Goal: Information Seeking & Learning: Learn about a topic

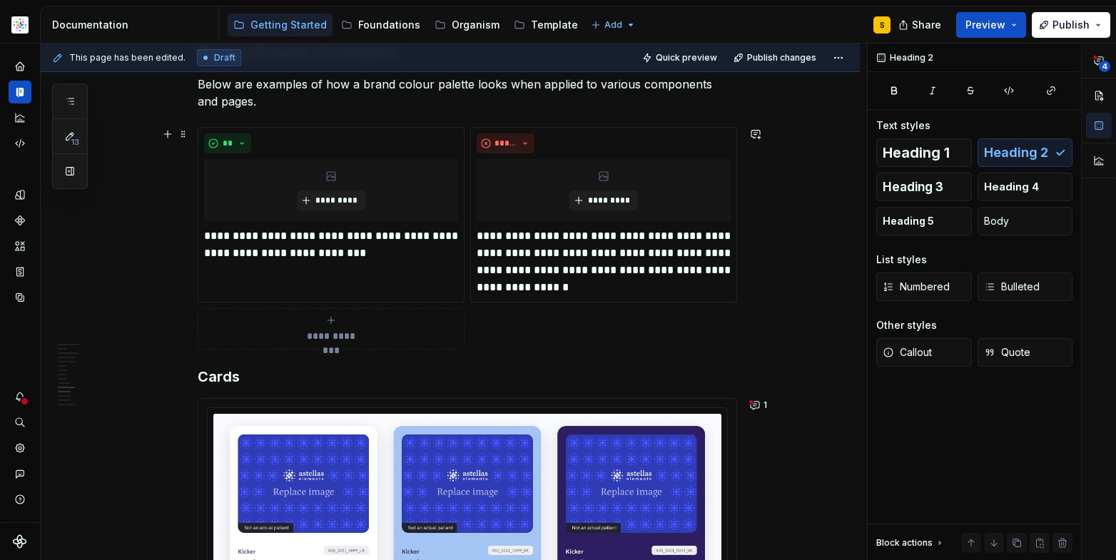
scroll to position [4555, 0]
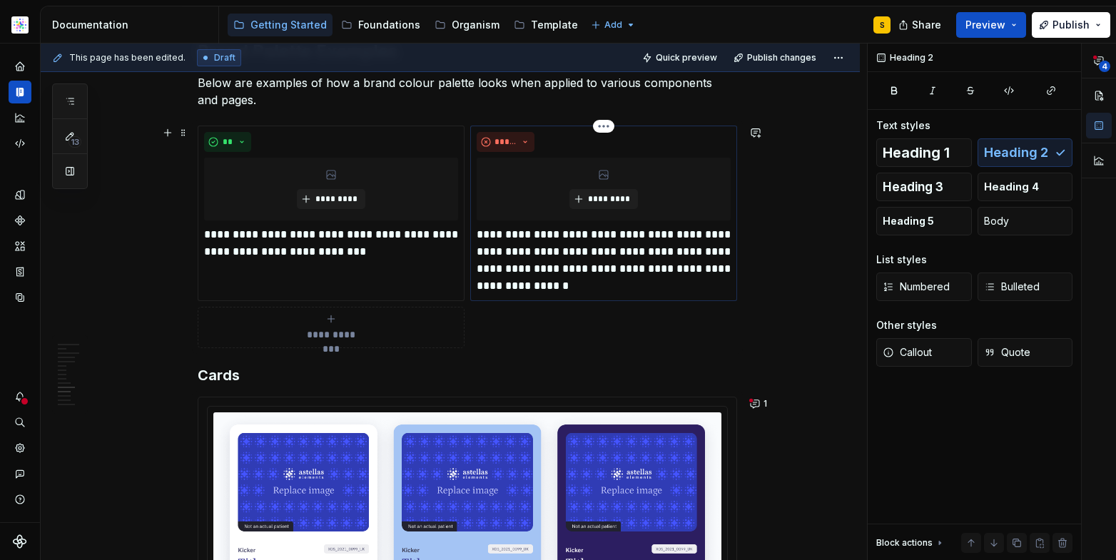
drag, startPoint x: 625, startPoint y: 255, endPoint x: 623, endPoint y: 269, distance: 14.4
click at [624, 258] on p "**********" at bounding box center [604, 260] width 254 height 69
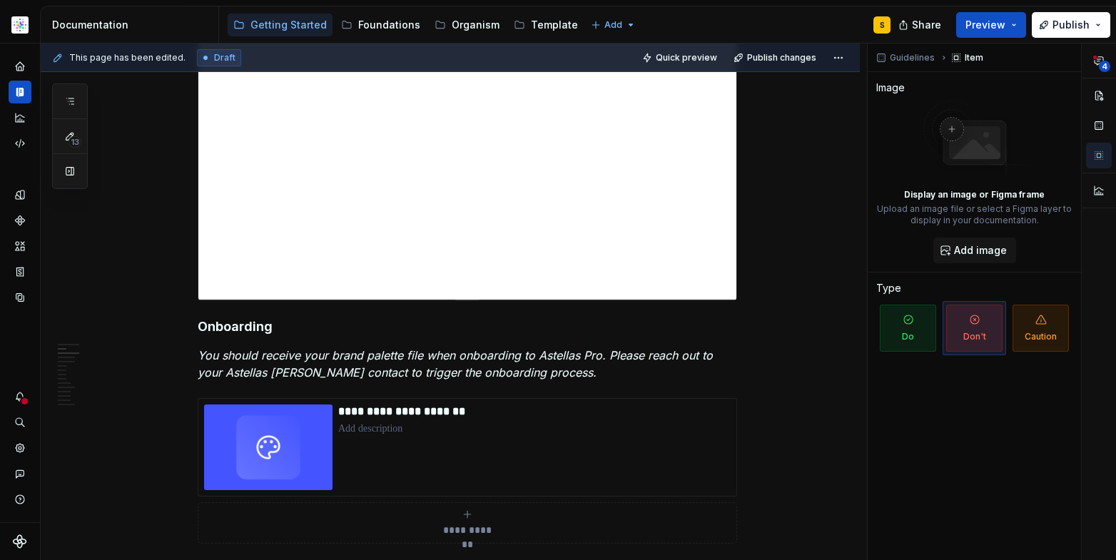
scroll to position [0, 0]
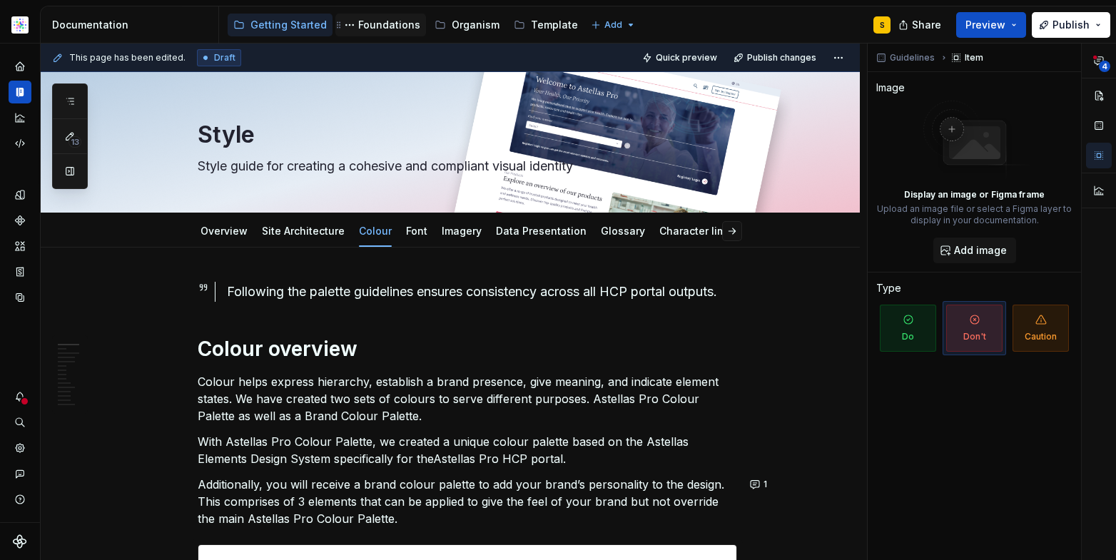
click at [392, 21] on div "Foundations" at bounding box center [389, 25] width 62 height 14
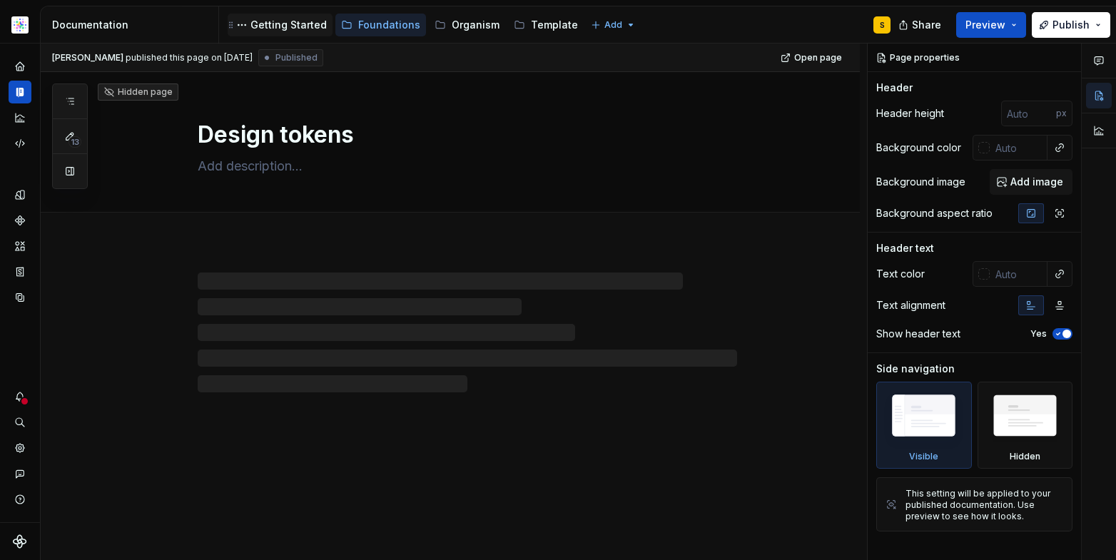
click at [280, 23] on div "Getting Started" at bounding box center [288, 25] width 76 height 14
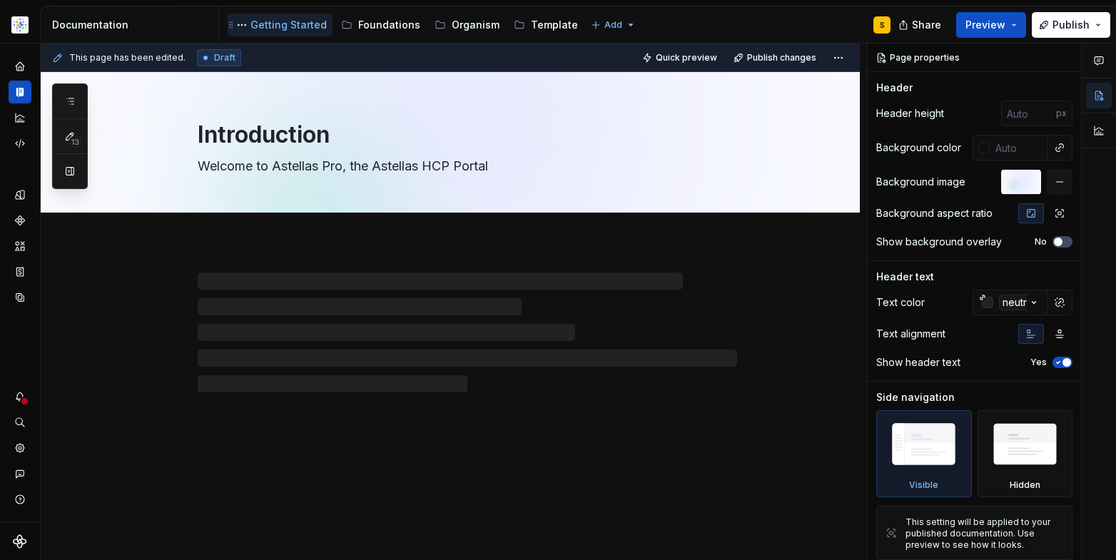
click at [290, 22] on div "Getting Started" at bounding box center [288, 25] width 76 height 14
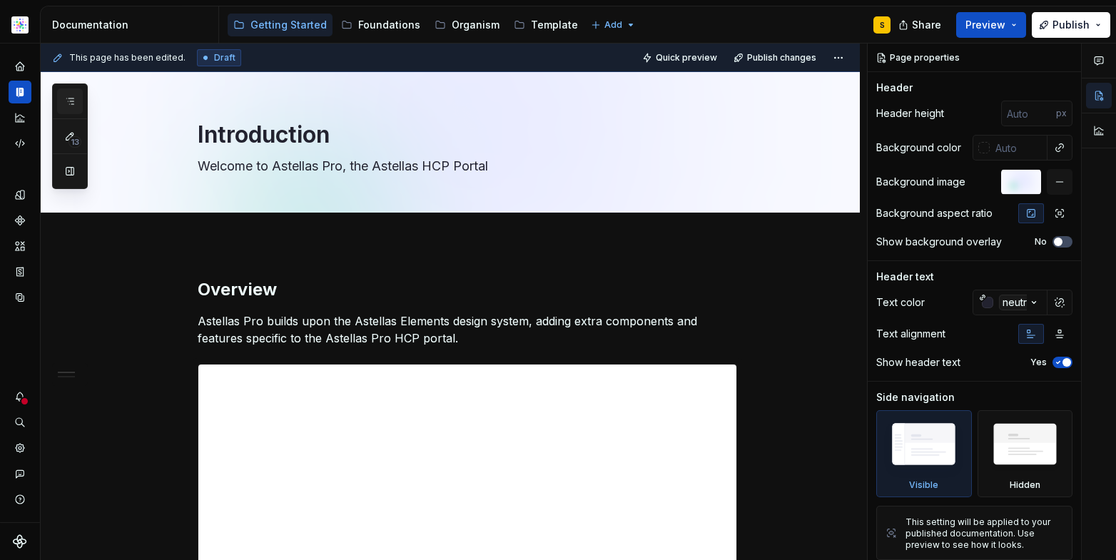
click at [71, 101] on icon "button" at bounding box center [69, 101] width 11 height 11
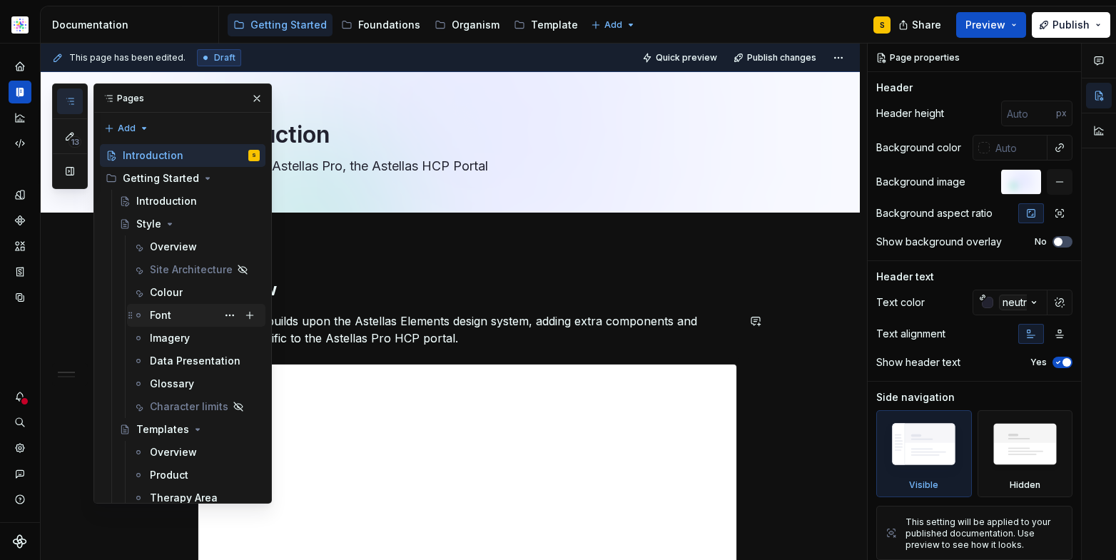
click at [167, 315] on div "Font" at bounding box center [160, 315] width 21 height 14
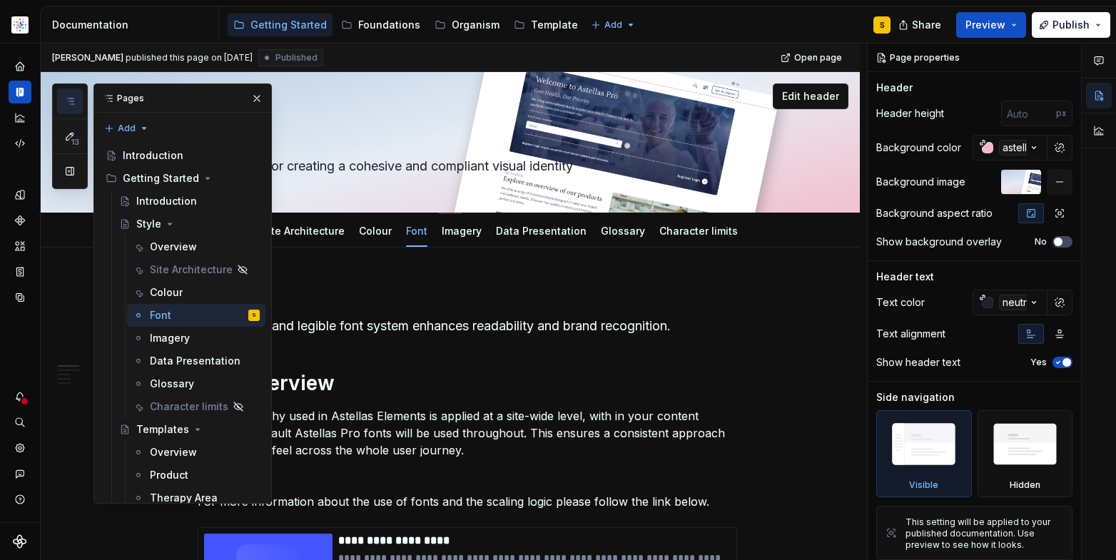
drag, startPoint x: 252, startPoint y: 101, endPoint x: 255, endPoint y: 111, distance: 10.4
click at [252, 101] on button "button" at bounding box center [257, 98] width 20 height 20
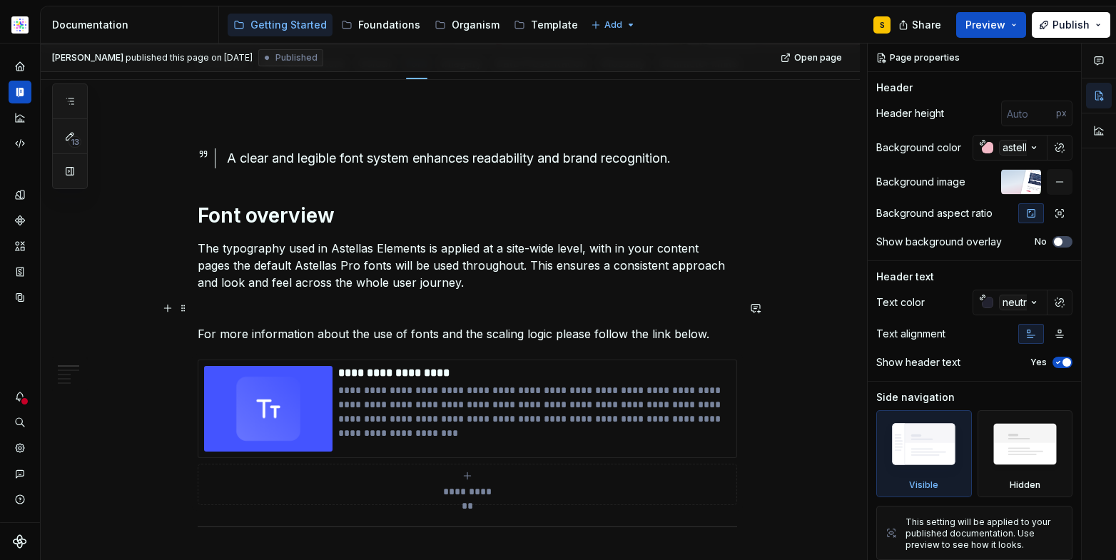
scroll to position [208, 0]
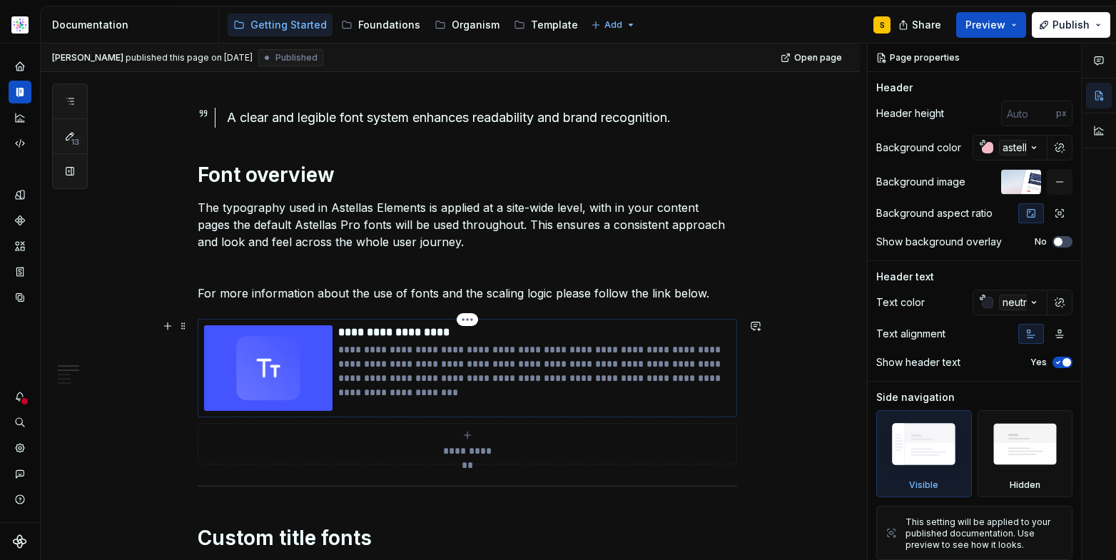
click at [510, 358] on p "**********" at bounding box center [534, 371] width 392 height 57
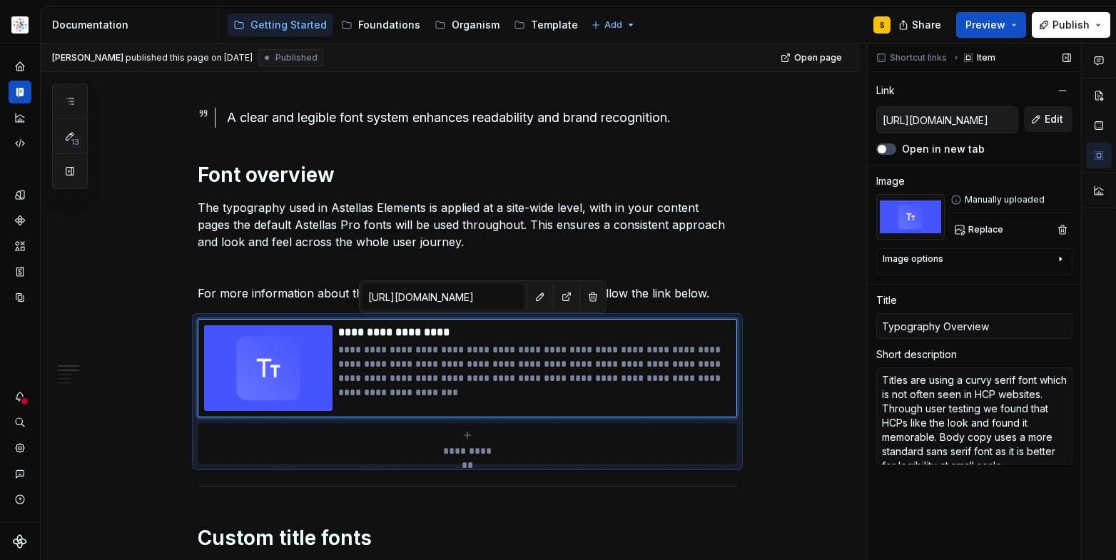
click at [1048, 113] on span "Edit" at bounding box center [1054, 119] width 19 height 14
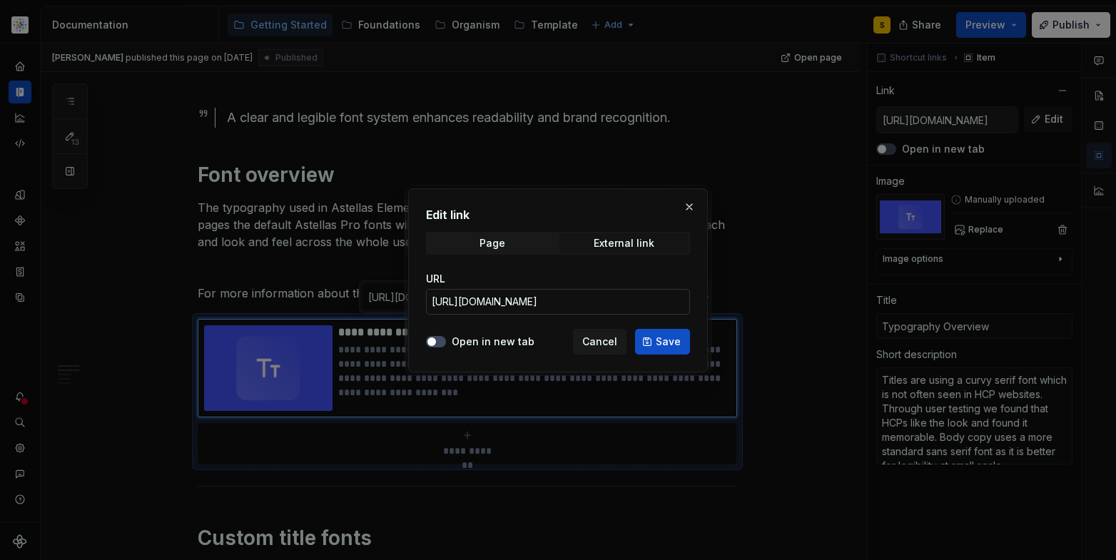
click at [621, 300] on input "[URL][DOMAIN_NAME]" at bounding box center [558, 302] width 264 height 26
click at [604, 344] on span "Cancel" at bounding box center [599, 342] width 35 height 14
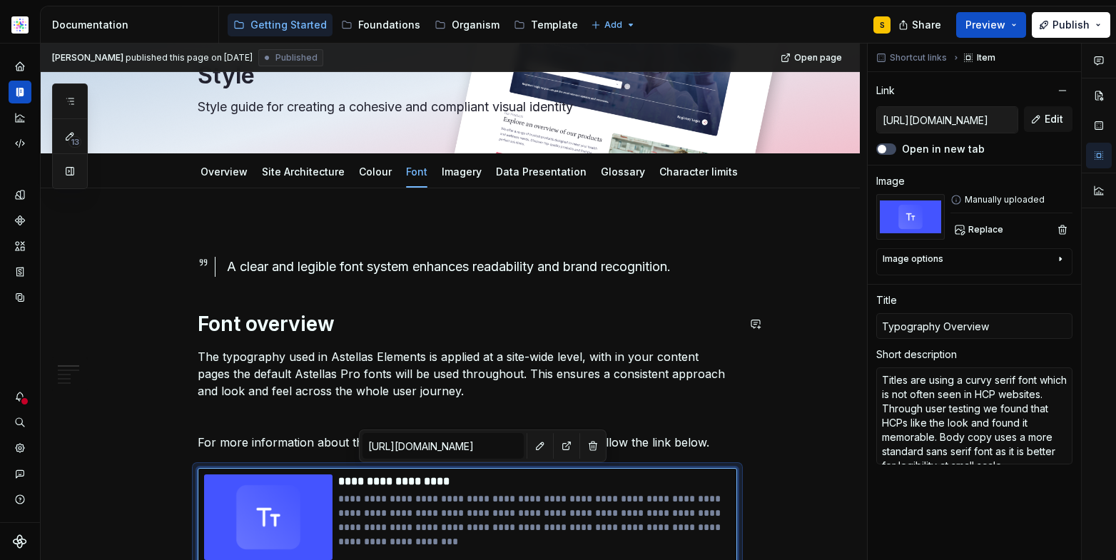
scroll to position [14, 0]
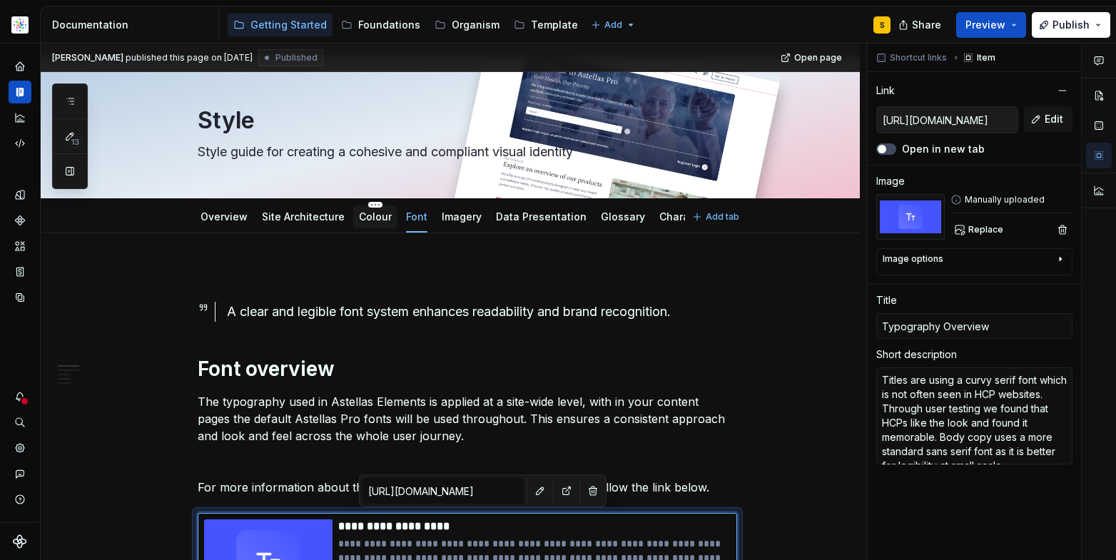
click at [368, 218] on link "Colour" at bounding box center [375, 217] width 33 height 12
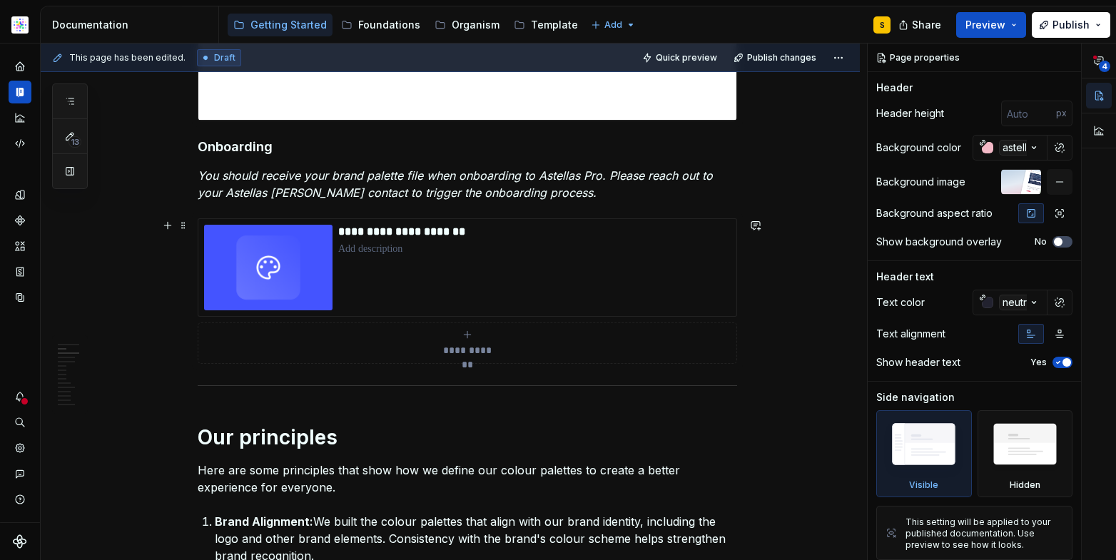
scroll to position [716, 0]
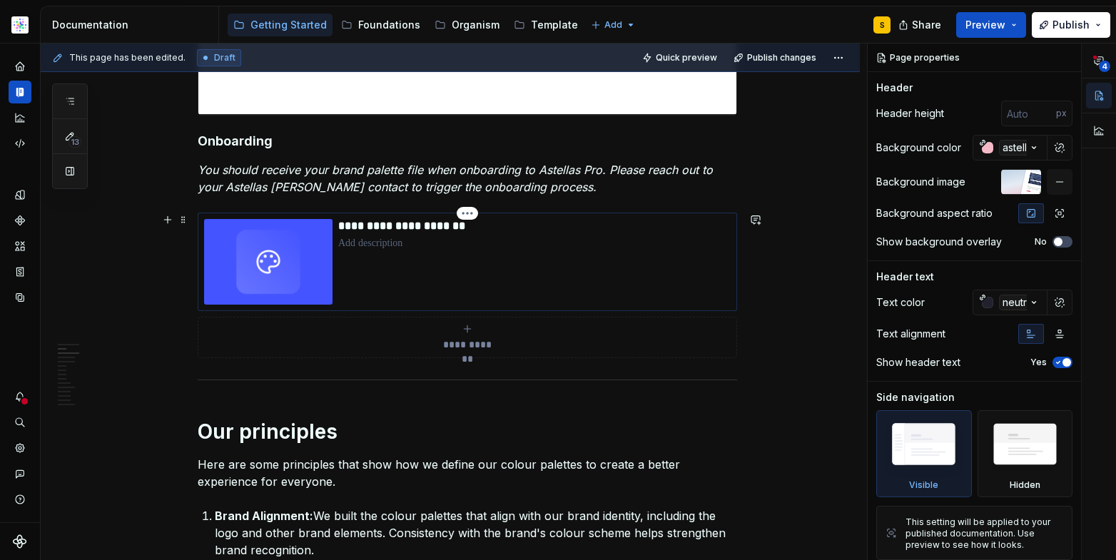
click at [517, 261] on div "**********" at bounding box center [534, 262] width 392 height 86
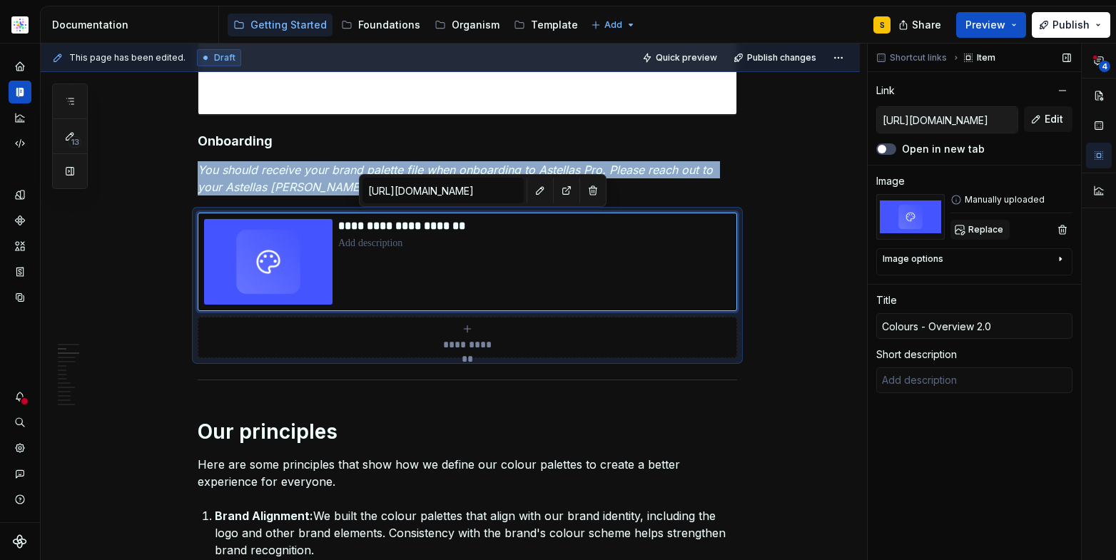
click at [986, 226] on span "Replace" at bounding box center [985, 229] width 35 height 11
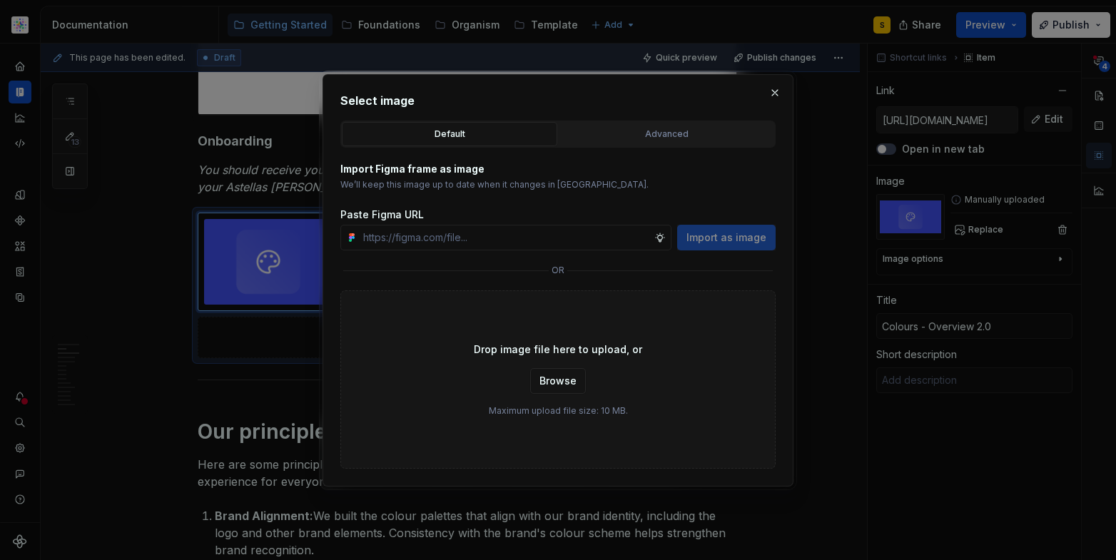
type textarea "*"
paste input "[URL][DOMAIN_NAME]"
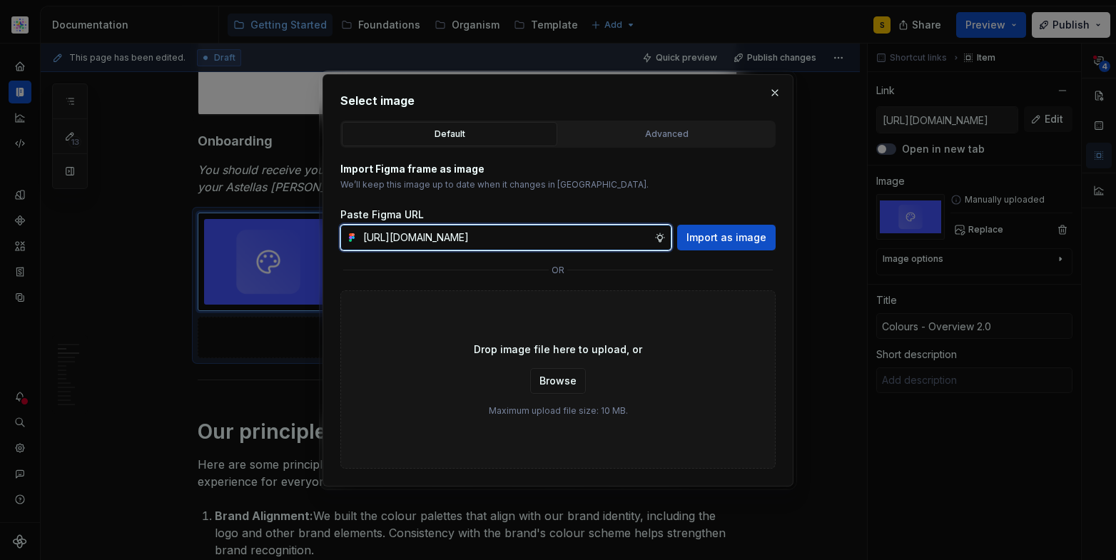
scroll to position [0, 393]
type input "[URL][DOMAIN_NAME]"
click at [725, 242] on span "Import as image" at bounding box center [726, 237] width 80 height 14
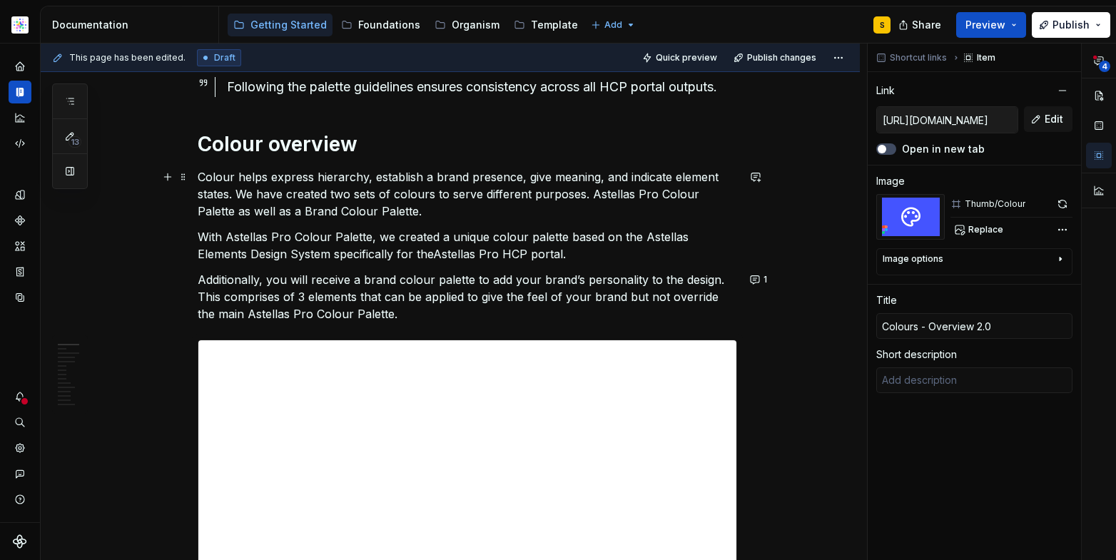
scroll to position [0, 0]
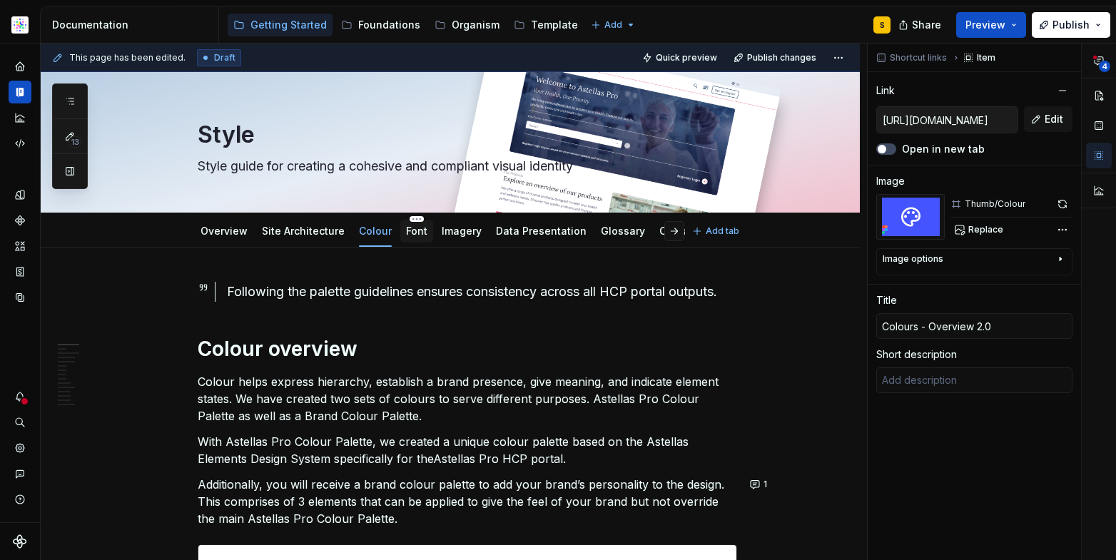
click at [413, 233] on link "Font" at bounding box center [416, 231] width 21 height 12
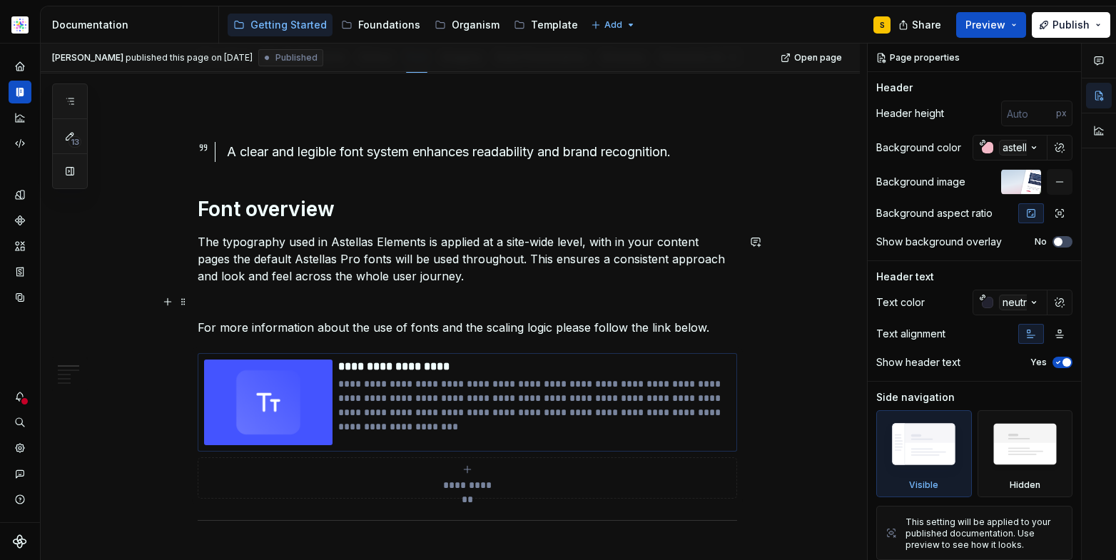
scroll to position [243, 0]
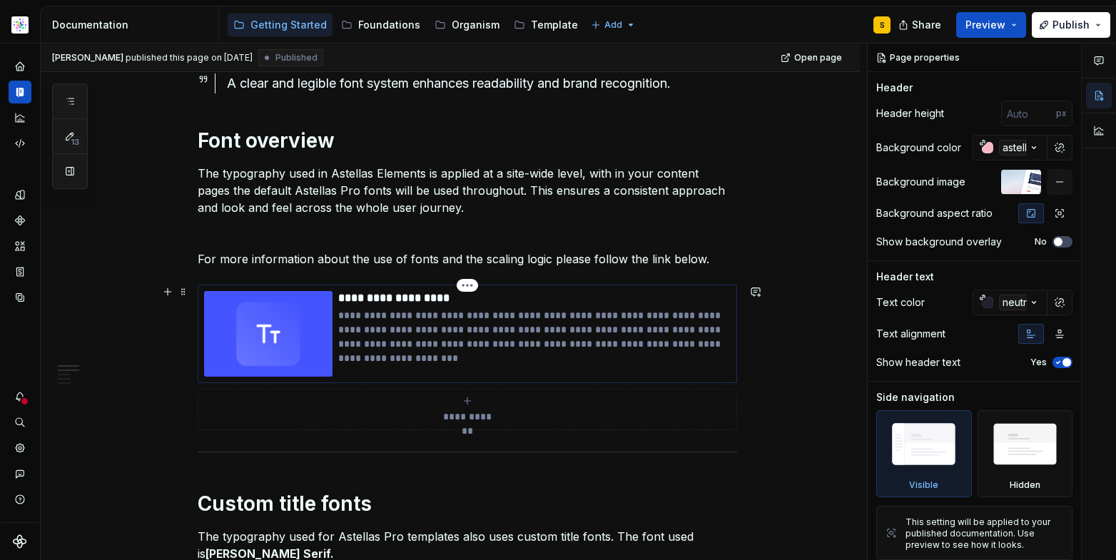
click at [294, 339] on img at bounding box center [268, 334] width 128 height 86
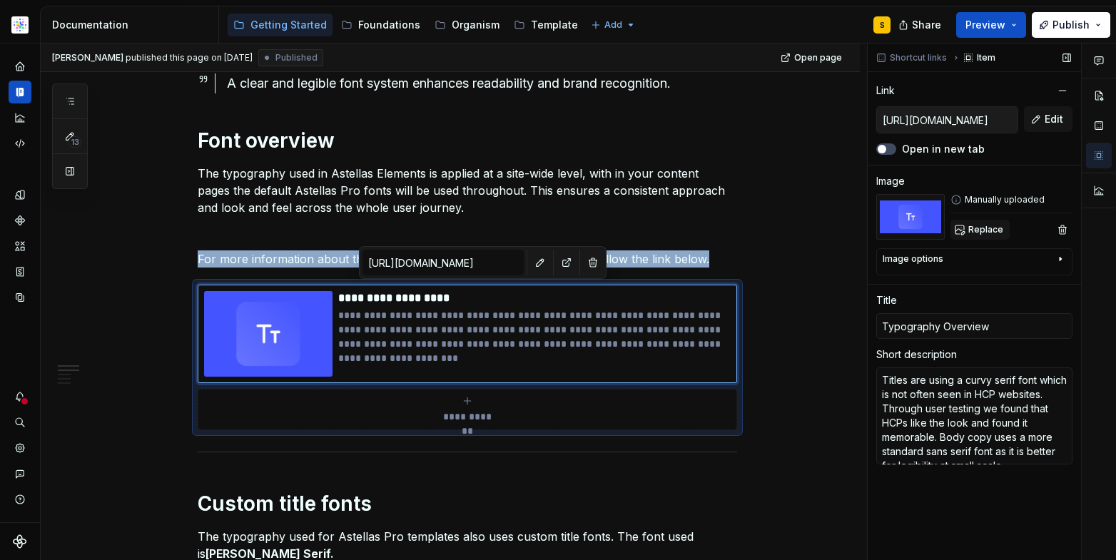
click at [971, 225] on span "Replace" at bounding box center [985, 229] width 35 height 11
type textarea "*"
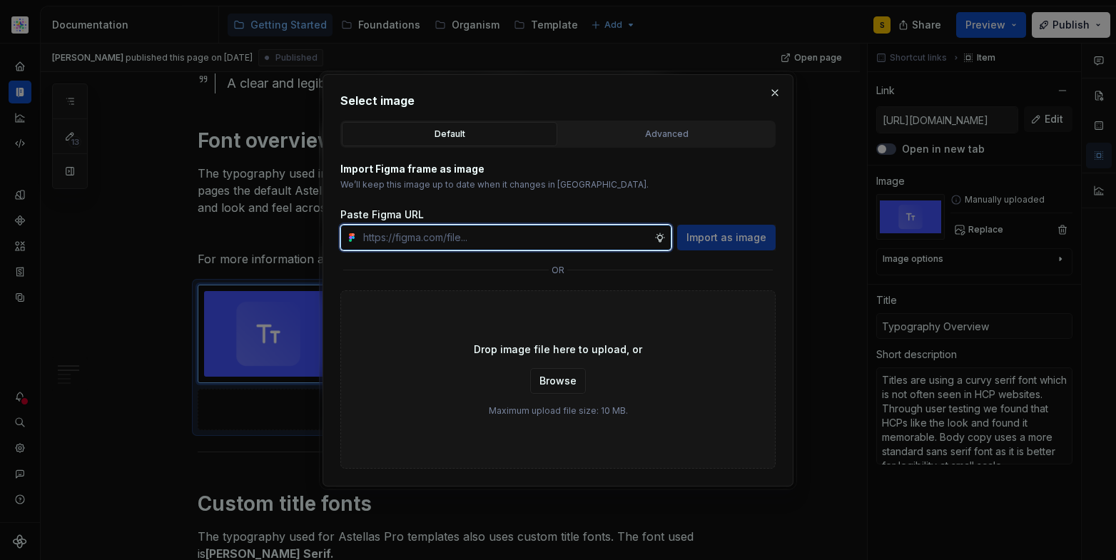
paste input "[URL][DOMAIN_NAME]"
type input "[URL][DOMAIN_NAME]"
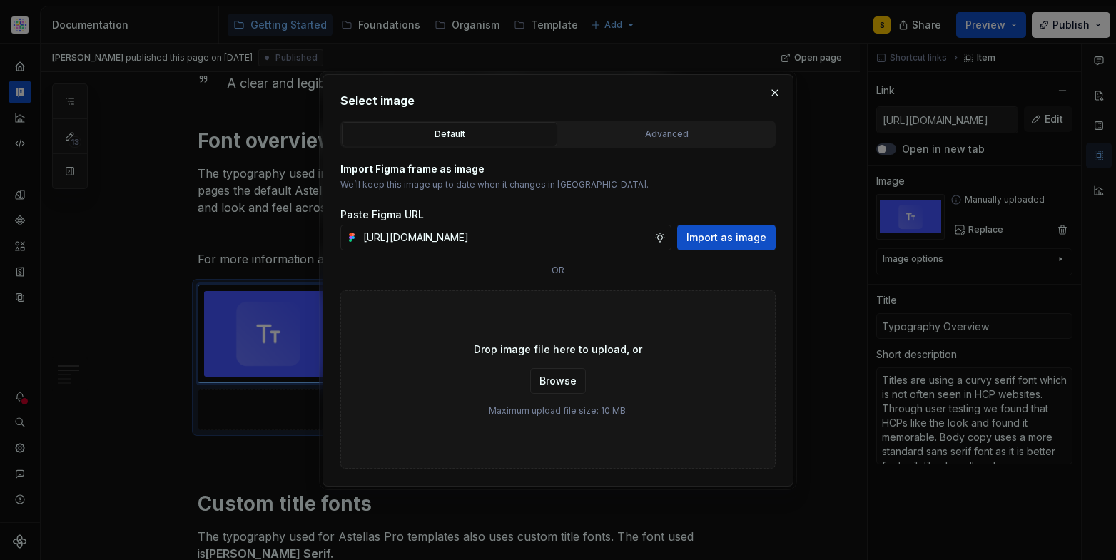
click at [721, 238] on span "Import as image" at bounding box center [726, 237] width 80 height 14
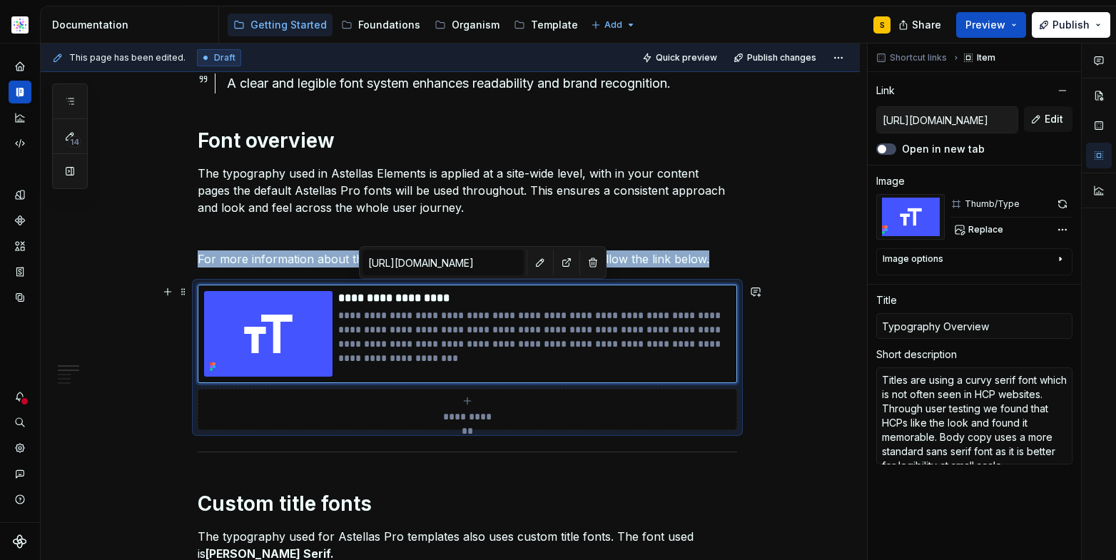
click at [267, 265] on p "For more information about the use of fonts and the scaling logic please follow…" at bounding box center [467, 258] width 539 height 17
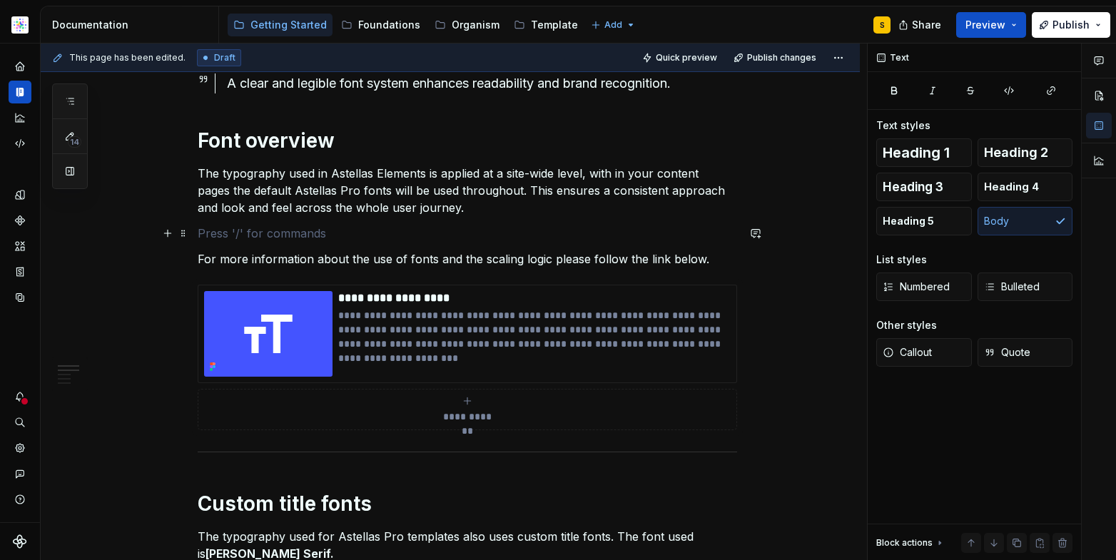
click at [321, 228] on p at bounding box center [467, 233] width 539 height 17
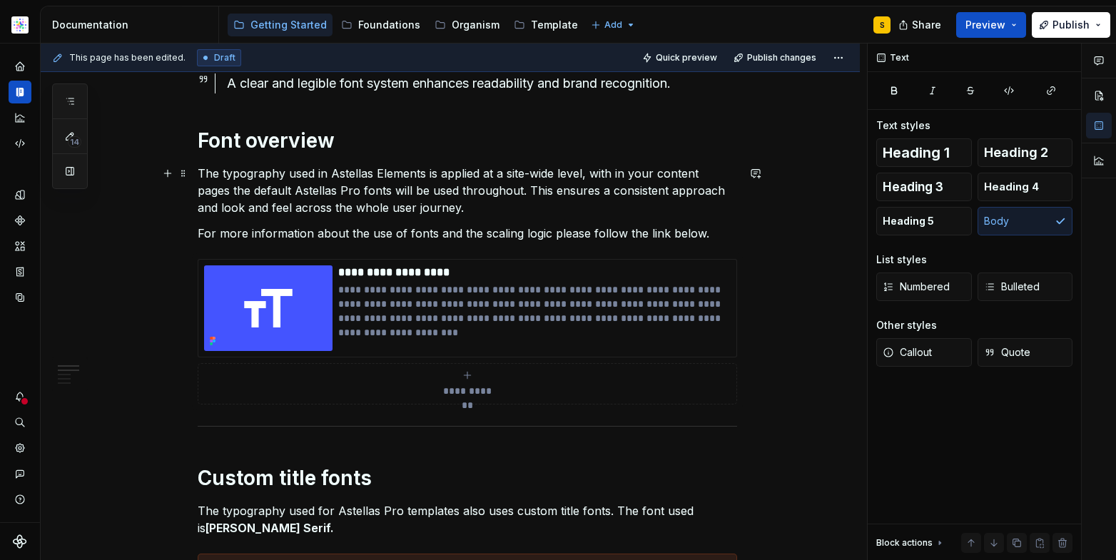
scroll to position [0, 0]
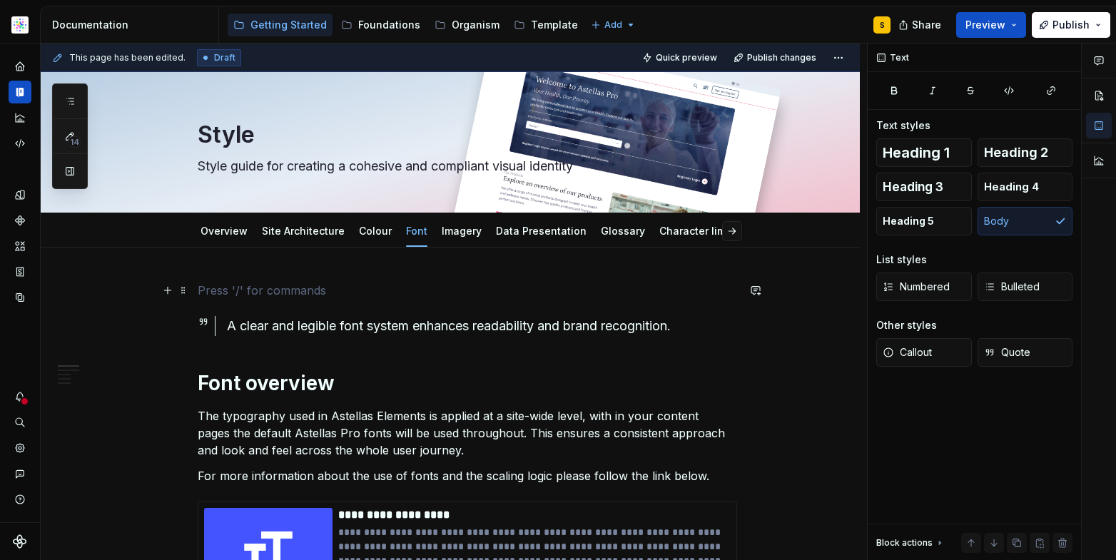
click at [303, 297] on p at bounding box center [467, 290] width 539 height 17
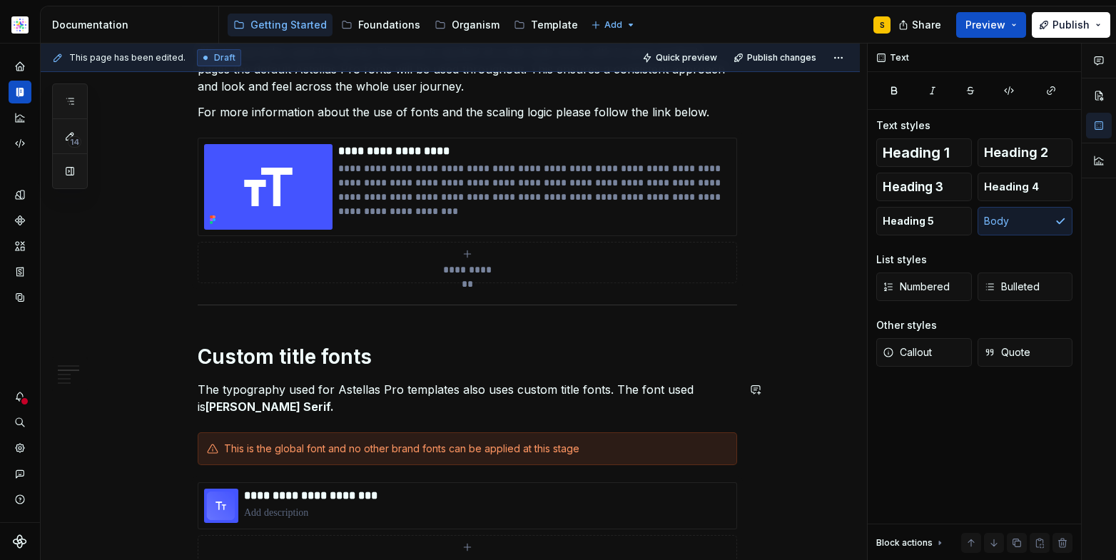
scroll to position [345, 0]
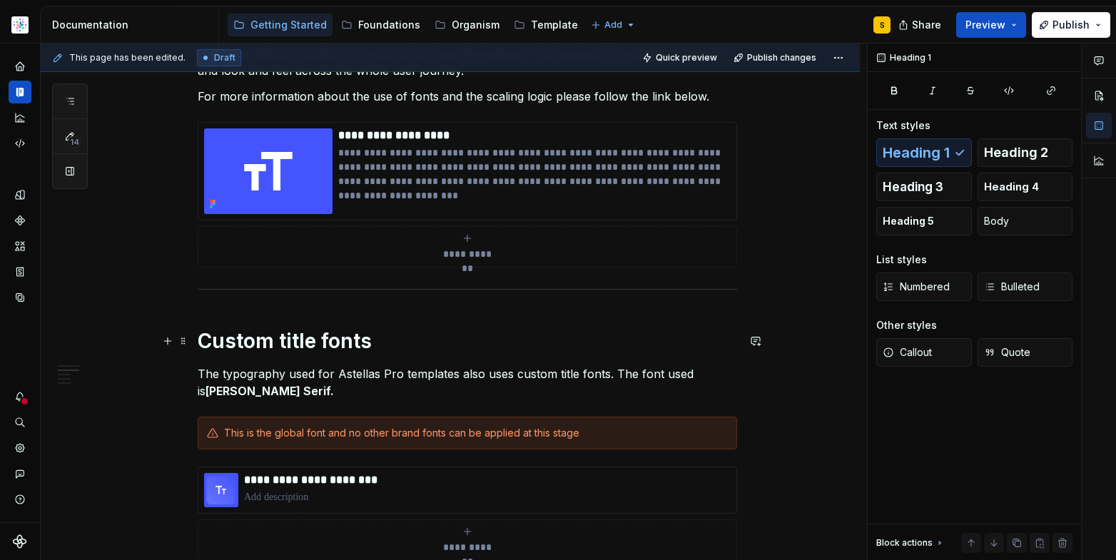
click at [286, 338] on h1 "Custom title fonts" at bounding box center [467, 341] width 539 height 26
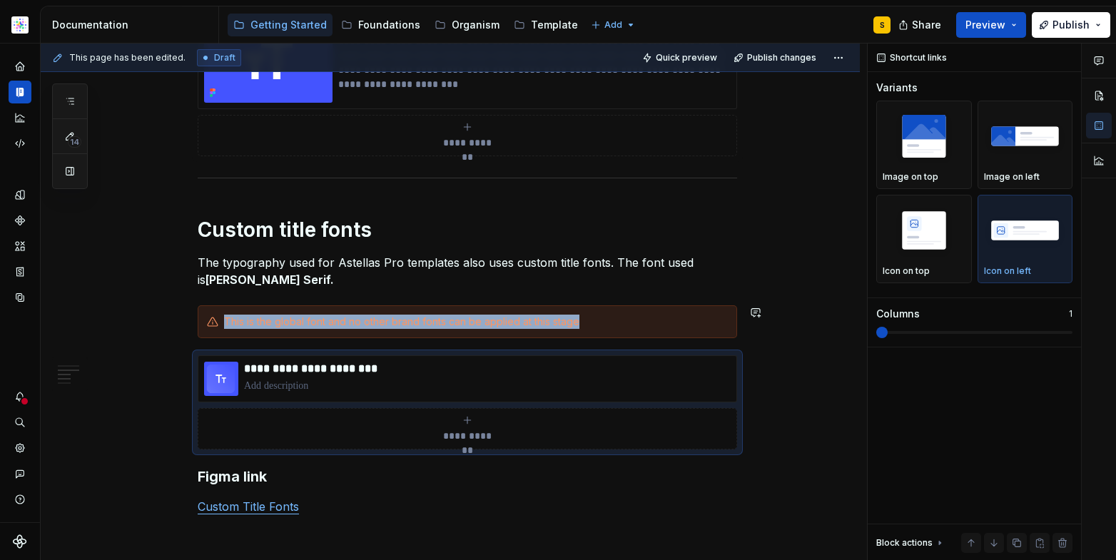
scroll to position [517, 0]
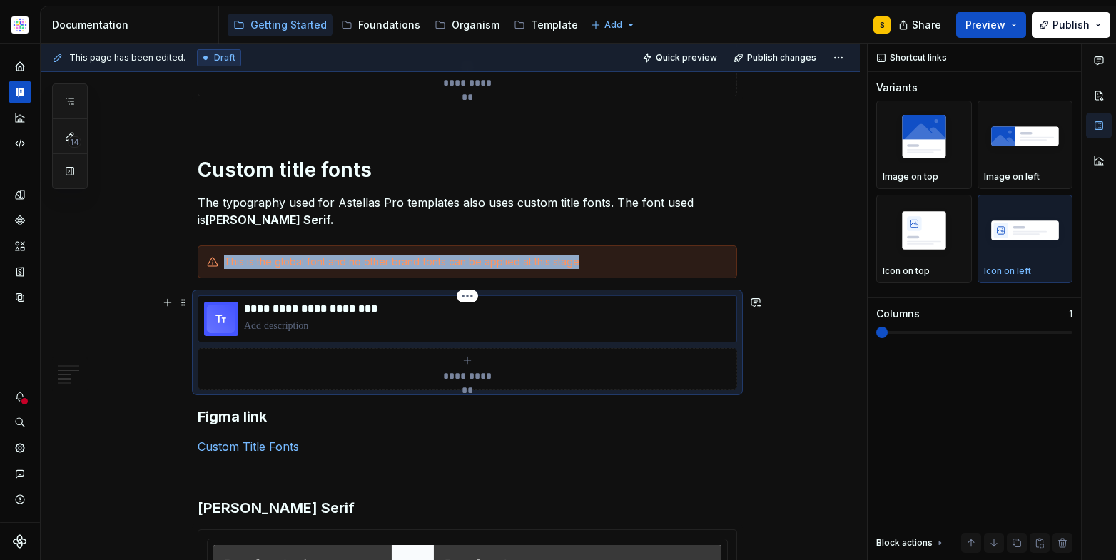
click at [395, 316] on div "**********" at bounding box center [487, 319] width 487 height 34
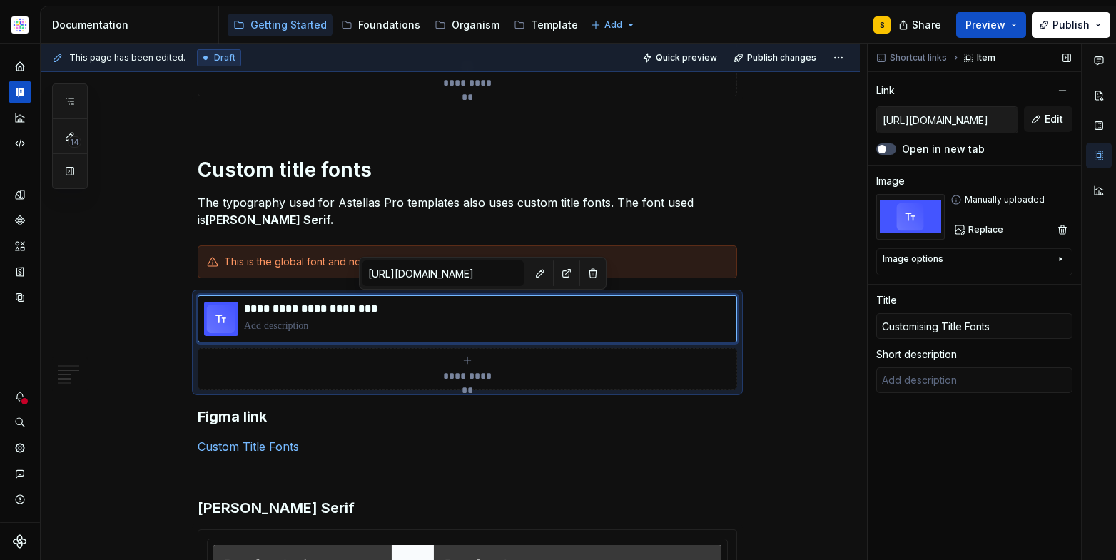
click at [972, 119] on input "[URL][DOMAIN_NAME]" at bounding box center [947, 120] width 141 height 26
click at [1044, 119] on button "Edit" at bounding box center [1048, 119] width 49 height 26
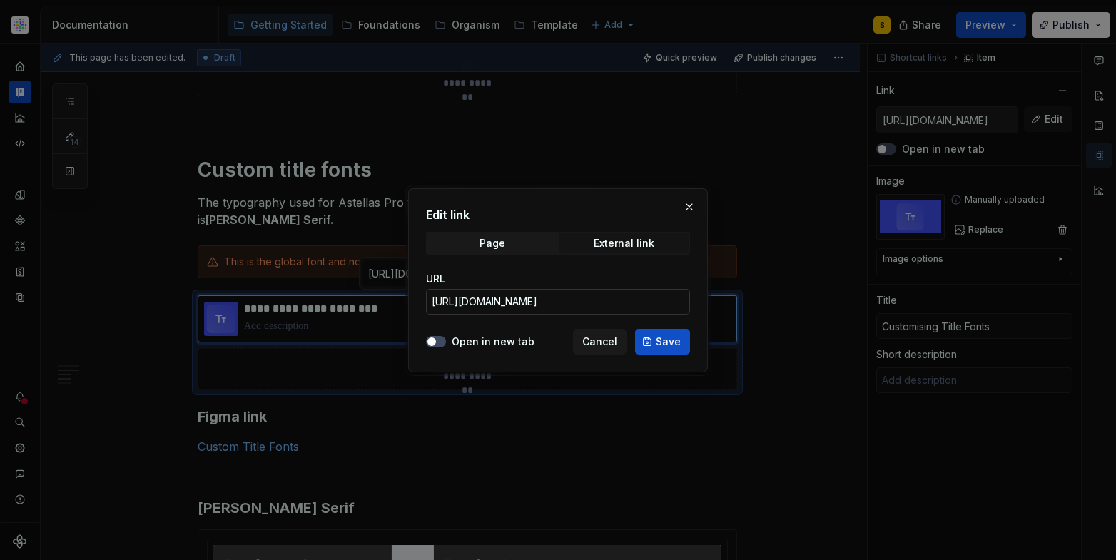
click at [617, 306] on input "[URL][DOMAIN_NAME]" at bounding box center [558, 302] width 264 height 26
type textarea "*"
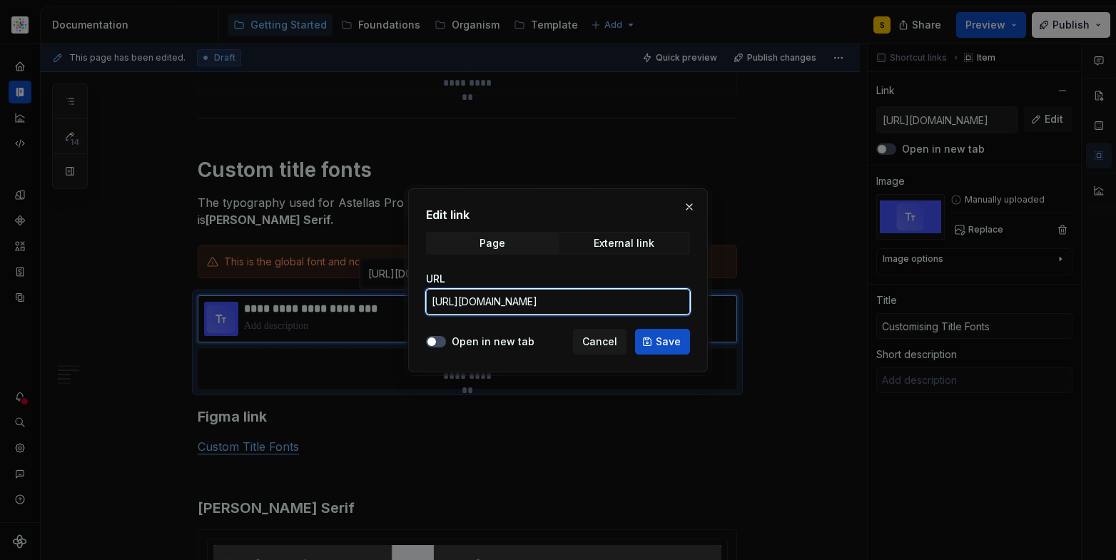
paste input "[DOMAIN_NAME][URL]"
type input "[URL][DOMAIN_NAME]"
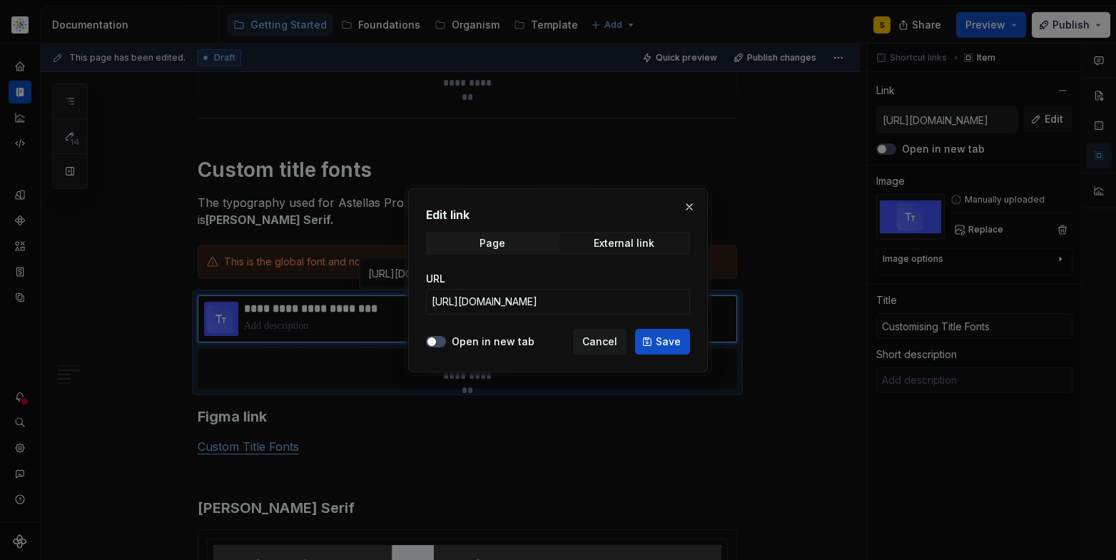
drag, startPoint x: 661, startPoint y: 339, endPoint x: 669, endPoint y: 340, distance: 7.2
click at [661, 339] on span "Save" at bounding box center [668, 342] width 25 height 14
type textarea "*"
type input "[URL][DOMAIN_NAME]"
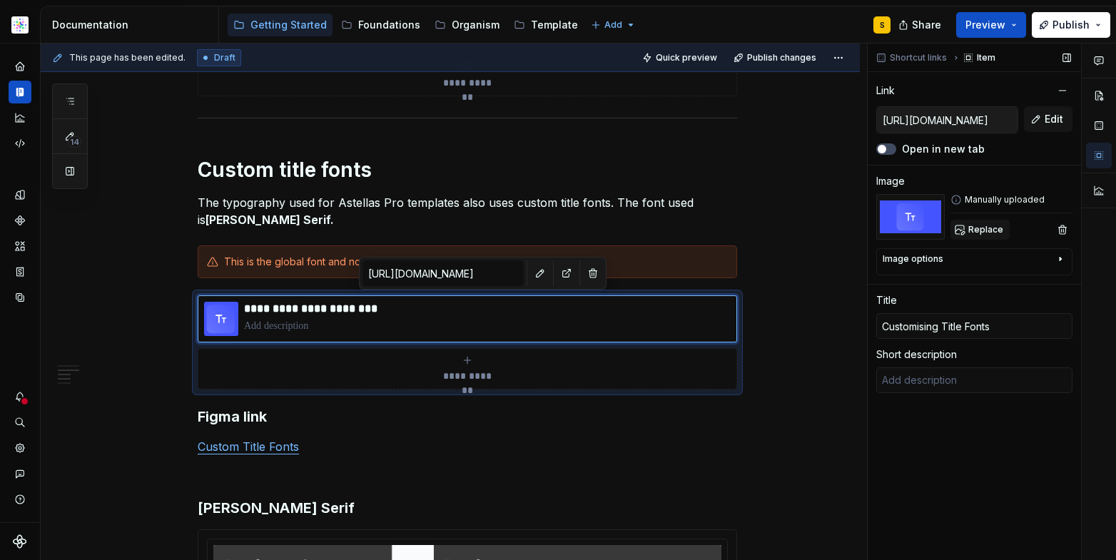
click at [970, 230] on span "Replace" at bounding box center [985, 229] width 35 height 11
type textarea "*"
type input "[URL][DOMAIN_NAME]"
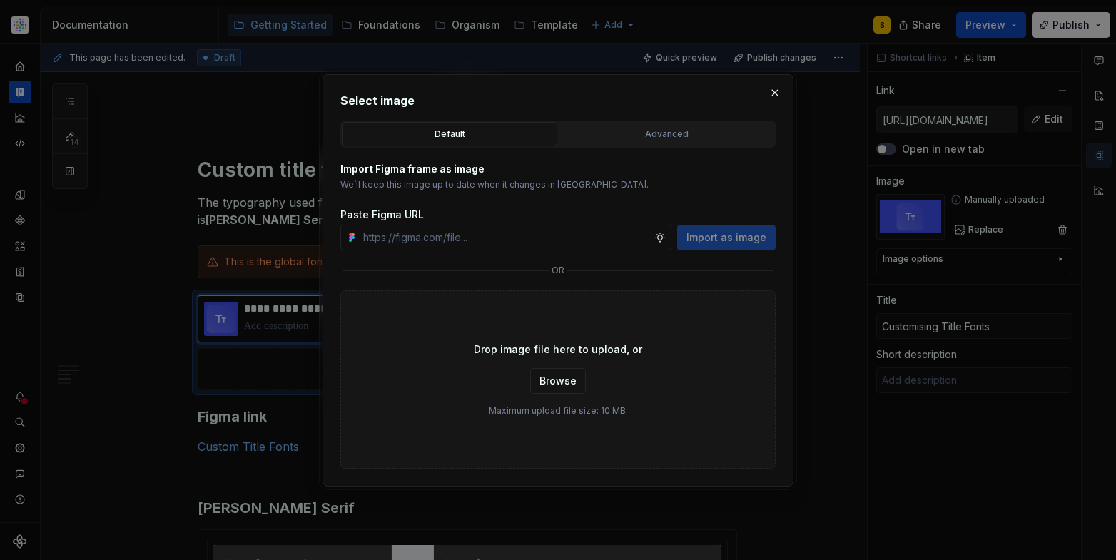
type textarea "*"
type input "[URL][DOMAIN_NAME]"
click at [723, 238] on span "Import as image" at bounding box center [726, 237] width 80 height 14
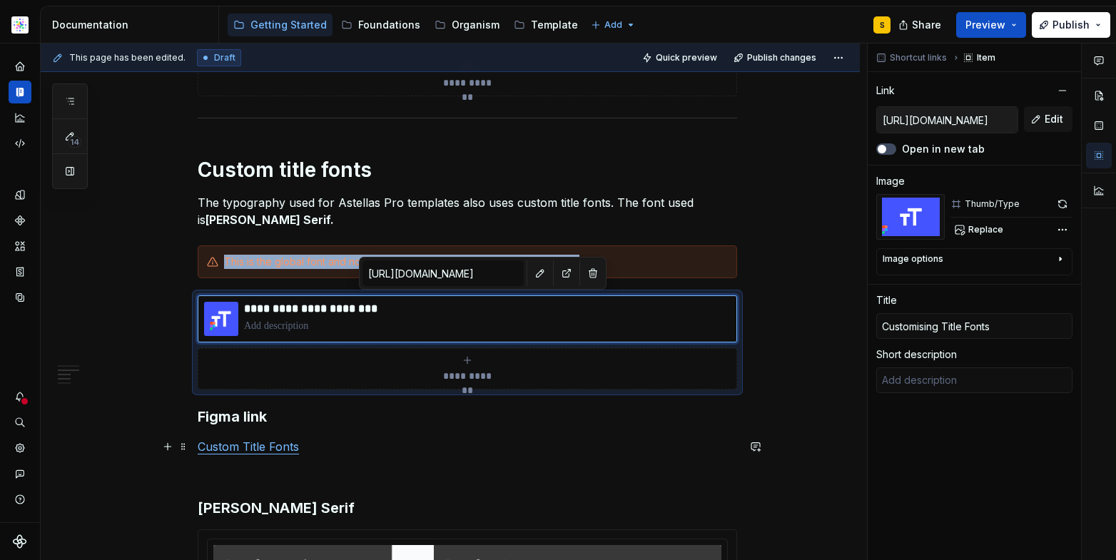
click at [610, 446] on p "Custom Title Fonts" at bounding box center [467, 446] width 539 height 17
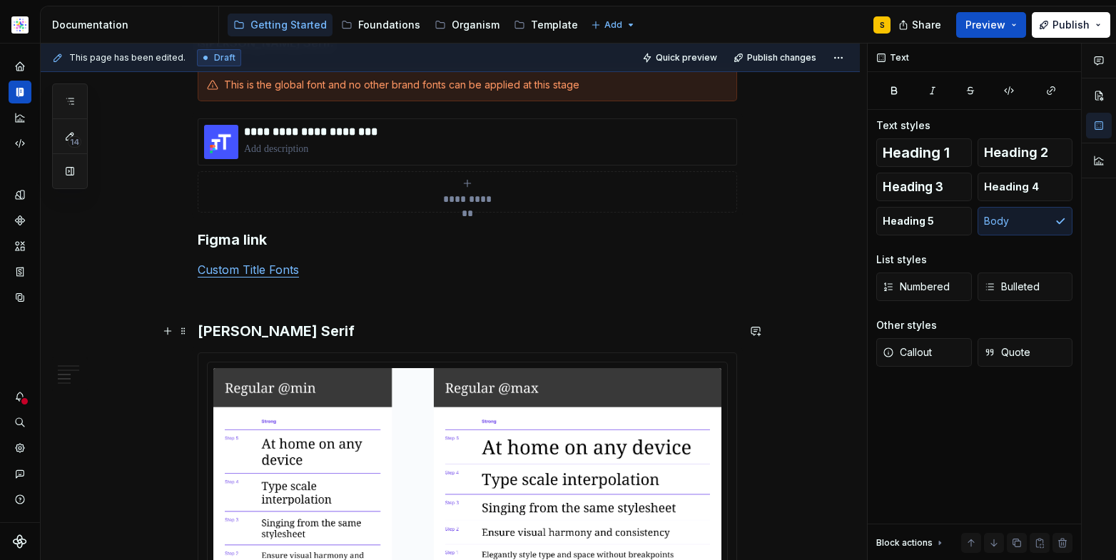
scroll to position [696, 0]
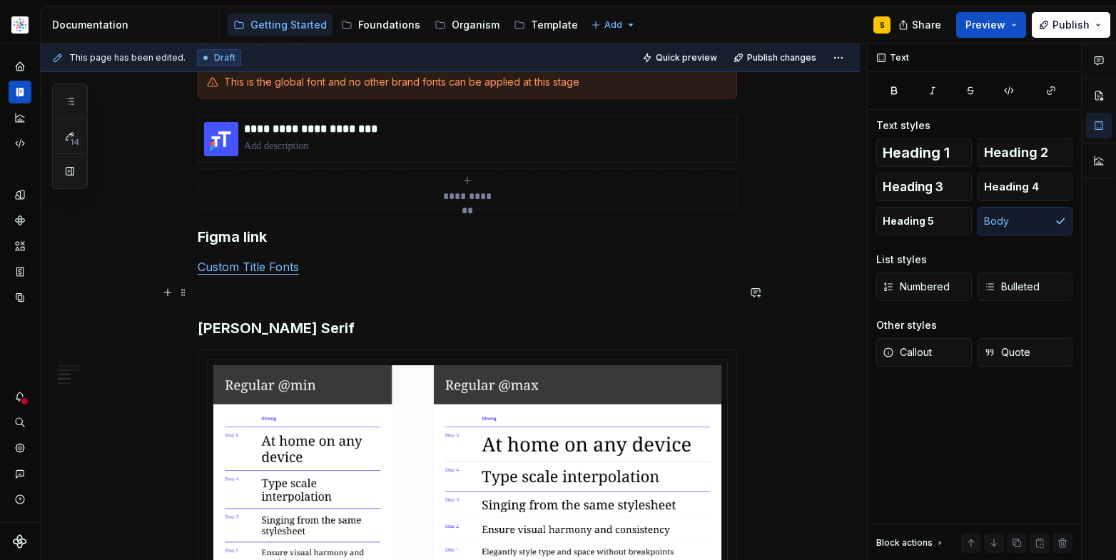
click at [257, 298] on p at bounding box center [467, 292] width 539 height 17
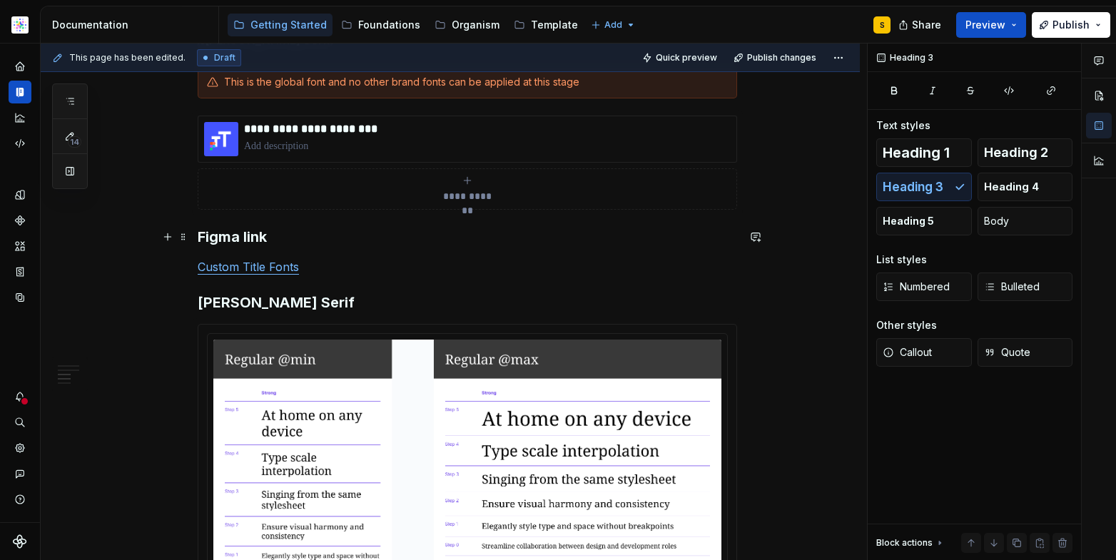
click at [270, 240] on h3 "Figma link" at bounding box center [467, 237] width 539 height 20
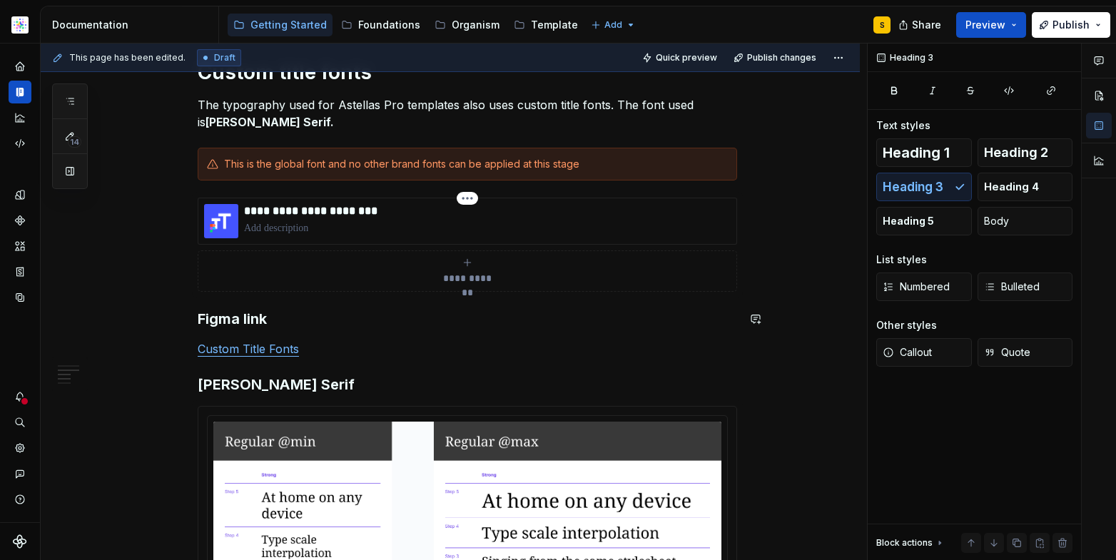
scroll to position [605, 0]
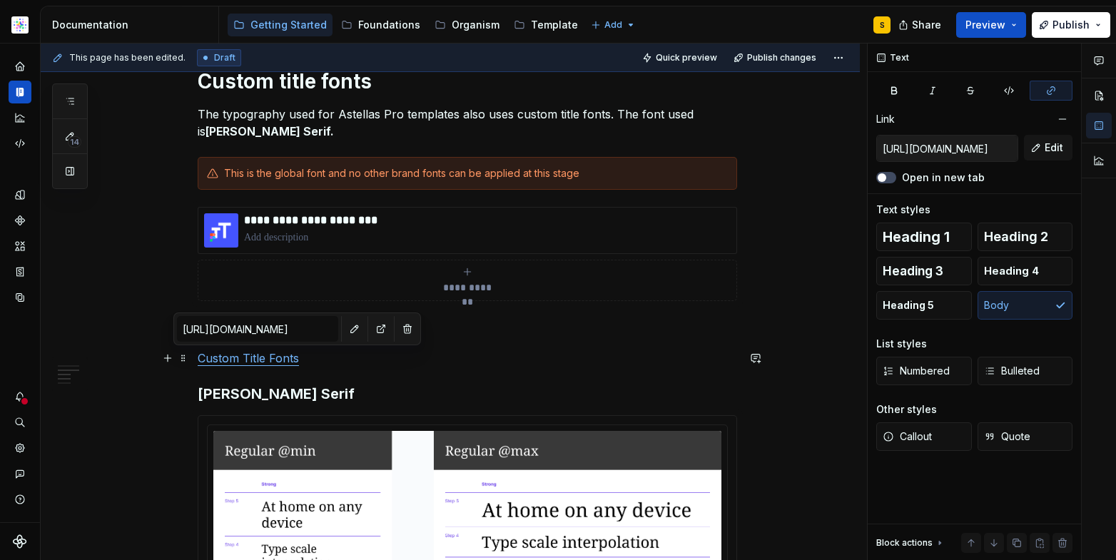
click at [283, 359] on link "Custom Title Fonts" at bounding box center [248, 358] width 101 height 14
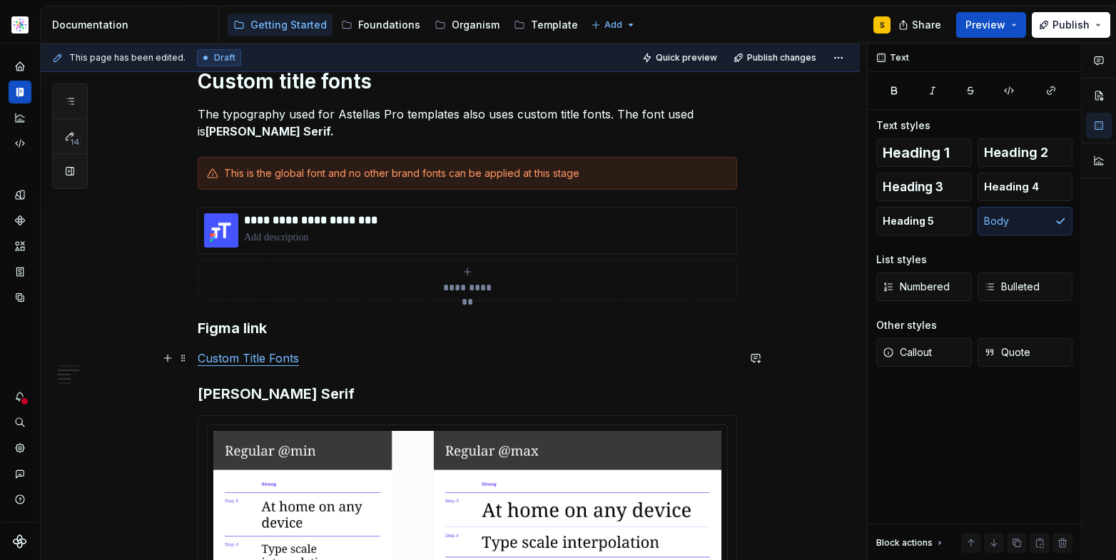
click at [361, 366] on p "Custom Title Fonts" at bounding box center [467, 358] width 539 height 17
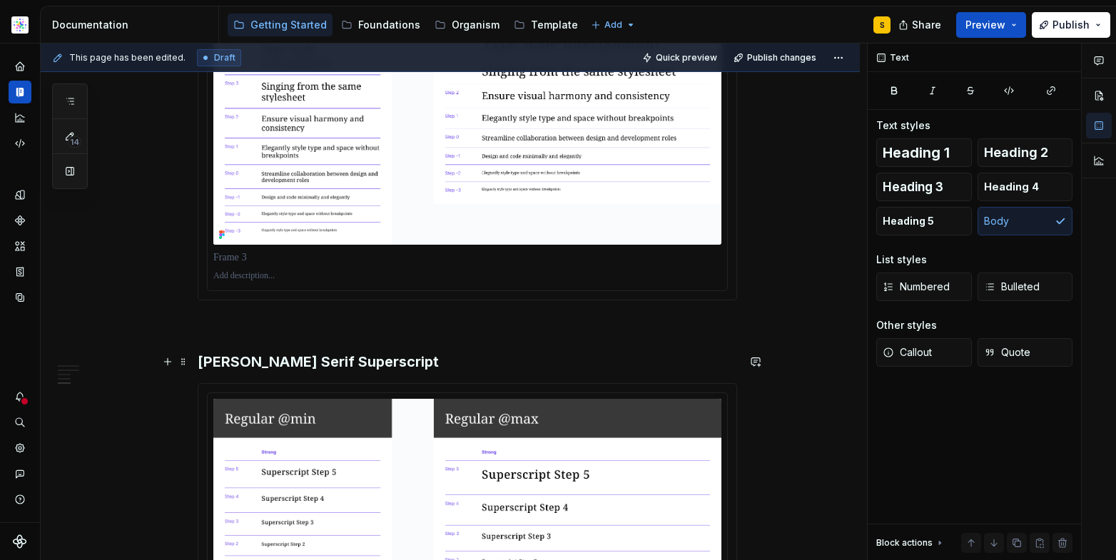
scroll to position [1107, 0]
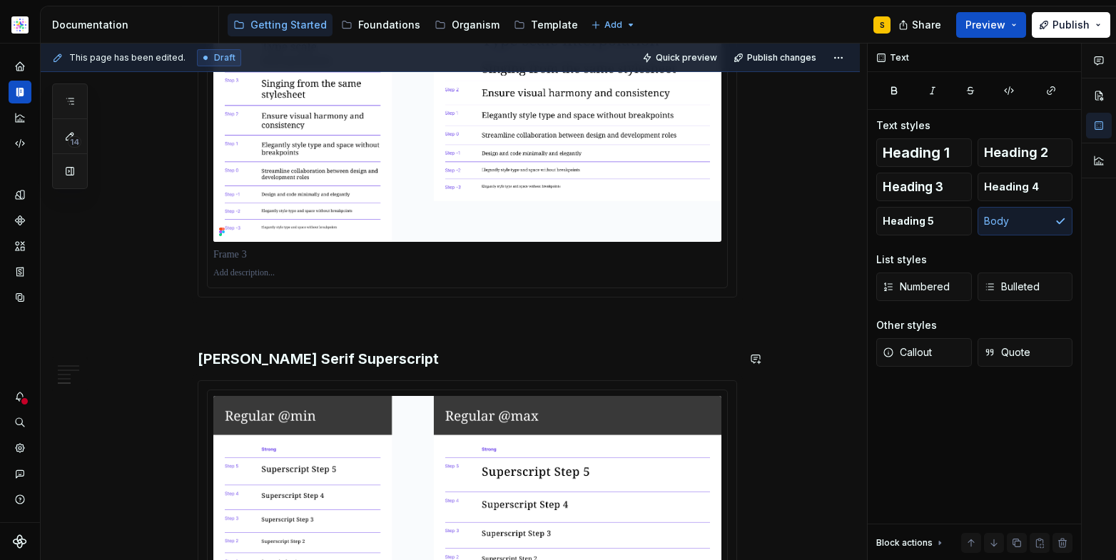
click at [291, 330] on p at bounding box center [467, 323] width 539 height 17
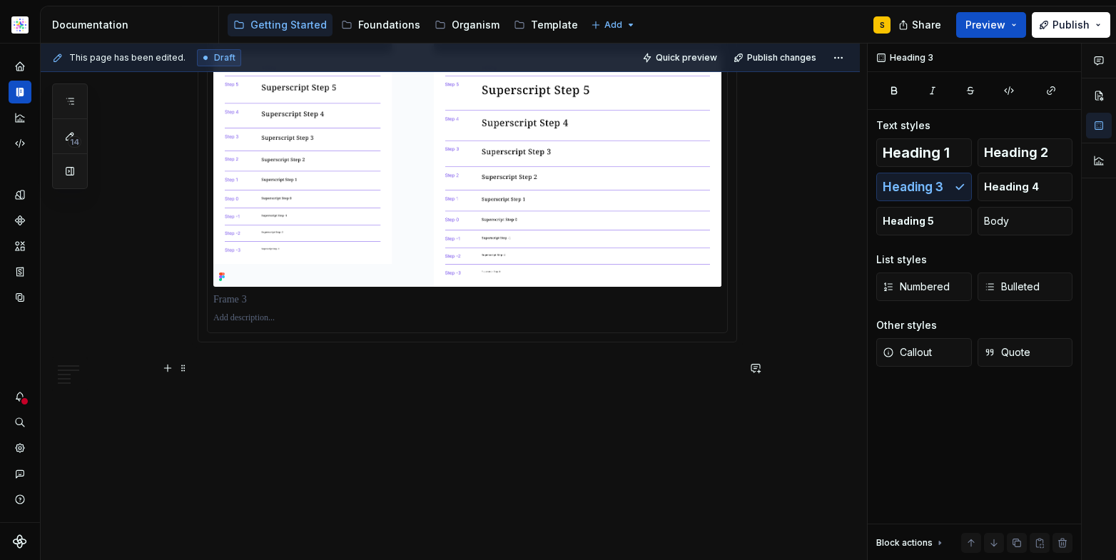
scroll to position [1456, 0]
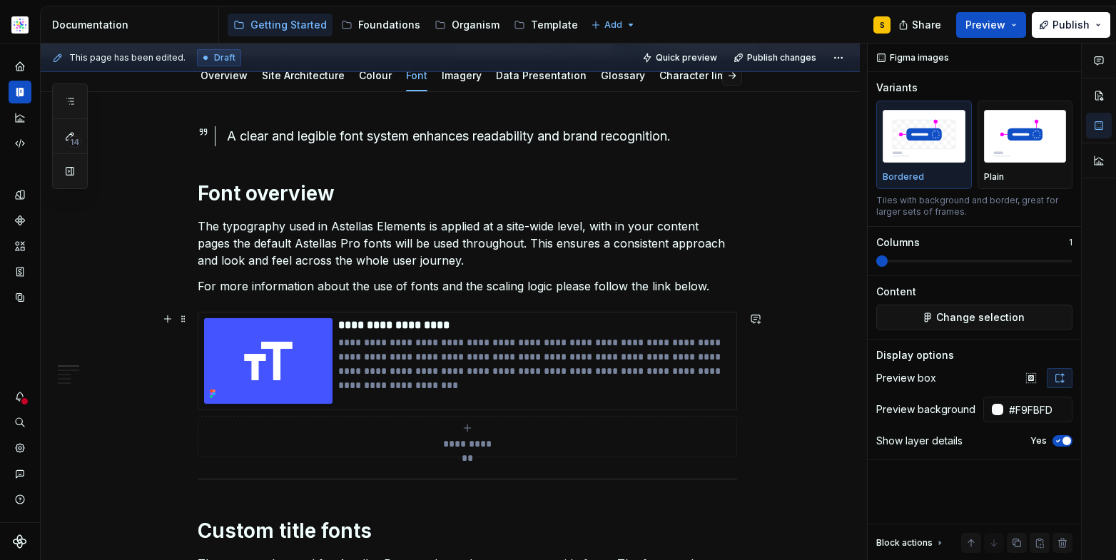
scroll to position [0, 0]
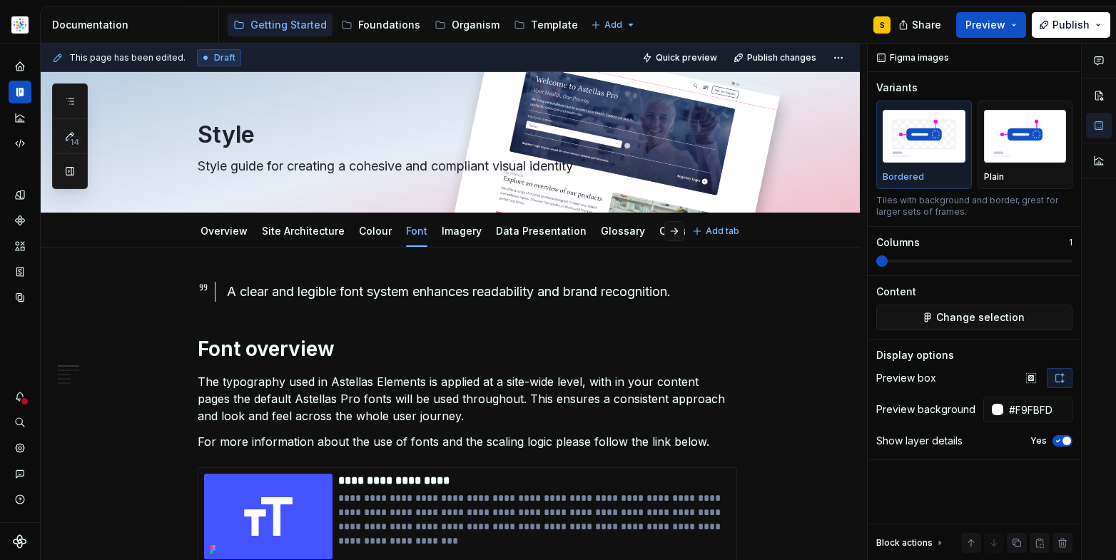
type textarea "*"
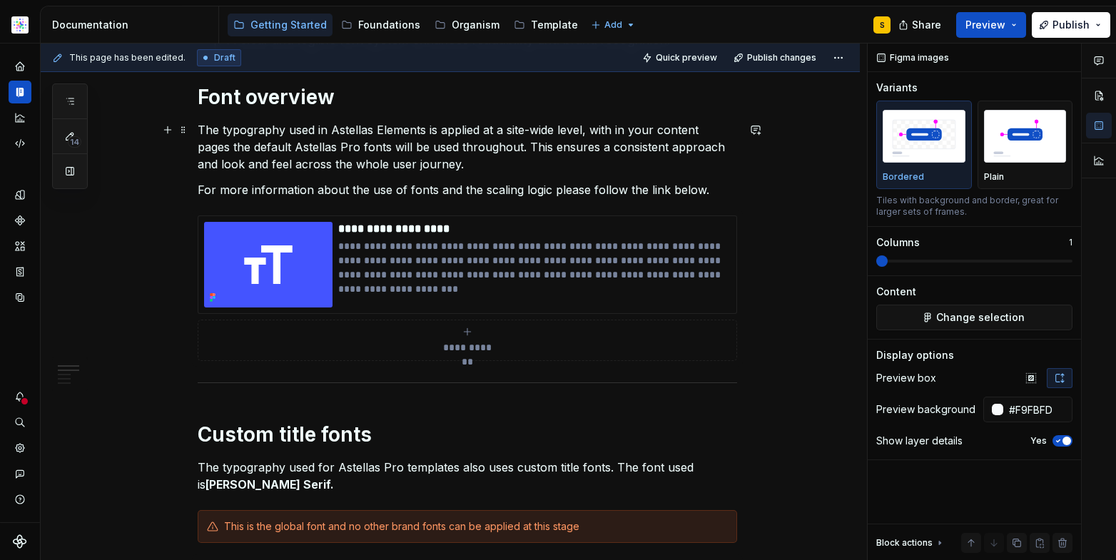
scroll to position [334, 0]
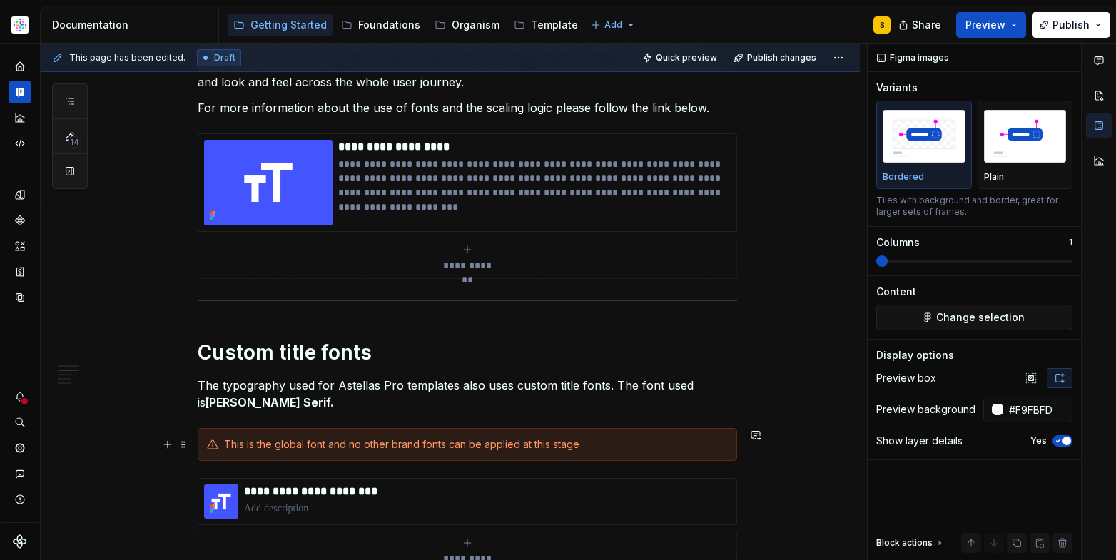
click at [622, 447] on div "This is the global font and no other brand fonts can be applied at this stage" at bounding box center [476, 444] width 504 height 14
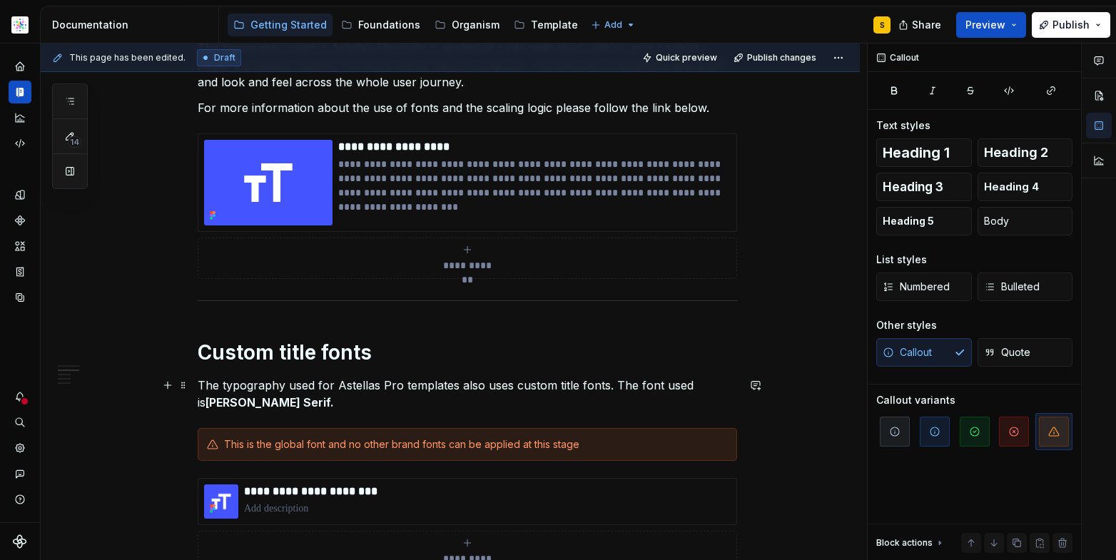
drag, startPoint x: 537, startPoint y: 398, endPoint x: 562, endPoint y: 414, distance: 30.1
click at [537, 398] on p "The typography used for Astellas Pro templates also uses custom title fonts. Th…" at bounding box center [467, 394] width 539 height 34
click at [716, 450] on div "This is the global font and no other brand fonts can be applied at this stage" at bounding box center [476, 444] width 504 height 14
click at [754, 460] on div "**********" at bounding box center [454, 302] width 826 height 517
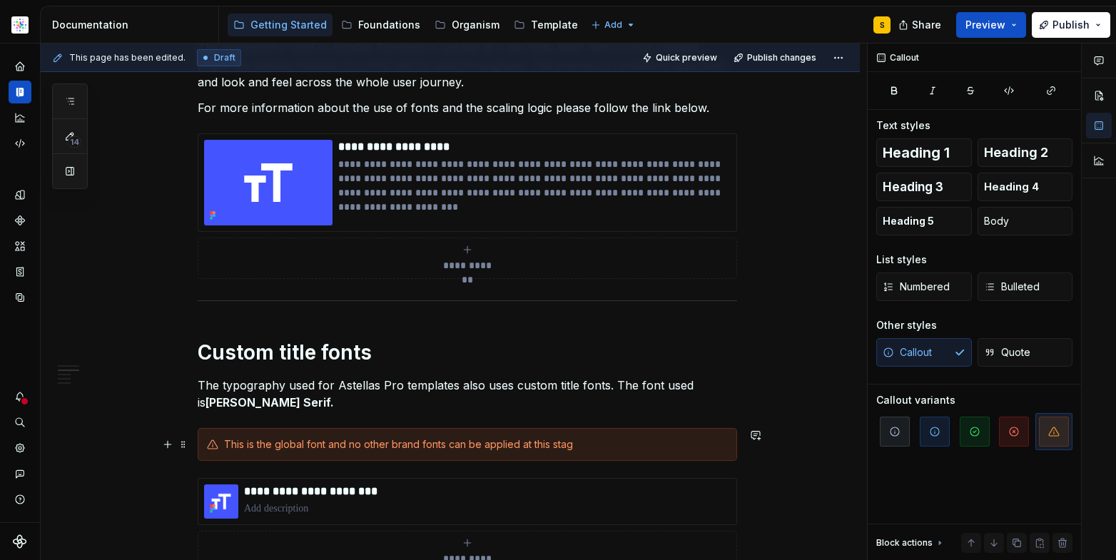
click at [201, 429] on div "This is the global font and no other brand fonts can be applied at this stag" at bounding box center [467, 444] width 539 height 33
click at [181, 448] on span at bounding box center [183, 445] width 11 height 20
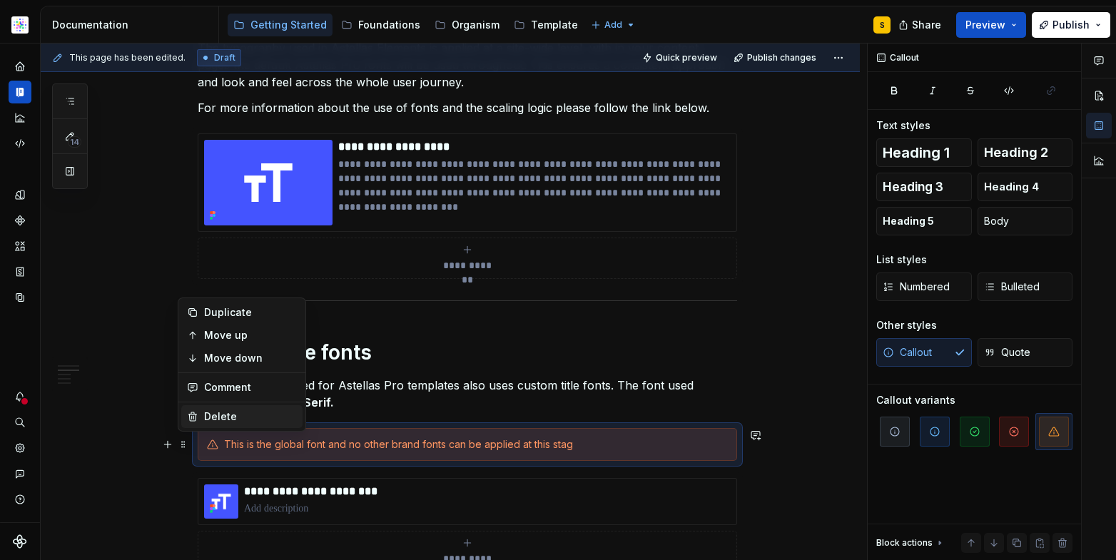
click at [216, 421] on div "Delete" at bounding box center [250, 417] width 93 height 14
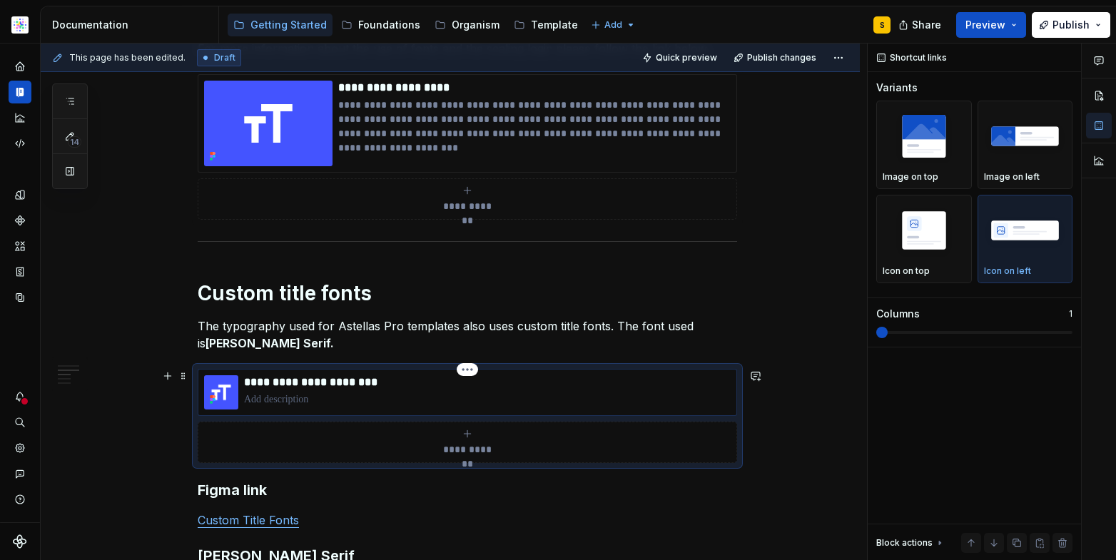
scroll to position [400, 0]
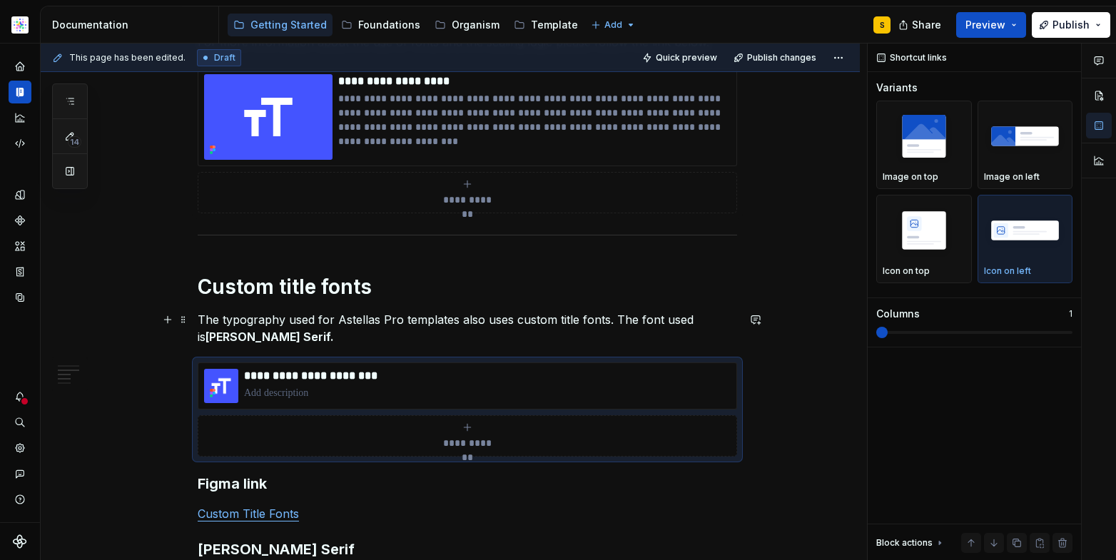
click at [240, 339] on p "The typography used for Astellas Pro templates also uses custom title fonts. Th…" at bounding box center [467, 328] width 539 height 34
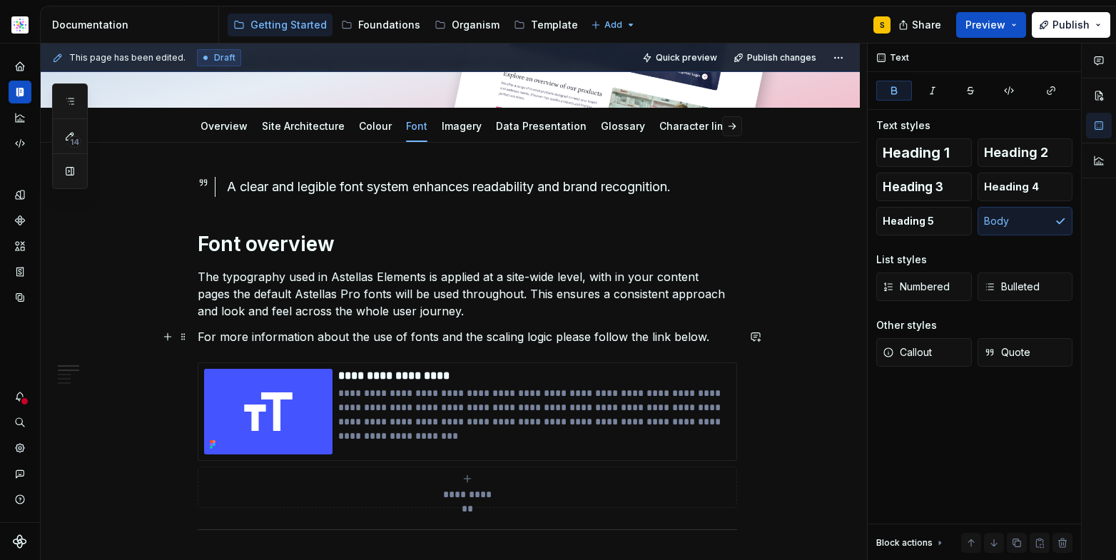
scroll to position [120, 0]
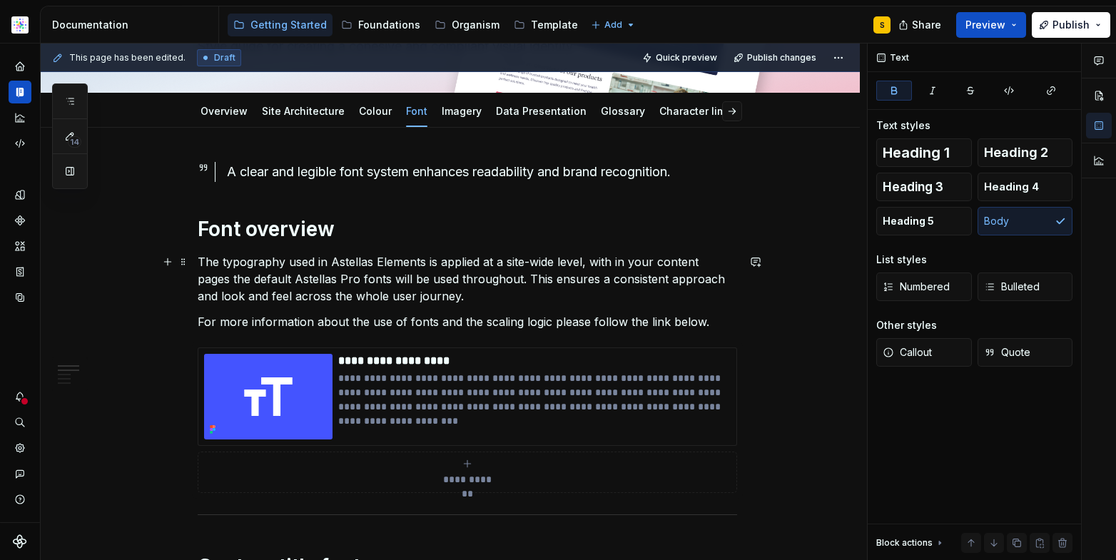
click at [538, 281] on p "The typography used in Astellas Elements is applied at a site-wide level, with …" at bounding box center [467, 278] width 539 height 51
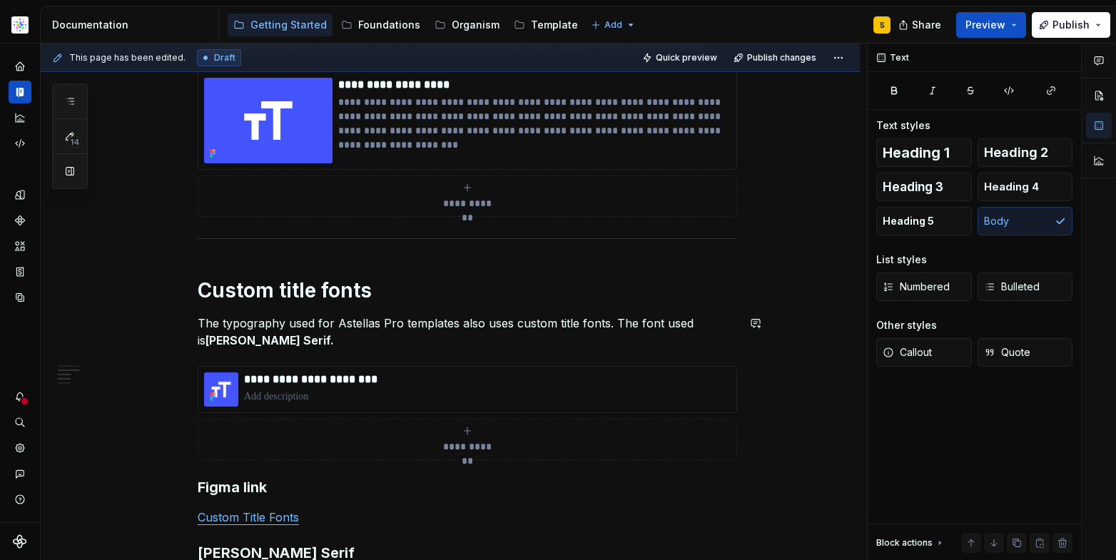
scroll to position [397, 0]
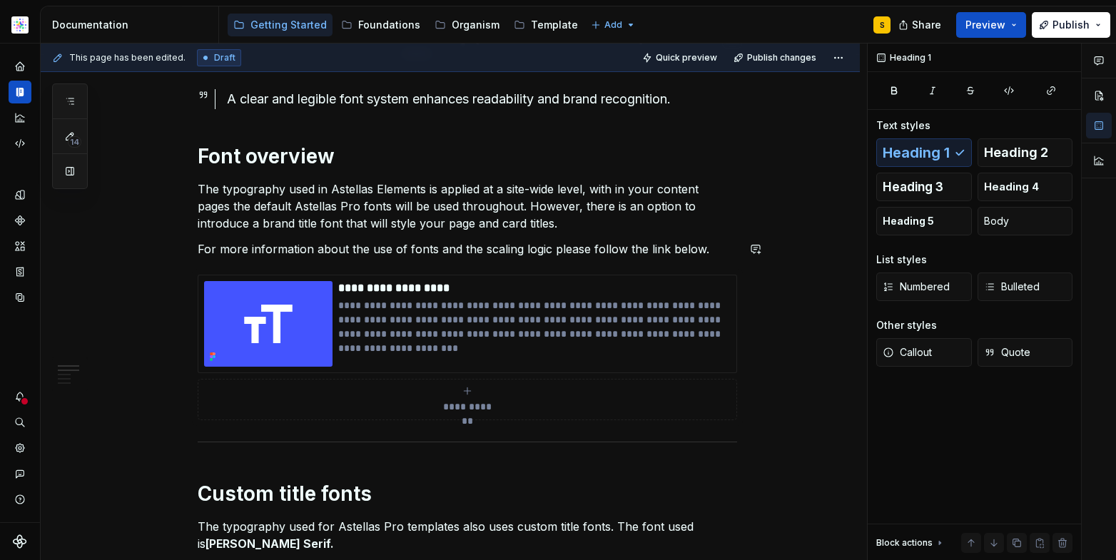
scroll to position [126, 0]
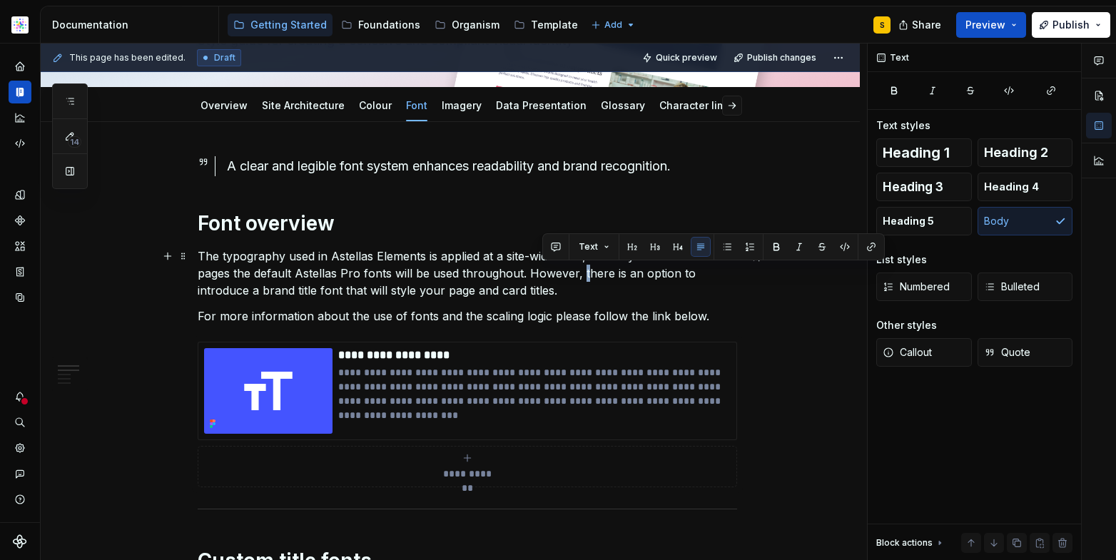
drag, startPoint x: 544, startPoint y: 273, endPoint x: 553, endPoint y: 285, distance: 15.3
click at [547, 275] on p "The typography used in Astellas Elements is applied at a site-wide level, with …" at bounding box center [467, 273] width 539 height 51
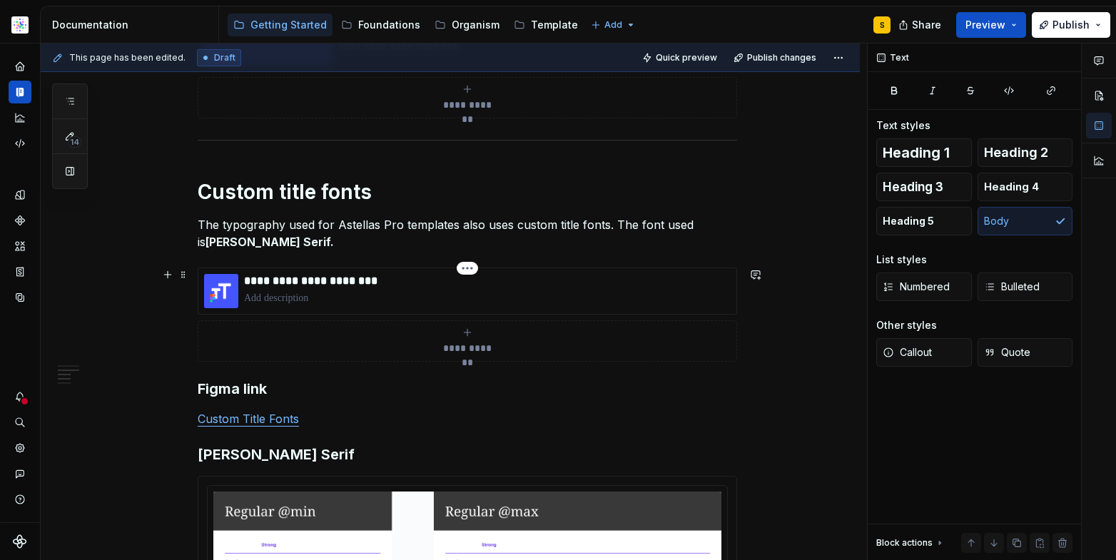
scroll to position [494, 0]
click at [606, 224] on p "The typography used for Astellas Pro templates also uses custom title fonts. Th…" at bounding box center [467, 234] width 539 height 34
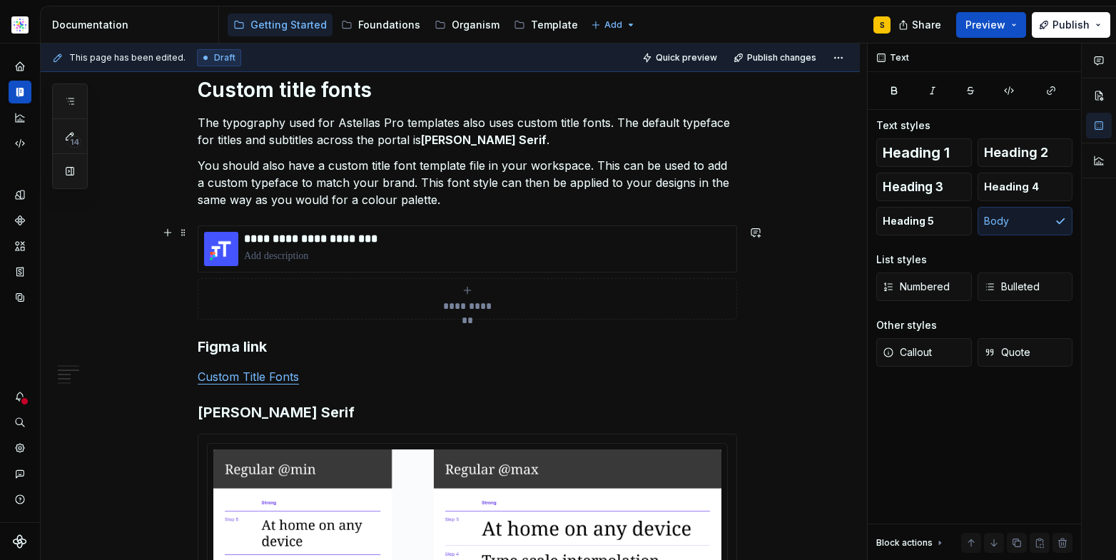
scroll to position [562, 0]
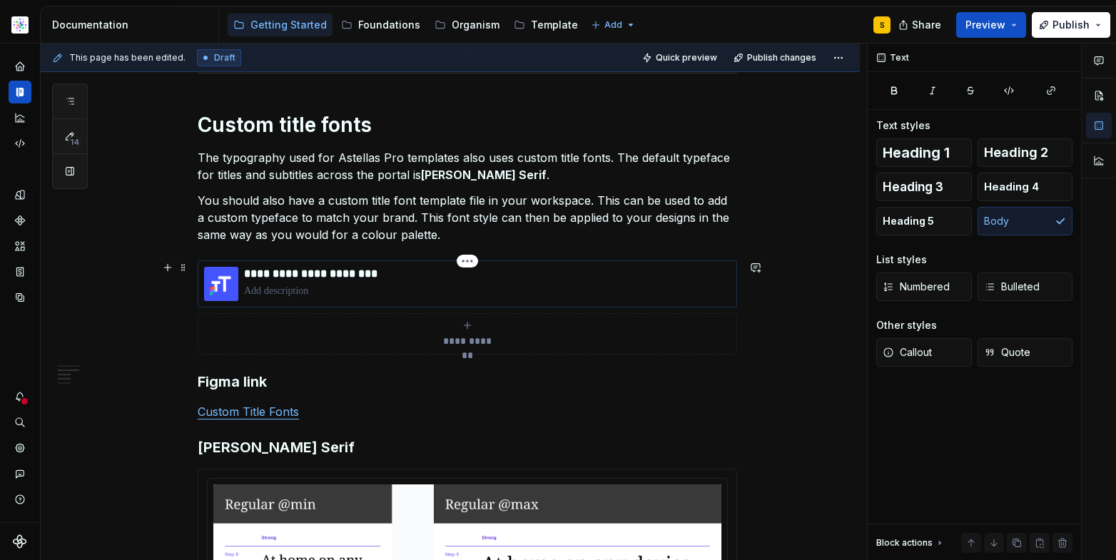
click at [415, 285] on p at bounding box center [487, 291] width 487 height 14
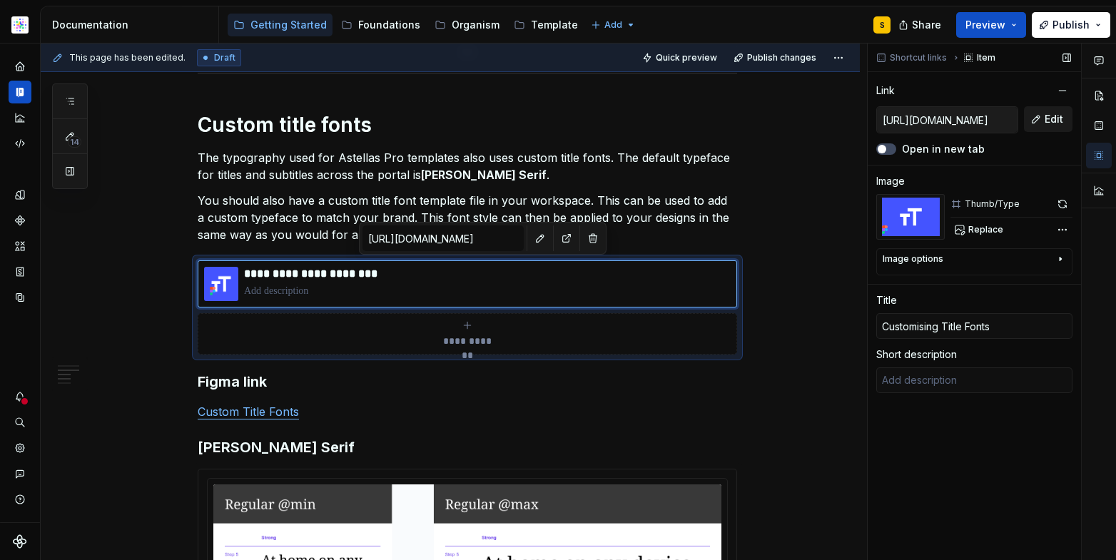
click at [1054, 118] on span "Edit" at bounding box center [1054, 119] width 19 height 14
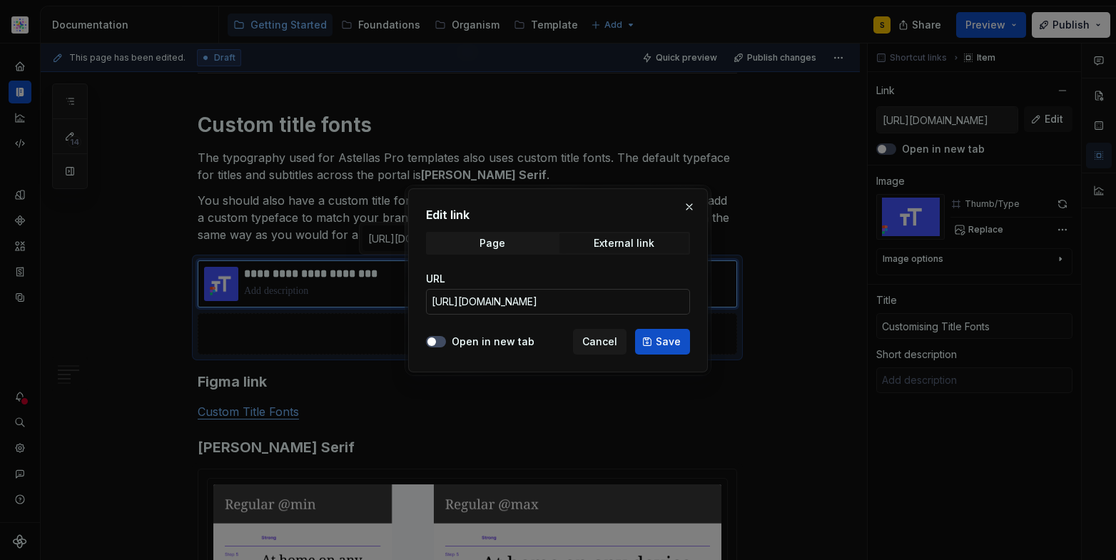
click at [578, 297] on input "[URL][DOMAIN_NAME]" at bounding box center [558, 302] width 264 height 26
click at [606, 343] on span "Cancel" at bounding box center [599, 342] width 35 height 14
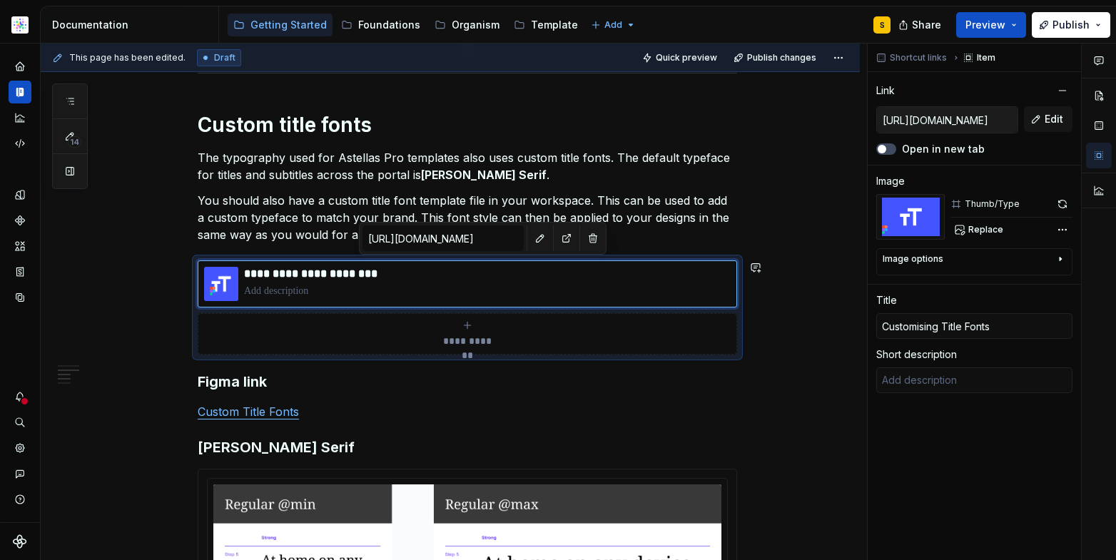
click at [627, 239] on p "You should also have a custom title font template file in your workspace. This …" at bounding box center [467, 217] width 539 height 51
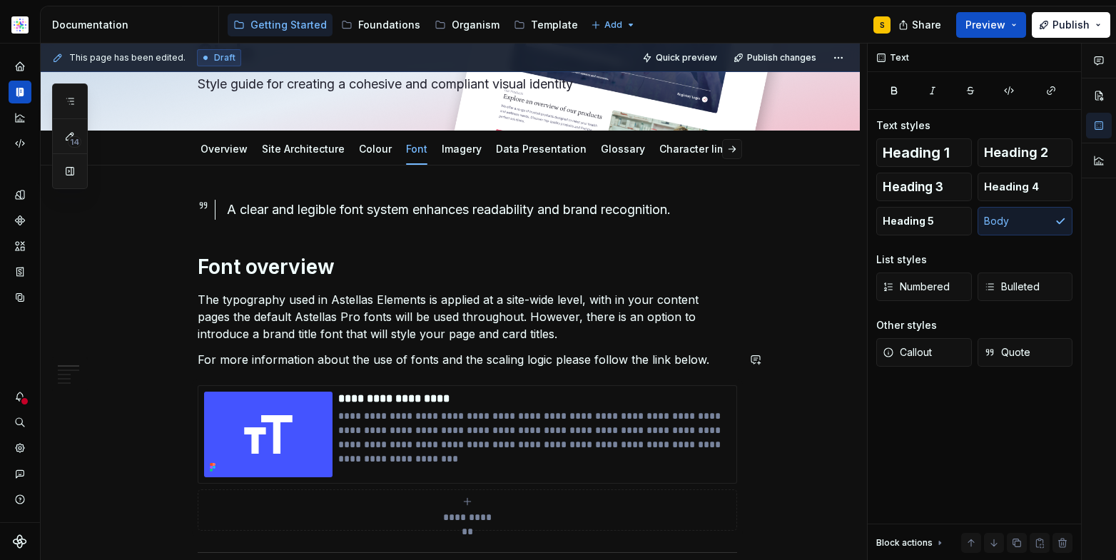
scroll to position [0, 0]
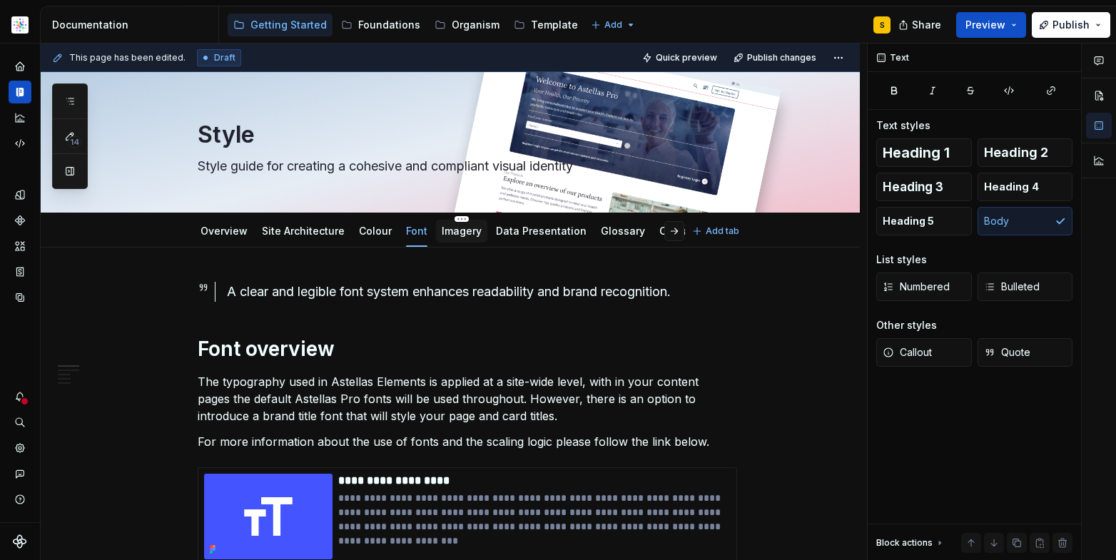
click at [457, 233] on link "Imagery" at bounding box center [462, 231] width 40 height 12
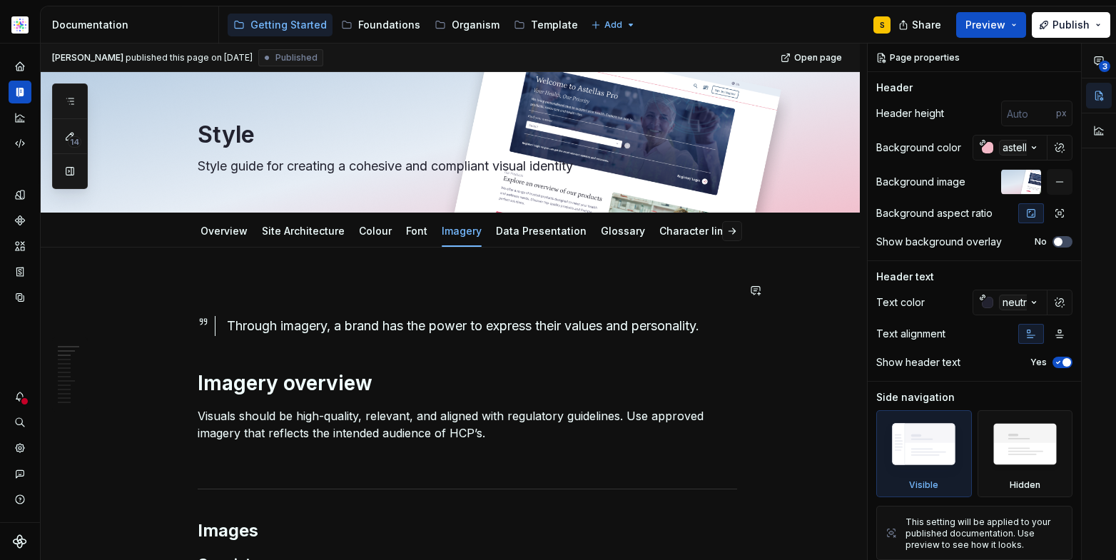
click at [335, 281] on div "[PERSON_NAME] published this page on [DATE] Published Open page Style Style gui…" at bounding box center [454, 302] width 826 height 517
type textarea "*"
click at [305, 333] on div "Through imagery, a brand has the power to express their values and personality." at bounding box center [482, 326] width 510 height 20
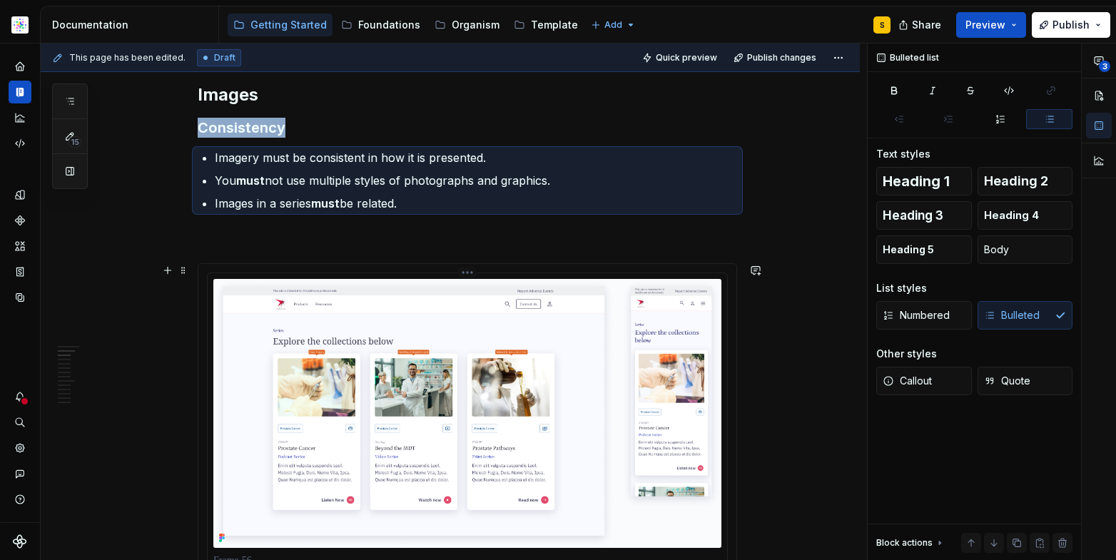
scroll to position [381, 0]
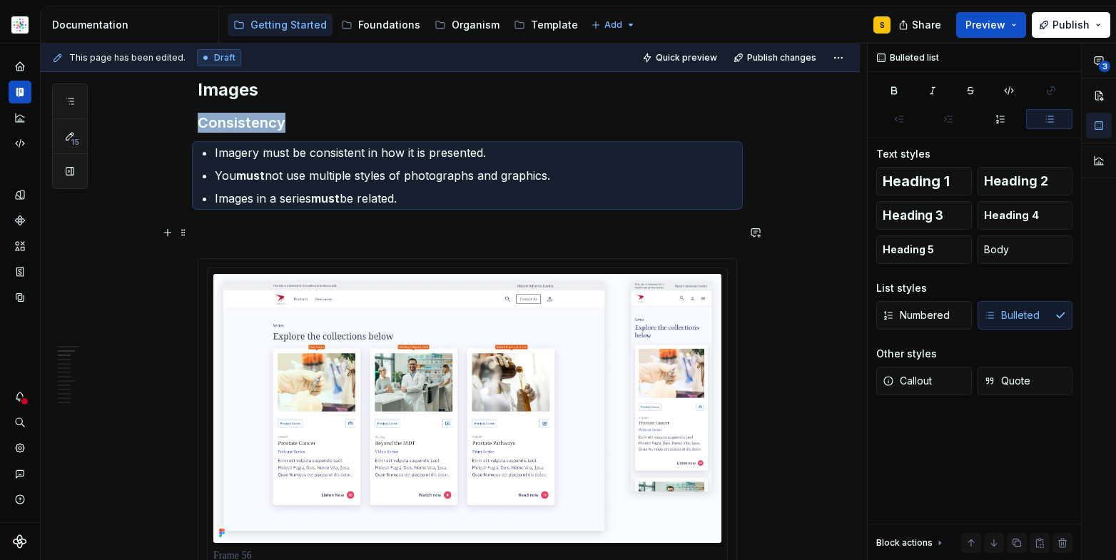
click at [282, 228] on p at bounding box center [467, 232] width 539 height 17
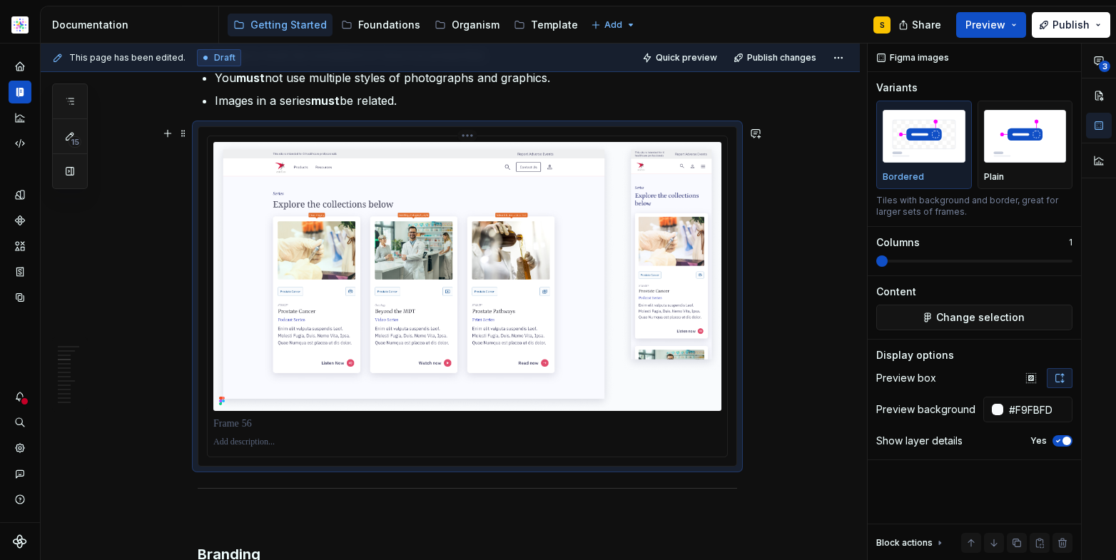
scroll to position [490, 0]
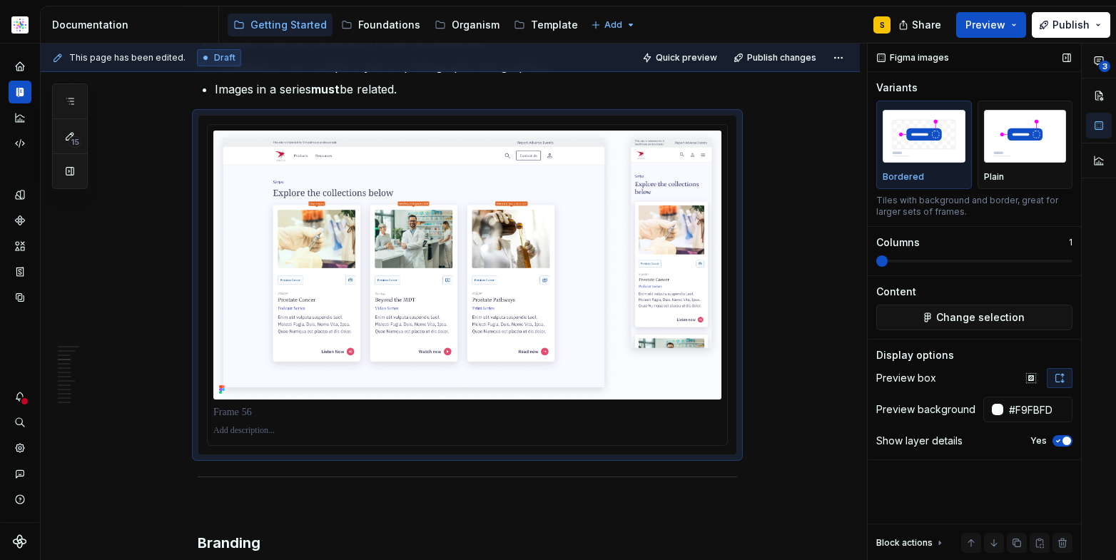
drag, startPoint x: 1051, startPoint y: 385, endPoint x: 1058, endPoint y: 390, distance: 8.1
click at [1051, 386] on button "button" at bounding box center [1060, 378] width 26 height 20
click at [1066, 440] on span "button" at bounding box center [1067, 441] width 9 height 9
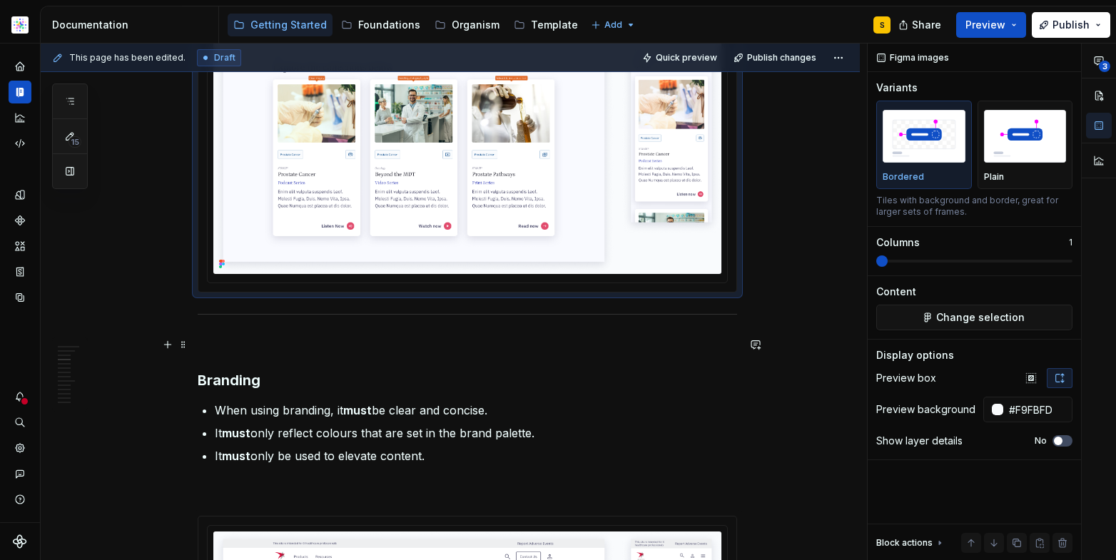
scroll to position [627, 0]
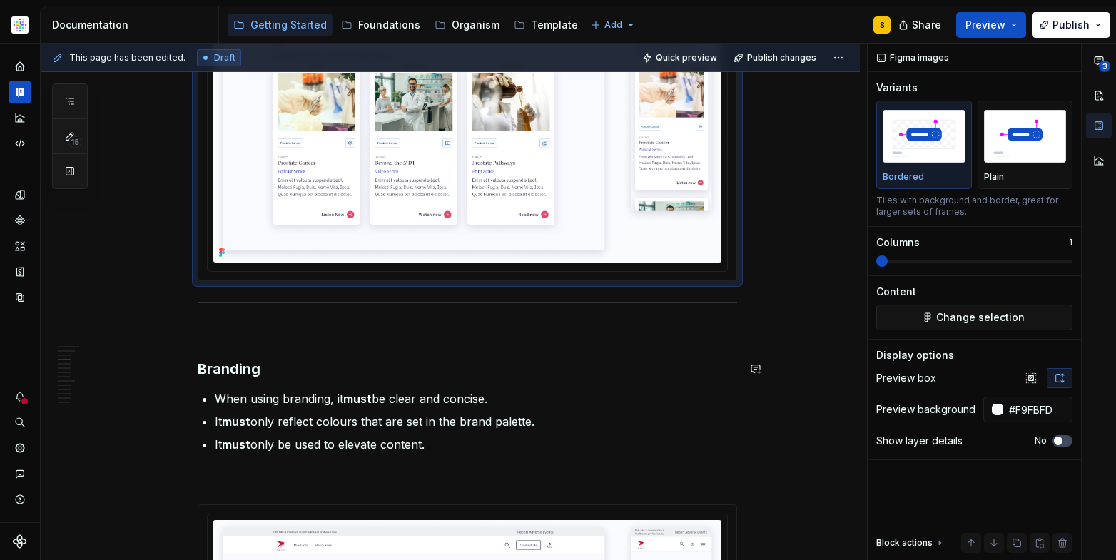
click at [278, 341] on p at bounding box center [467, 333] width 539 height 17
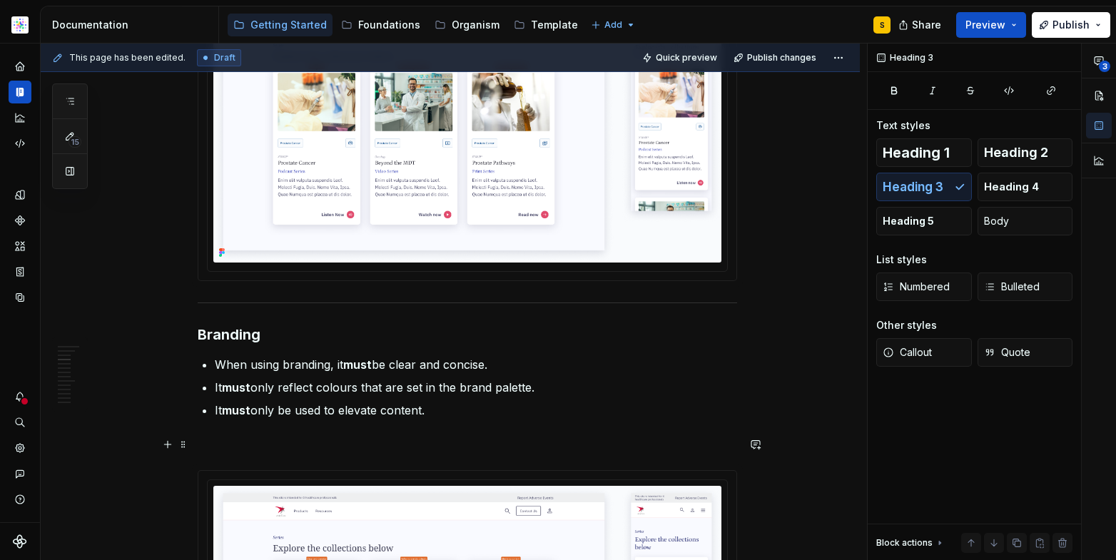
click at [328, 442] on p at bounding box center [467, 444] width 539 height 17
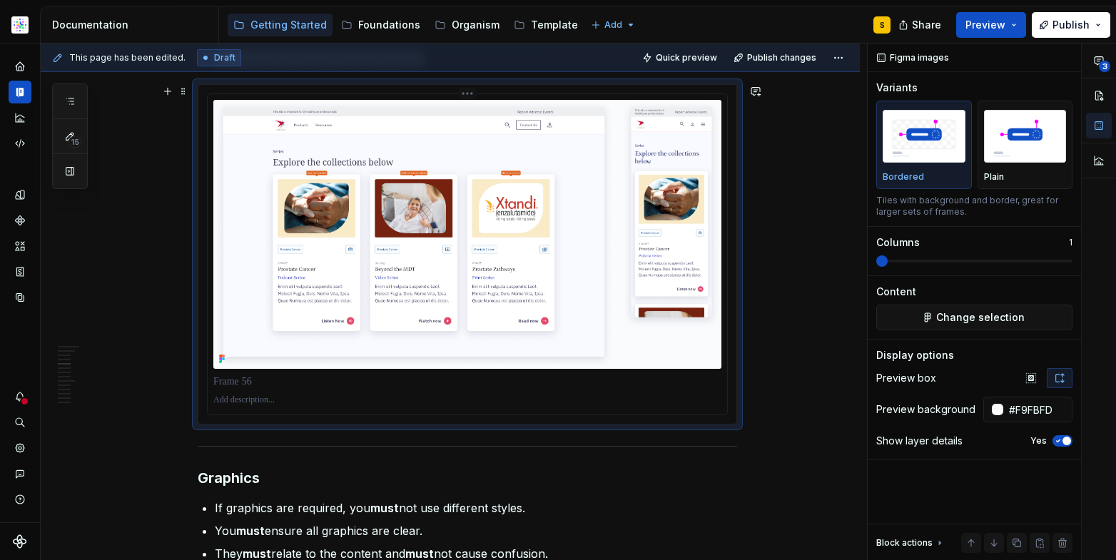
scroll to position [1008, 0]
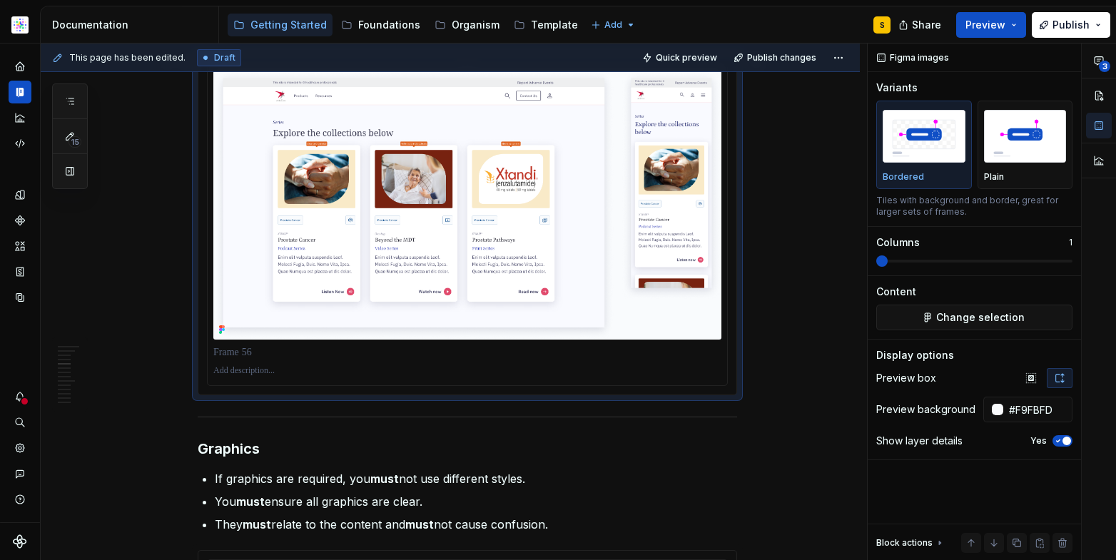
click at [647, 367] on p at bounding box center [467, 370] width 508 height 11
click at [1065, 440] on span "button" at bounding box center [1067, 441] width 9 height 9
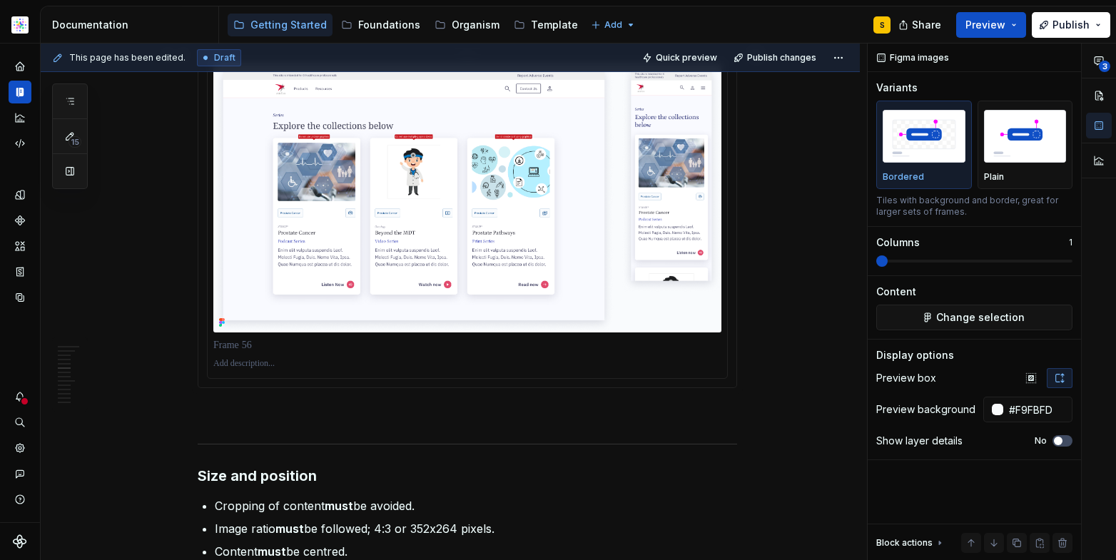
scroll to position [1479, 0]
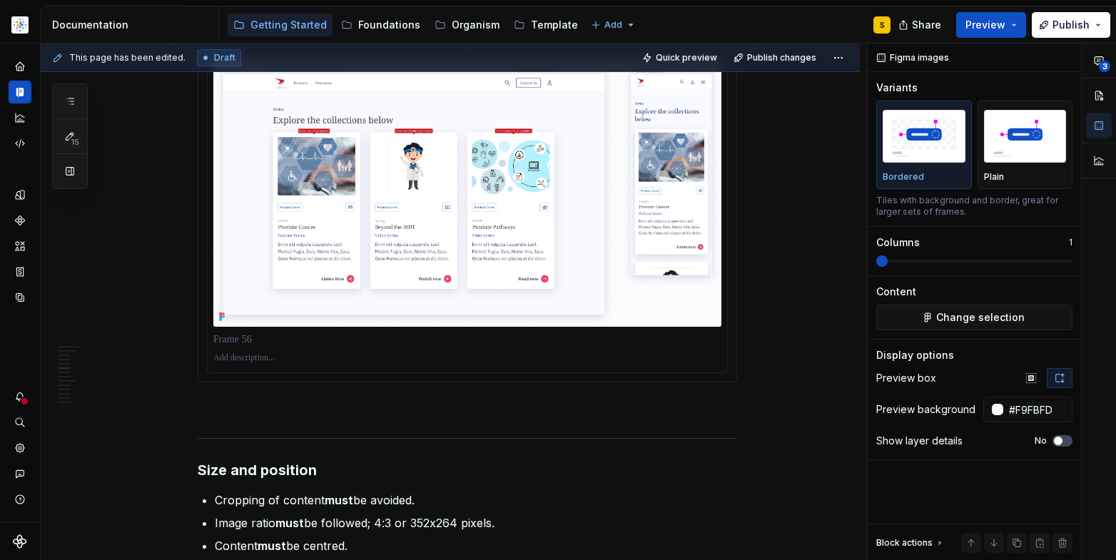
click at [422, 299] on img at bounding box center [467, 192] width 508 height 269
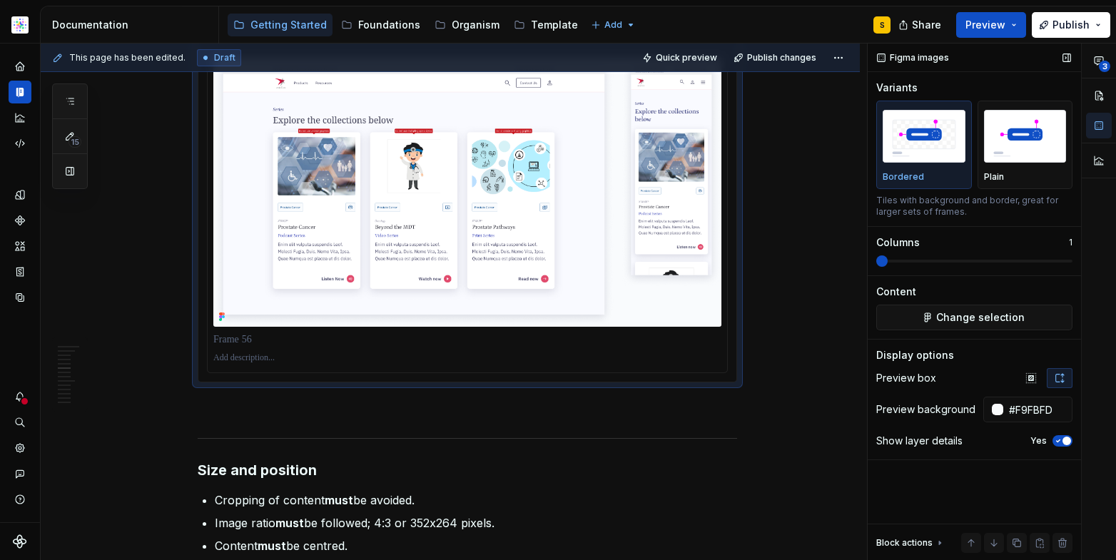
click at [1065, 441] on span "button" at bounding box center [1067, 441] width 9 height 9
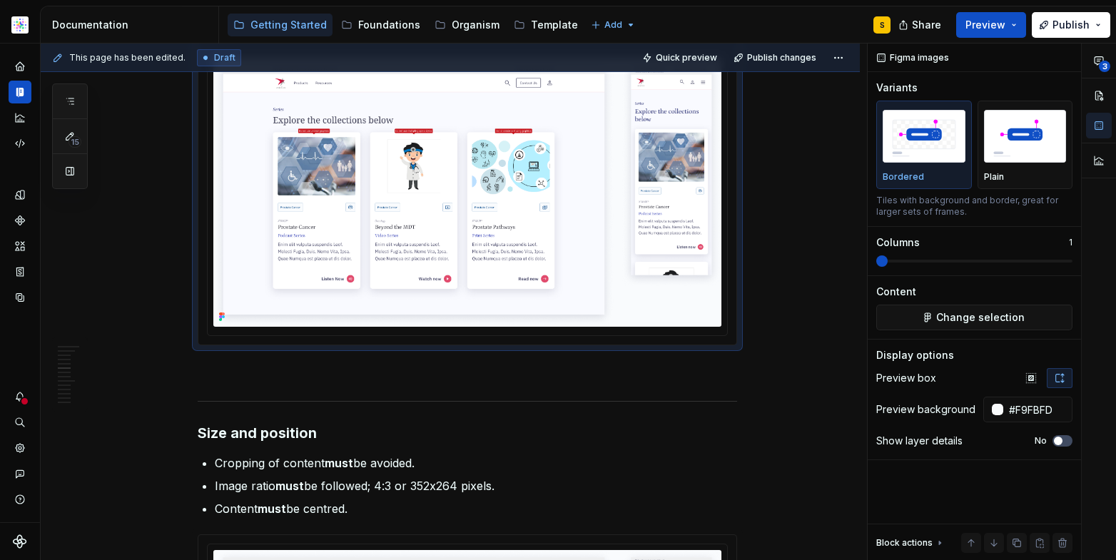
scroll to position [1478, 0]
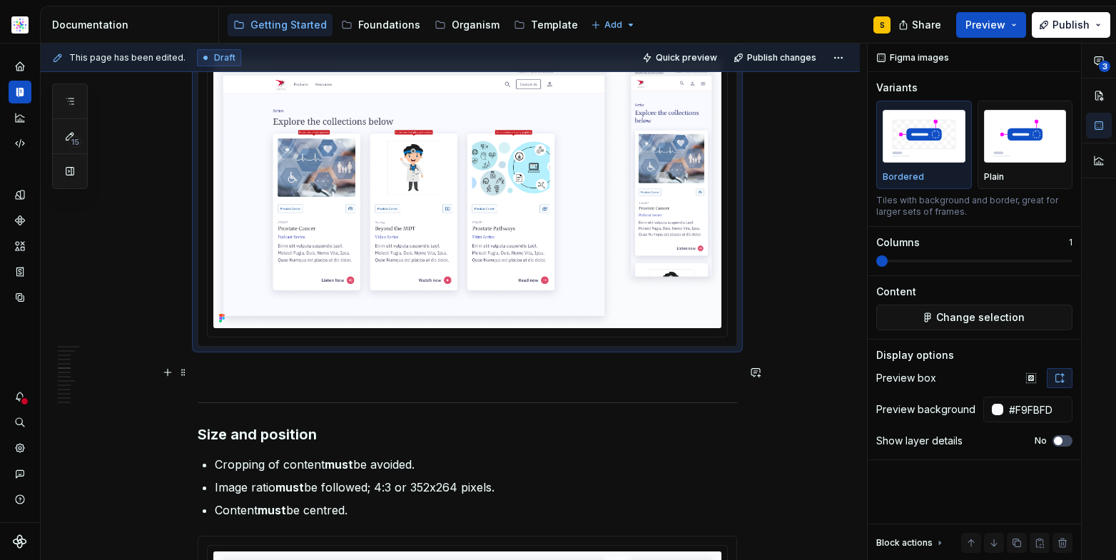
click at [283, 373] on p at bounding box center [467, 372] width 539 height 17
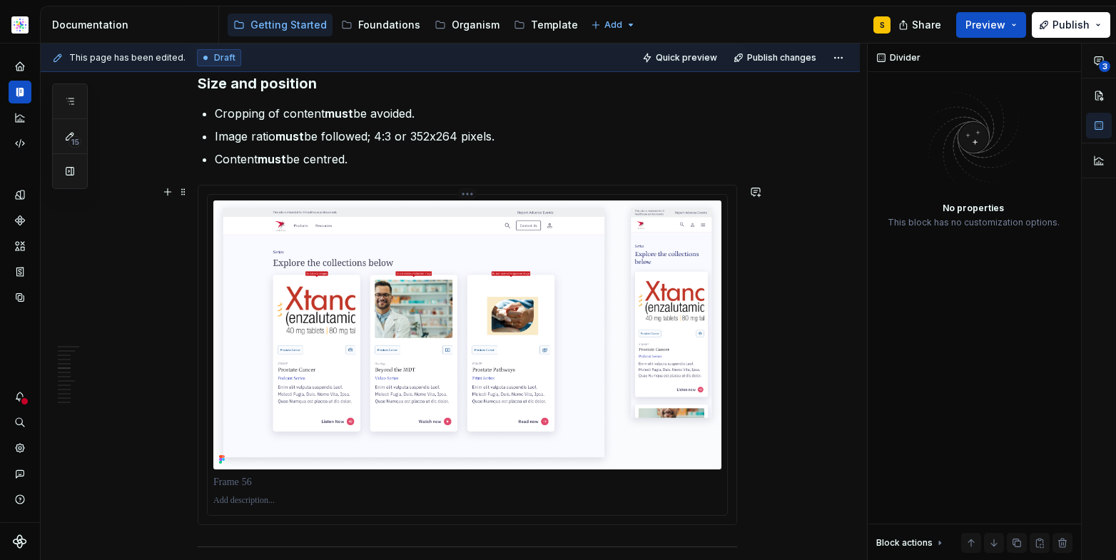
scroll to position [1809, 0]
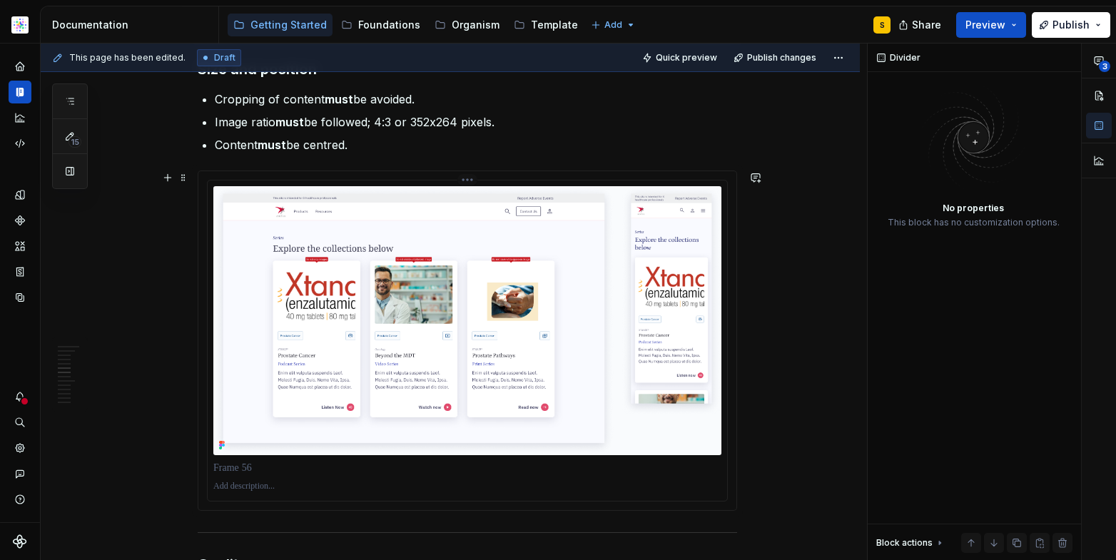
click at [602, 382] on img at bounding box center [467, 320] width 508 height 269
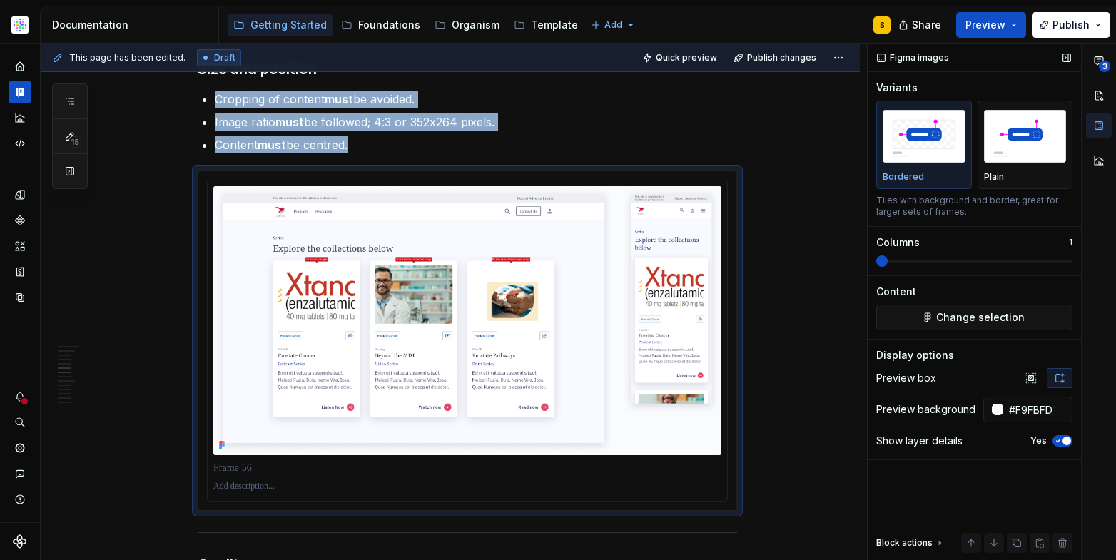
click at [1060, 440] on icon "button" at bounding box center [1058, 441] width 11 height 9
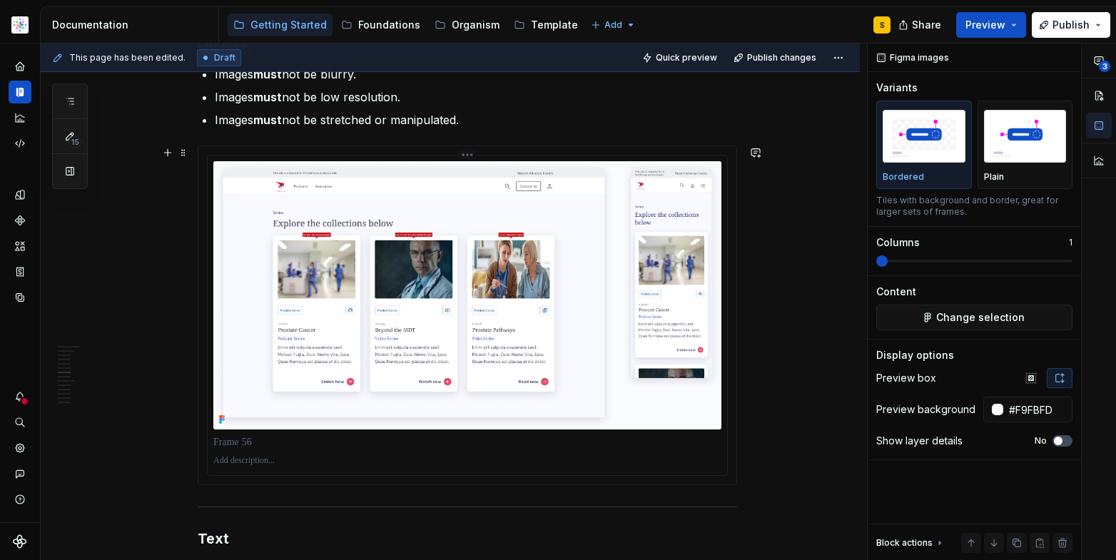
scroll to position [2294, 0]
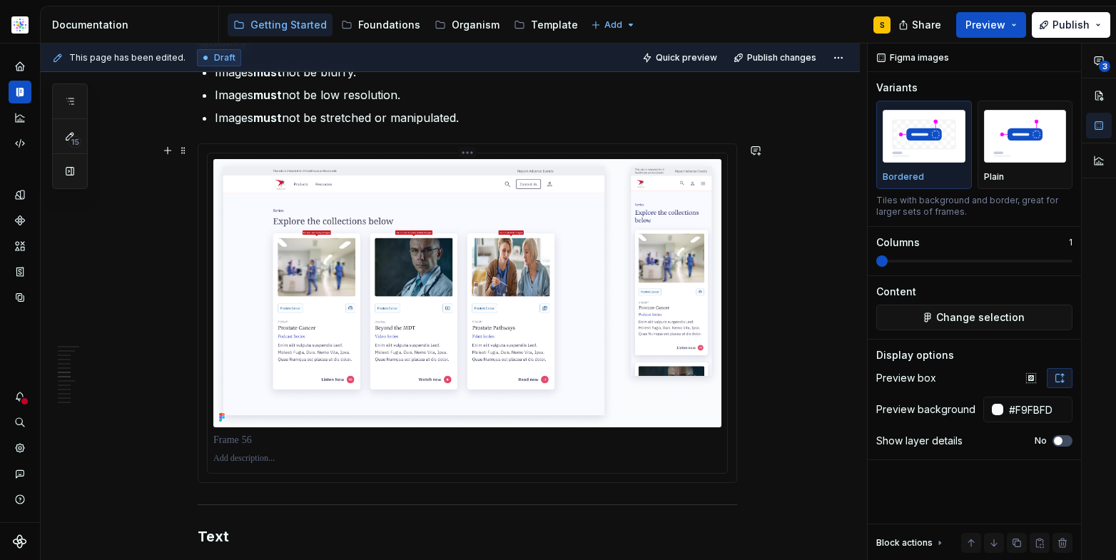
click at [595, 377] on img at bounding box center [467, 293] width 508 height 269
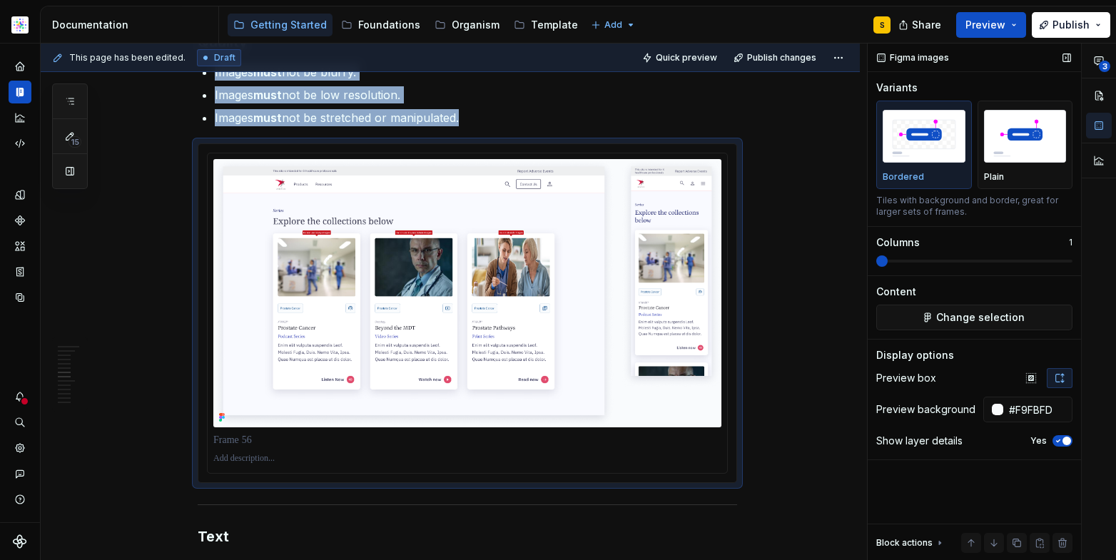
click at [1065, 442] on span "button" at bounding box center [1067, 441] width 9 height 9
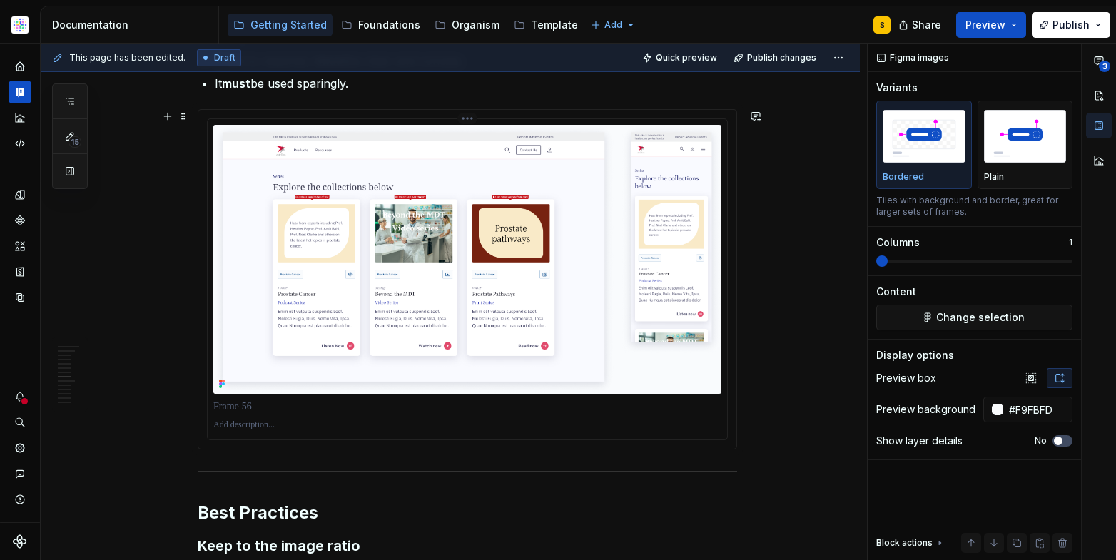
scroll to position [2816, 0]
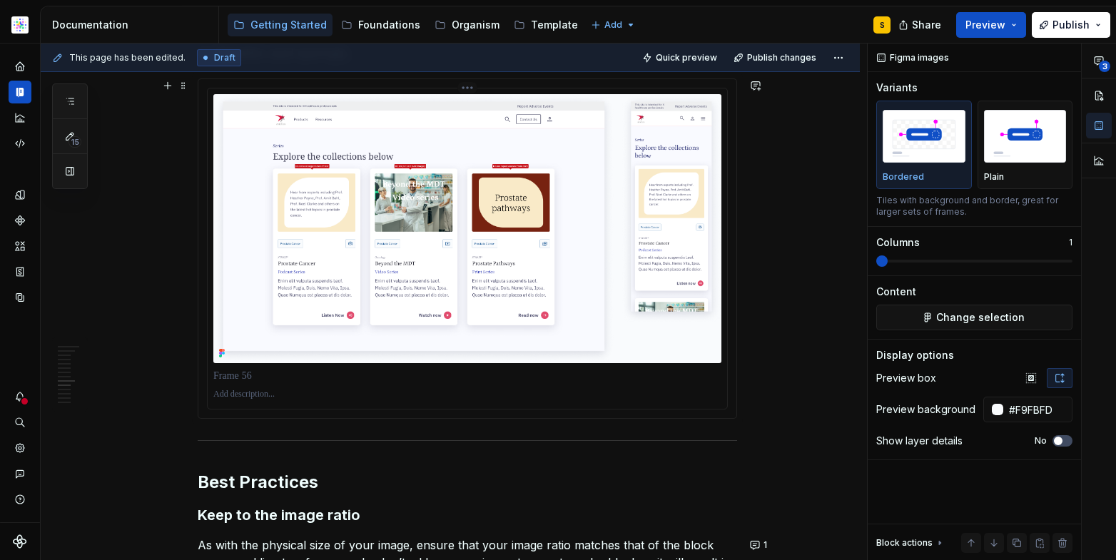
click at [575, 306] on img at bounding box center [467, 228] width 508 height 269
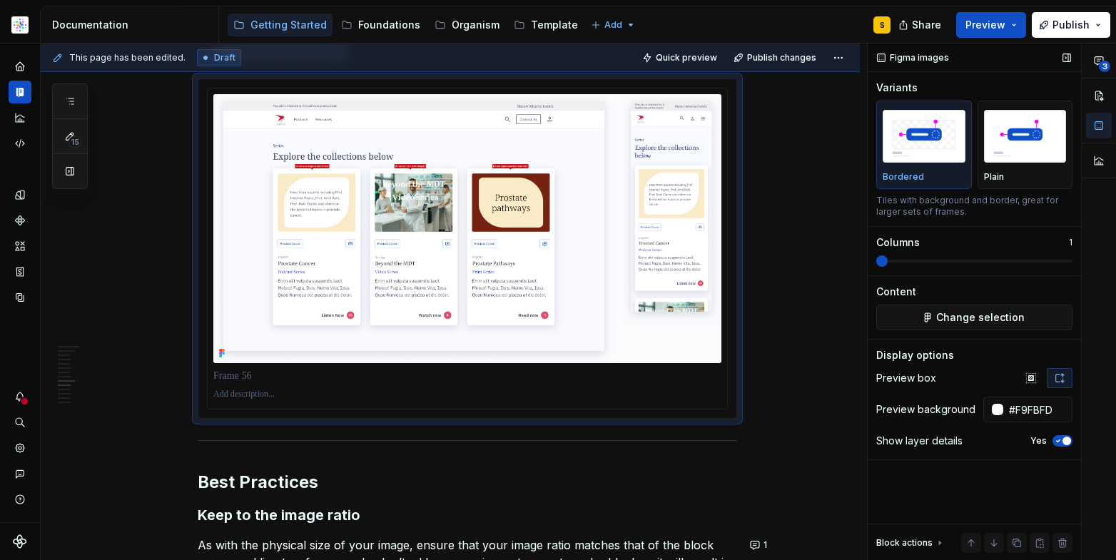
click at [1066, 442] on span "button" at bounding box center [1067, 441] width 9 height 9
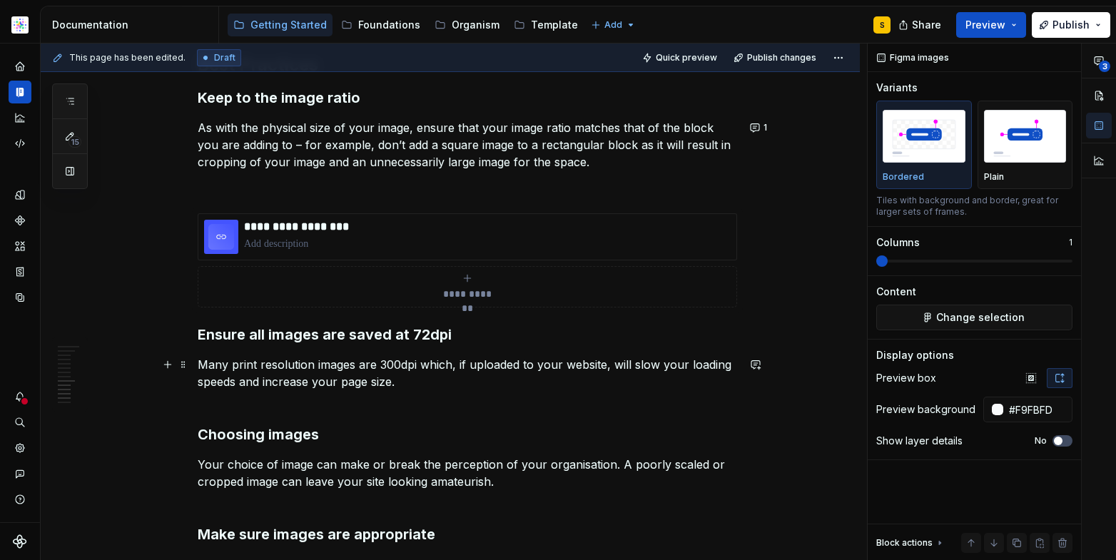
scroll to position [3208, 0]
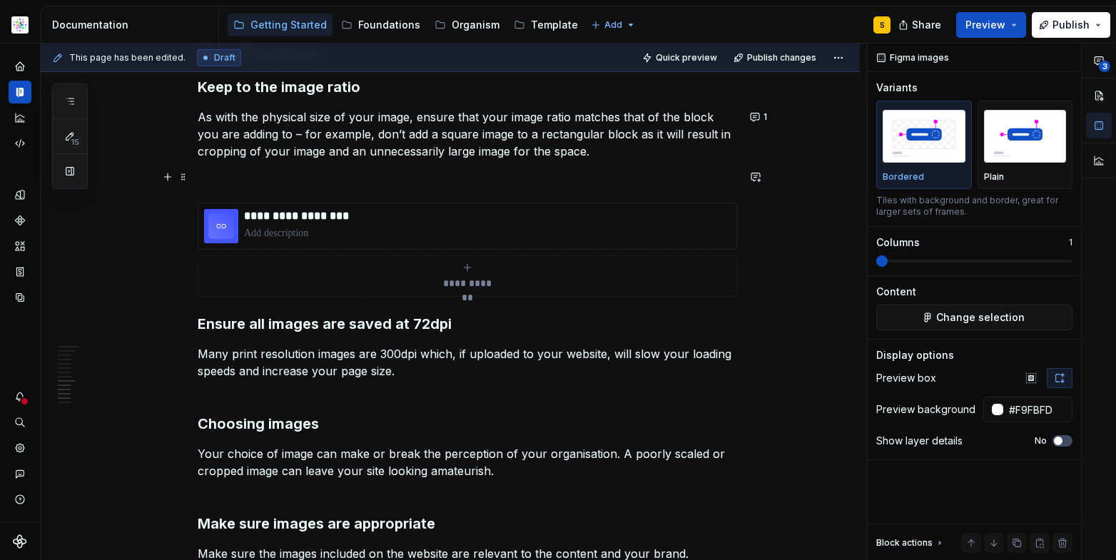
click at [298, 178] on p at bounding box center [467, 176] width 539 height 17
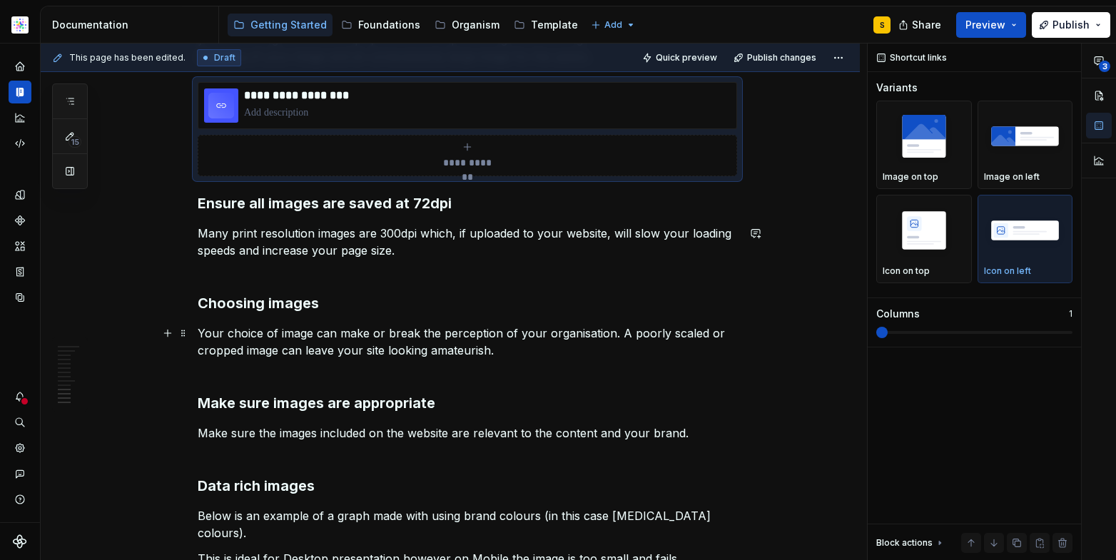
scroll to position [3305, 0]
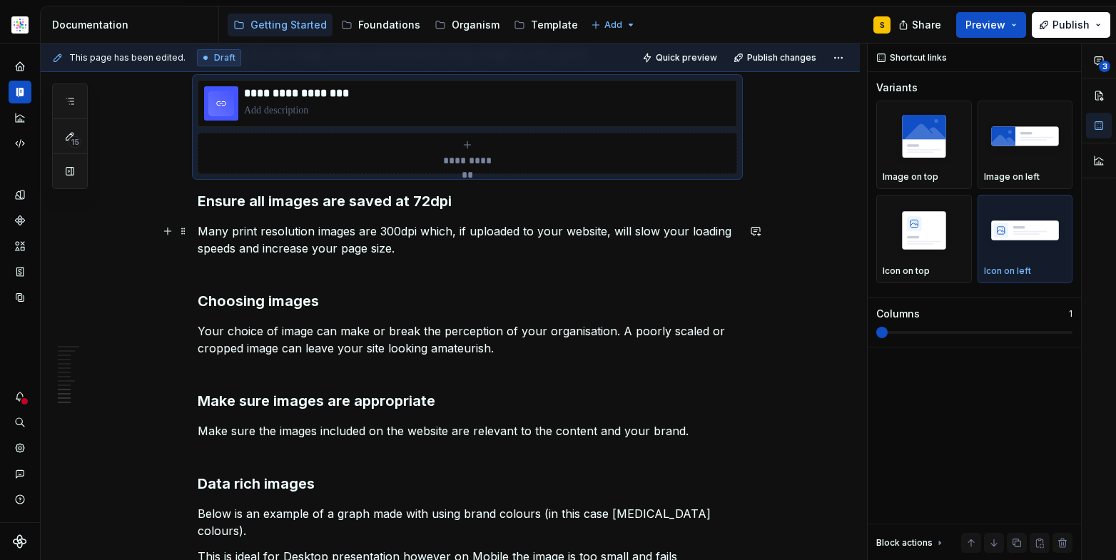
click at [298, 254] on p "Many print resolution images are 300dpi which, if uploaded to your website, wil…" at bounding box center [467, 248] width 539 height 51
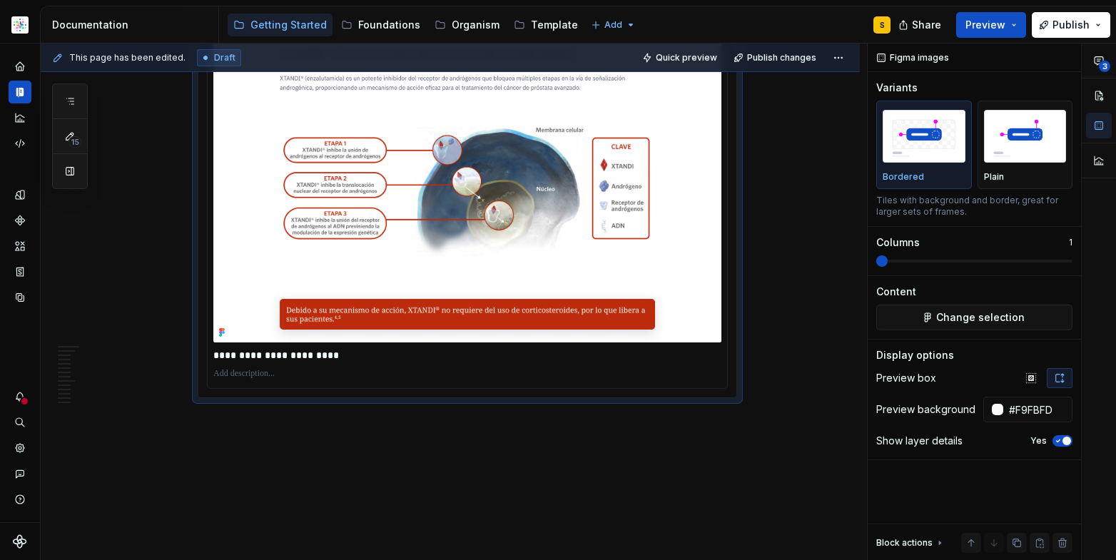
scroll to position [3866, 0]
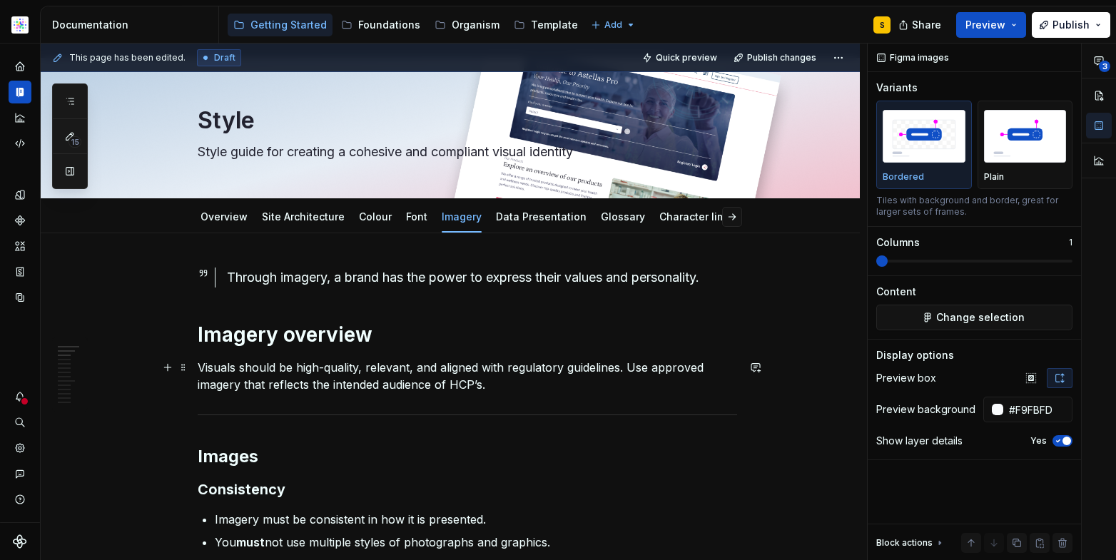
scroll to position [0, 0]
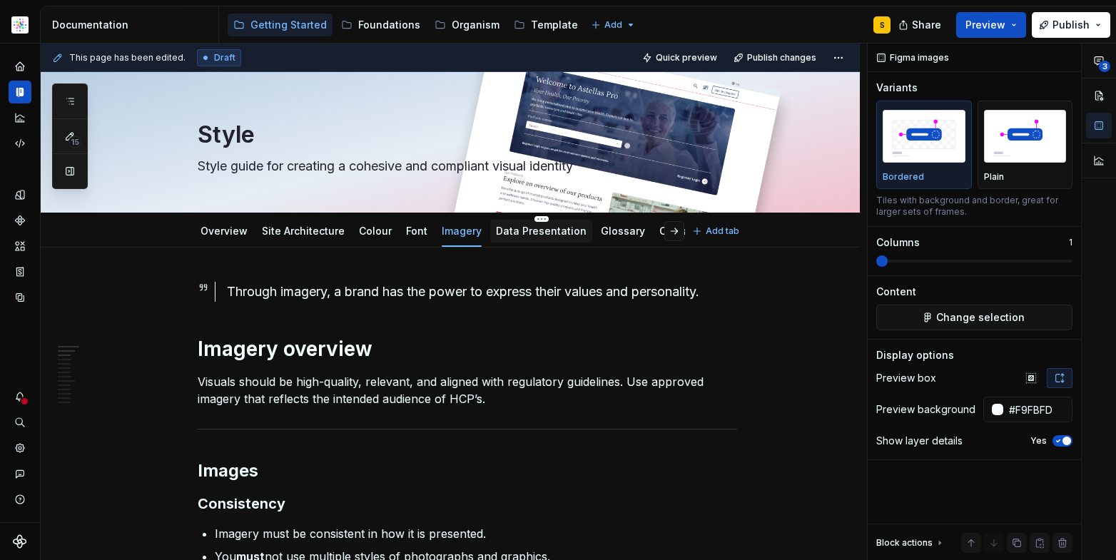
click at [534, 233] on link "Data Presentation" at bounding box center [541, 231] width 91 height 12
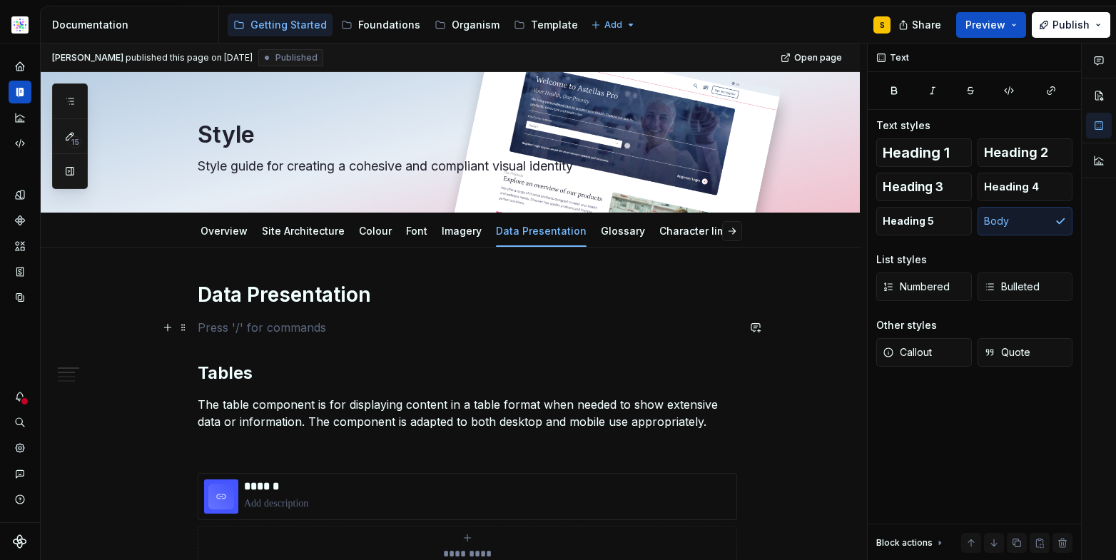
click at [285, 326] on p at bounding box center [467, 327] width 539 height 17
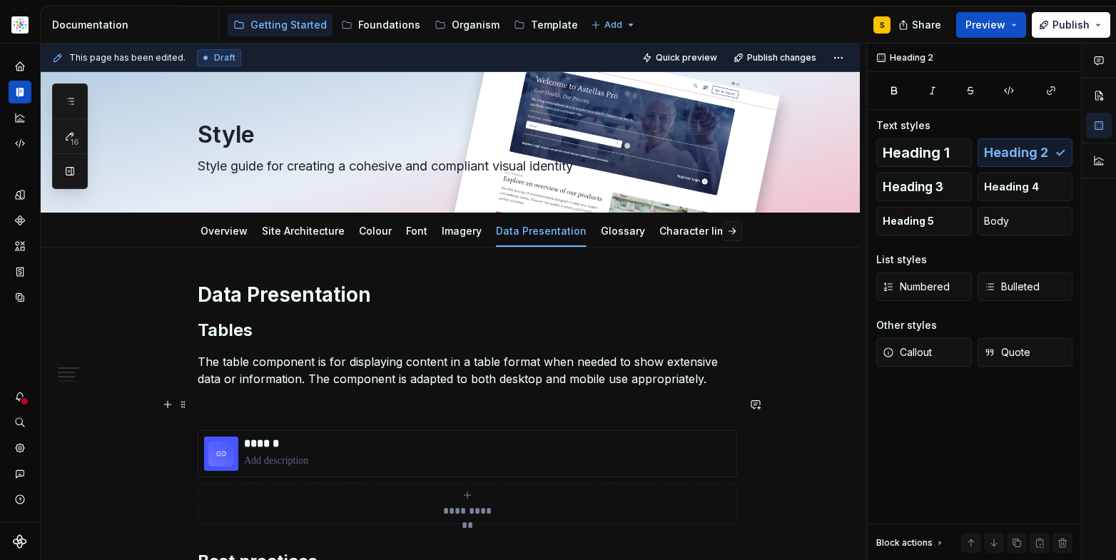
click at [256, 408] on p at bounding box center [467, 404] width 539 height 17
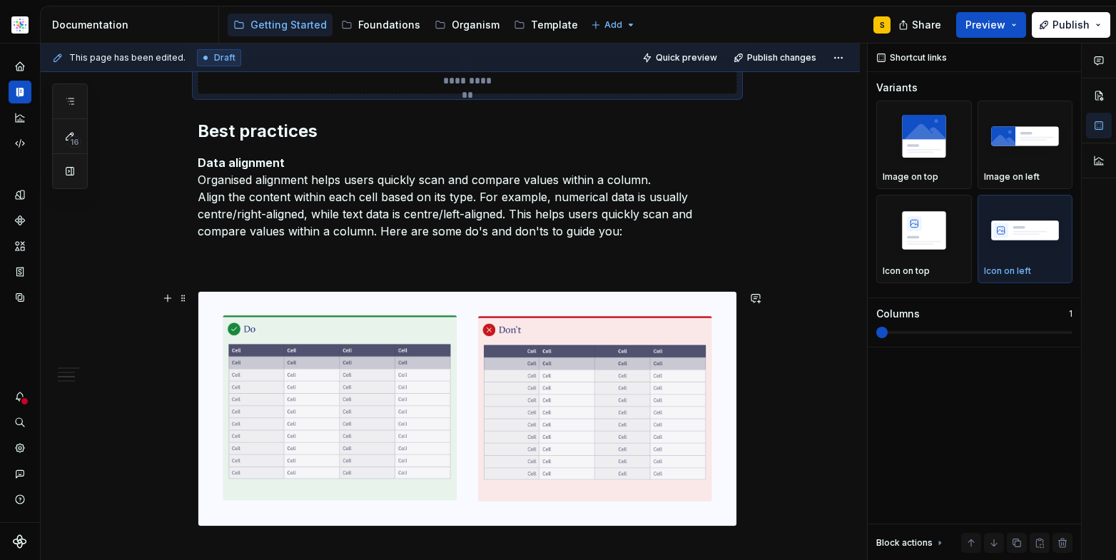
scroll to position [405, 0]
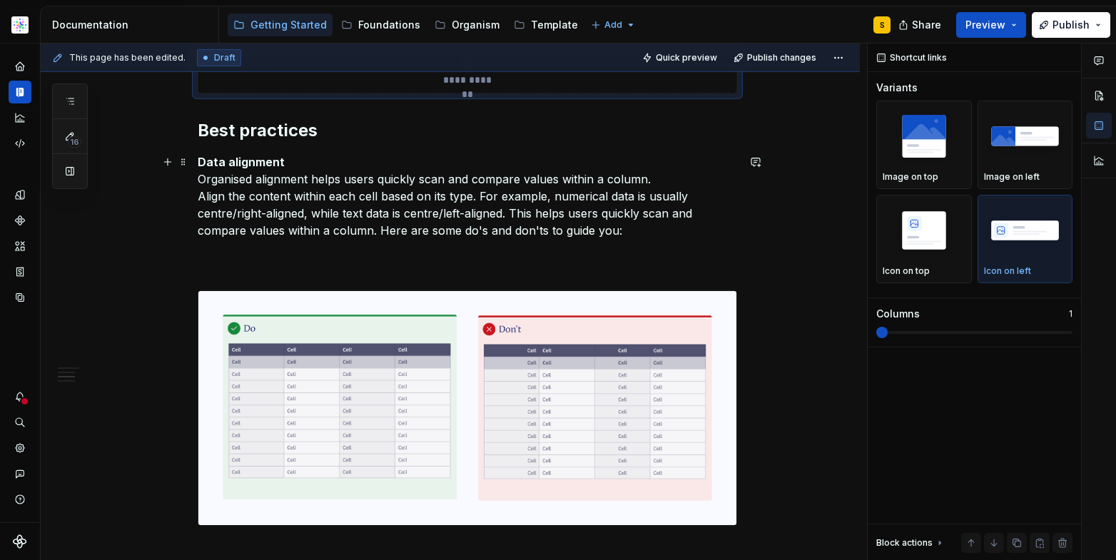
click at [293, 266] on p "Data alignment Organised alignment helps users quickly scan and compare values …" at bounding box center [467, 213] width 539 height 120
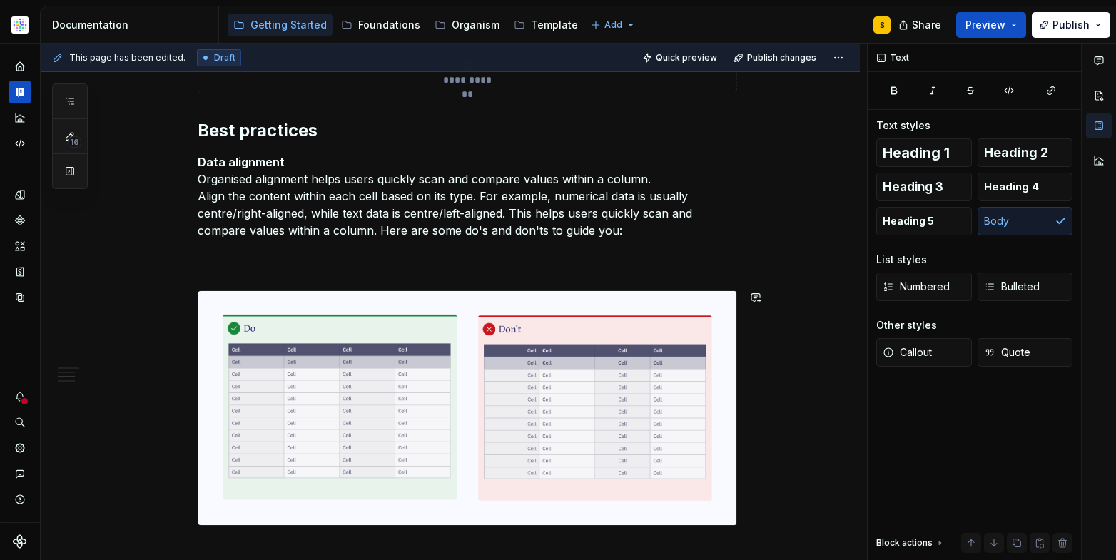
click at [283, 269] on p "Data alignment Organised alignment helps users quickly scan and compare values …" at bounding box center [467, 213] width 539 height 120
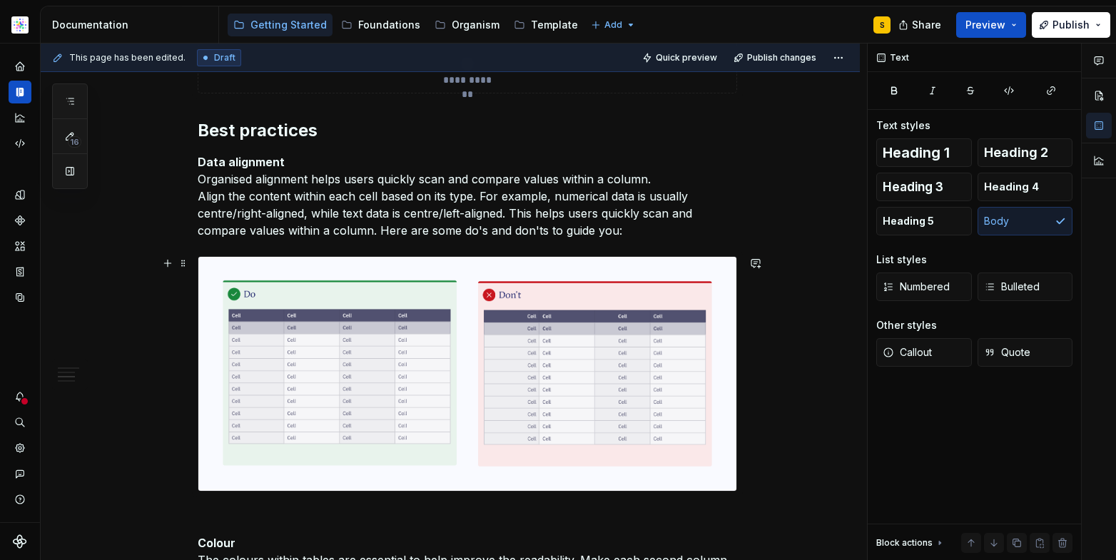
click at [289, 362] on img at bounding box center [467, 374] width 538 height 234
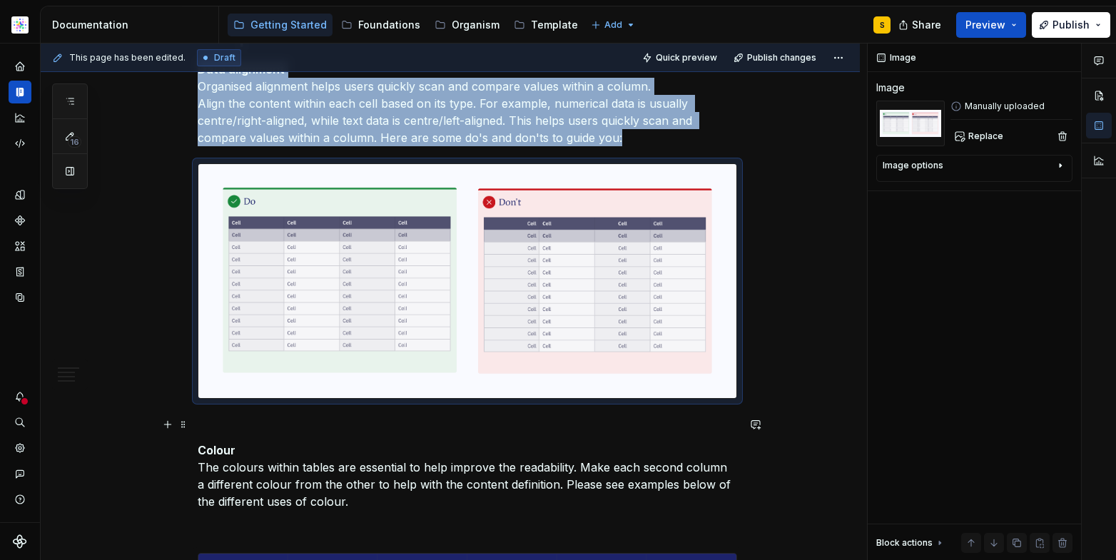
scroll to position [539, 0]
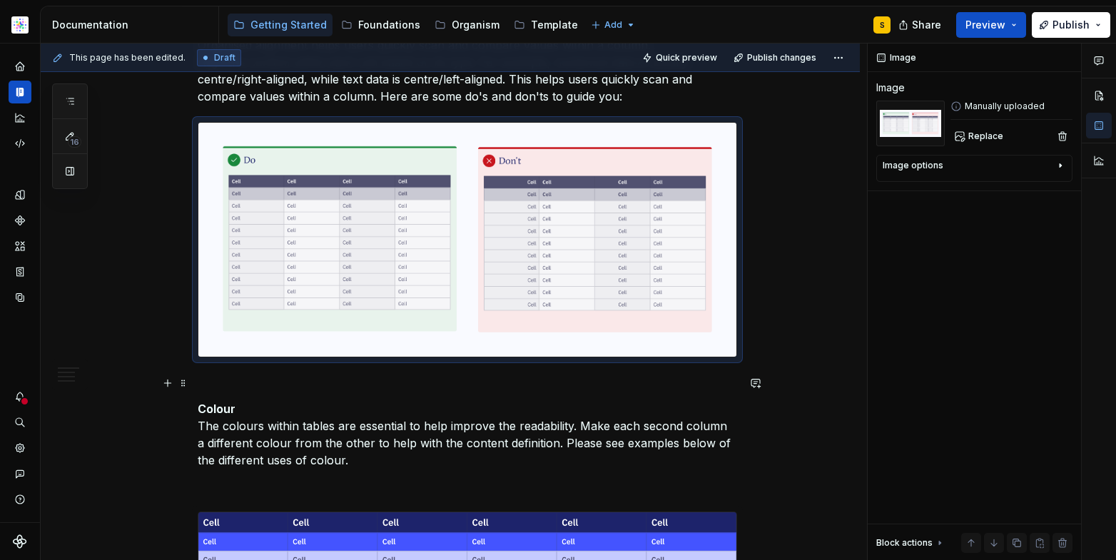
click at [247, 389] on p at bounding box center [467, 383] width 539 height 17
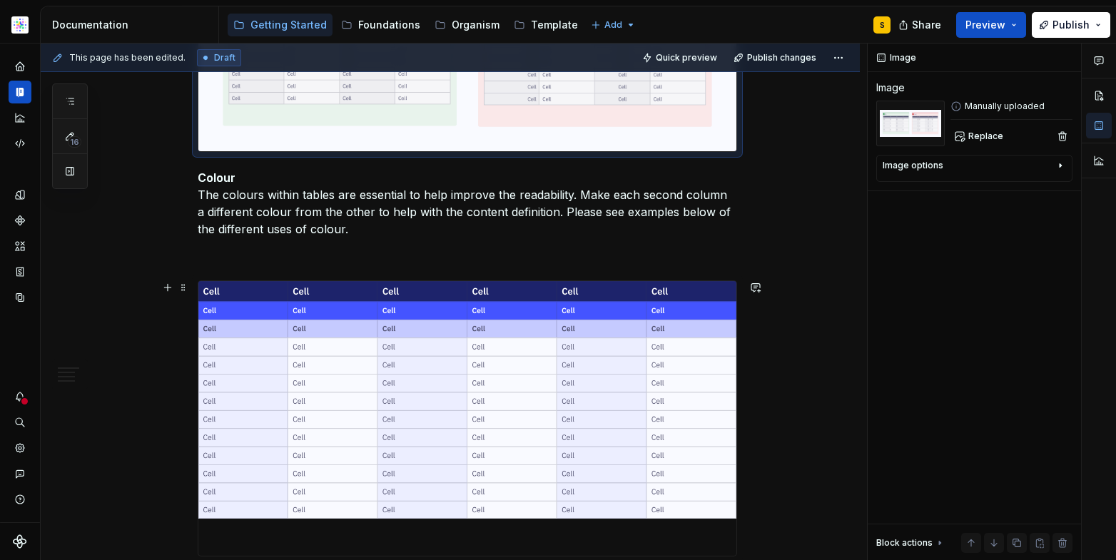
scroll to position [765, 0]
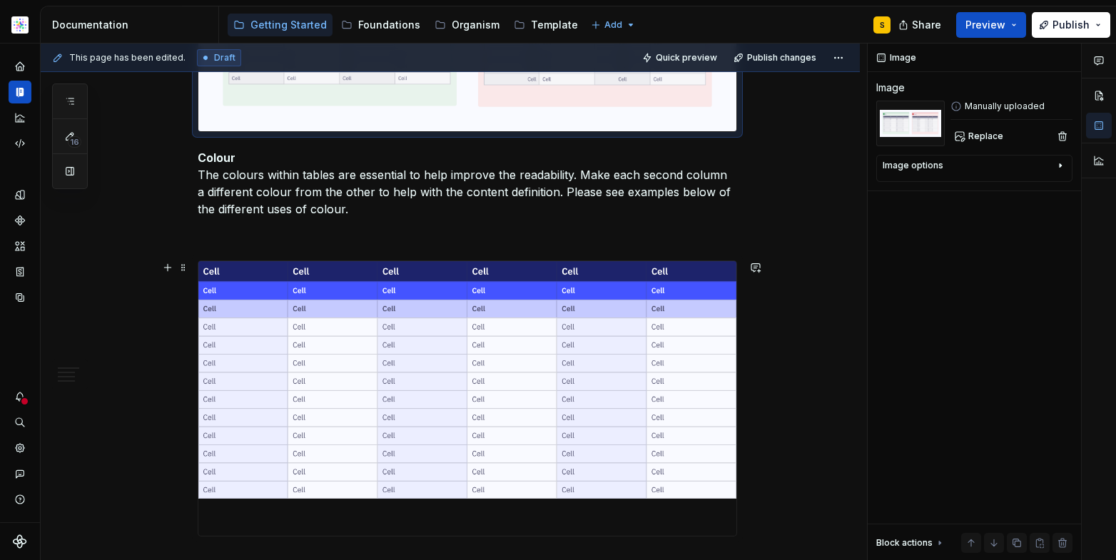
click at [299, 248] on div "**********" at bounding box center [467, 348] width 539 height 1663
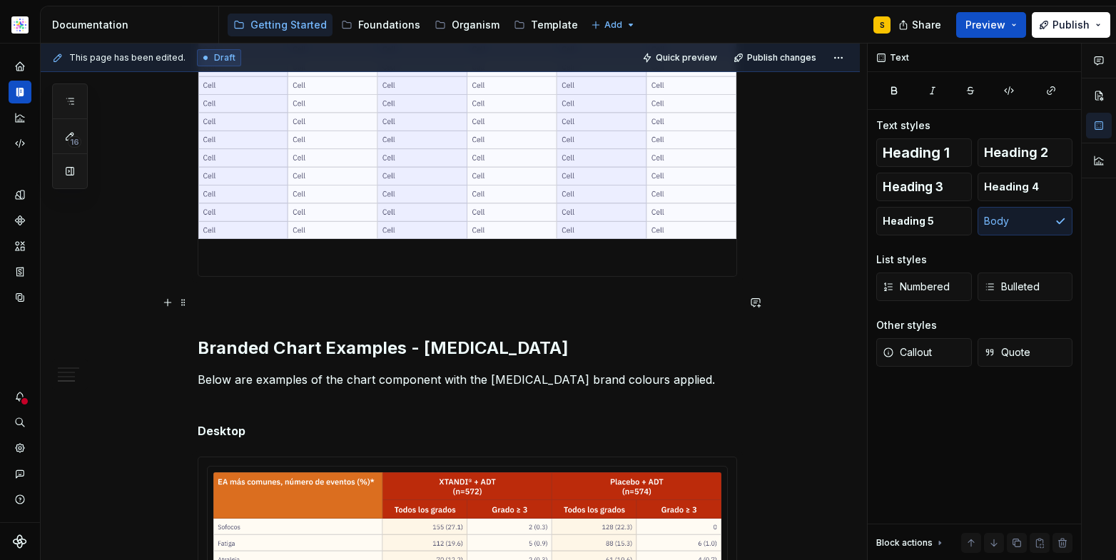
click at [278, 310] on p at bounding box center [467, 302] width 539 height 17
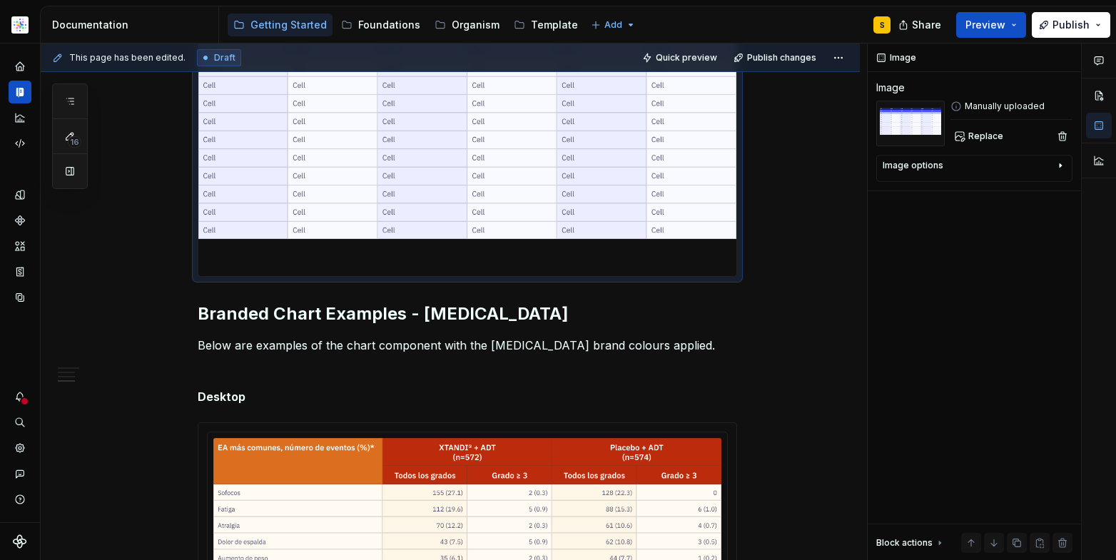
scroll to position [956, 0]
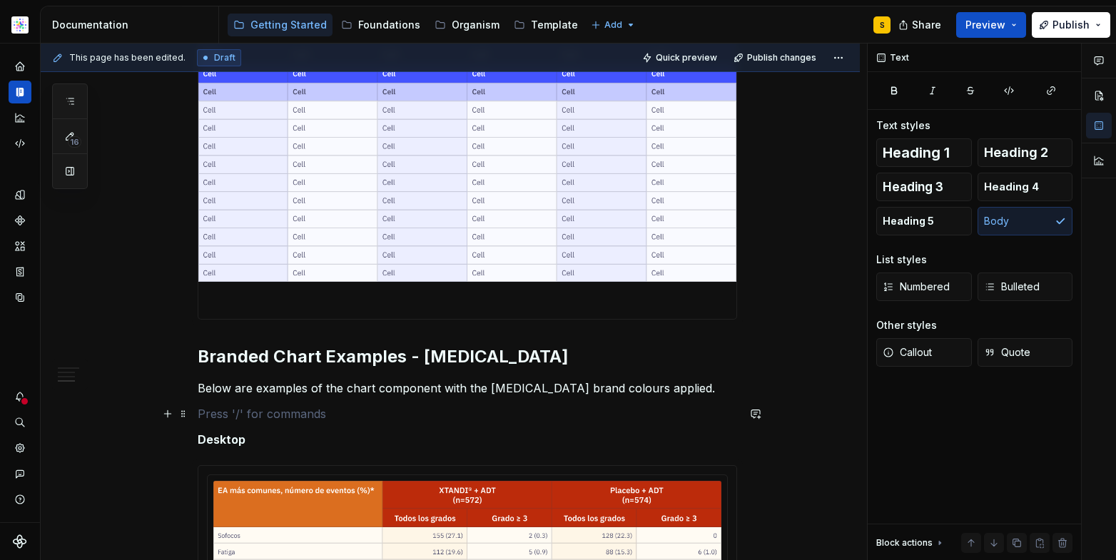
click at [255, 412] on p at bounding box center [467, 413] width 539 height 17
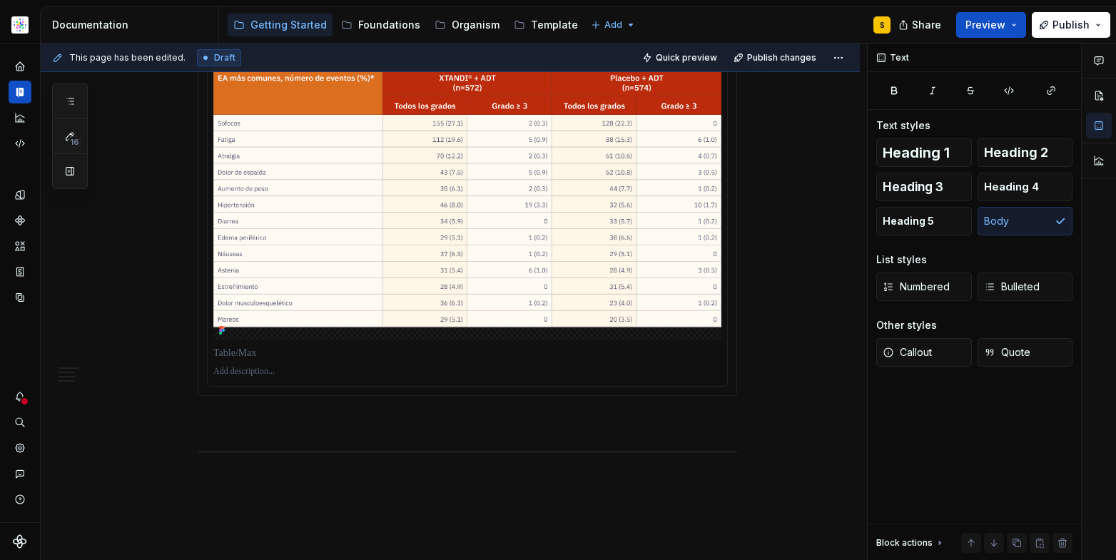
scroll to position [1353, 0]
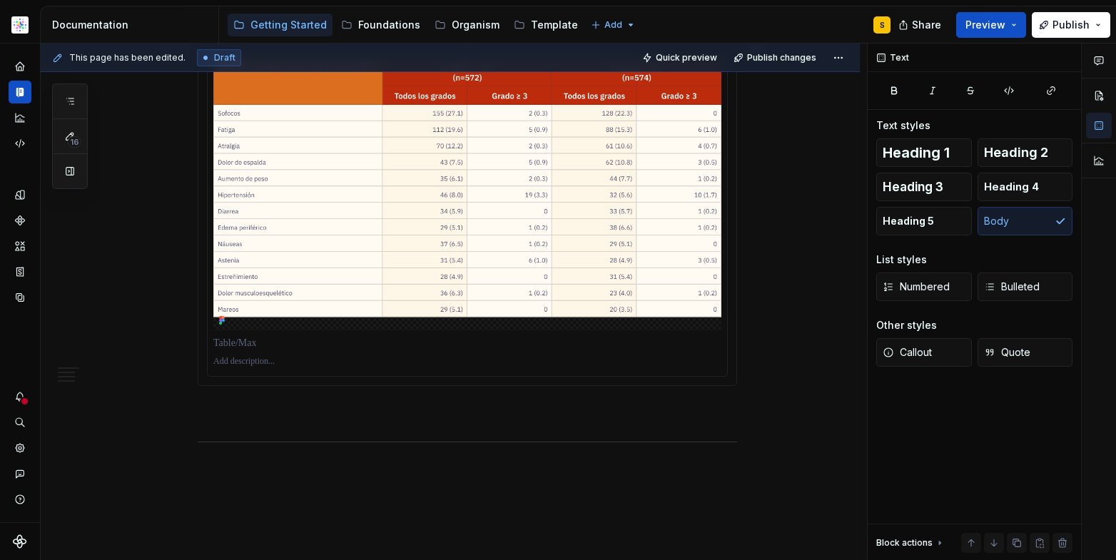
click at [280, 350] on div at bounding box center [467, 343] width 508 height 20
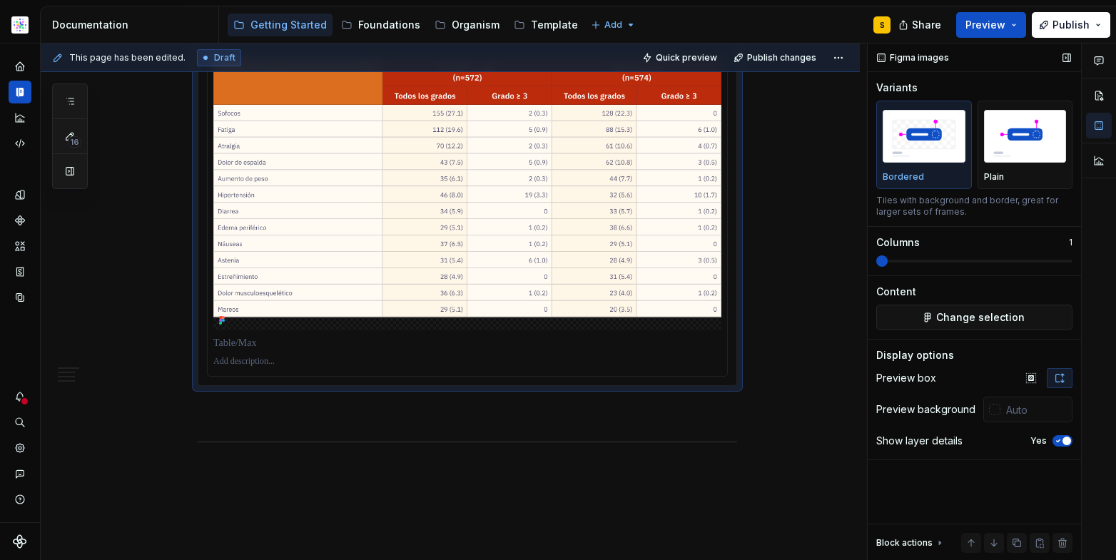
click at [1064, 439] on span "button" at bounding box center [1067, 441] width 9 height 9
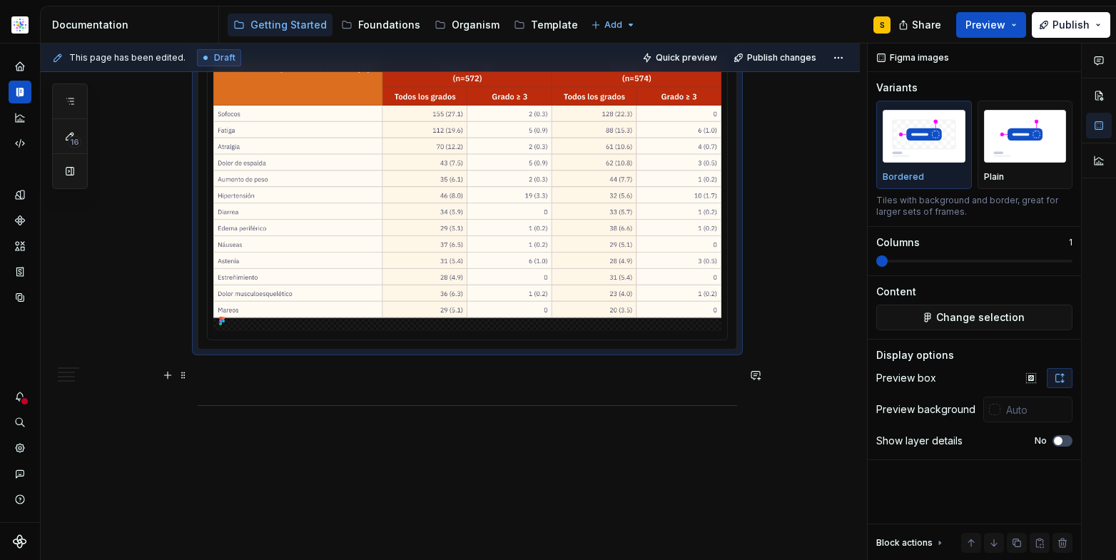
click at [241, 380] on p at bounding box center [467, 375] width 539 height 17
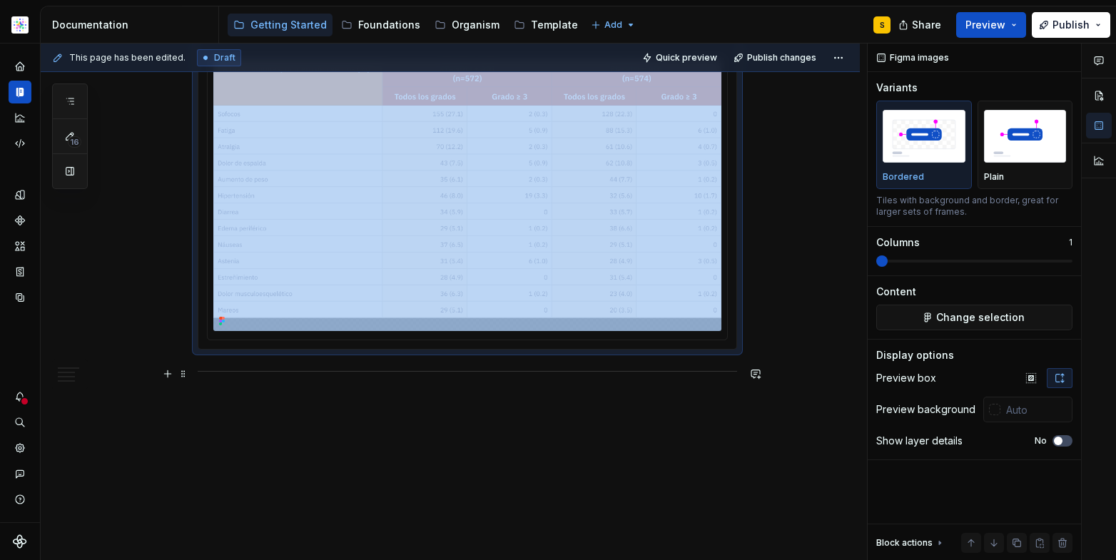
click at [248, 373] on div at bounding box center [467, 371] width 539 height 9
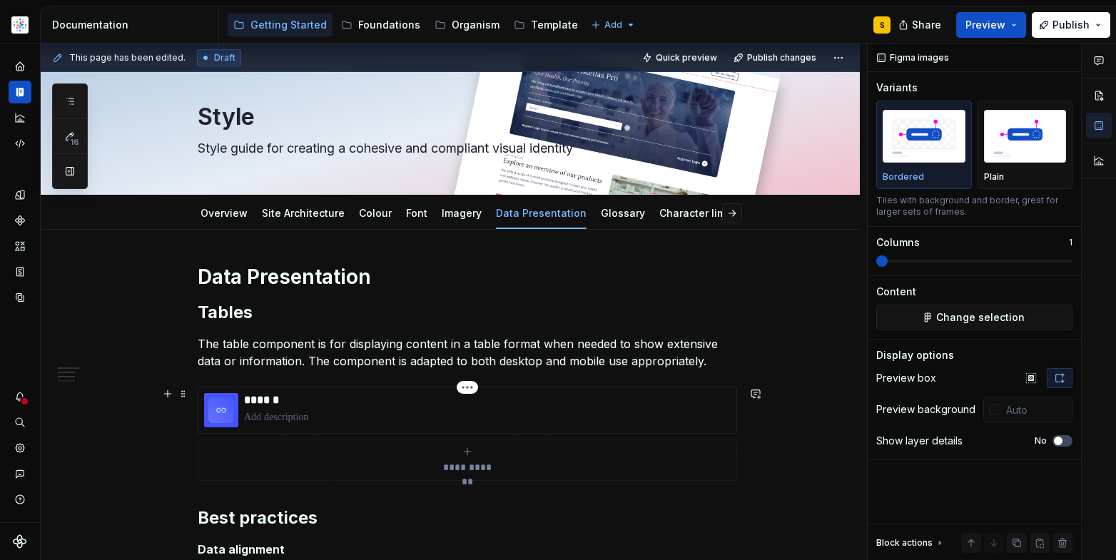
scroll to position [0, 0]
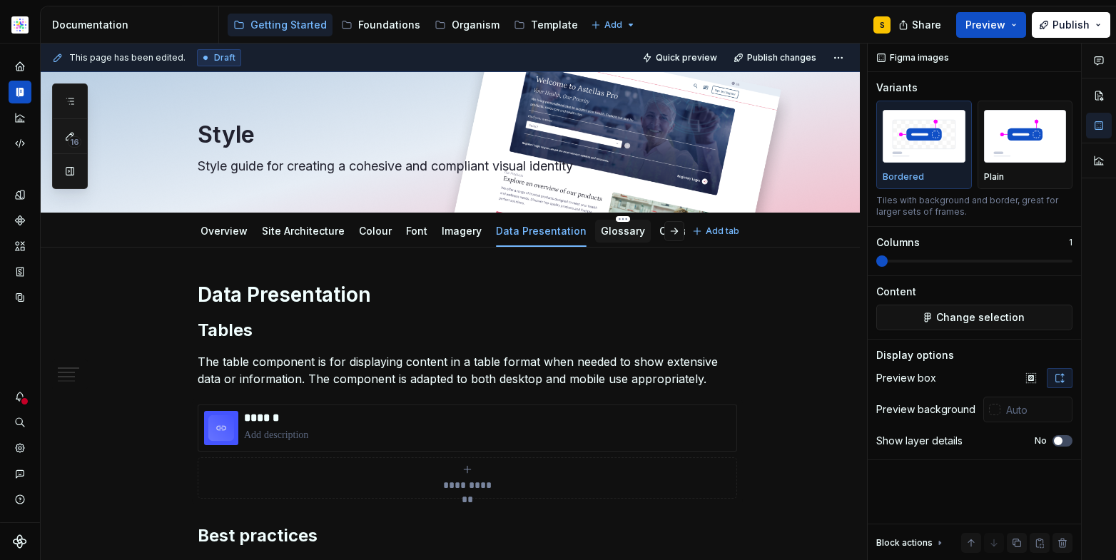
click at [601, 228] on link "Glossary" at bounding box center [623, 231] width 44 height 12
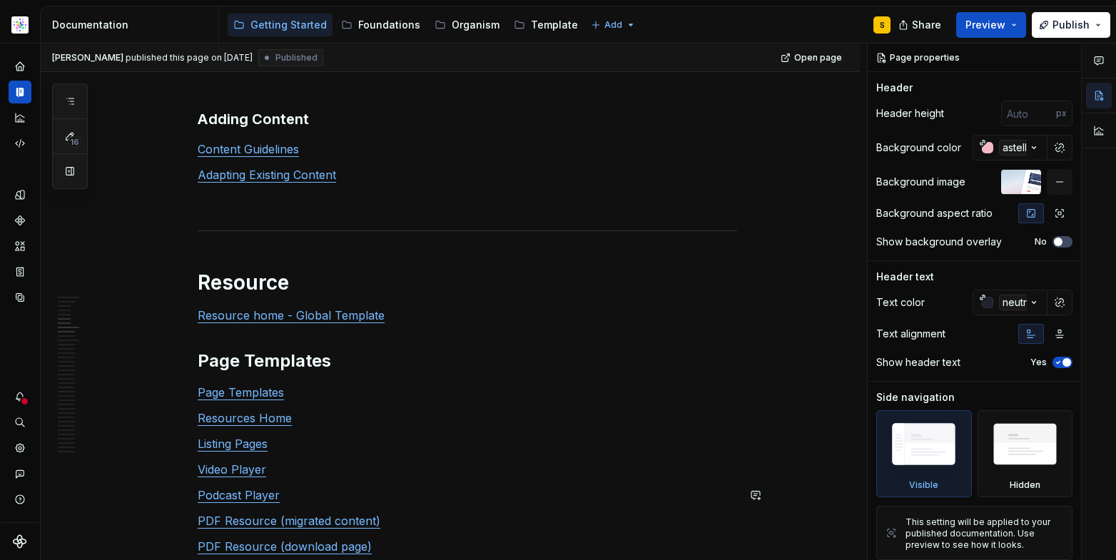
scroll to position [1056, 0]
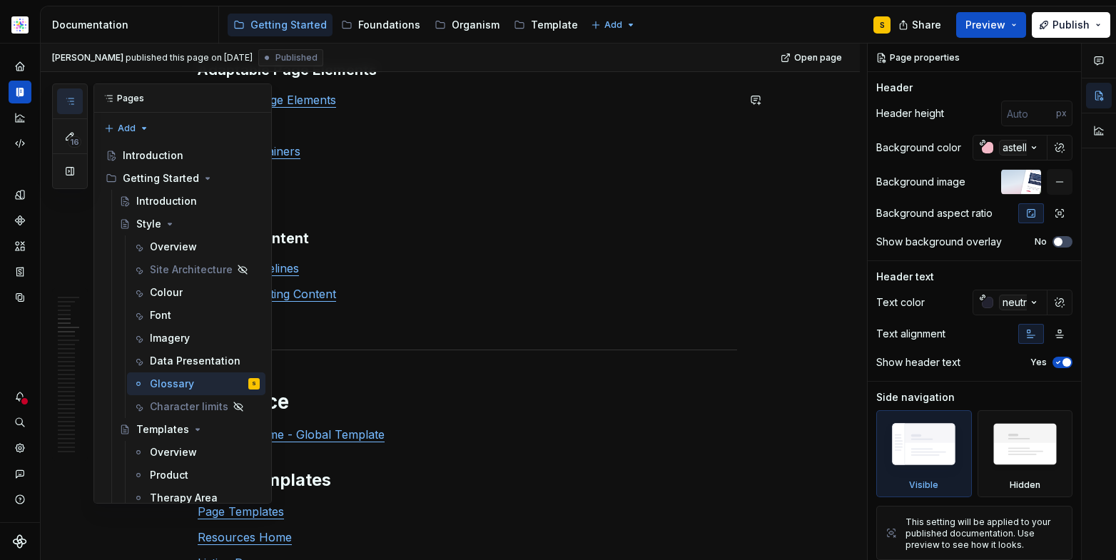
click at [71, 107] on button "button" at bounding box center [70, 101] width 26 height 26
click at [71, 100] on icon "button" at bounding box center [69, 101] width 11 height 11
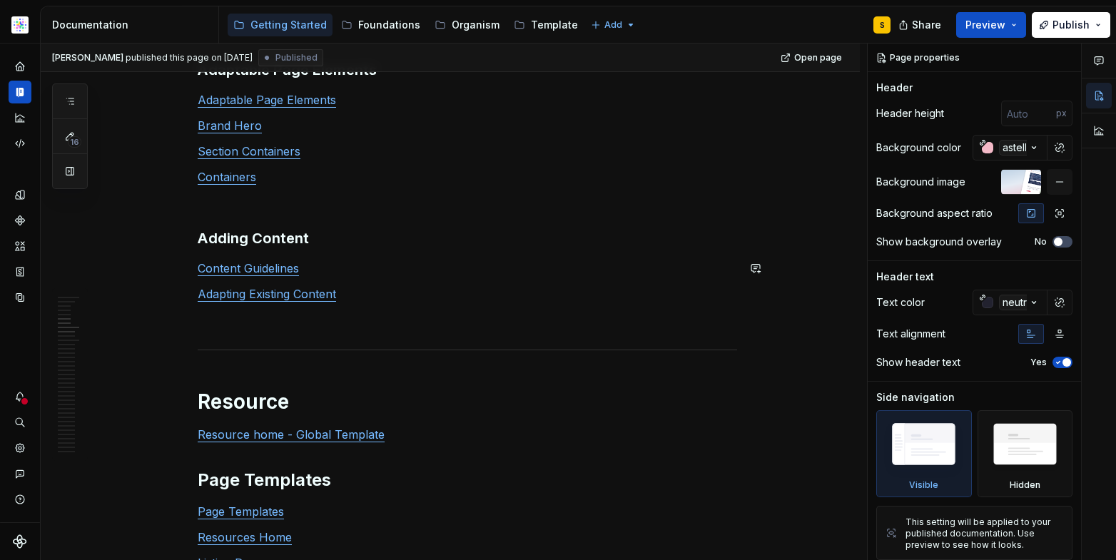
scroll to position [0, 0]
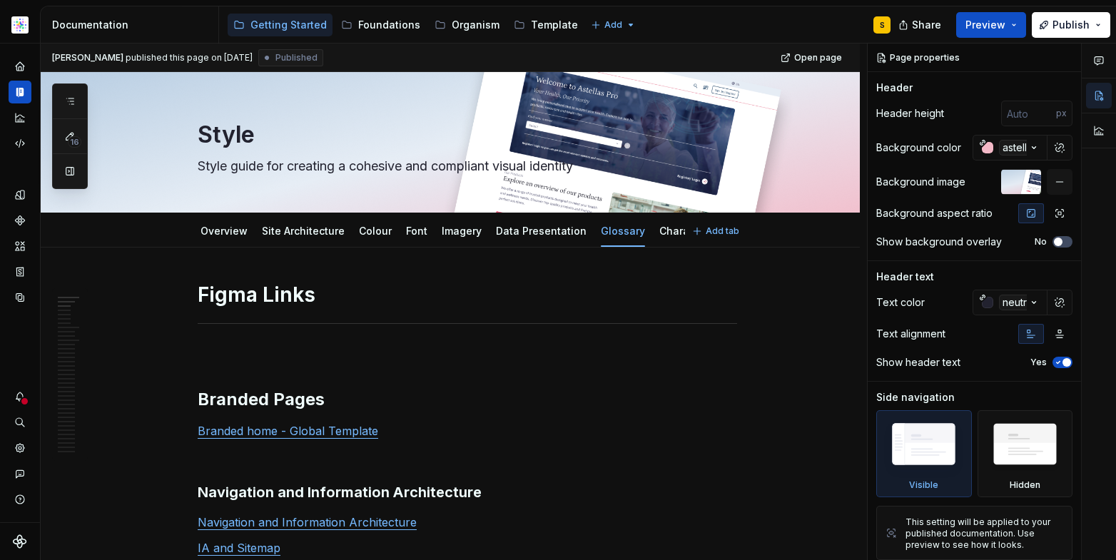
type textarea "*"
click at [57, 88] on button "button" at bounding box center [70, 101] width 26 height 26
click at [659, 235] on link "Character limits" at bounding box center [698, 231] width 78 height 12
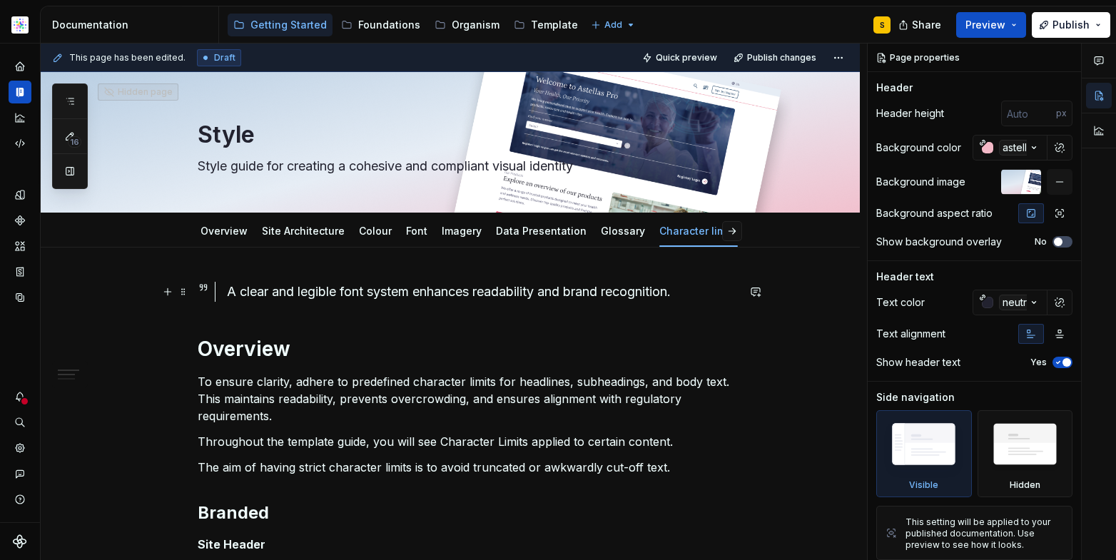
click at [311, 286] on div "A clear and legible font system enhances readability and brand recognition." at bounding box center [482, 292] width 510 height 20
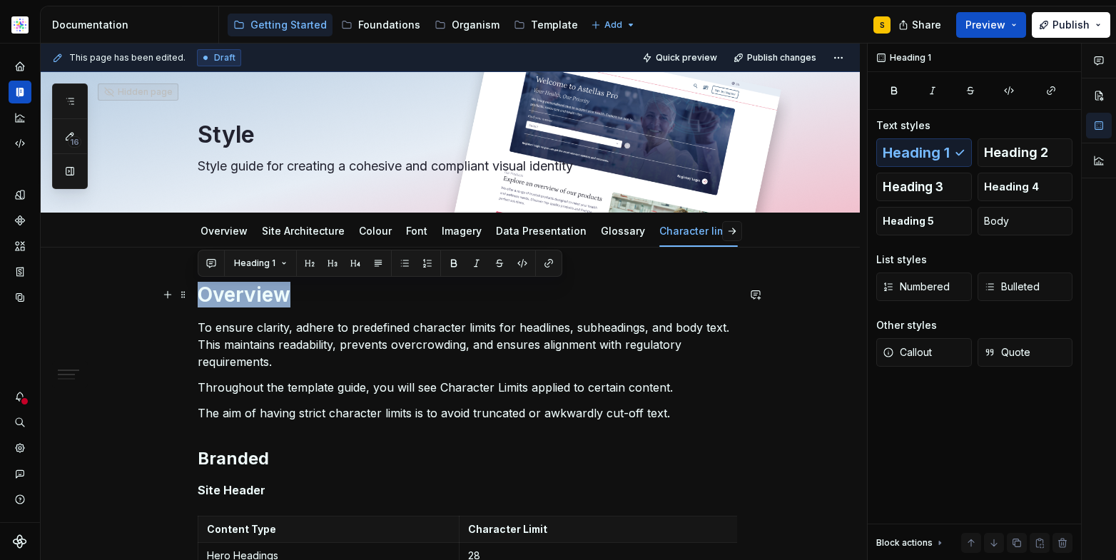
click at [363, 296] on h1 "Overview" at bounding box center [467, 295] width 539 height 26
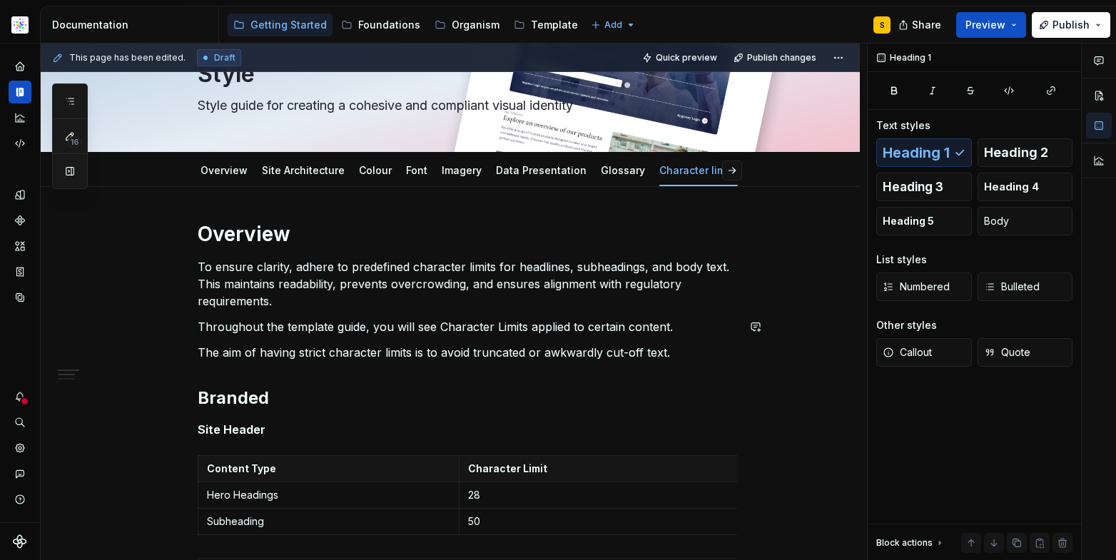
scroll to position [74, 0]
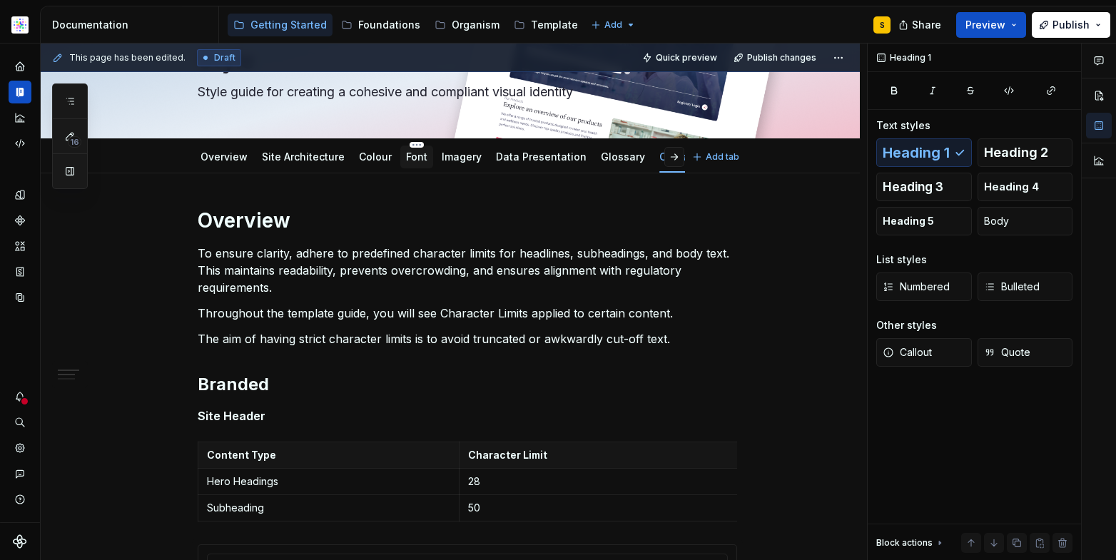
click at [412, 166] on div "Font" at bounding box center [416, 157] width 33 height 23
click at [412, 154] on link "Font" at bounding box center [416, 157] width 21 height 12
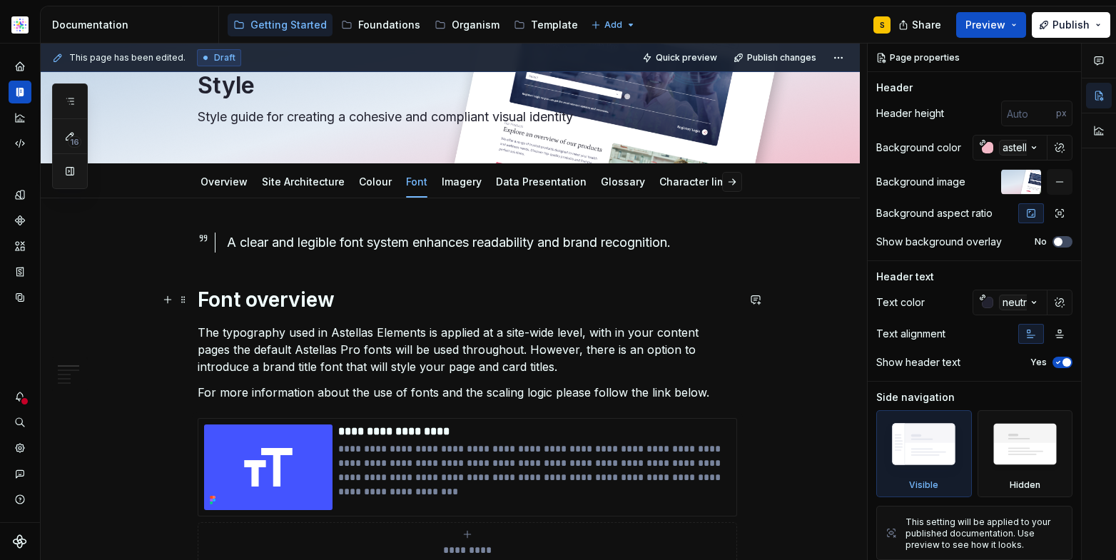
scroll to position [57, 0]
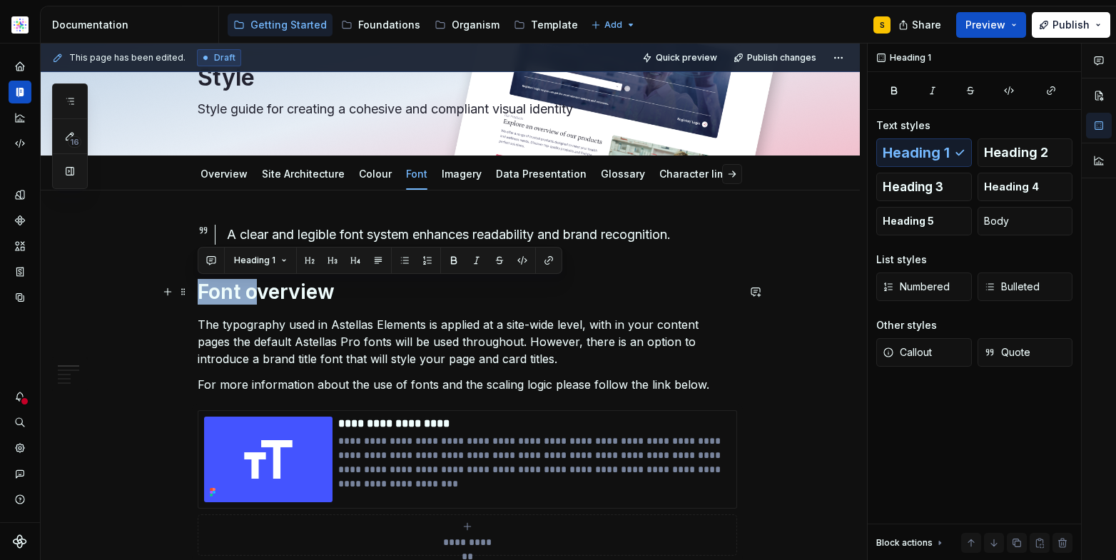
drag, startPoint x: 255, startPoint y: 292, endPoint x: 203, endPoint y: 288, distance: 52.9
click at [283, 296] on h1 "Font overview" at bounding box center [467, 292] width 539 height 26
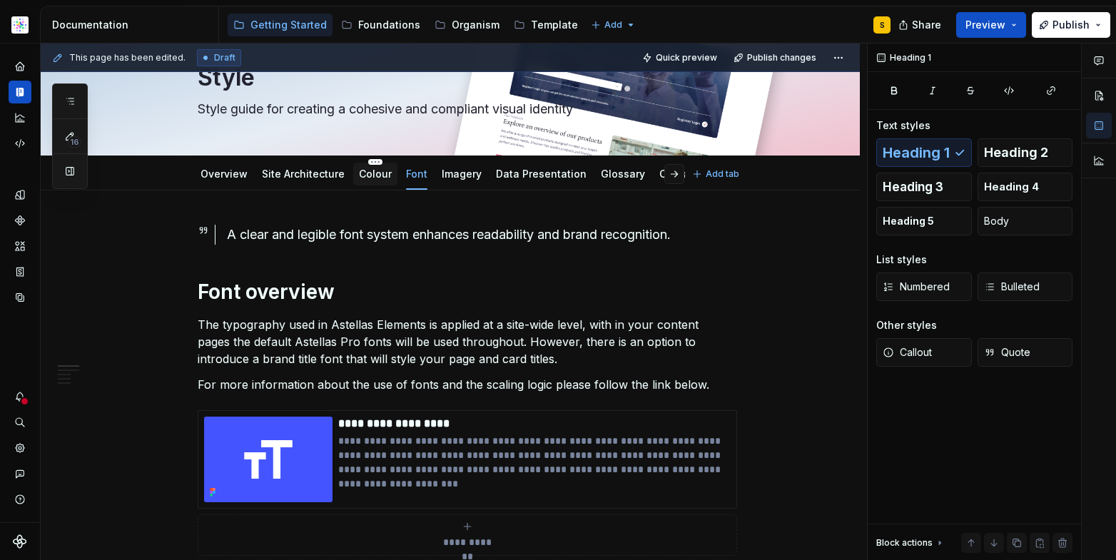
click at [370, 178] on link "Colour" at bounding box center [375, 174] width 33 height 12
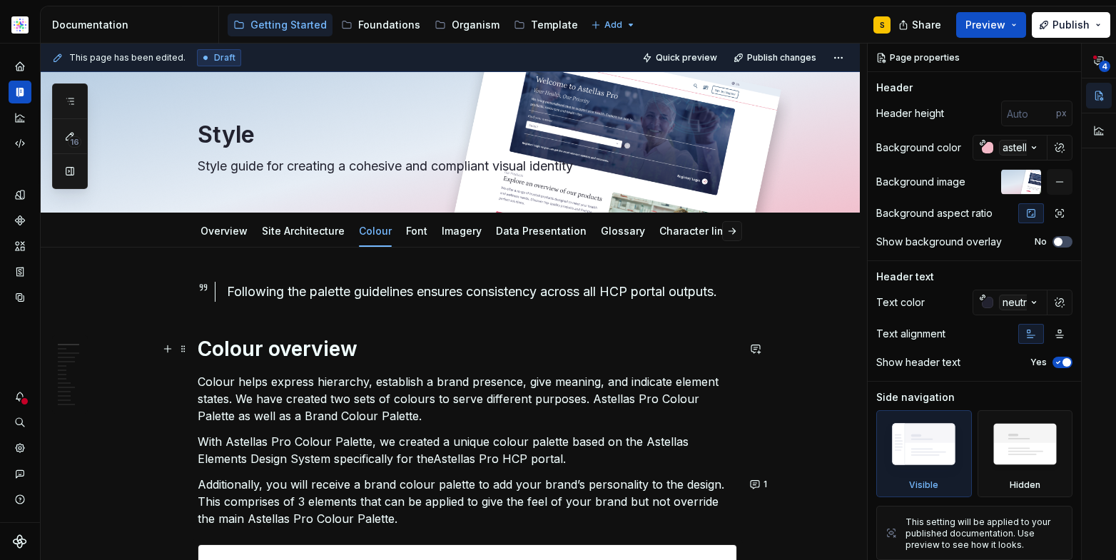
click at [265, 355] on h1 "Colour overview" at bounding box center [467, 349] width 539 height 26
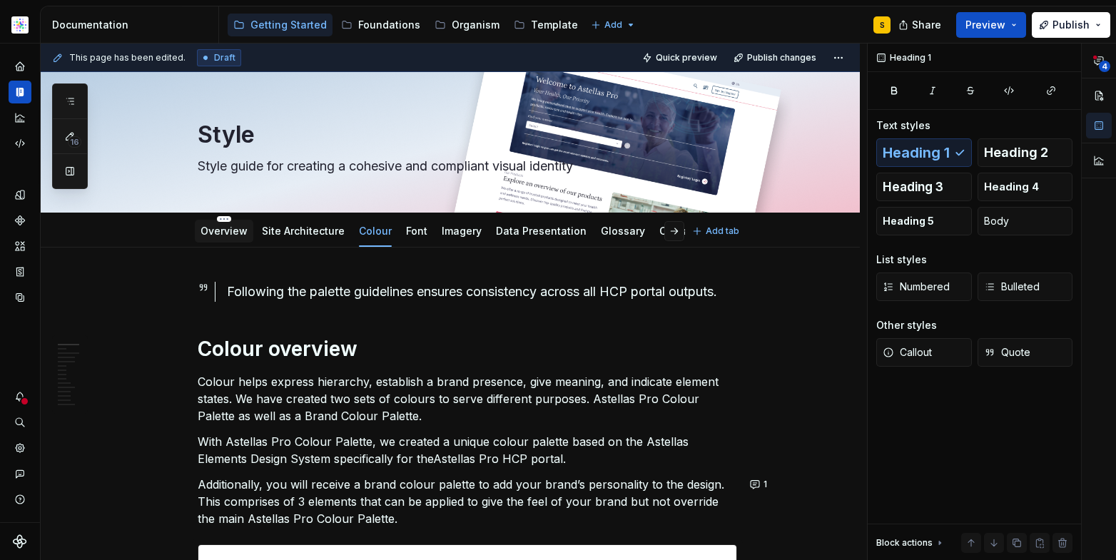
click at [236, 237] on div "Overview" at bounding box center [224, 231] width 47 height 14
click at [232, 229] on link "Overview" at bounding box center [224, 231] width 47 height 12
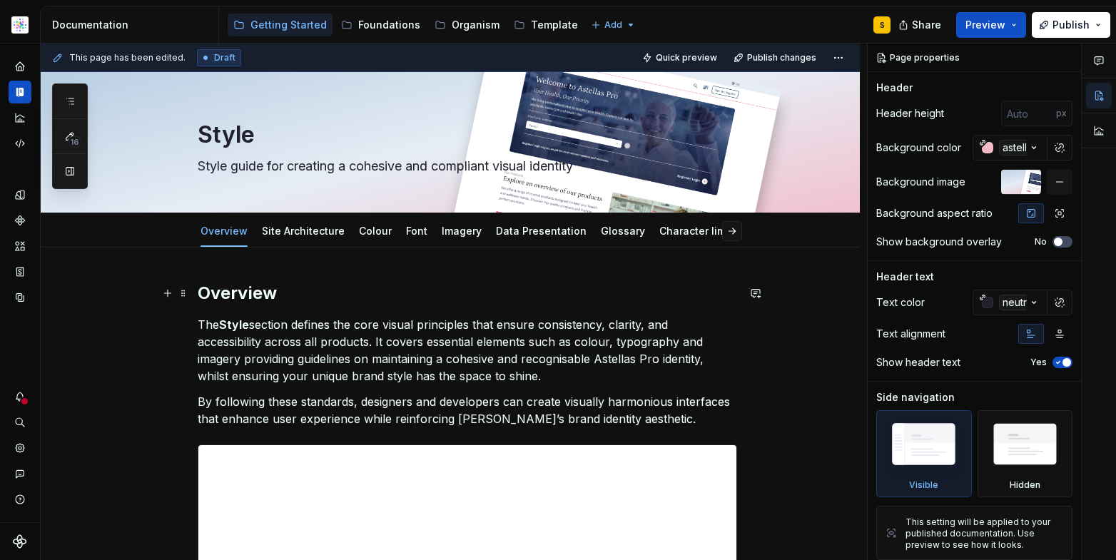
click at [230, 295] on h2 "Overview" at bounding box center [467, 293] width 539 height 23
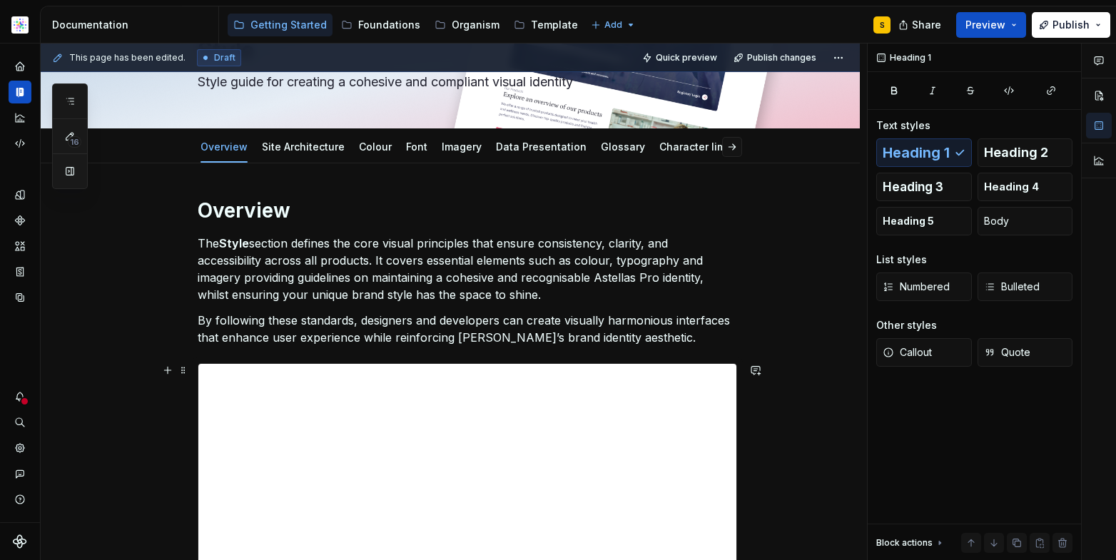
scroll to position [11, 0]
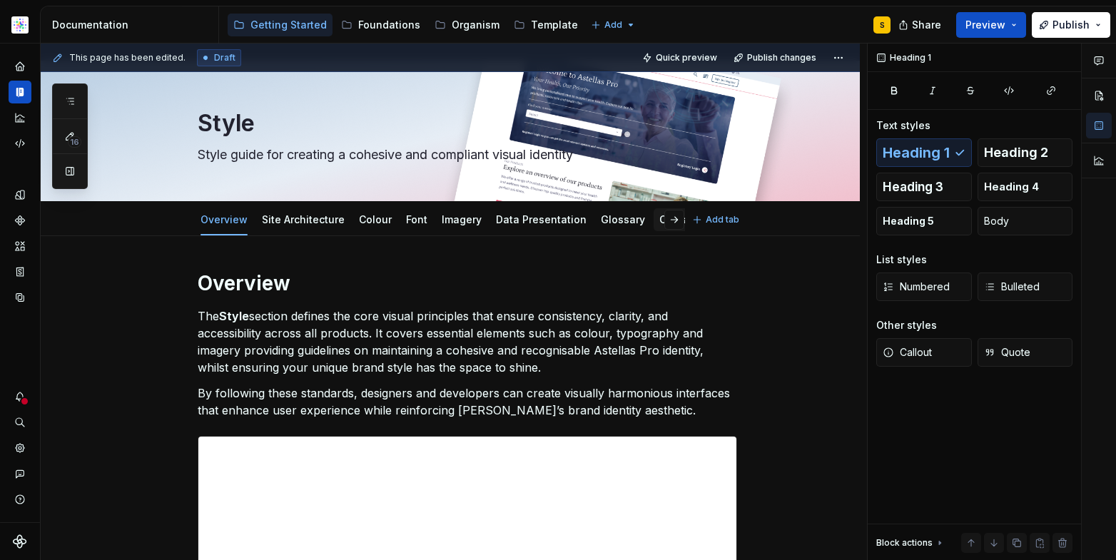
click at [659, 216] on link "Character limits" at bounding box center [698, 219] width 78 height 12
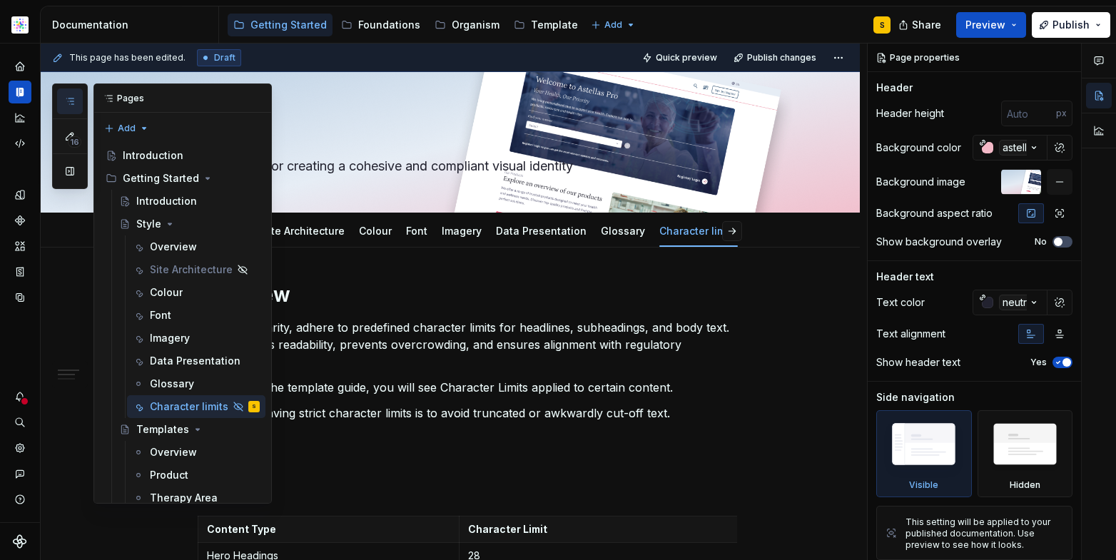
click at [65, 105] on icon "button" at bounding box center [69, 101] width 11 height 11
click at [151, 157] on div "Introduction" at bounding box center [153, 155] width 61 height 14
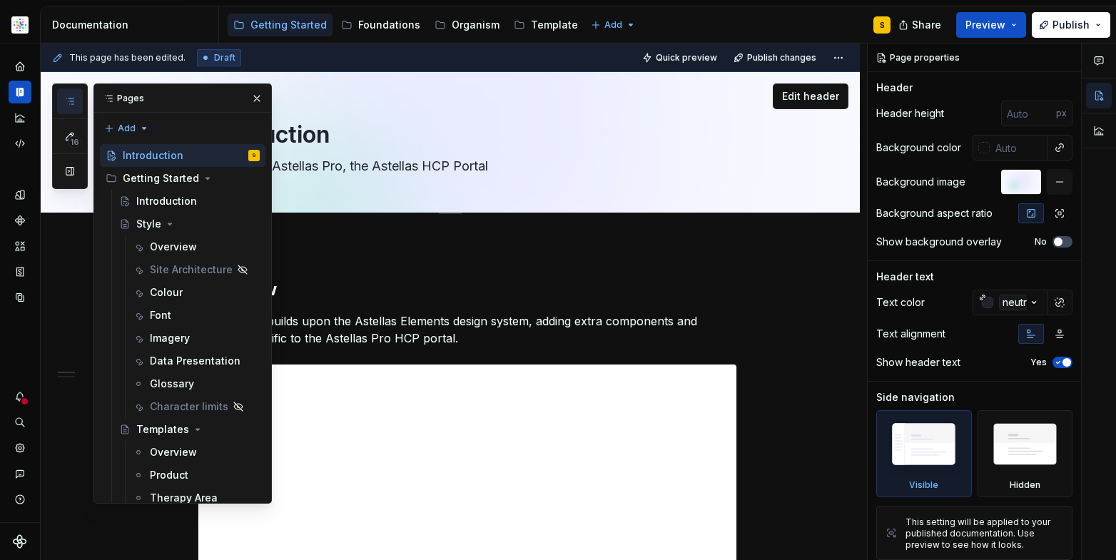
drag, startPoint x: 245, startPoint y: 92, endPoint x: 273, endPoint y: 110, distance: 32.5
click at [247, 92] on button "button" at bounding box center [257, 98] width 20 height 20
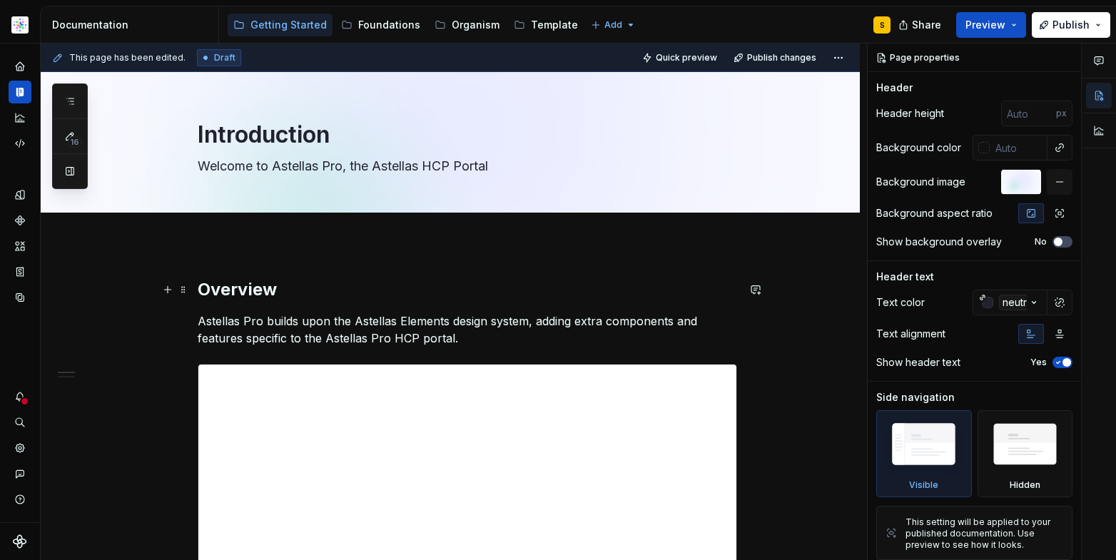
click at [367, 295] on h2 "Overview" at bounding box center [467, 289] width 539 height 23
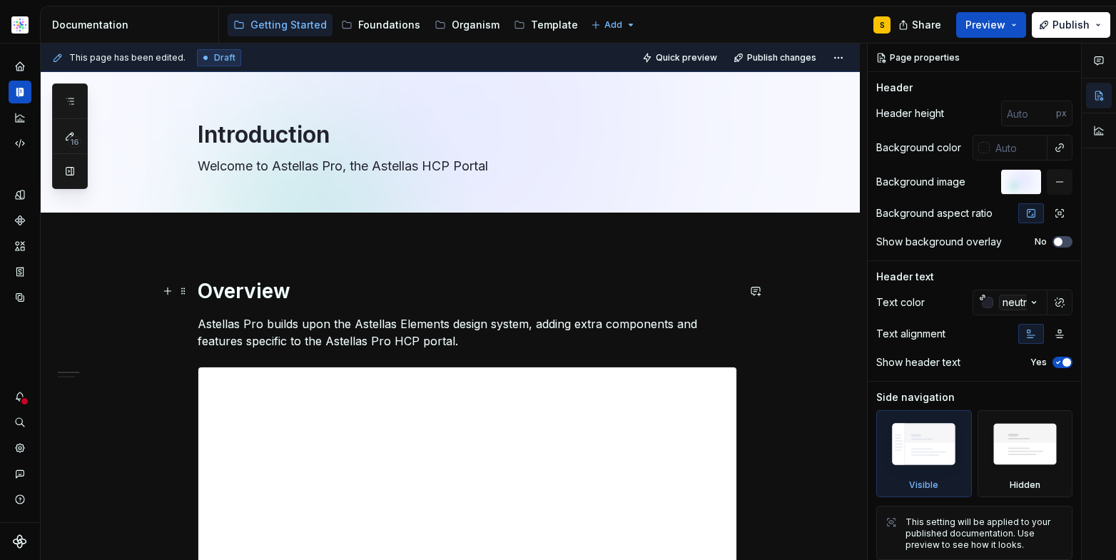
click at [425, 291] on h1 "Overview" at bounding box center [467, 291] width 539 height 26
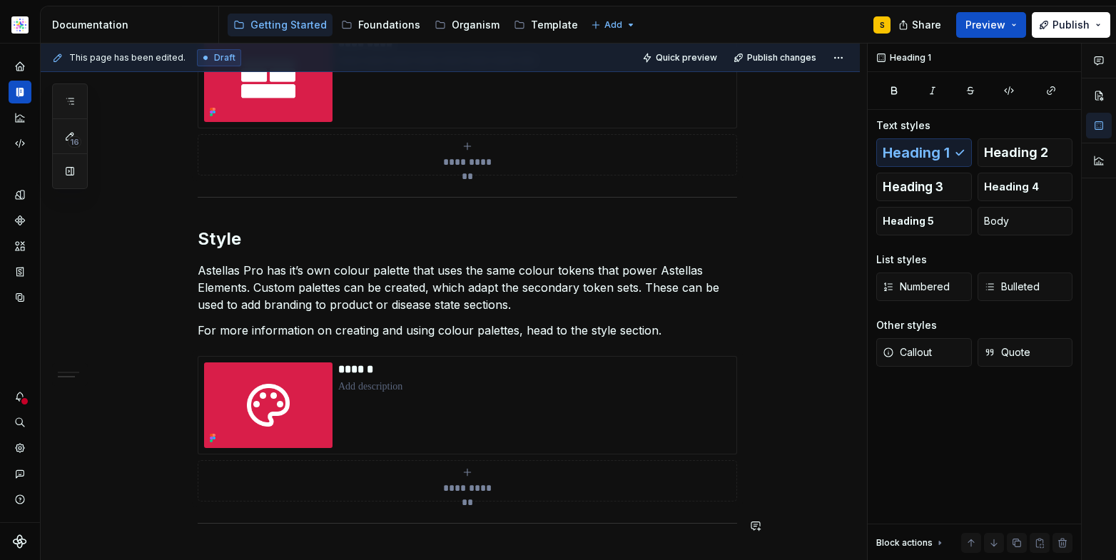
scroll to position [1002, 0]
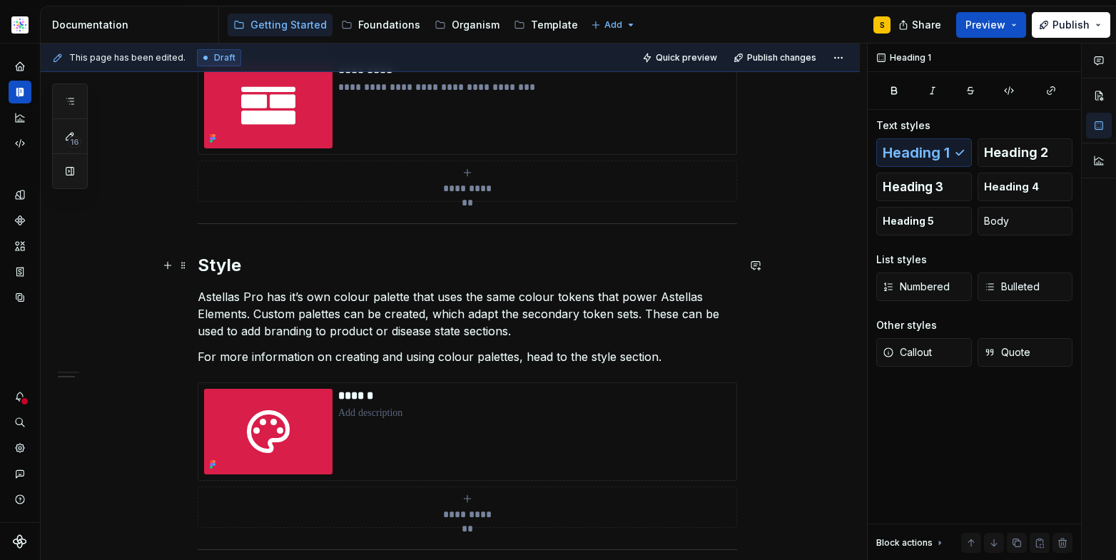
click at [219, 265] on h2 "Style" at bounding box center [467, 265] width 539 height 23
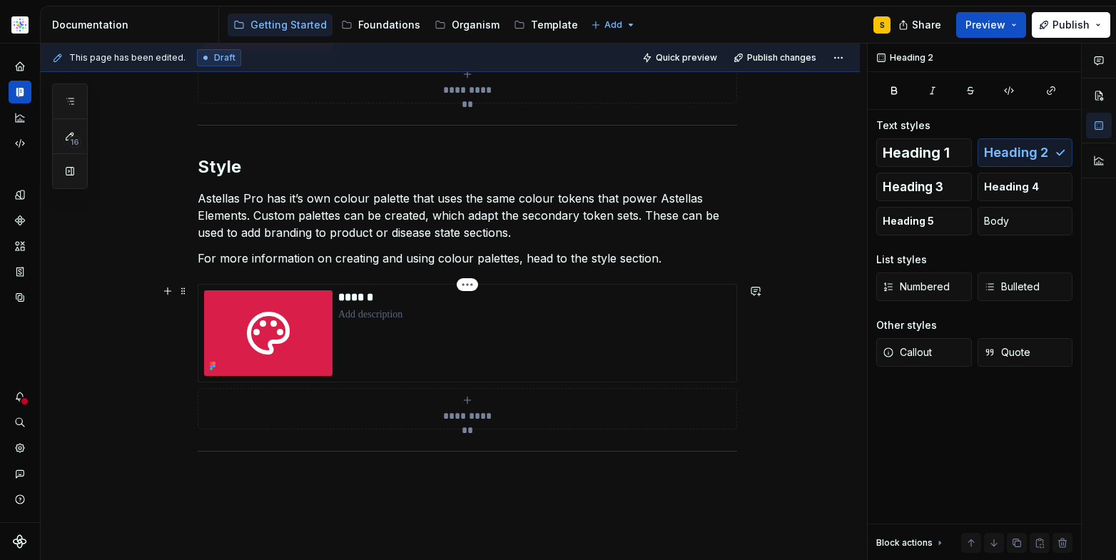
scroll to position [1104, 0]
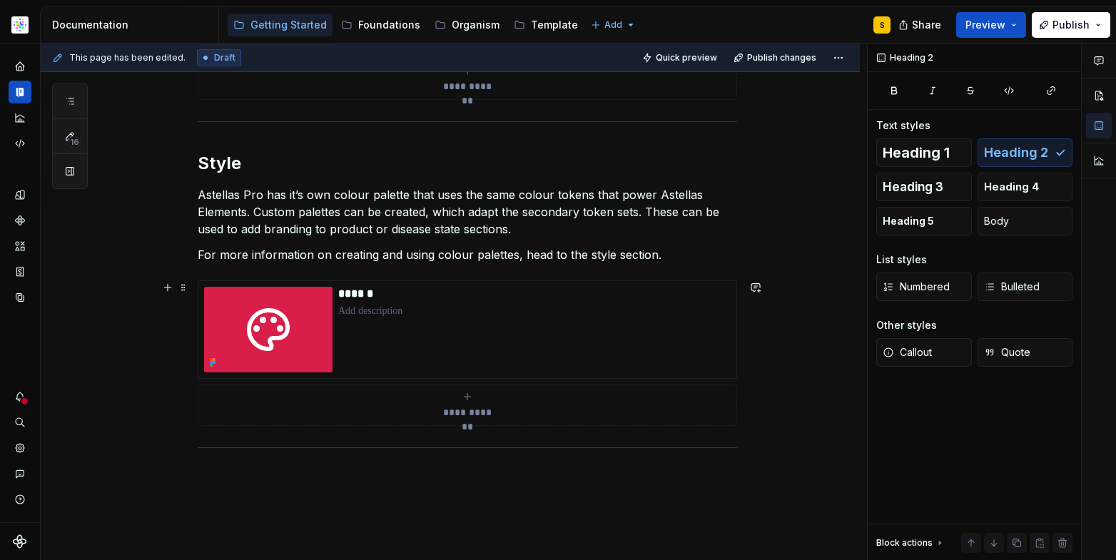
click at [480, 402] on div "**********" at bounding box center [467, 405] width 527 height 29
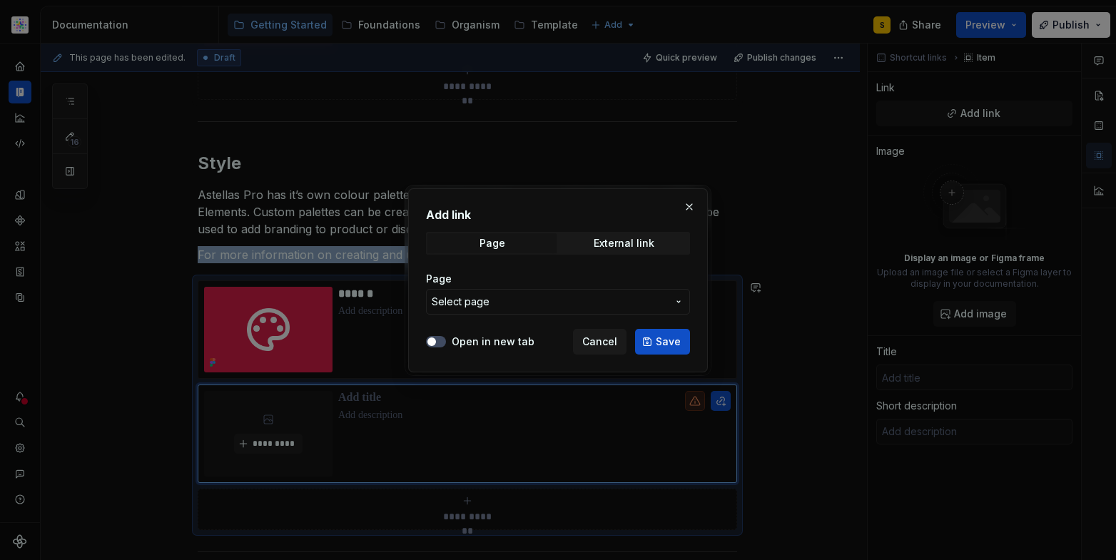
click at [563, 303] on span "Select page" at bounding box center [549, 302] width 235 height 14
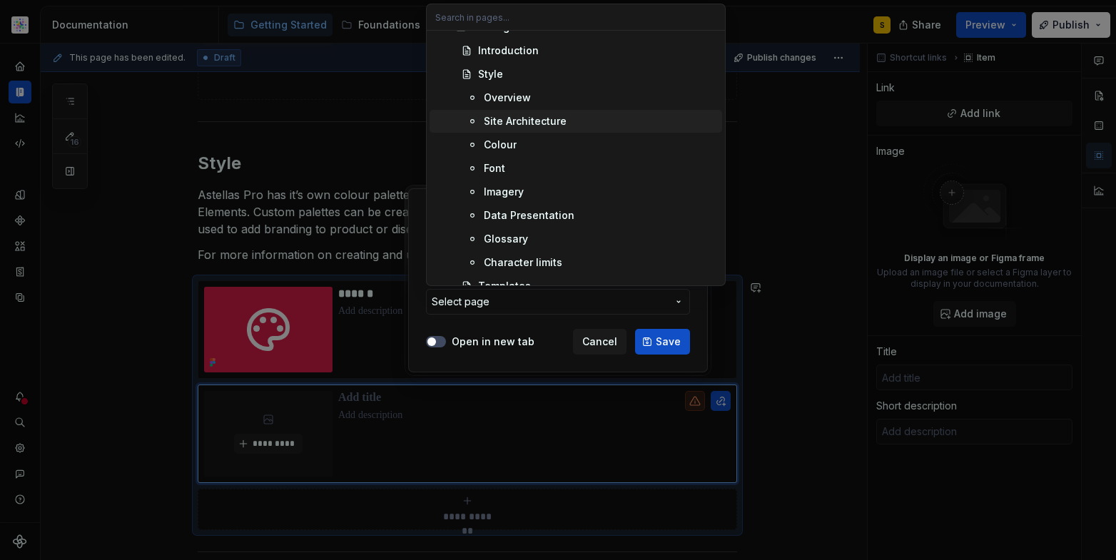
scroll to position [94, 0]
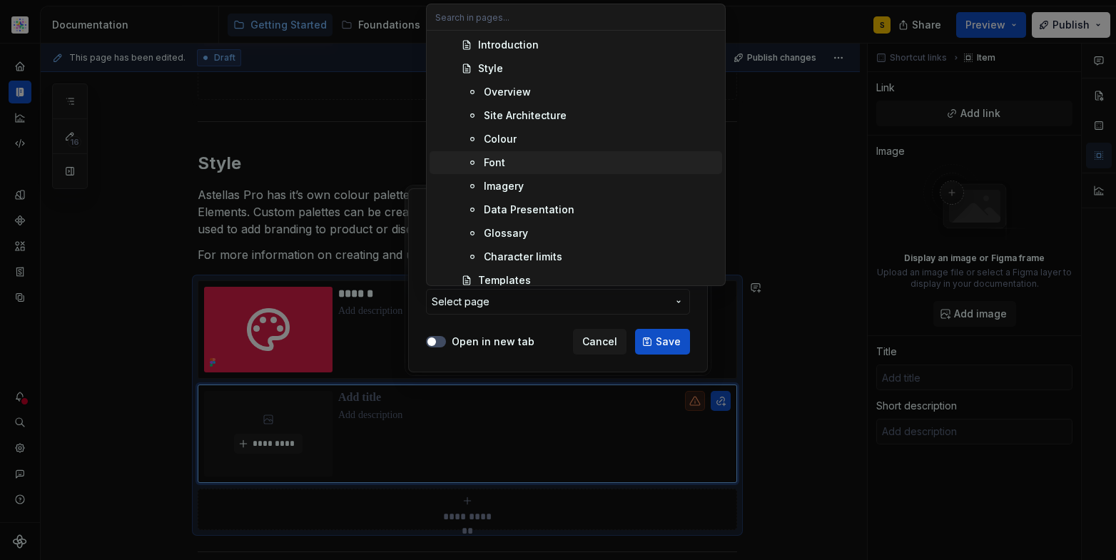
click at [521, 163] on div "Font" at bounding box center [600, 163] width 233 height 14
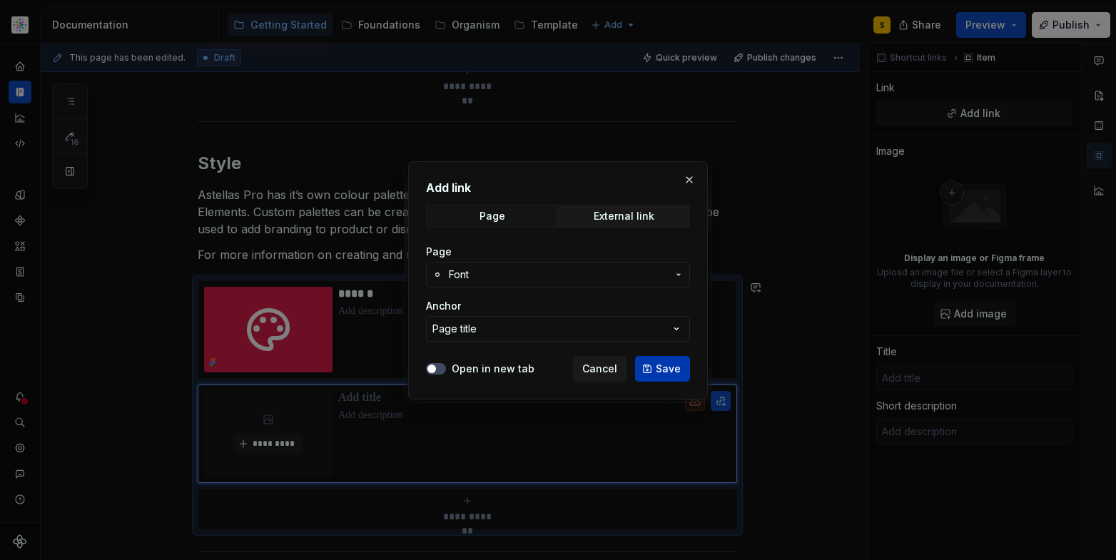
click at [673, 367] on span "Save" at bounding box center [668, 369] width 25 height 14
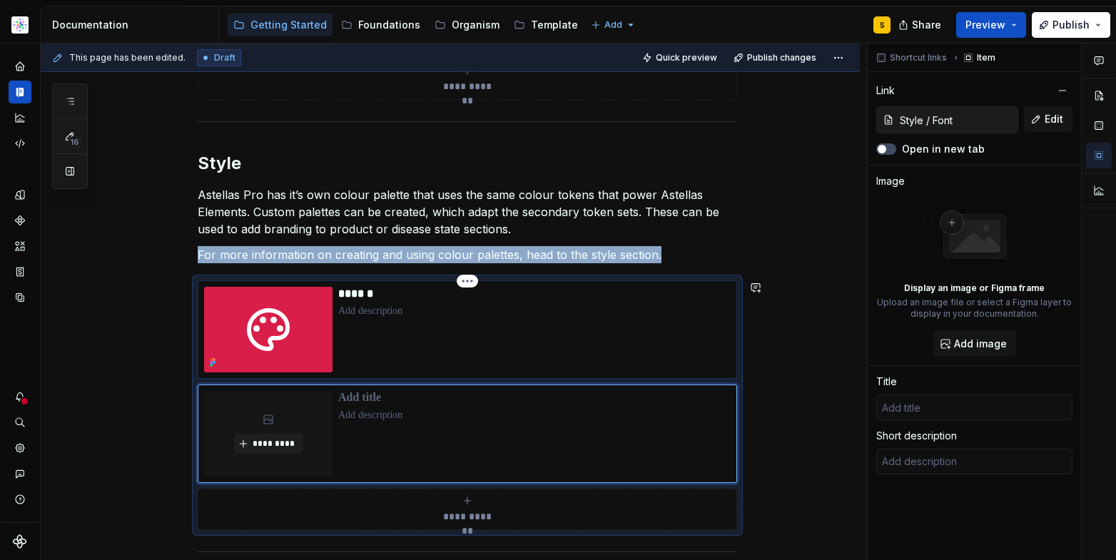
type textarea "*"
type input "Font"
click at [283, 440] on span "*********" at bounding box center [274, 443] width 44 height 11
type textarea "*"
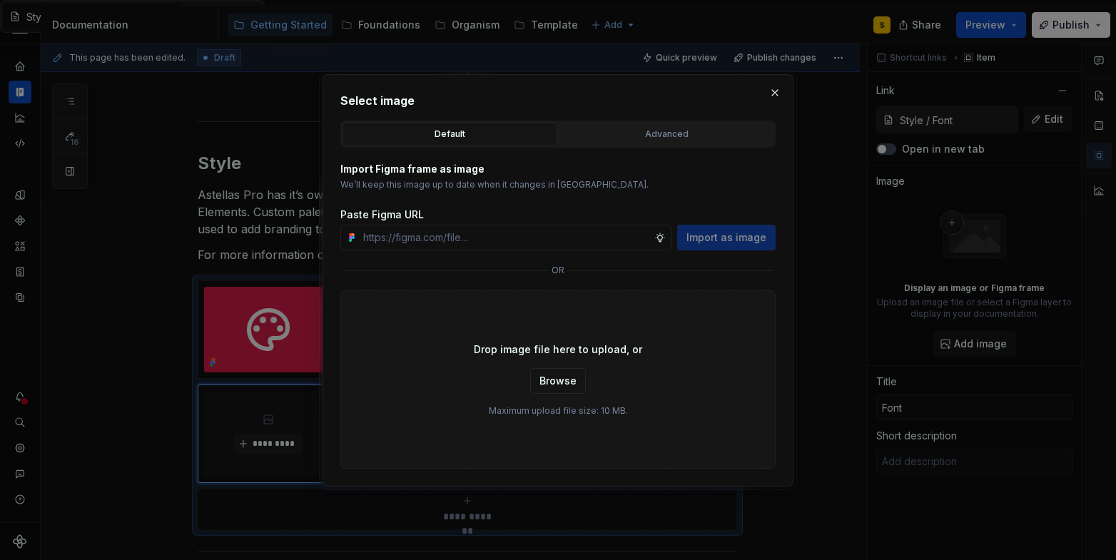
type input "[URL][DOMAIN_NAME]"
click at [733, 236] on span "Import as image" at bounding box center [726, 237] width 80 height 14
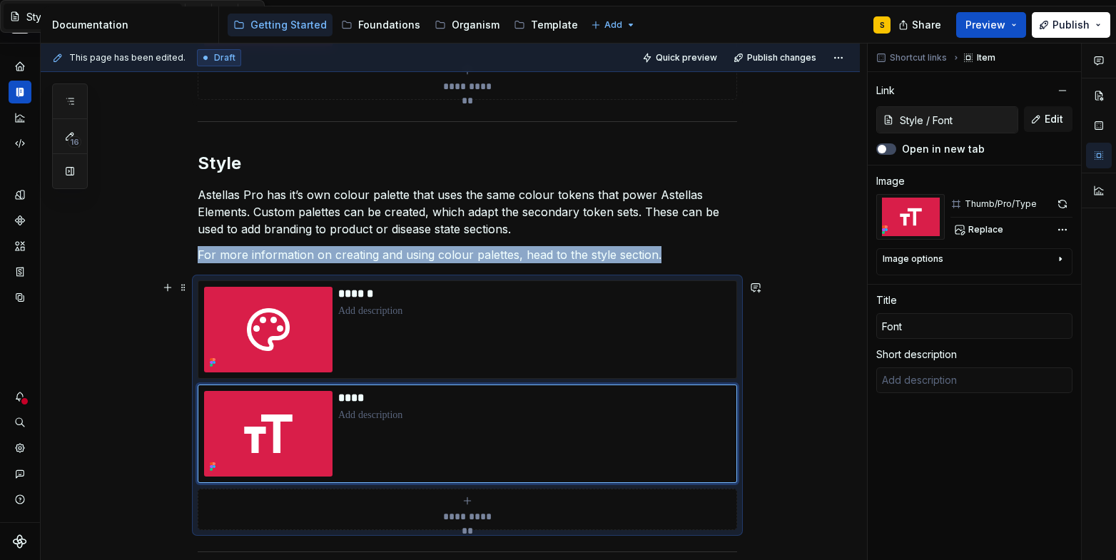
type textarea "*"
click at [614, 232] on p "Astellas Pro has it’s own colour palette that uses the same colour tokens that …" at bounding box center [467, 211] width 539 height 51
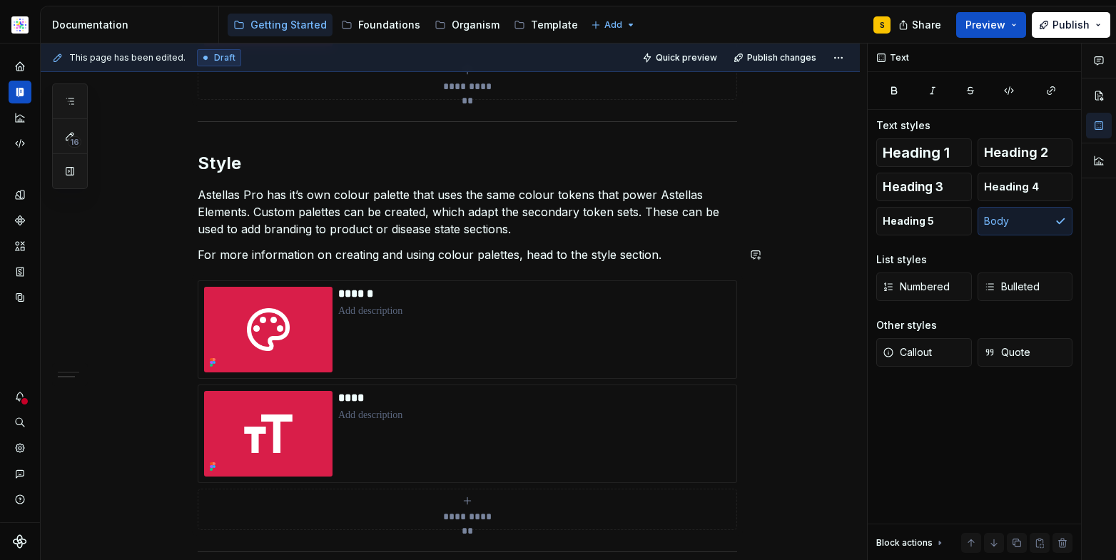
scroll to position [1135, 0]
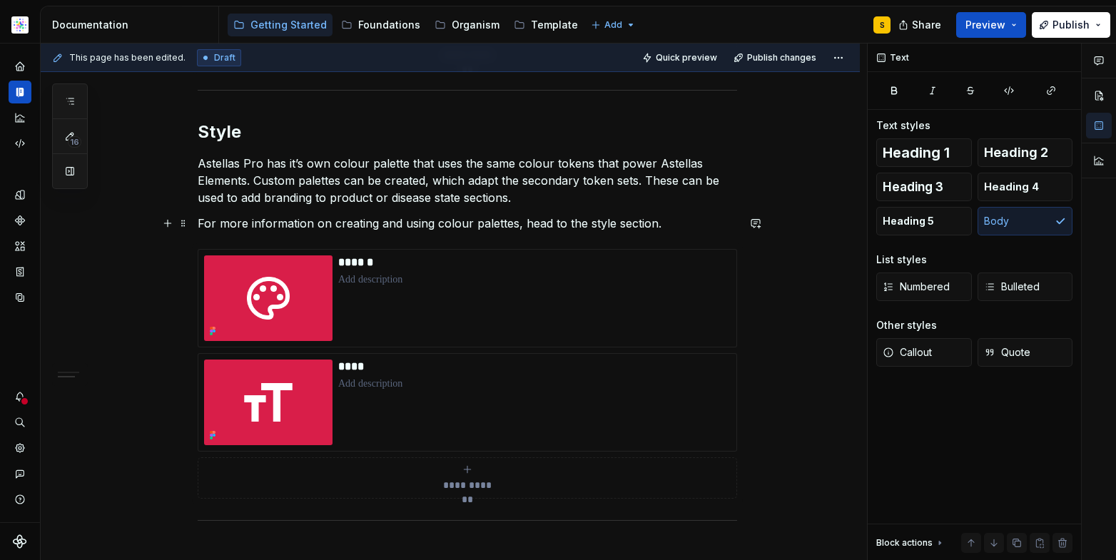
click at [509, 224] on p "For more information on creating and using colour palettes, head to the style s…" at bounding box center [467, 223] width 539 height 17
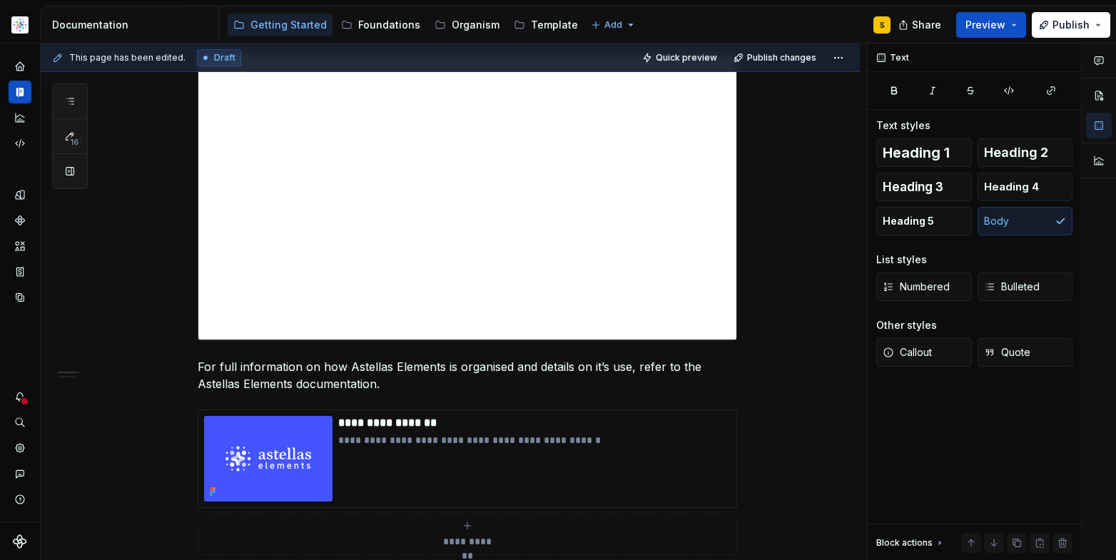
scroll to position [0, 0]
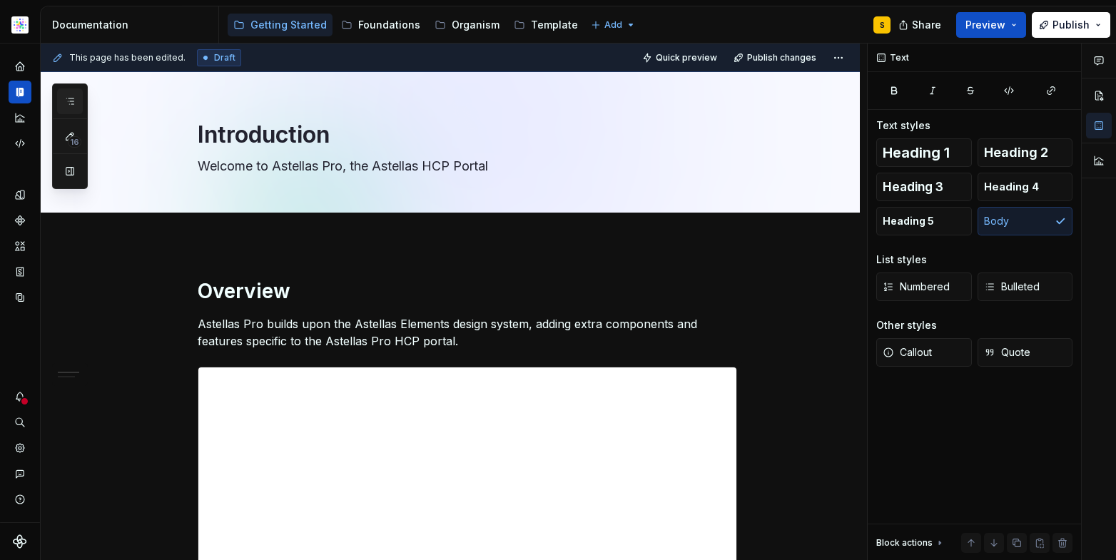
click at [72, 101] on icon "button" at bounding box center [69, 101] width 7 height 6
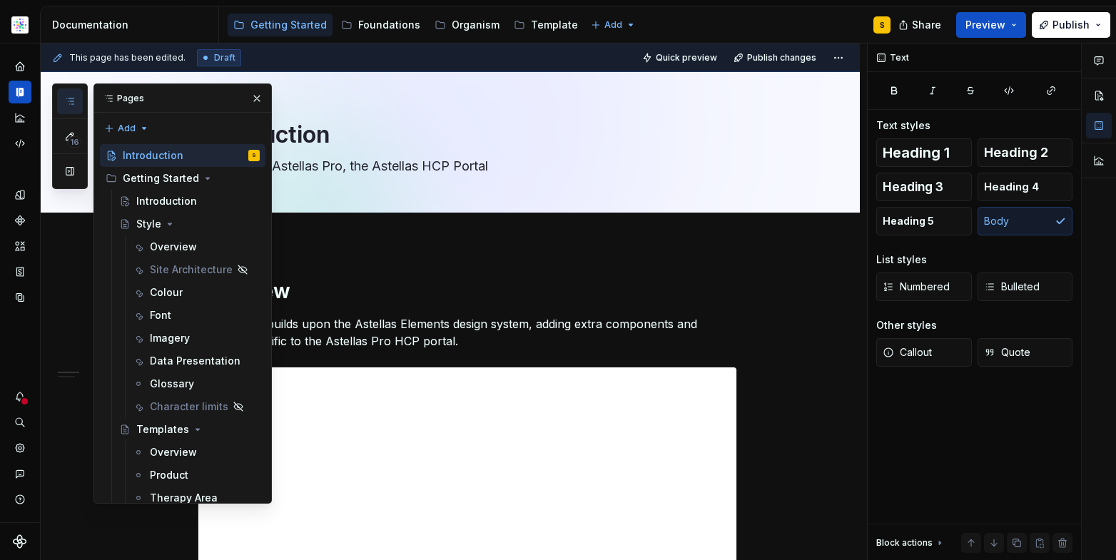
click at [71, 93] on button "button" at bounding box center [70, 101] width 26 height 26
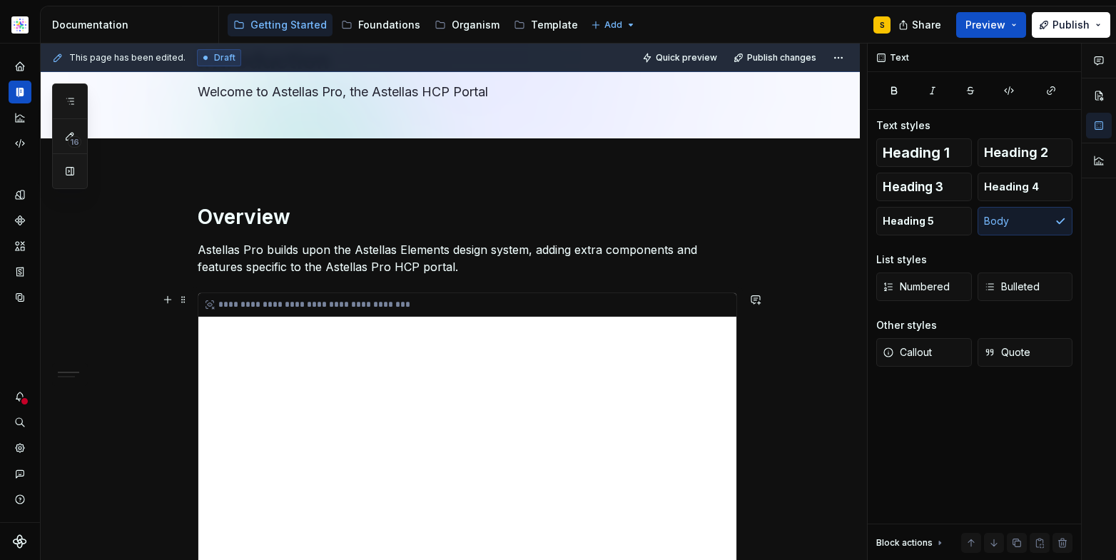
scroll to position [80, 0]
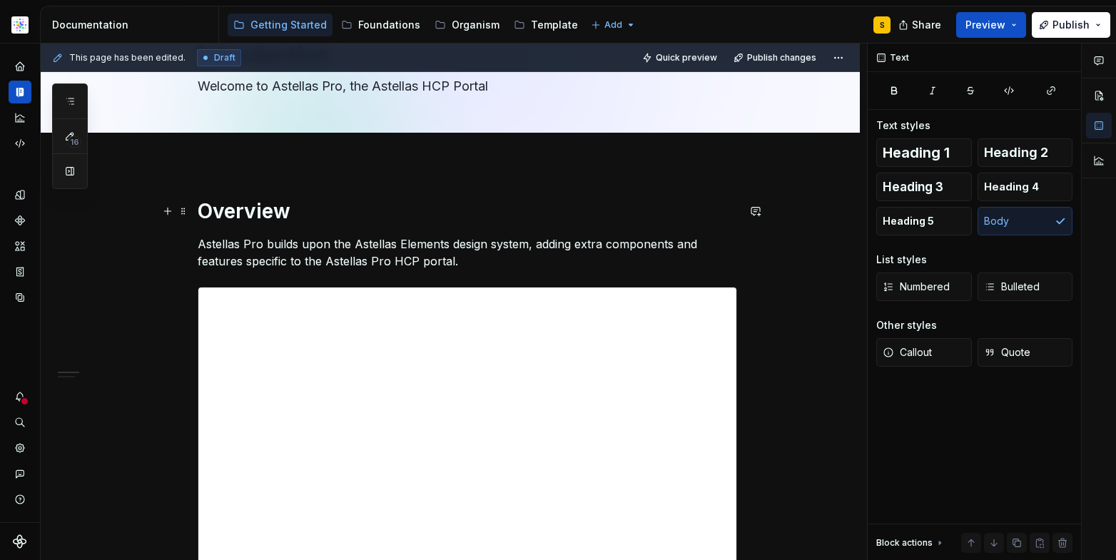
click at [300, 215] on h1 "Overview" at bounding box center [467, 211] width 539 height 26
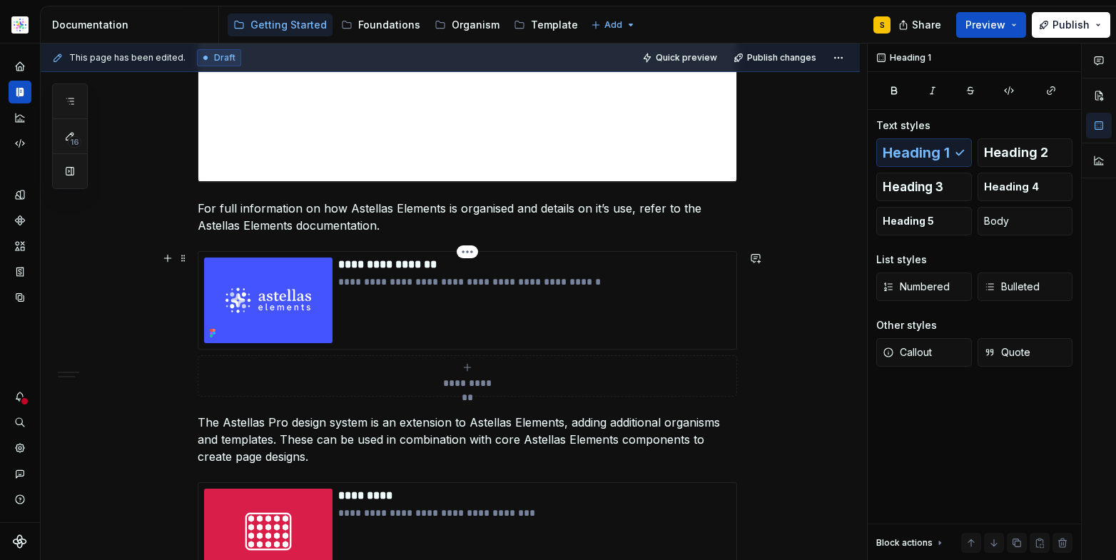
scroll to position [611, 0]
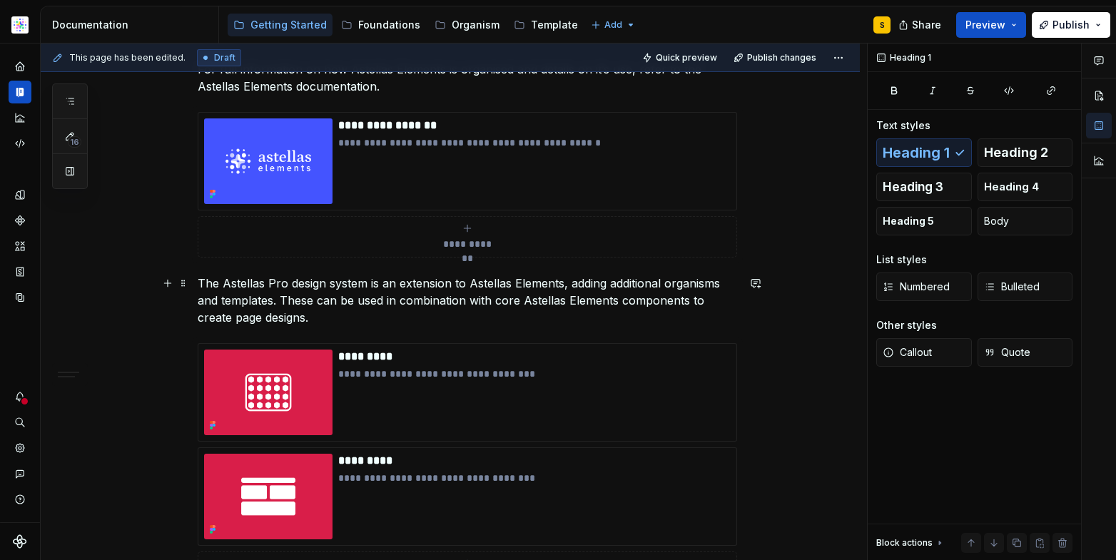
click at [235, 285] on p "The Astellas Pro design system is an extension to Astellas Elements, adding add…" at bounding box center [467, 300] width 539 height 51
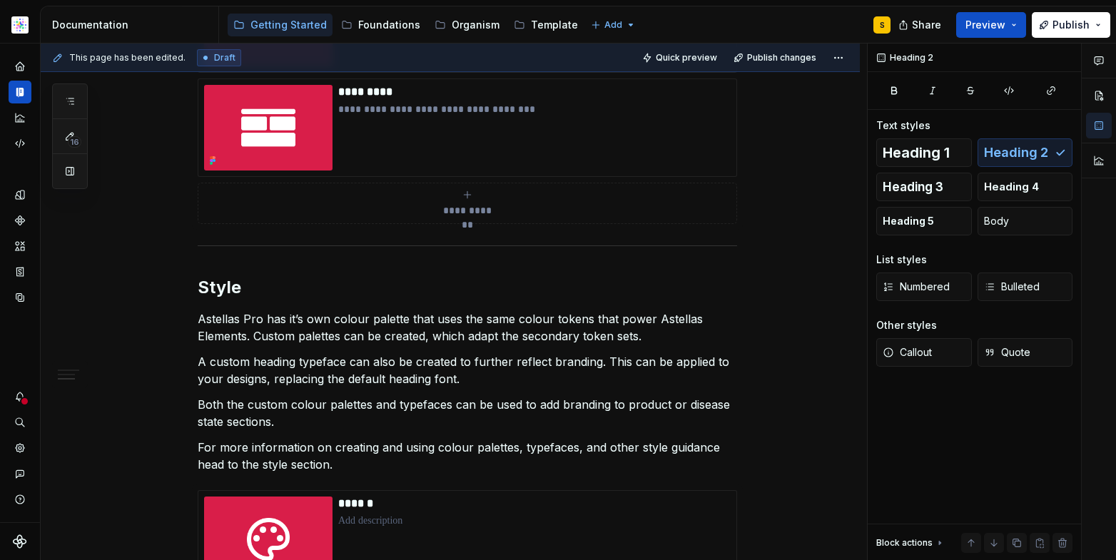
scroll to position [1068, 0]
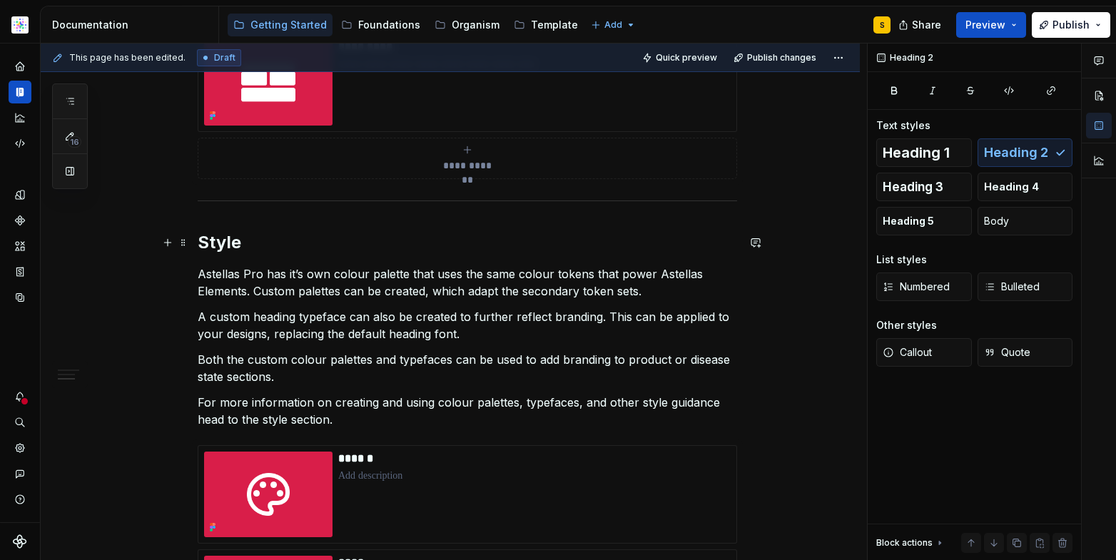
click at [218, 246] on h2 "Style" at bounding box center [467, 242] width 539 height 23
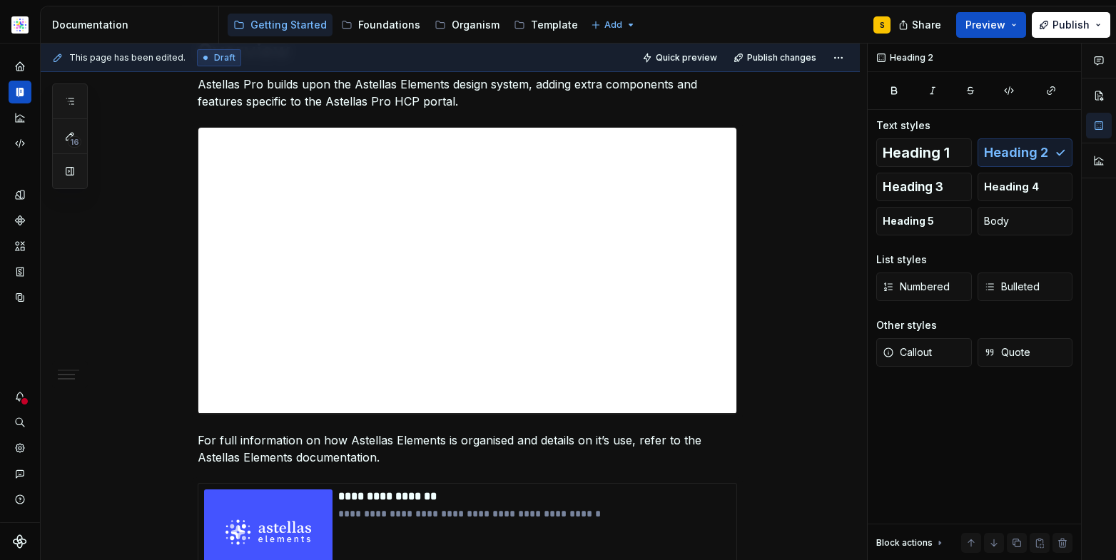
scroll to position [0, 0]
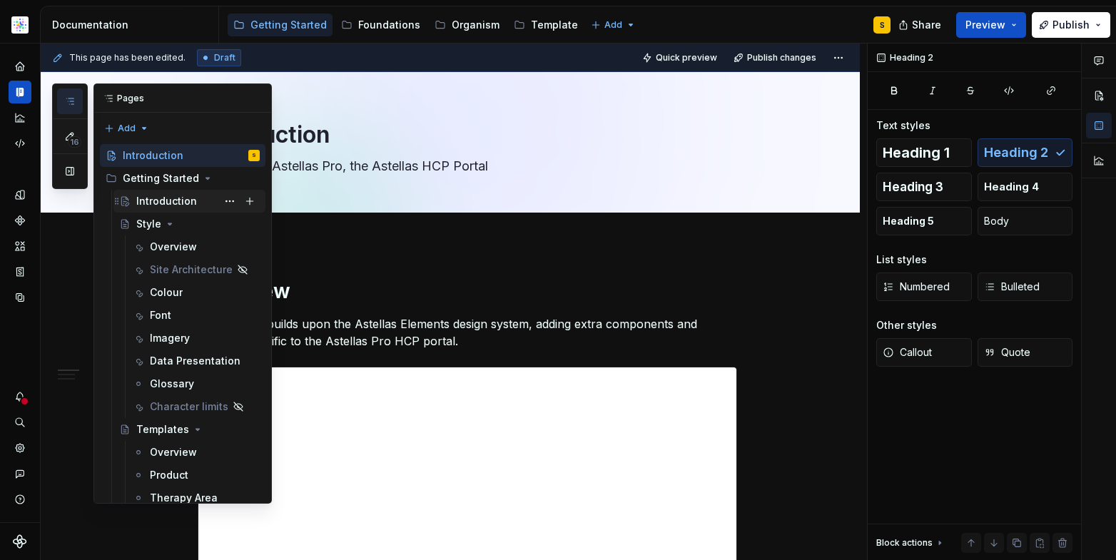
click at [159, 201] on div "Introduction" at bounding box center [166, 201] width 61 height 14
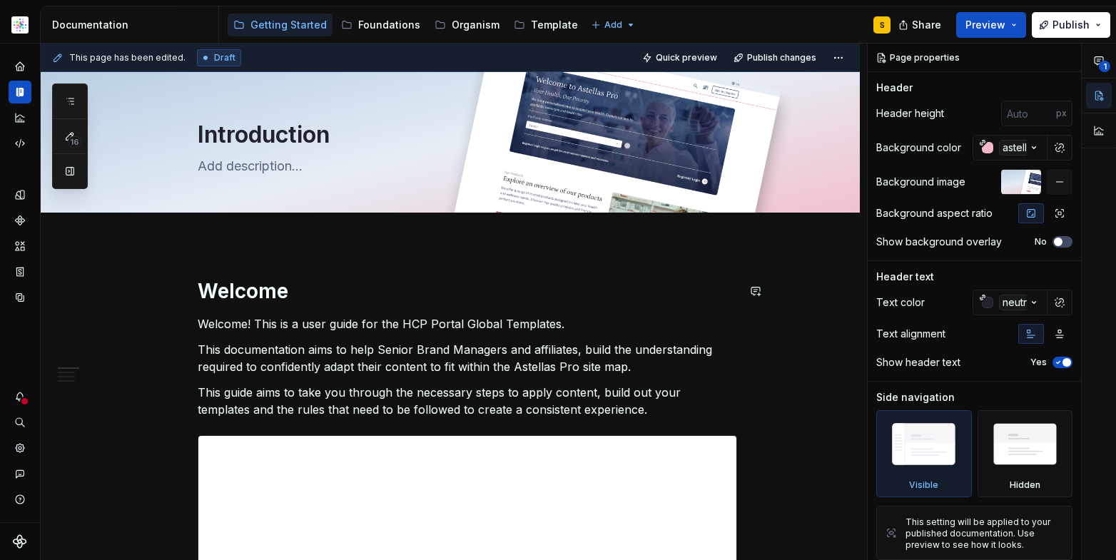
click at [250, 261] on div "**********" at bounding box center [454, 302] width 826 height 517
click at [263, 290] on h1 "Welcome" at bounding box center [467, 291] width 539 height 26
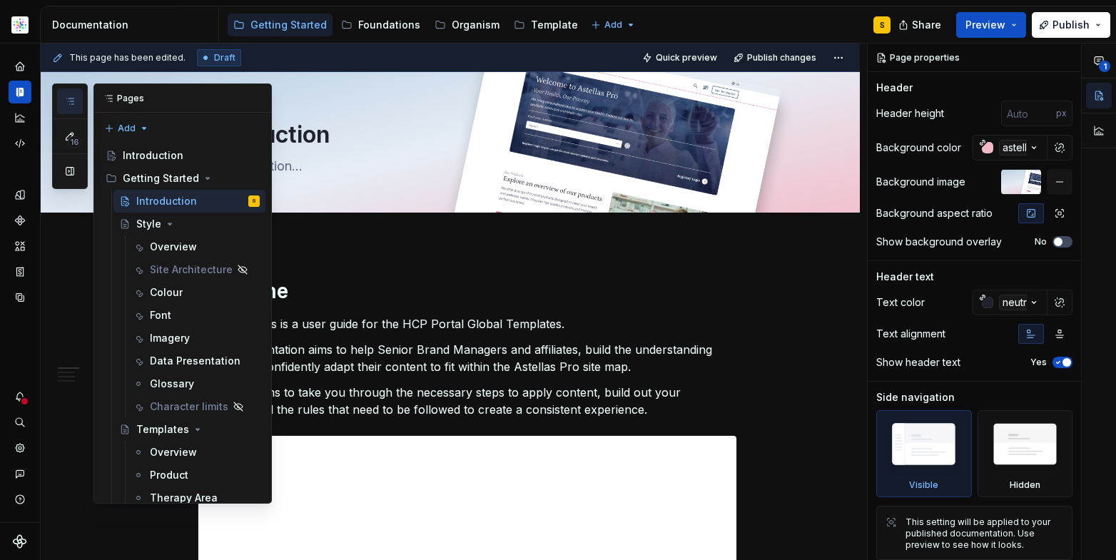
click at [69, 105] on icon "button" at bounding box center [69, 101] width 11 height 11
click at [308, 290] on h1 "Welcome" at bounding box center [467, 291] width 539 height 26
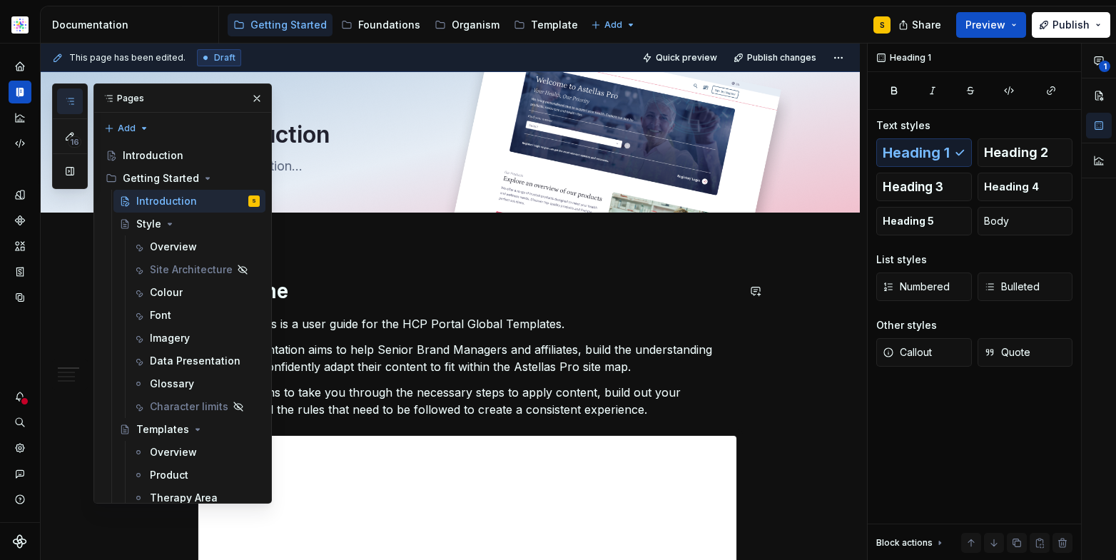
click at [345, 300] on h1 "Welcome" at bounding box center [467, 291] width 539 height 26
click at [247, 98] on button "button" at bounding box center [257, 98] width 20 height 20
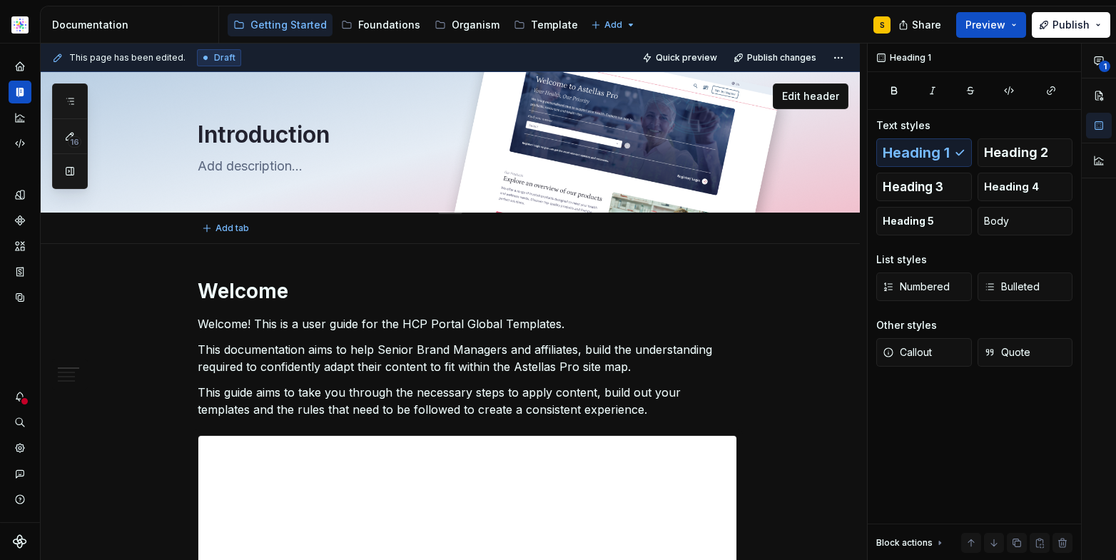
click at [274, 132] on textarea "Introduction" at bounding box center [464, 135] width 539 height 34
click at [277, 133] on textarea "Introduction" at bounding box center [464, 135] width 539 height 34
click at [277, 137] on textarea "Introduction" at bounding box center [464, 135] width 539 height 34
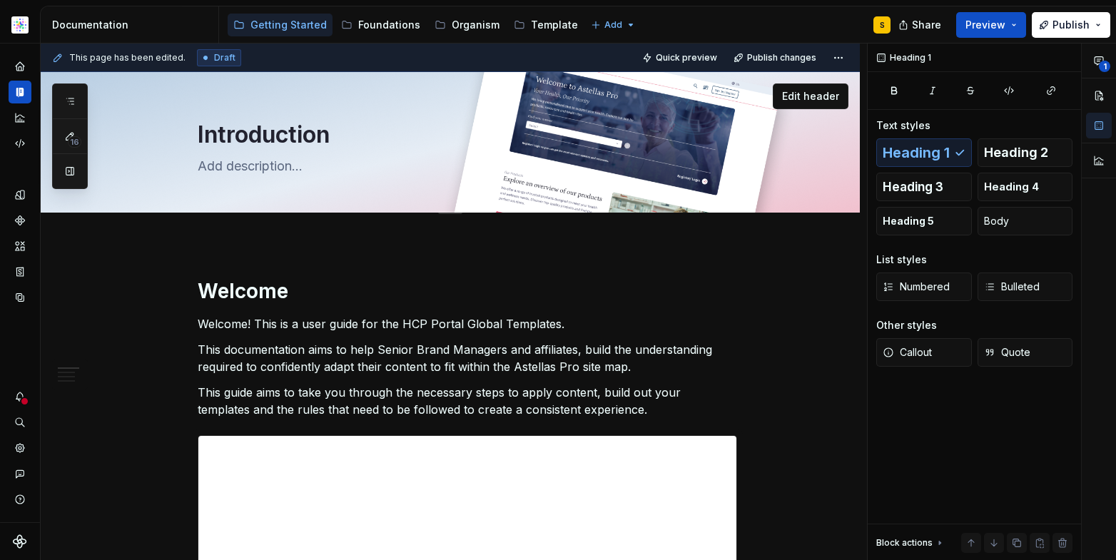
type textarea "*"
type textarea "O"
type textarea "*"
type textarea "Ov"
type textarea "*"
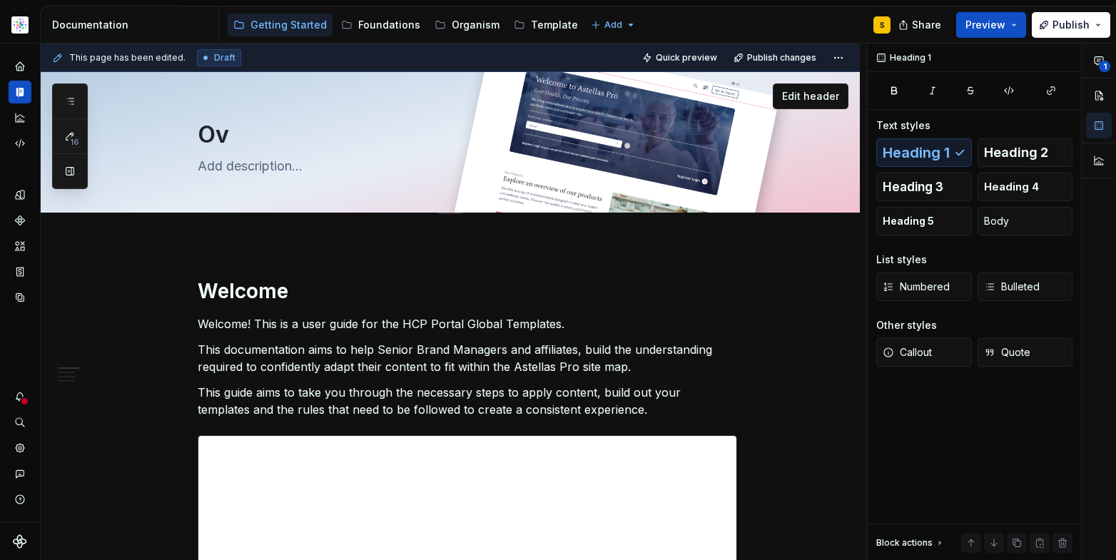
type textarea "Ove"
type textarea "*"
type textarea "Over"
type textarea "*"
type textarea "Overv"
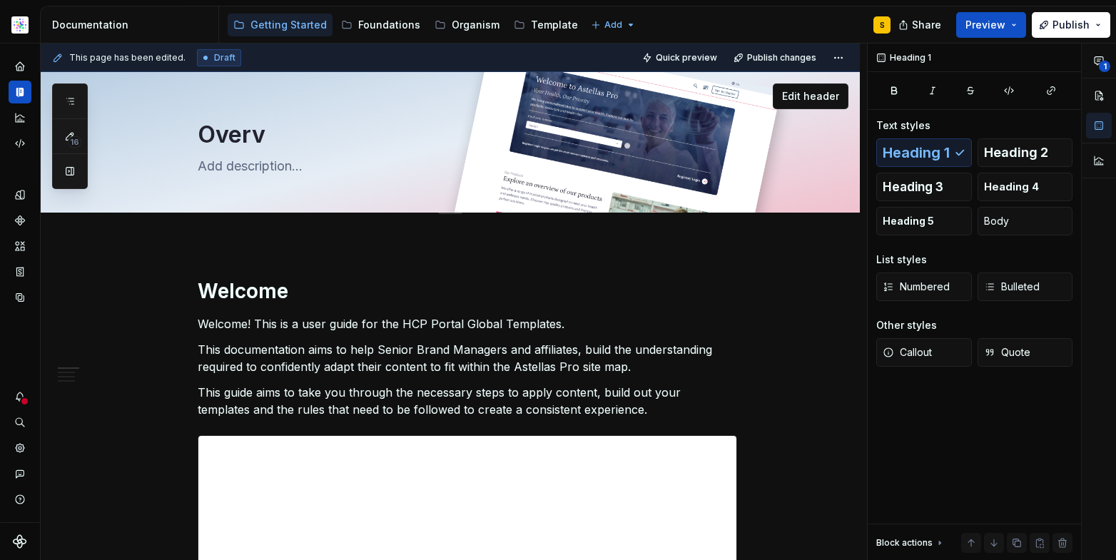
type textarea "*"
type textarea "Overvi"
type textarea "*"
type textarea "Overvie"
type textarea "*"
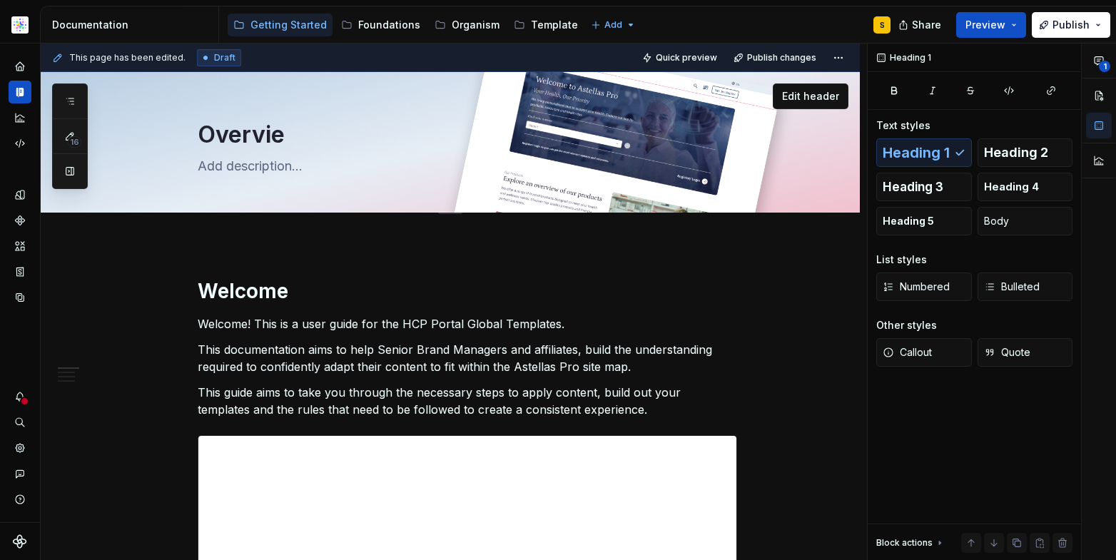
type textarea "Overview"
type textarea "*"
type textarea "Overview"
click at [280, 320] on p "Welcome! This is a user guide for the HCP Portal Global Templates." at bounding box center [467, 323] width 539 height 17
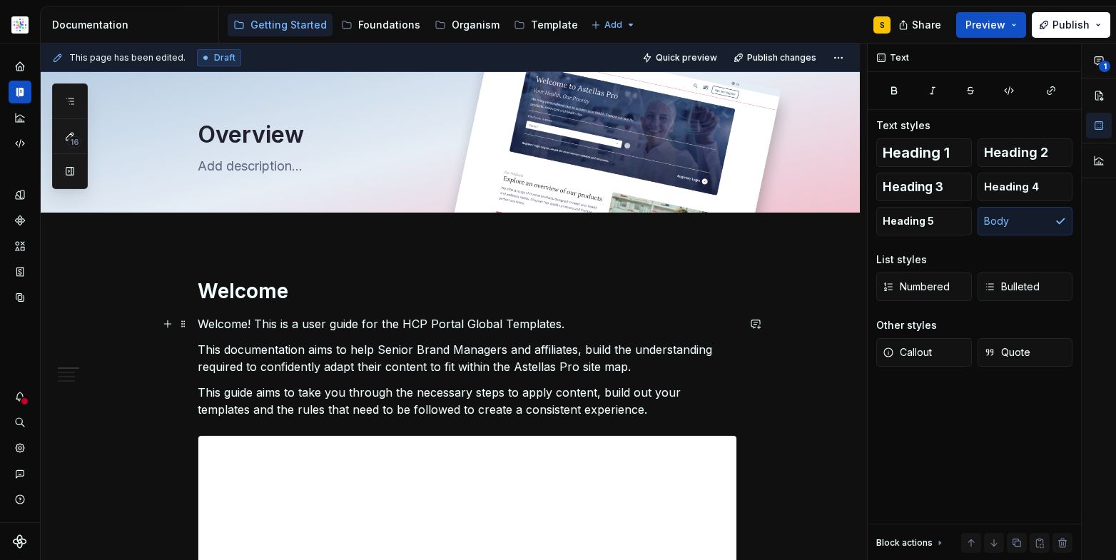
click at [257, 325] on p "Welcome! This is a user guide for the HCP Portal Global Templates." at bounding box center [467, 323] width 539 height 17
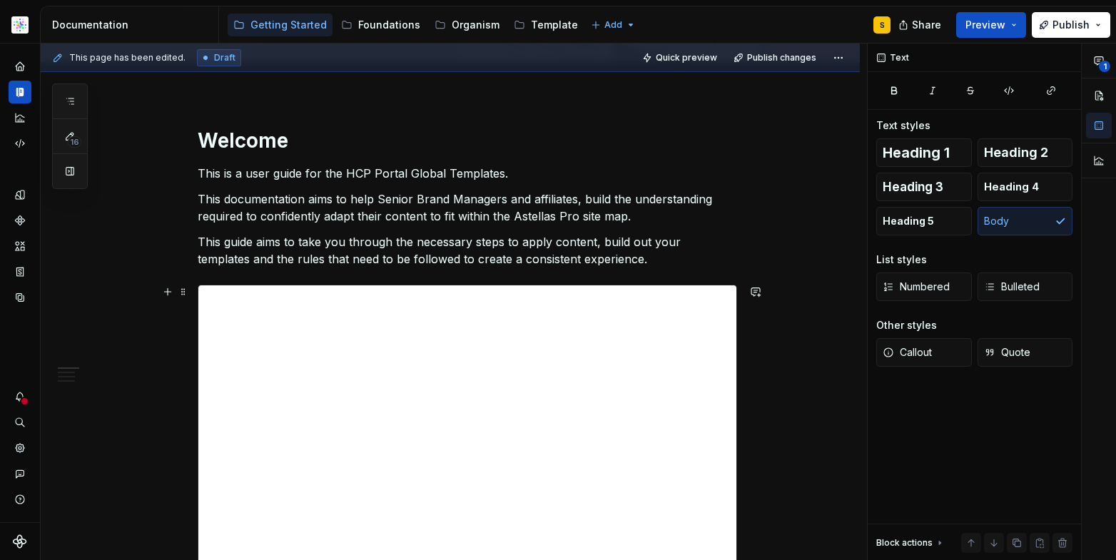
scroll to position [183, 0]
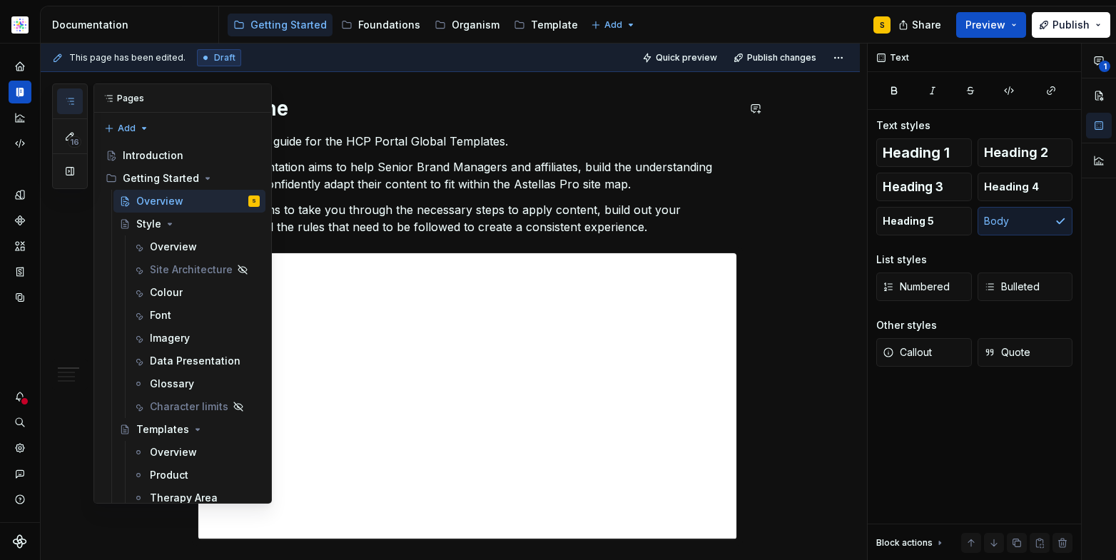
click at [70, 103] on icon "button" at bounding box center [69, 101] width 11 height 11
click at [148, 160] on div "Introduction" at bounding box center [153, 155] width 61 height 14
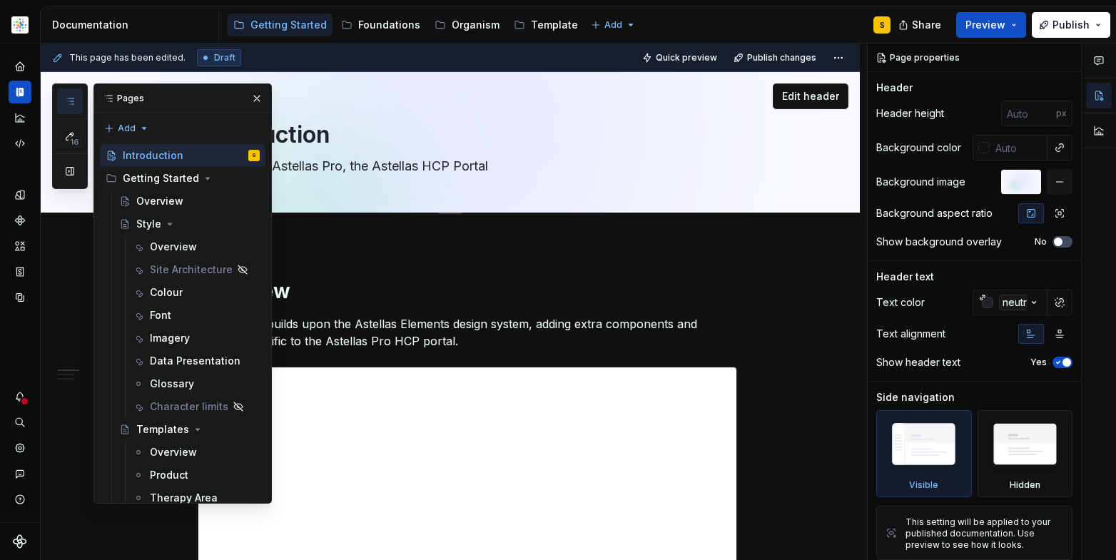
click at [247, 101] on button "button" at bounding box center [257, 98] width 20 height 20
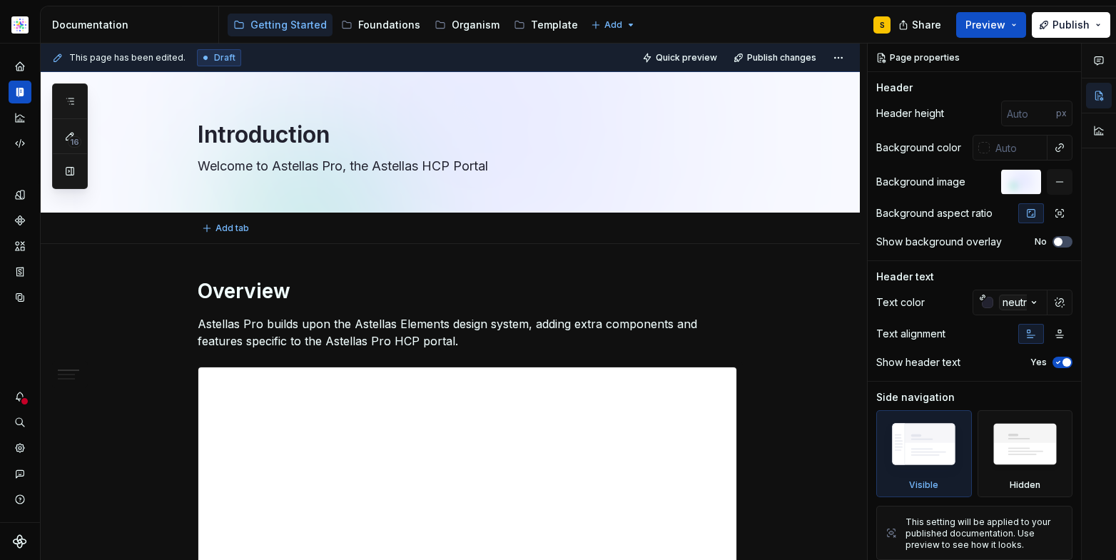
type textarea "*"
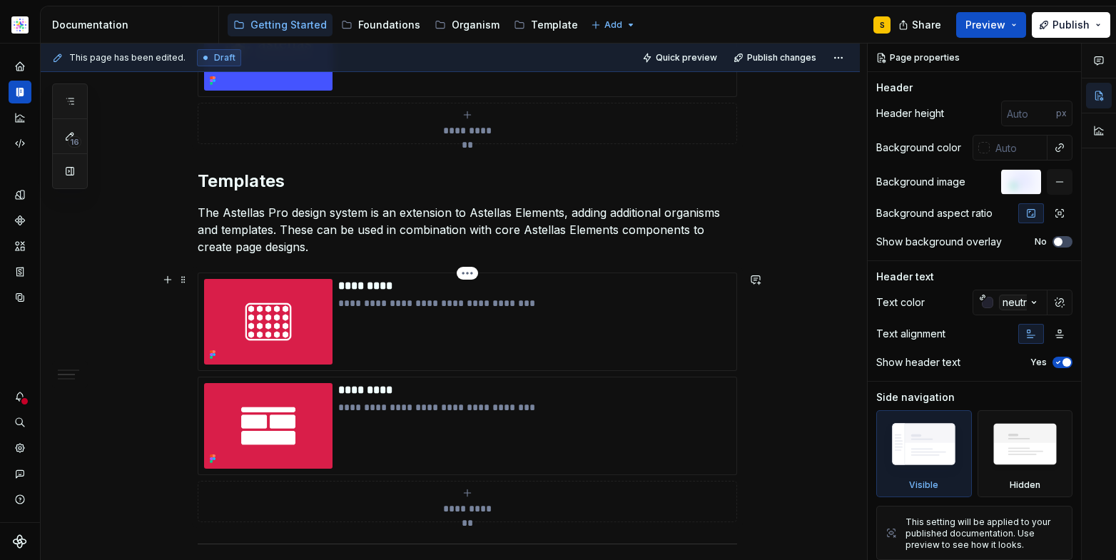
scroll to position [683, 0]
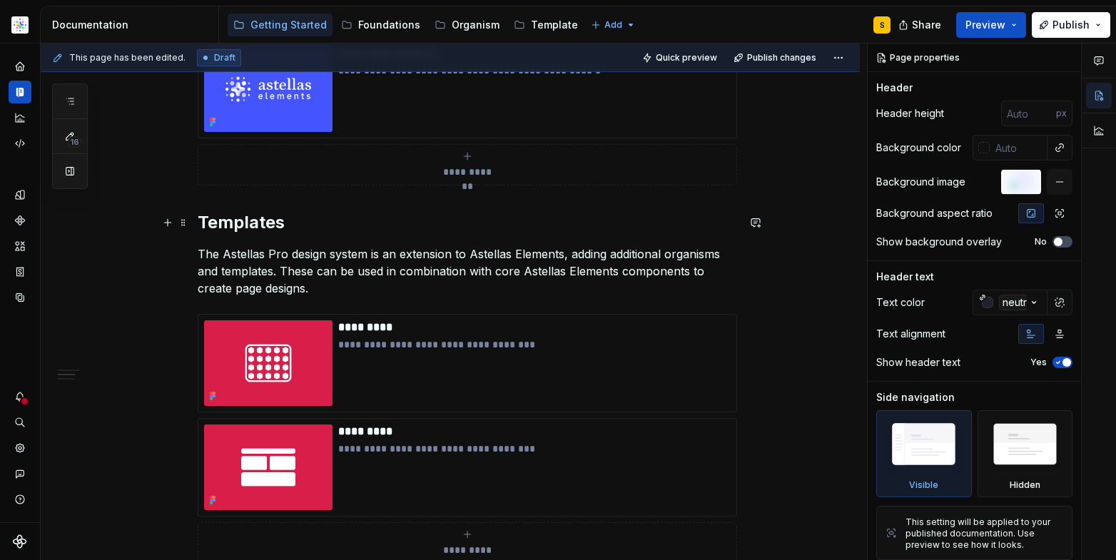
click at [243, 223] on h2 "Templates" at bounding box center [467, 222] width 539 height 23
click at [244, 222] on h2 "Templates" at bounding box center [467, 222] width 539 height 23
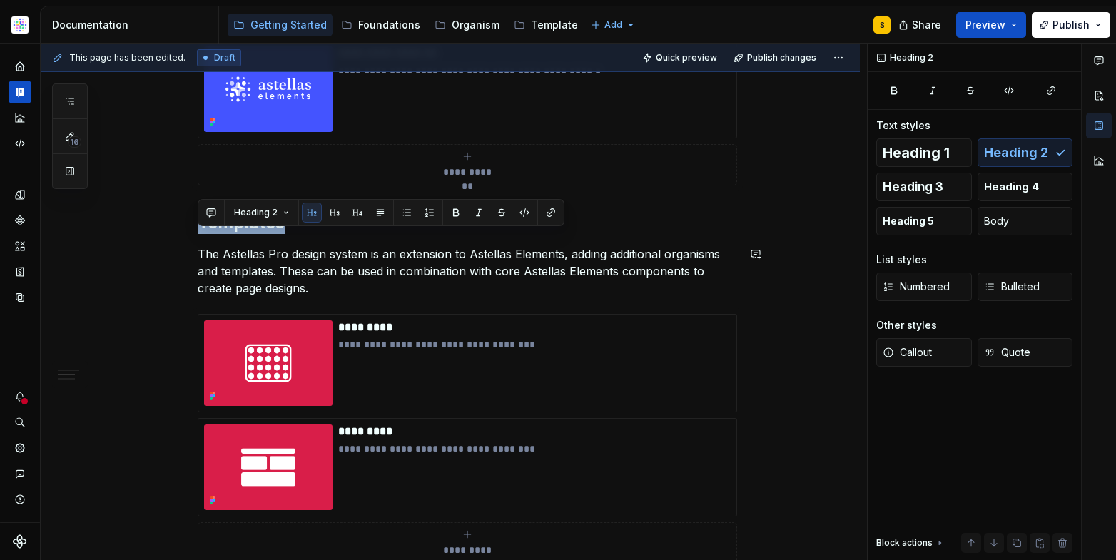
scroll to position [689, 0]
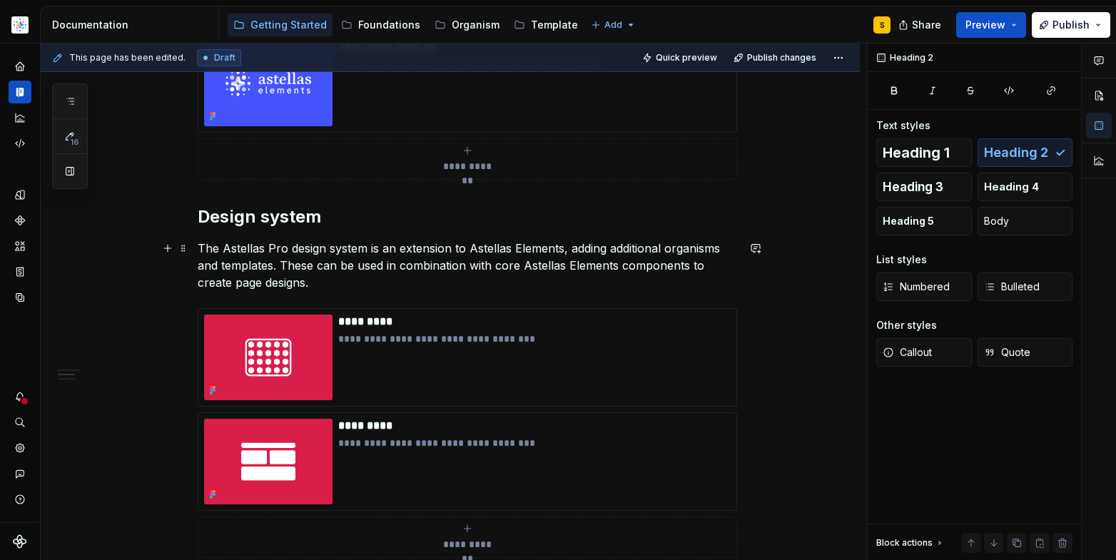
click at [367, 260] on p "The Astellas Pro design system is an extension to Astellas Elements, adding add…" at bounding box center [467, 265] width 539 height 51
click at [352, 223] on h2 "Design system" at bounding box center [467, 217] width 539 height 23
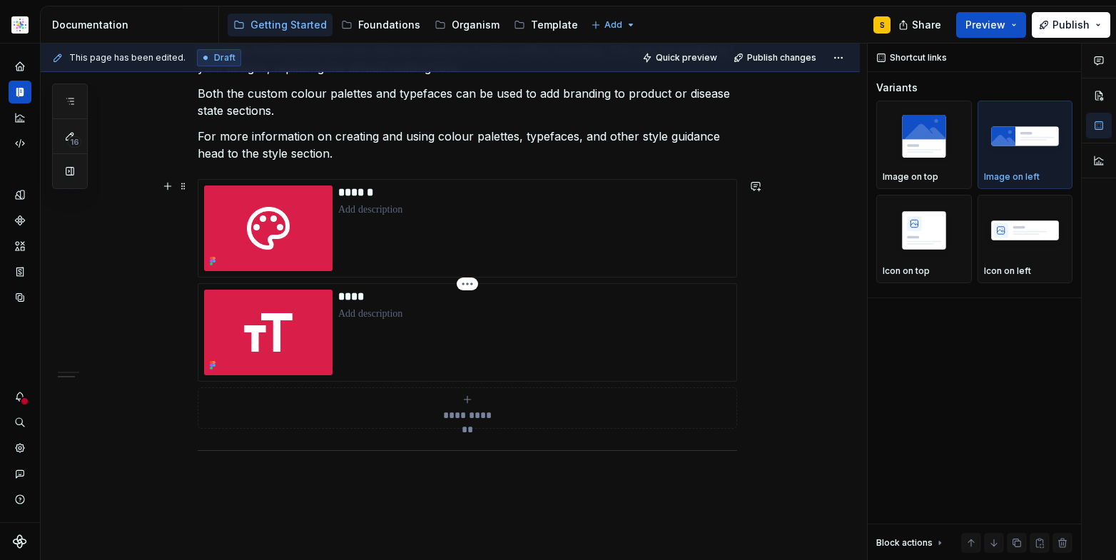
scroll to position [1371, 0]
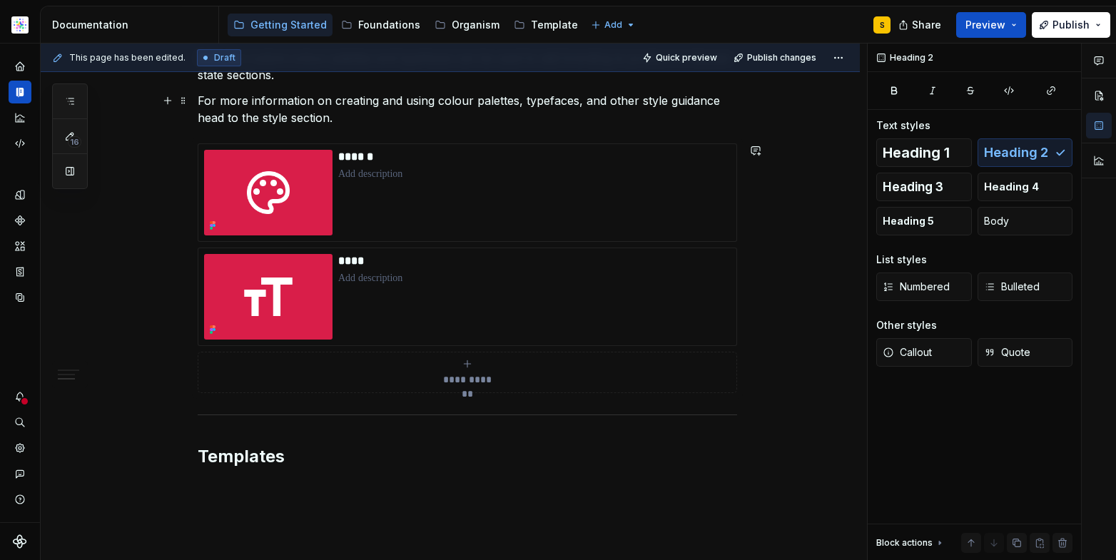
scroll to position [1331, 0]
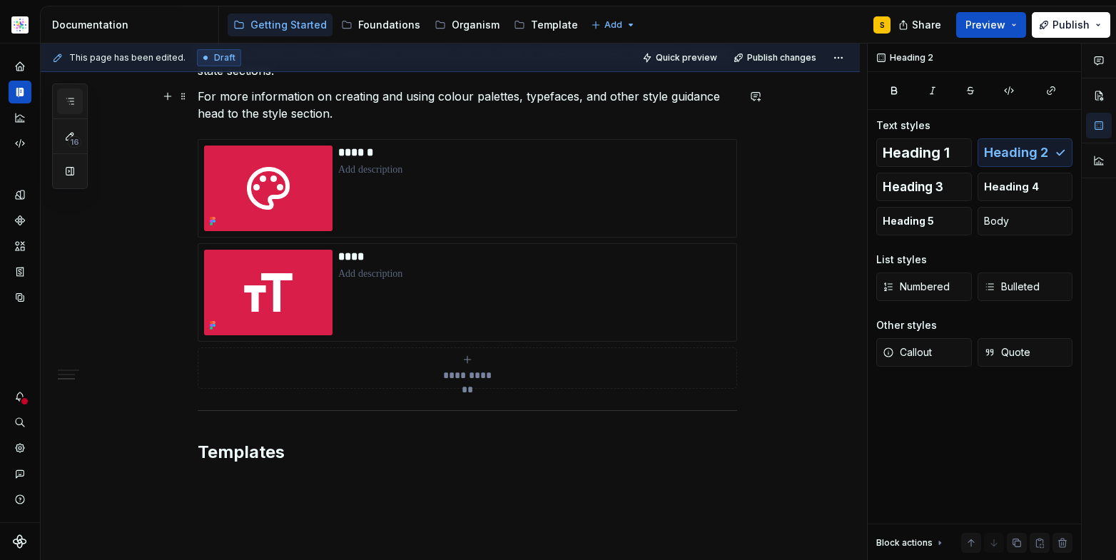
click at [73, 101] on icon "button" at bounding box center [69, 101] width 11 height 11
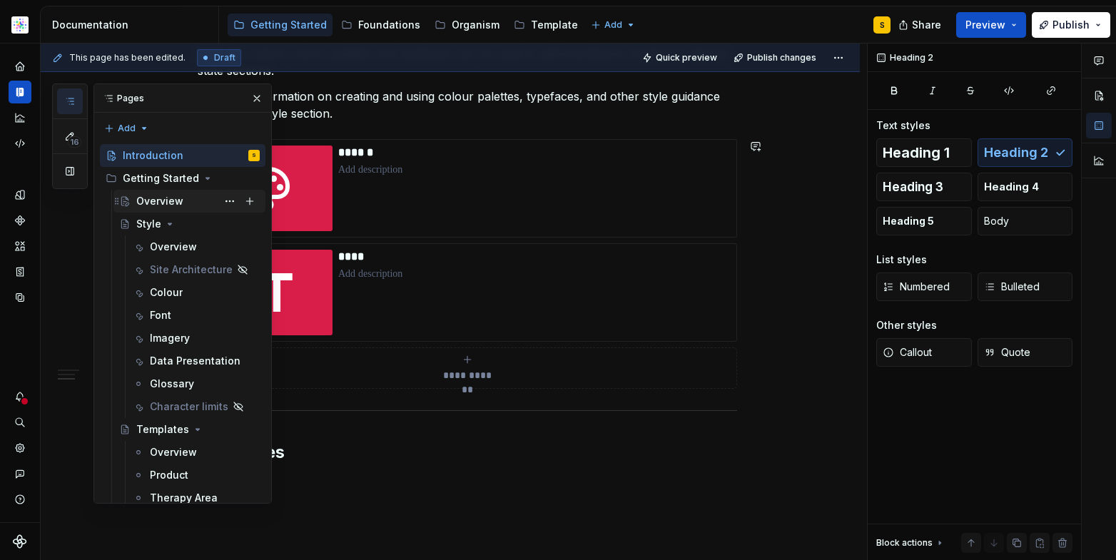
click at [159, 201] on div "Overview" at bounding box center [159, 201] width 47 height 14
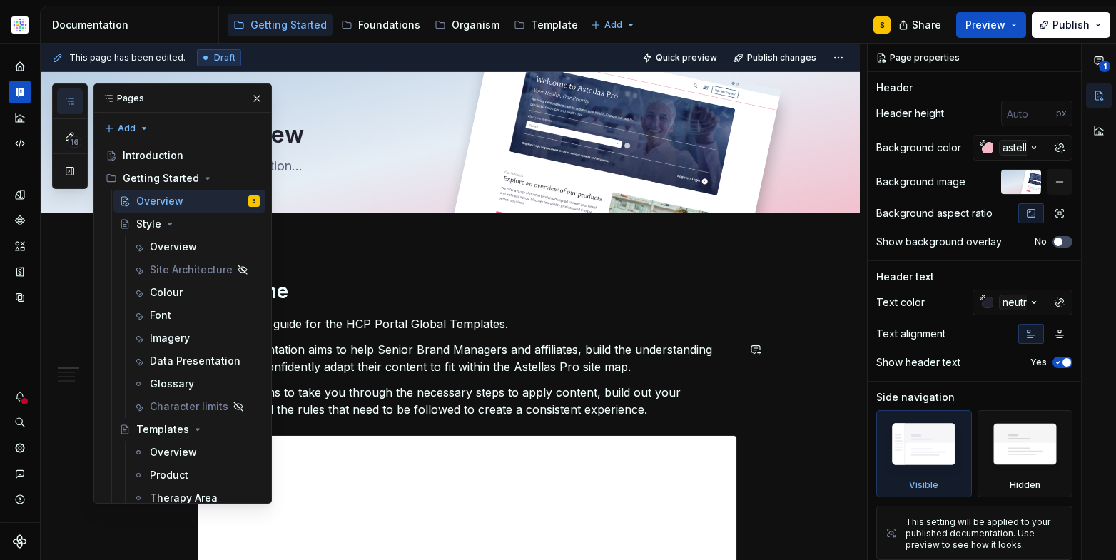
click at [552, 361] on p "This documentation aims to help Senior Brand Managers and affiliates, build the…" at bounding box center [467, 358] width 539 height 34
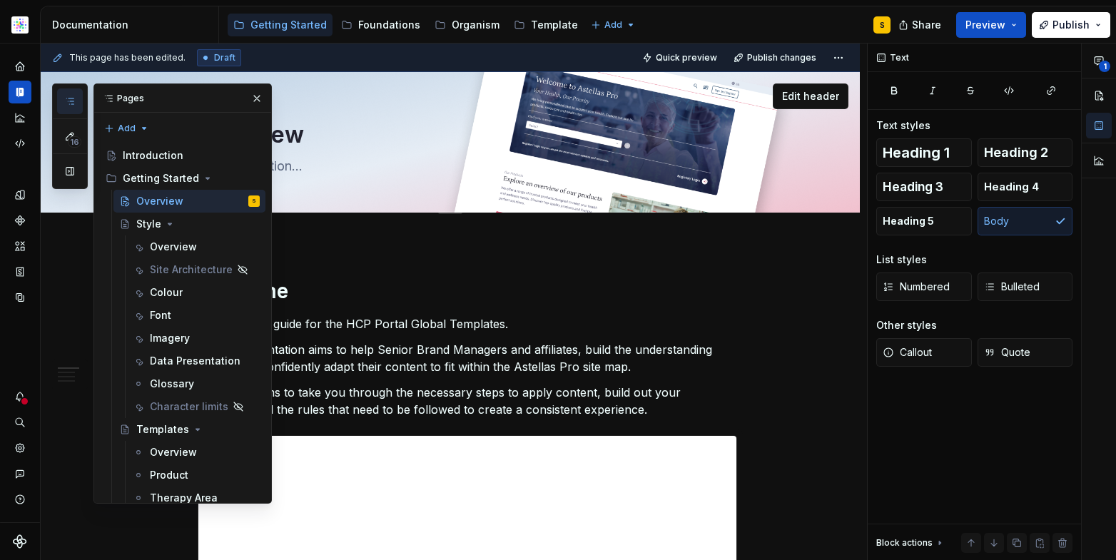
click at [248, 101] on button "button" at bounding box center [257, 98] width 20 height 20
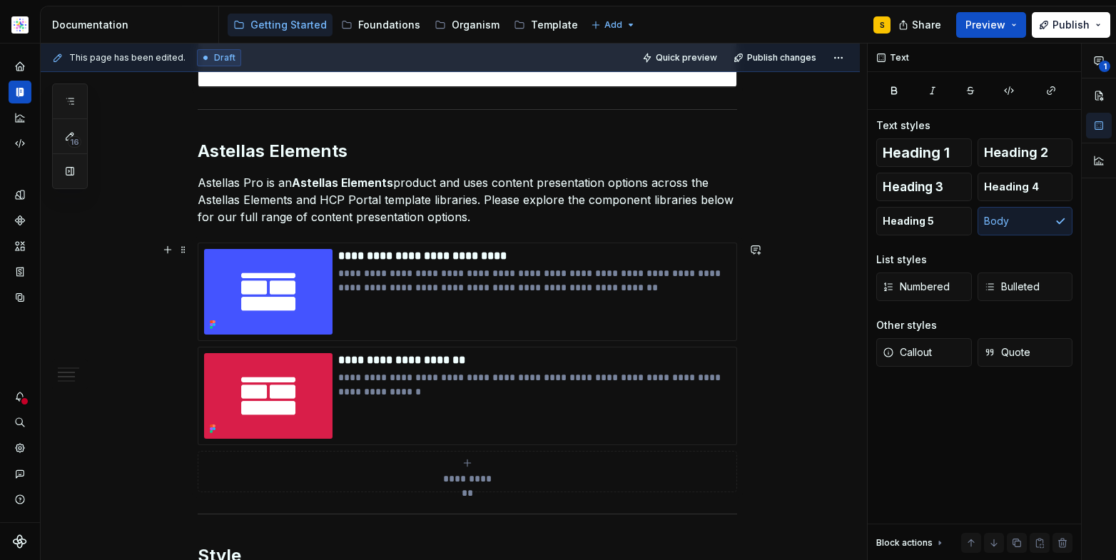
scroll to position [622, 0]
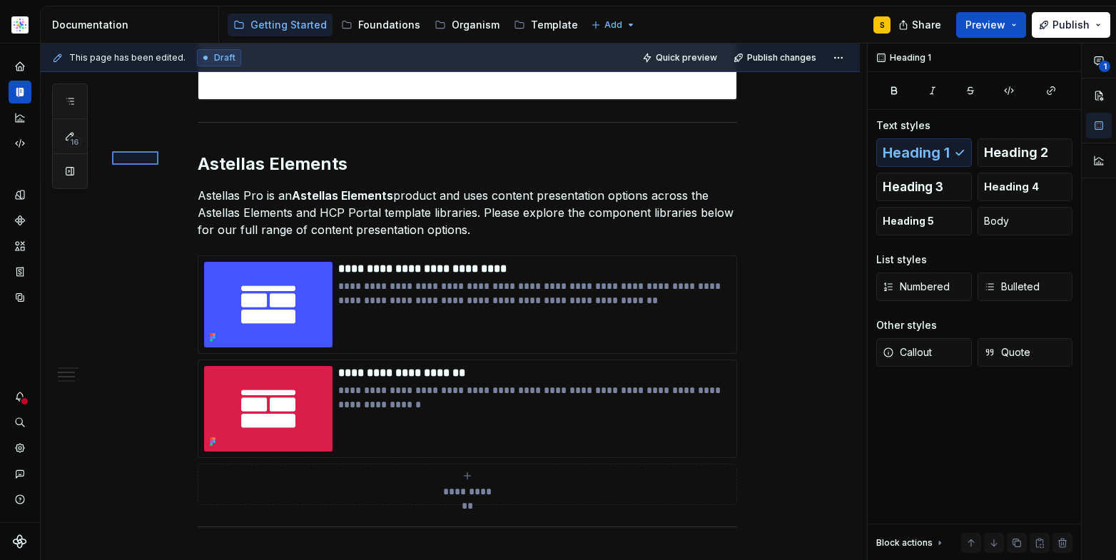
drag, startPoint x: 126, startPoint y: 166, endPoint x: 157, endPoint y: 153, distance: 33.3
click at [158, 151] on div "**********" at bounding box center [454, 302] width 826 height 517
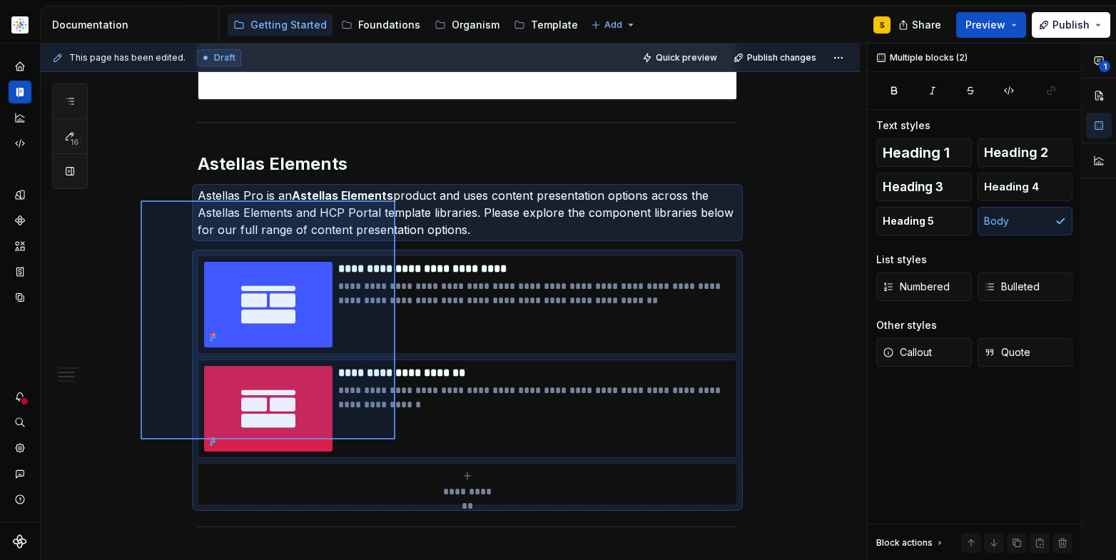
drag, startPoint x: 141, startPoint y: 201, endPoint x: 390, endPoint y: 439, distance: 345.2
click at [395, 440] on div "**********" at bounding box center [454, 302] width 826 height 517
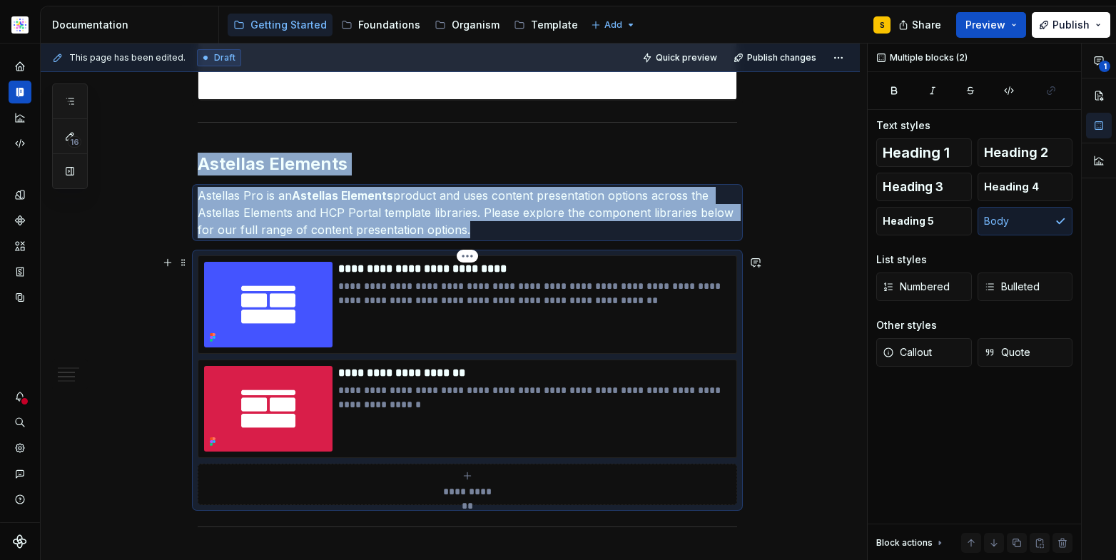
copy div "Astellas Elements Astellas Pro is an Astellas Elements product and uses content…"
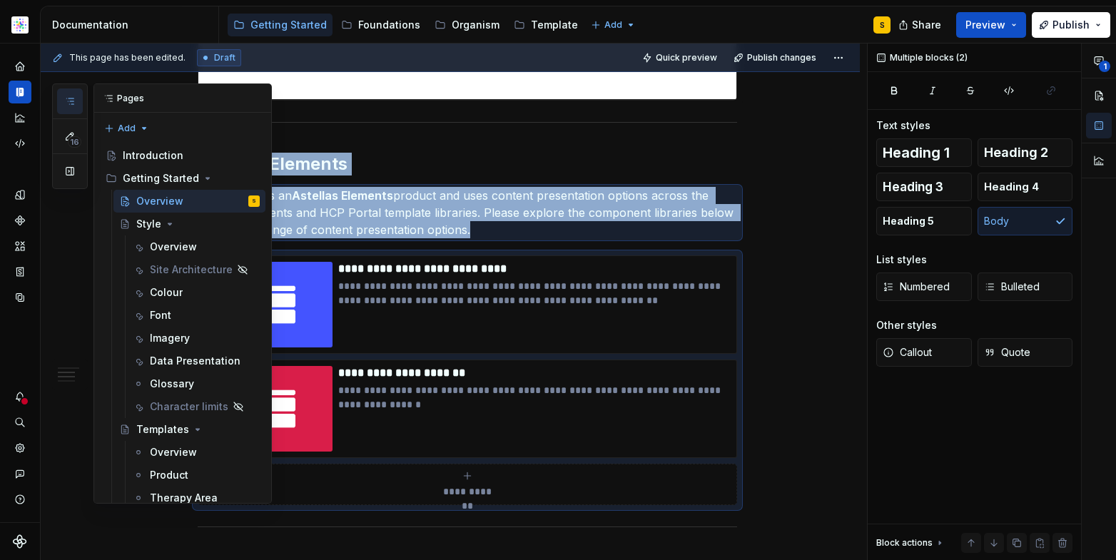
click at [71, 99] on icon "button" at bounding box center [69, 101] width 11 height 11
click at [158, 156] on div "Introduction" at bounding box center [153, 155] width 61 height 14
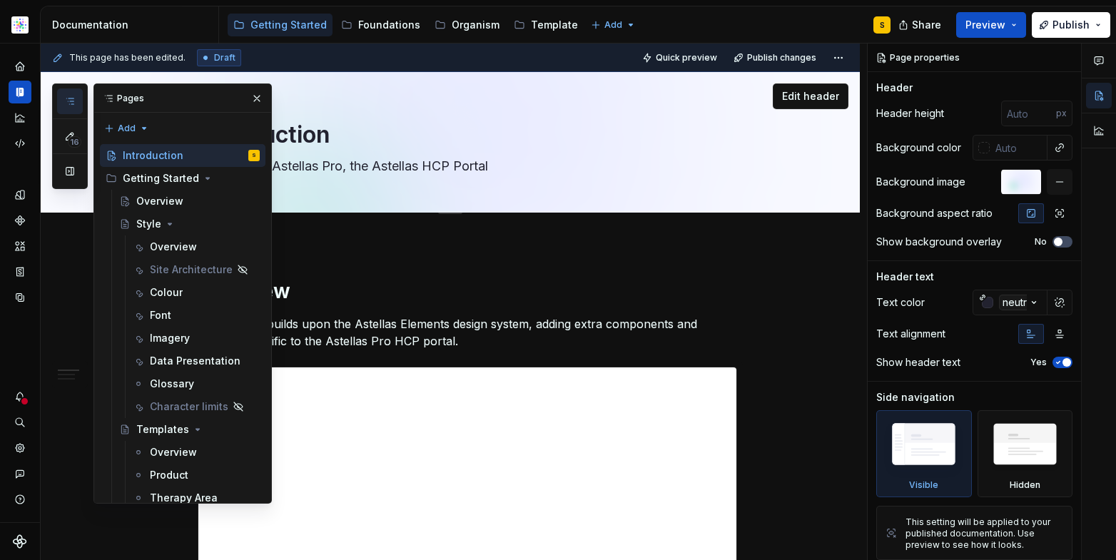
click at [247, 98] on button "button" at bounding box center [257, 98] width 20 height 20
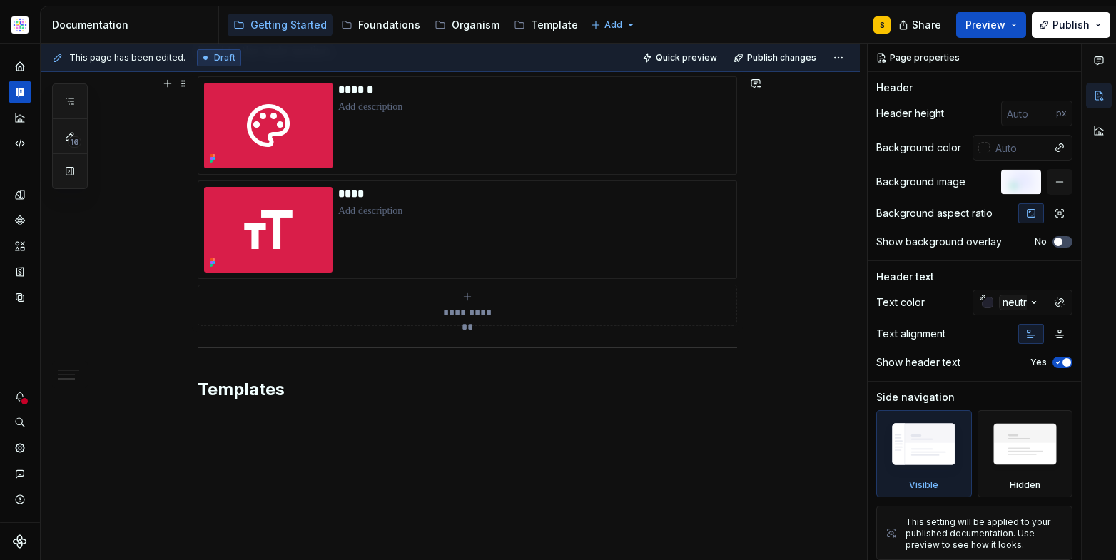
scroll to position [1419, 0]
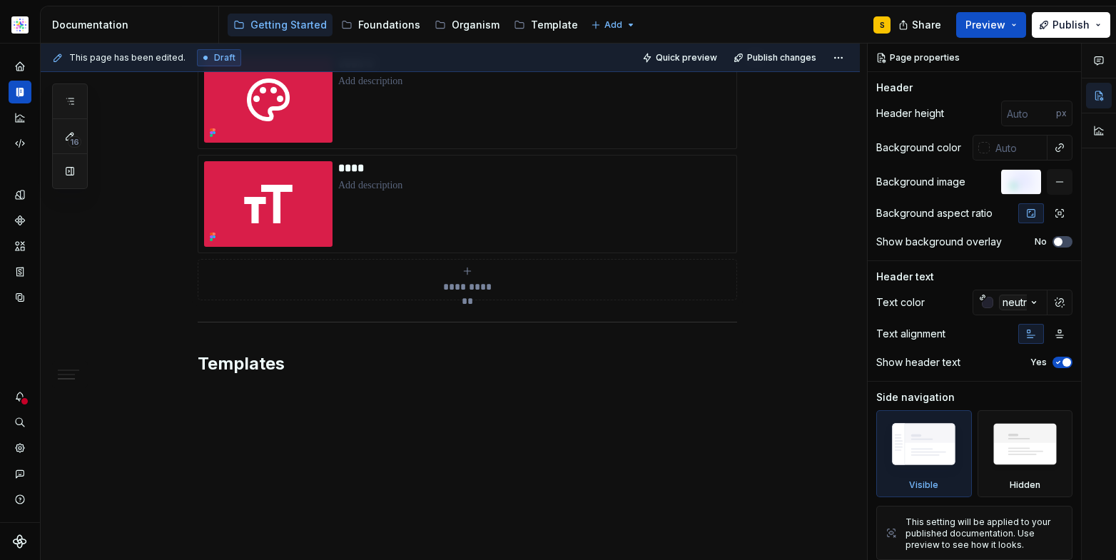
click at [288, 415] on div "**********" at bounding box center [454, 302] width 826 height 517
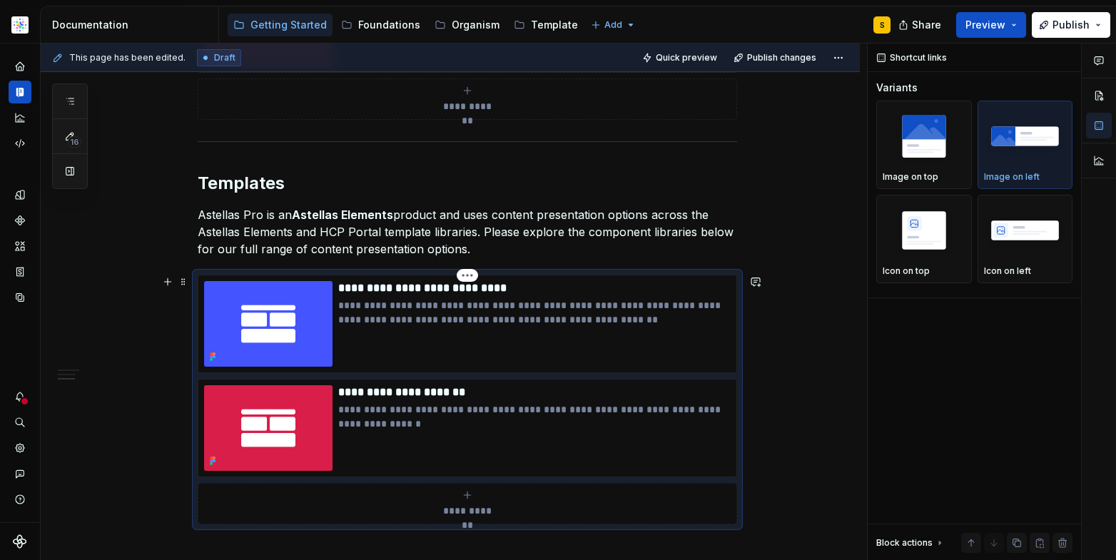
scroll to position [1616, 0]
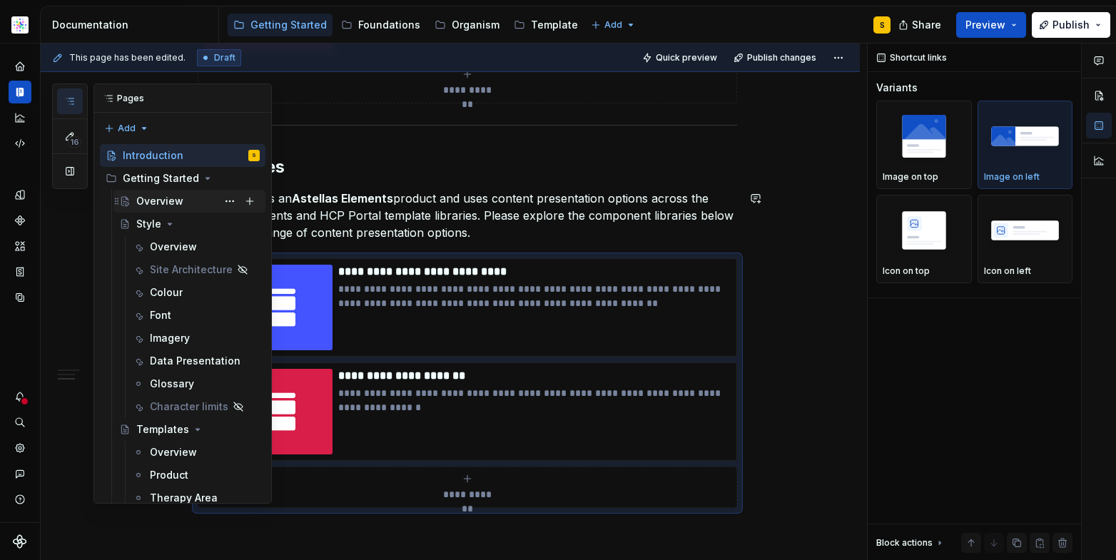
click at [161, 199] on div "Overview" at bounding box center [159, 201] width 47 height 14
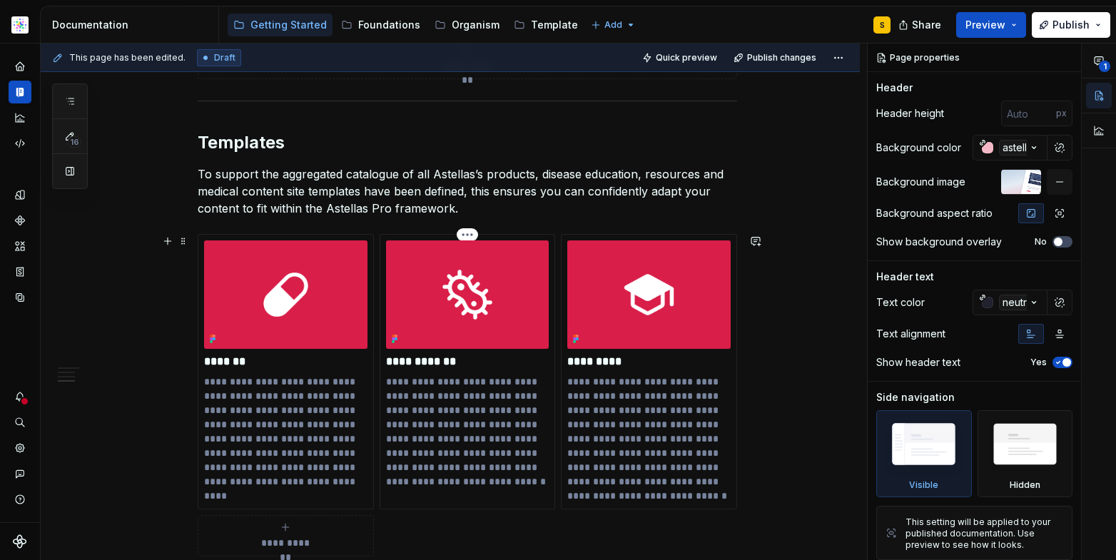
scroll to position [1419, 0]
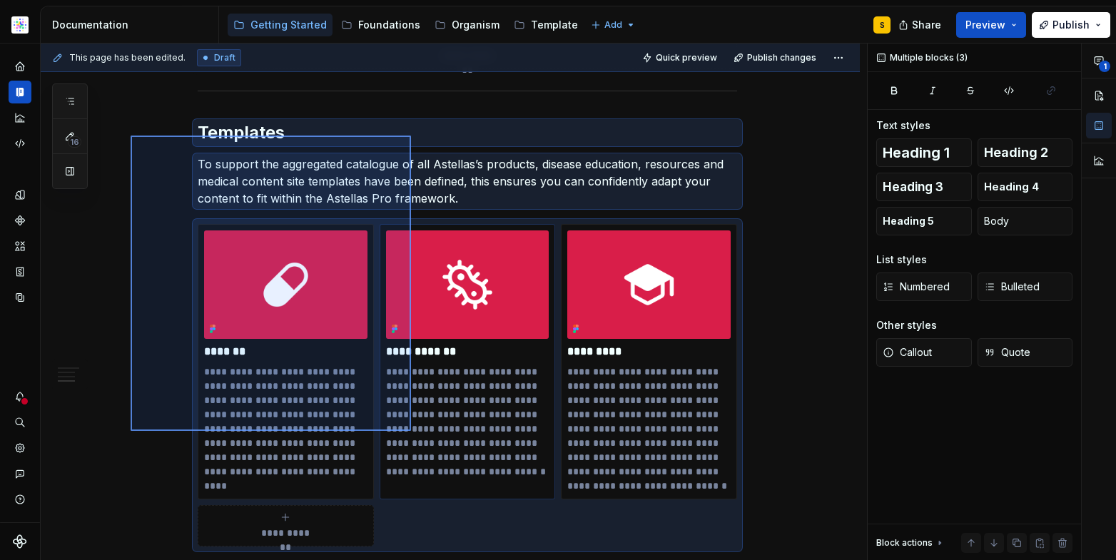
drag, startPoint x: 131, startPoint y: 136, endPoint x: 425, endPoint y: 441, distance: 423.9
click at [425, 442] on div "**********" at bounding box center [454, 302] width 826 height 517
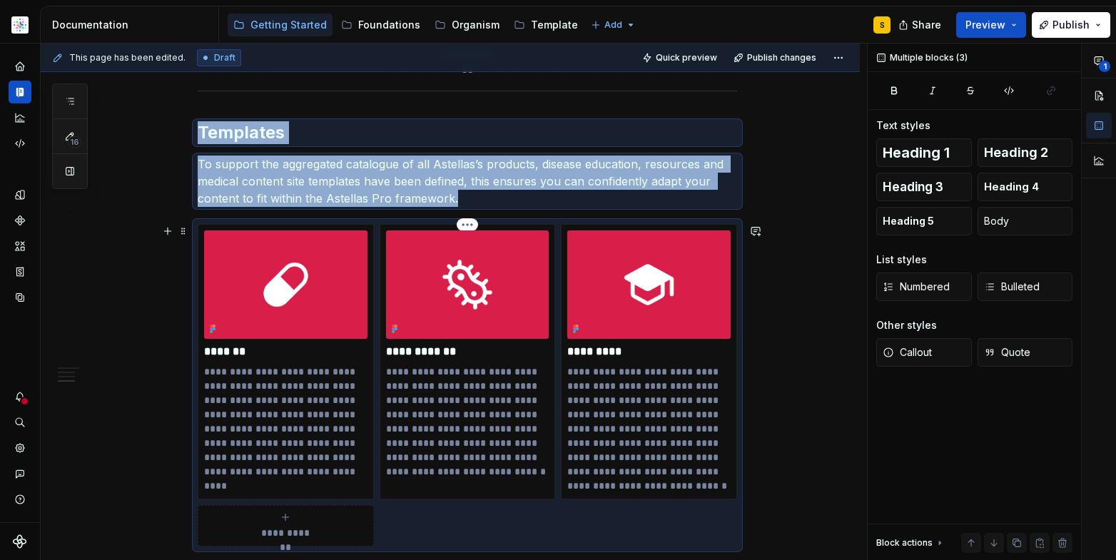
copy div "Templates To support the aggregated catalogue of all Astellas’s products, disea…"
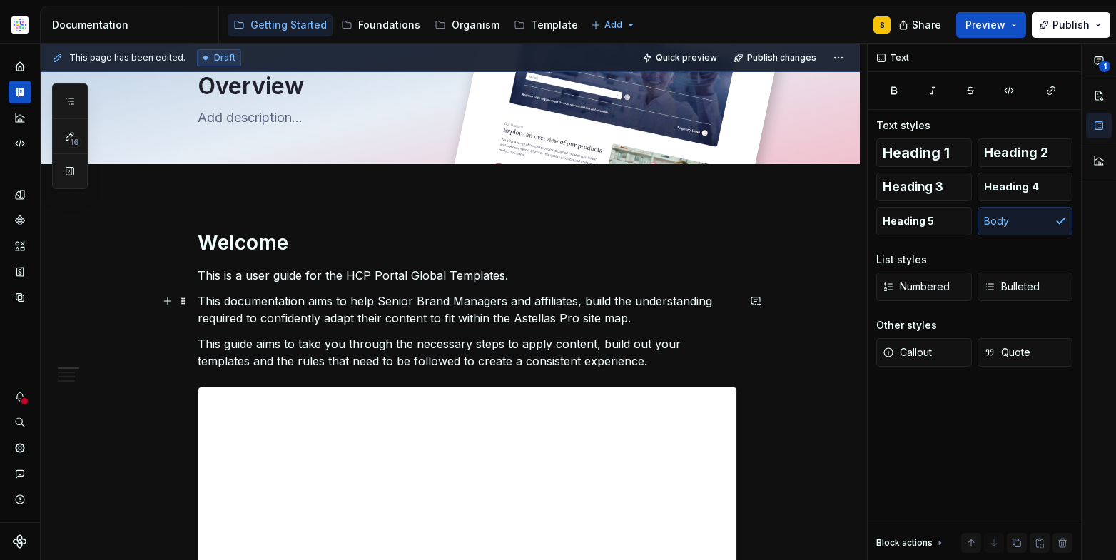
scroll to position [0, 0]
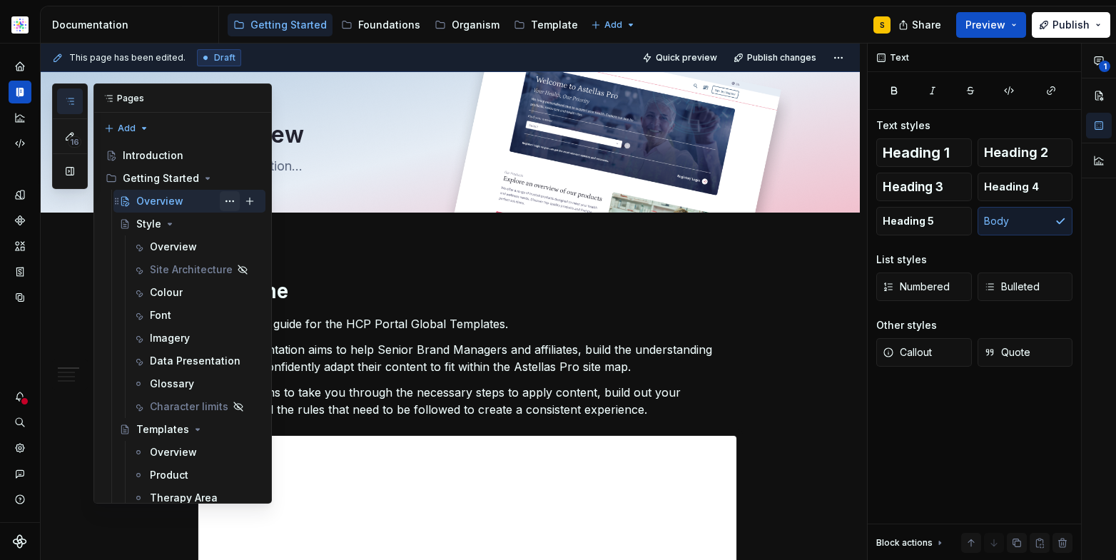
click at [220, 201] on button "Page tree" at bounding box center [230, 201] width 20 height 20
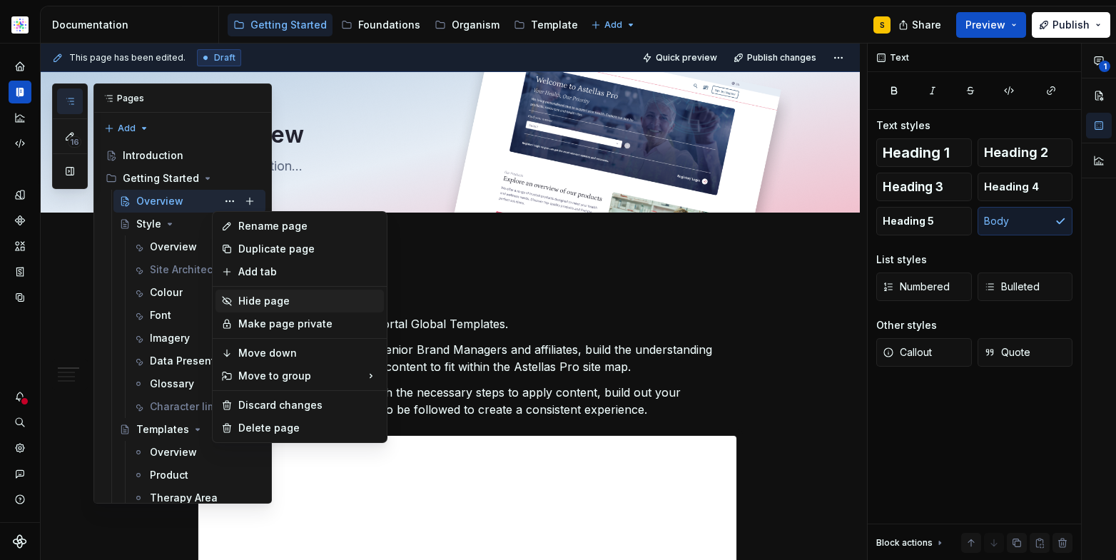
click at [275, 301] on div "Hide page" at bounding box center [308, 301] width 140 height 14
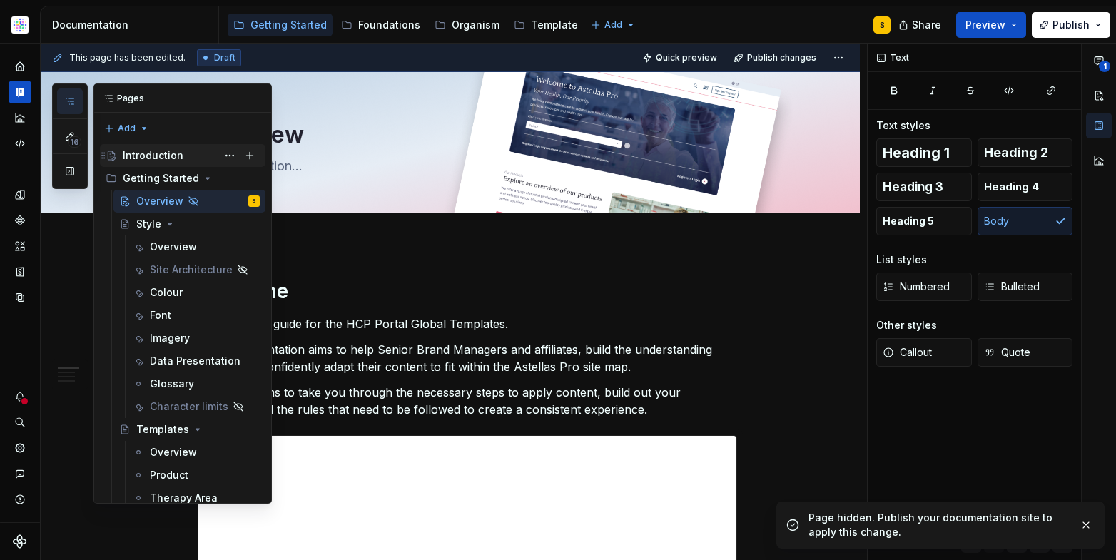
click at [163, 158] on div "Introduction" at bounding box center [153, 155] width 61 height 14
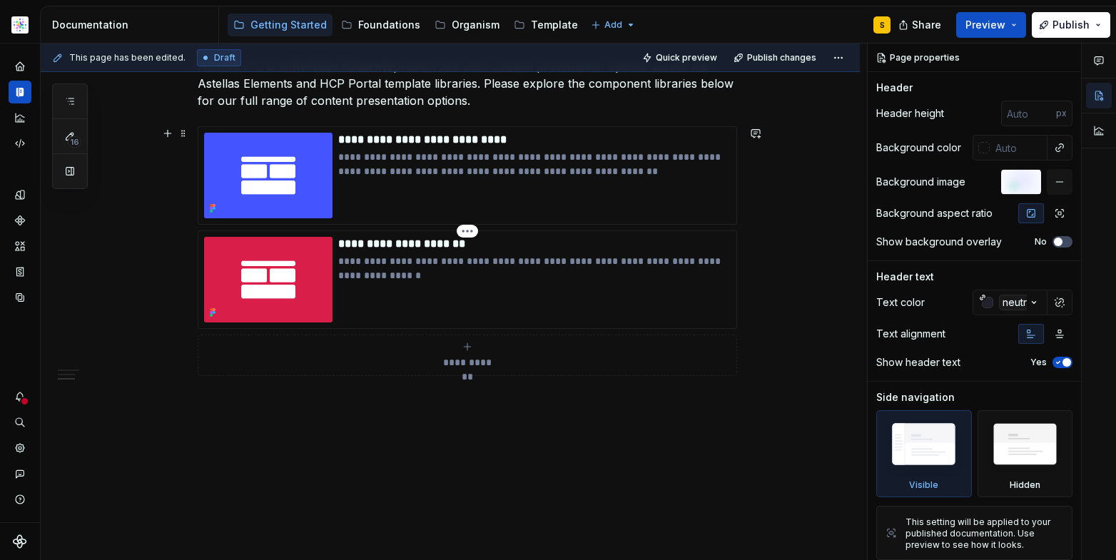
scroll to position [1749, 0]
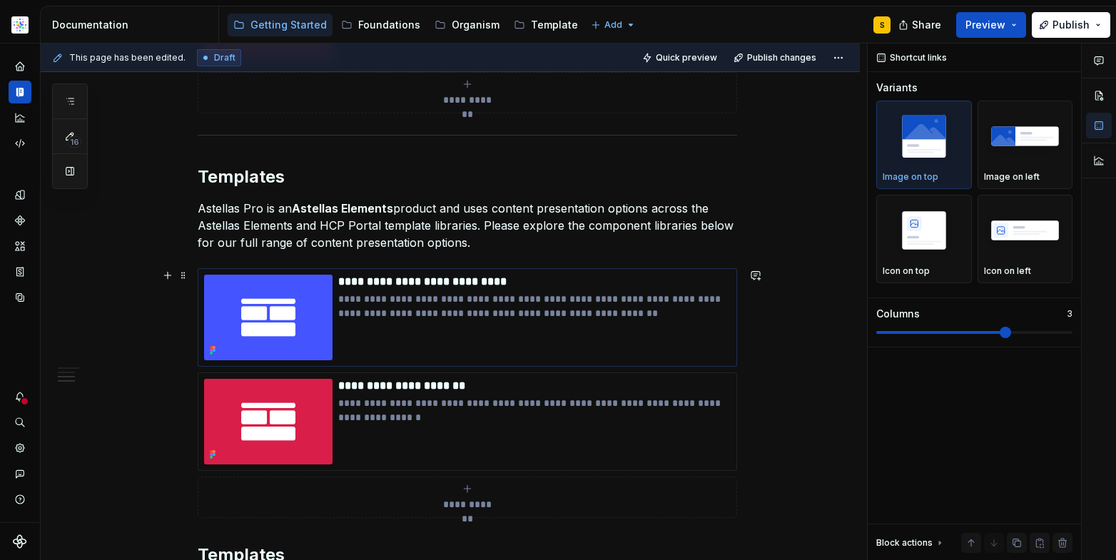
scroll to position [1589, 0]
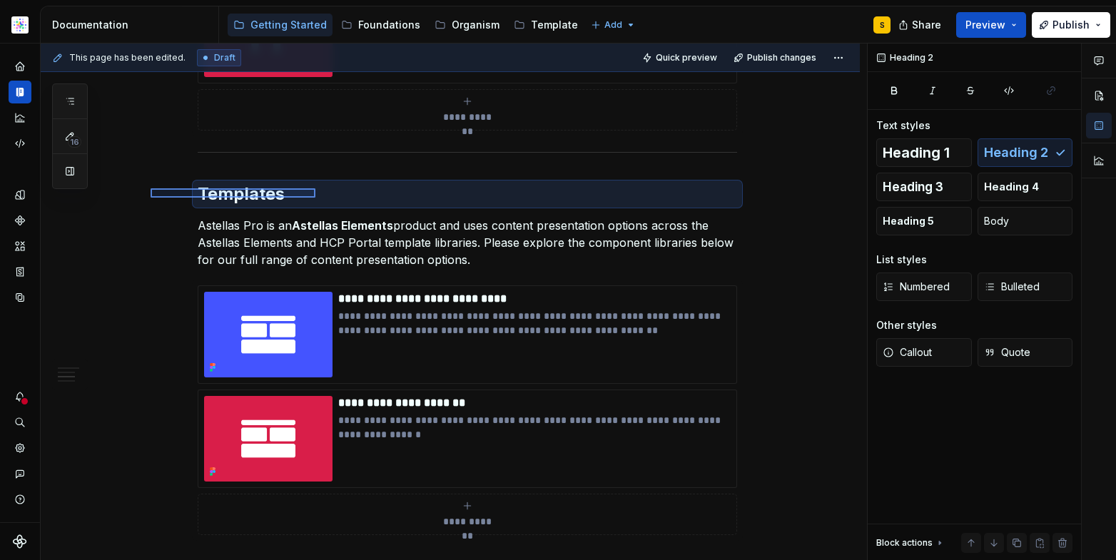
drag, startPoint x: 165, startPoint y: 188, endPoint x: 312, endPoint y: 200, distance: 147.5
click at [315, 198] on div "**********" at bounding box center [454, 302] width 826 height 517
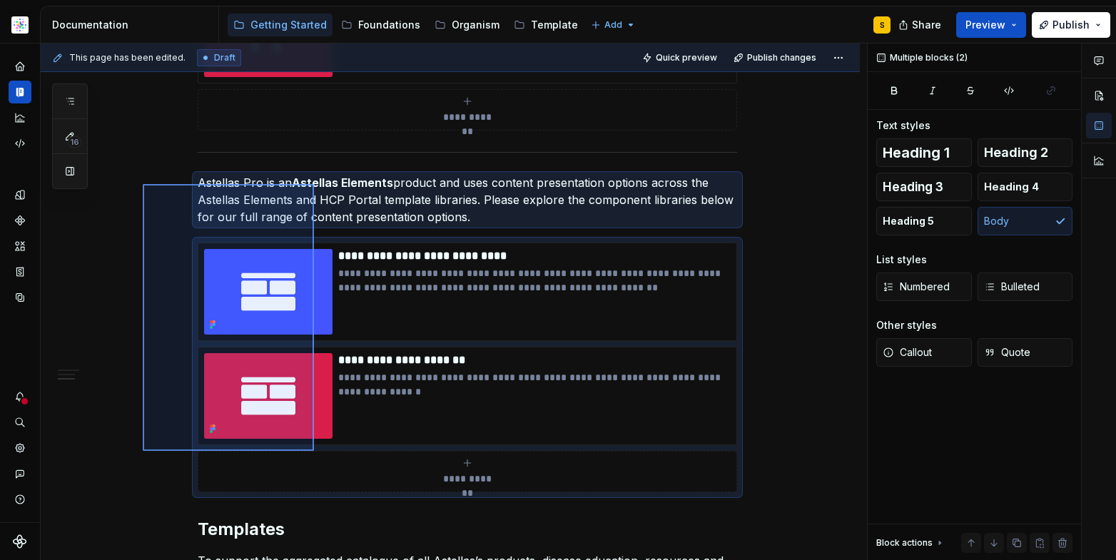
drag, startPoint x: 143, startPoint y: 184, endPoint x: 314, endPoint y: 457, distance: 322.5
click at [316, 457] on div "**********" at bounding box center [454, 302] width 826 height 517
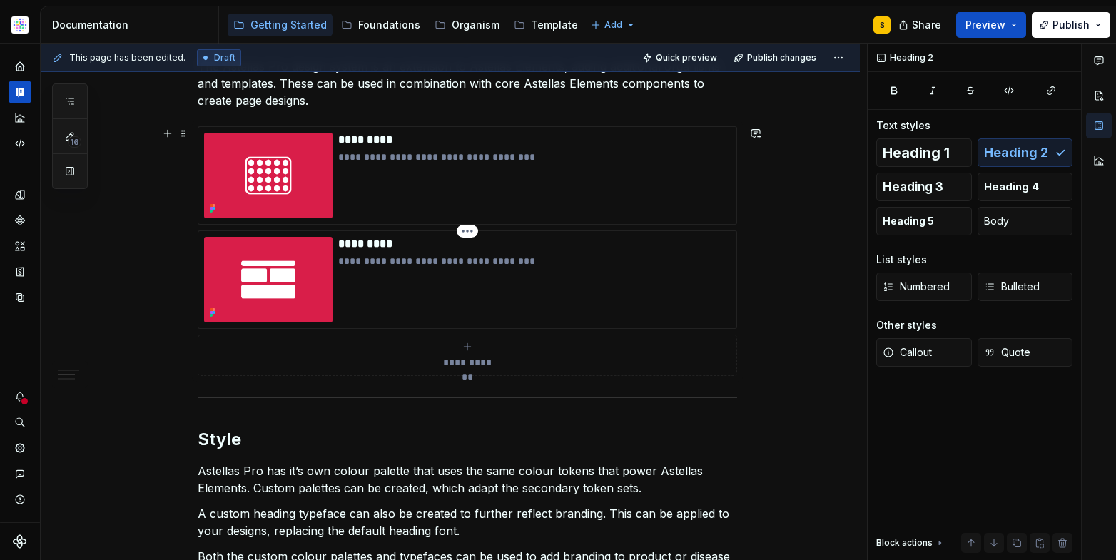
scroll to position [876, 0]
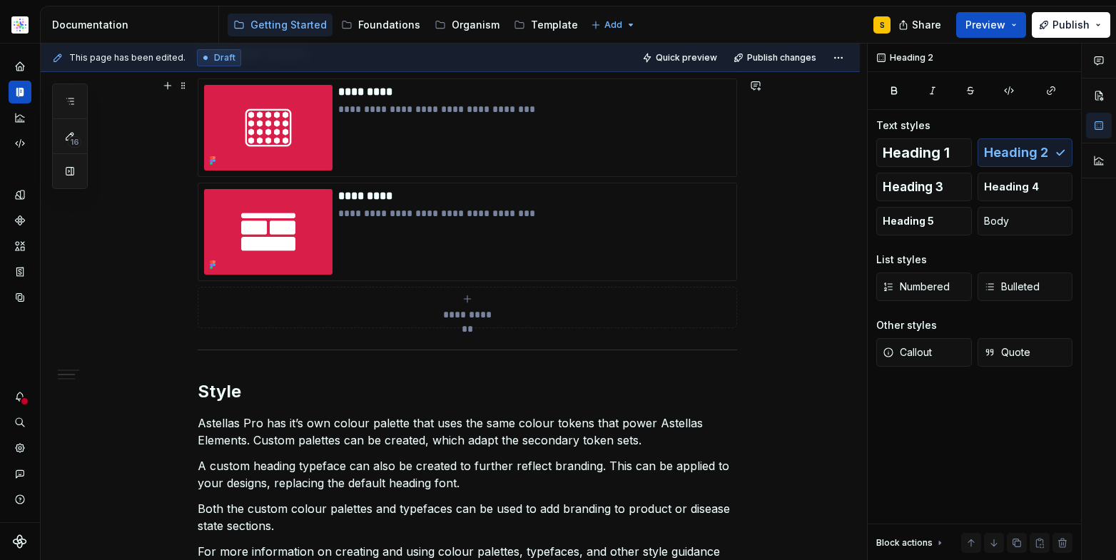
click at [746, 304] on div "**********" at bounding box center [454, 302] width 826 height 517
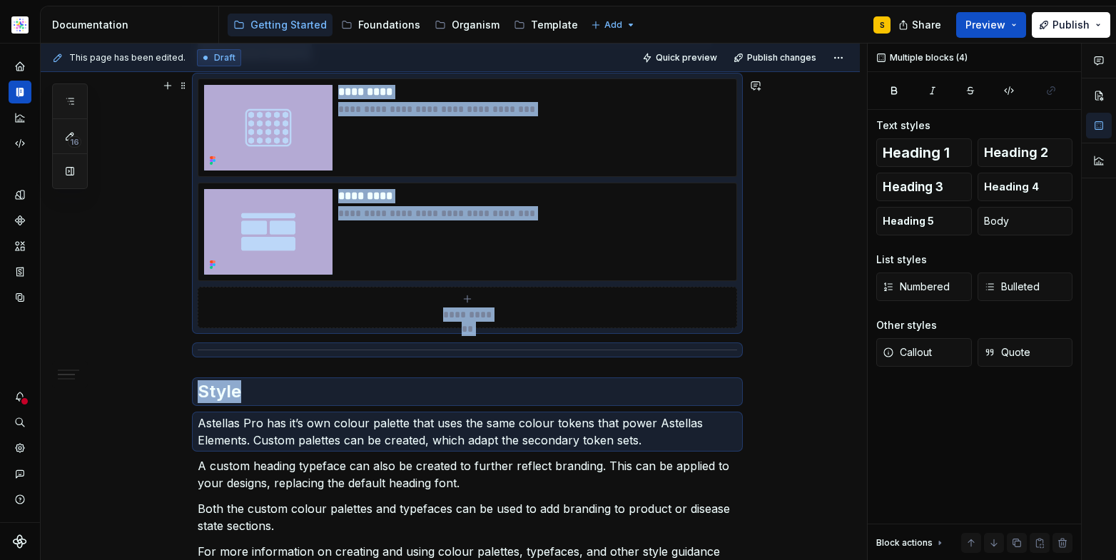
click at [737, 317] on div "**********" at bounding box center [467, 203] width 539 height 250
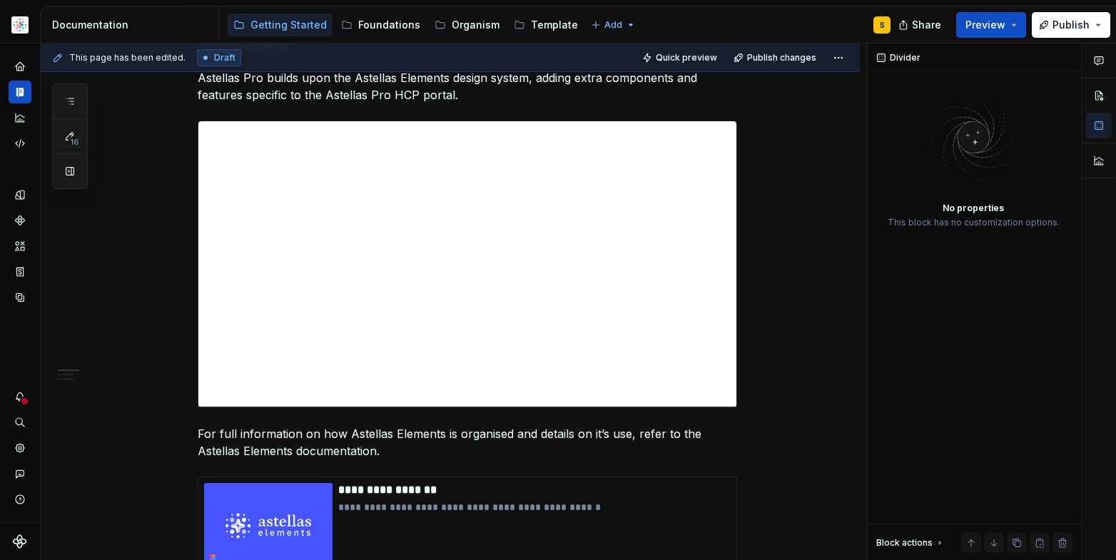
scroll to position [0, 0]
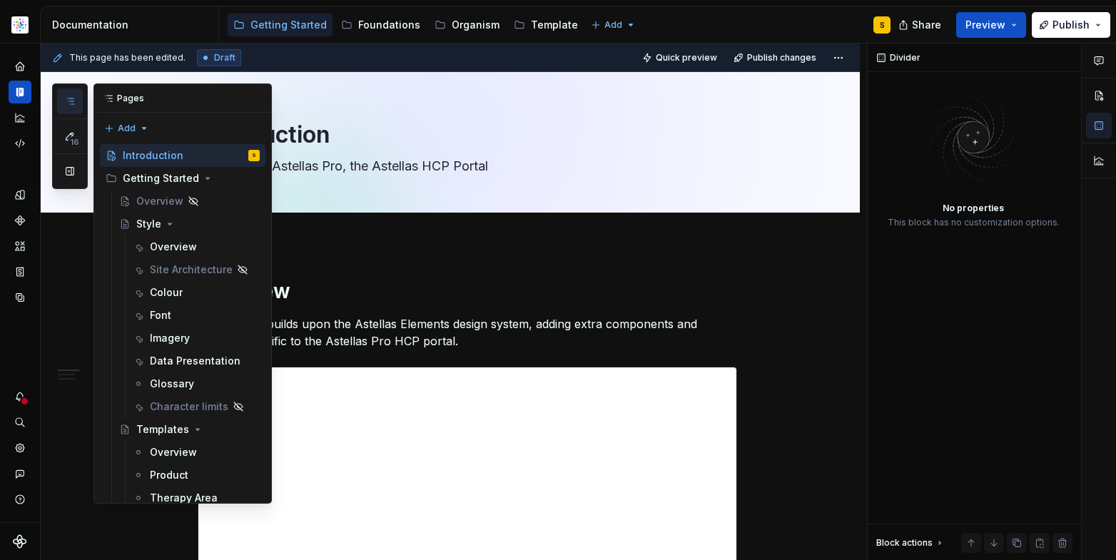
click at [70, 97] on icon "button" at bounding box center [69, 101] width 11 height 11
click at [158, 202] on div "Overview" at bounding box center [159, 201] width 47 height 14
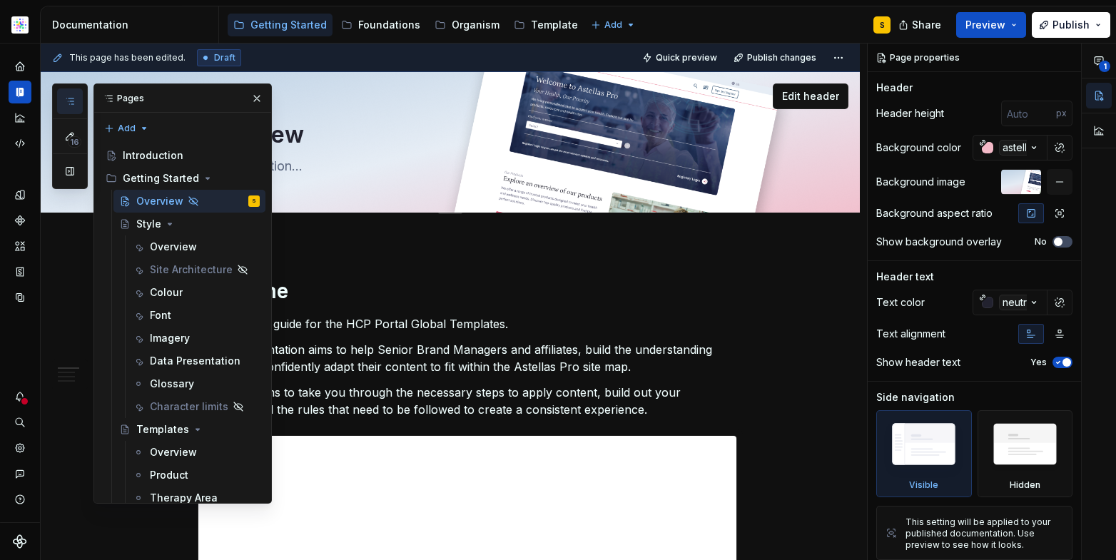
click at [251, 103] on button "button" at bounding box center [257, 98] width 20 height 20
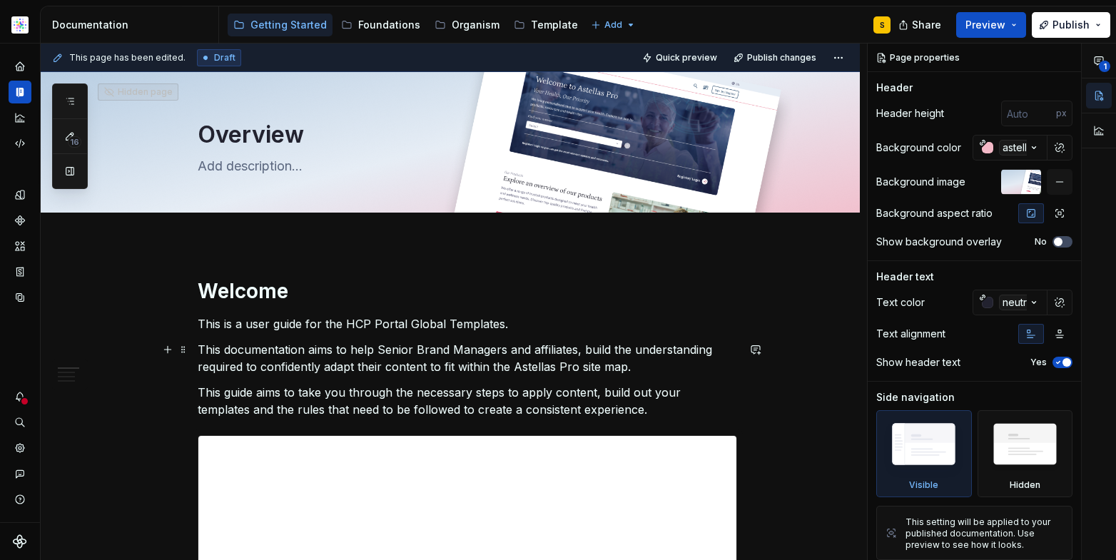
scroll to position [3, 0]
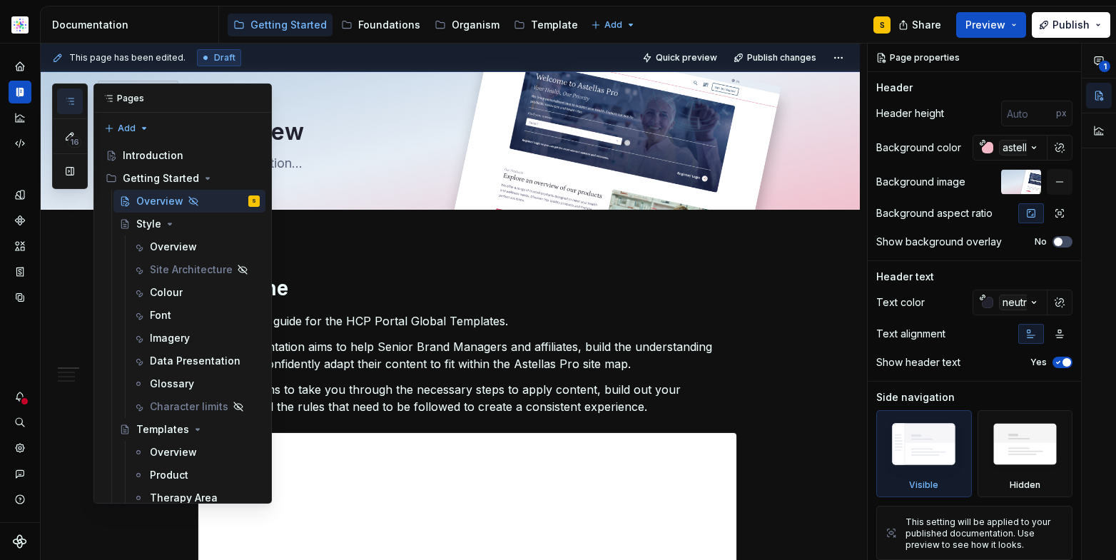
click at [69, 98] on icon "button" at bounding box center [69, 101] width 11 height 11
click at [147, 223] on div "Style" at bounding box center [148, 224] width 25 height 14
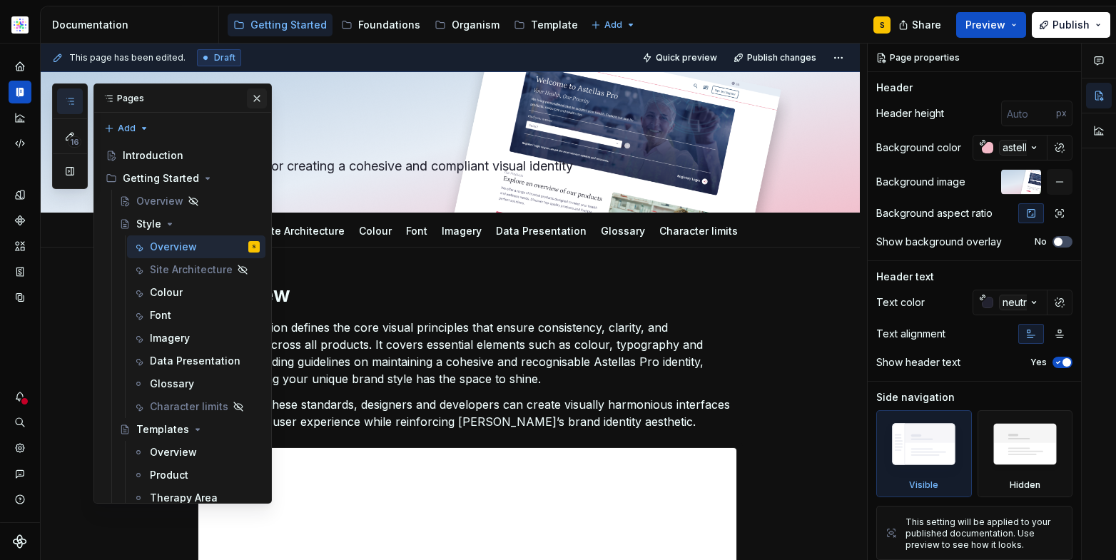
click at [248, 95] on button "button" at bounding box center [257, 98] width 20 height 20
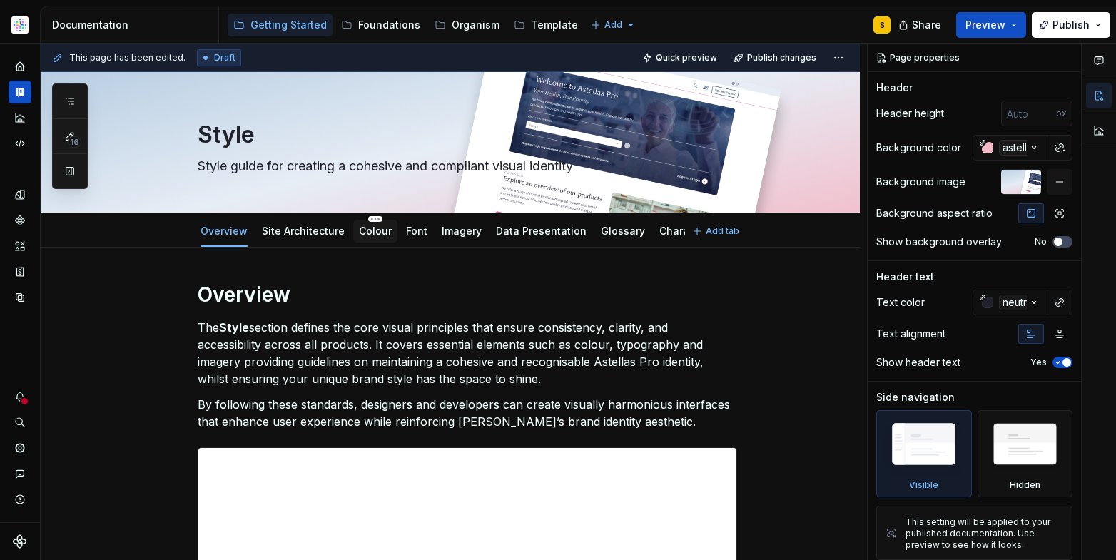
click at [371, 230] on link "Colour" at bounding box center [375, 231] width 33 height 12
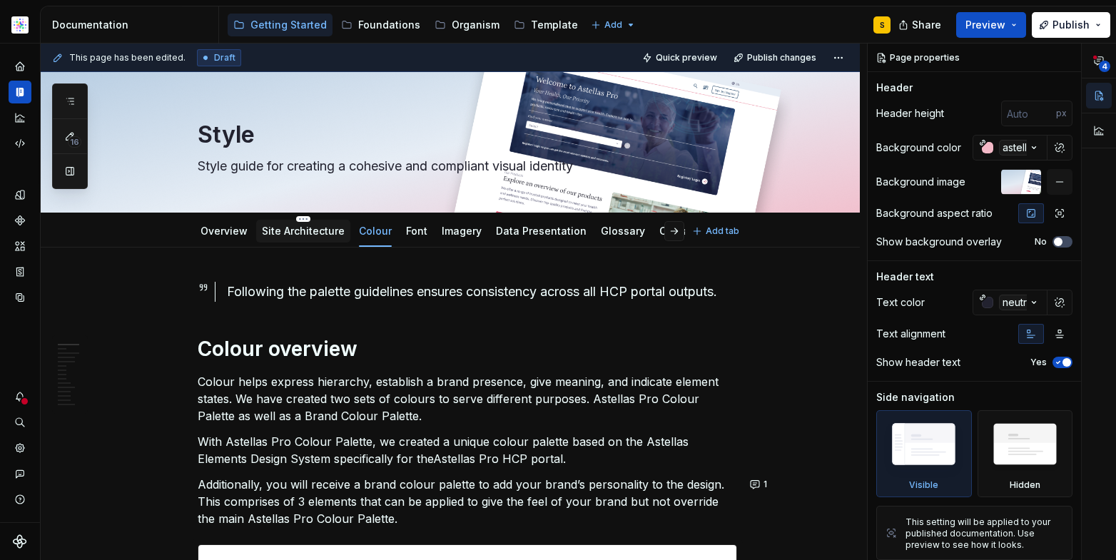
click at [307, 231] on link "Site Architecture" at bounding box center [303, 231] width 83 height 12
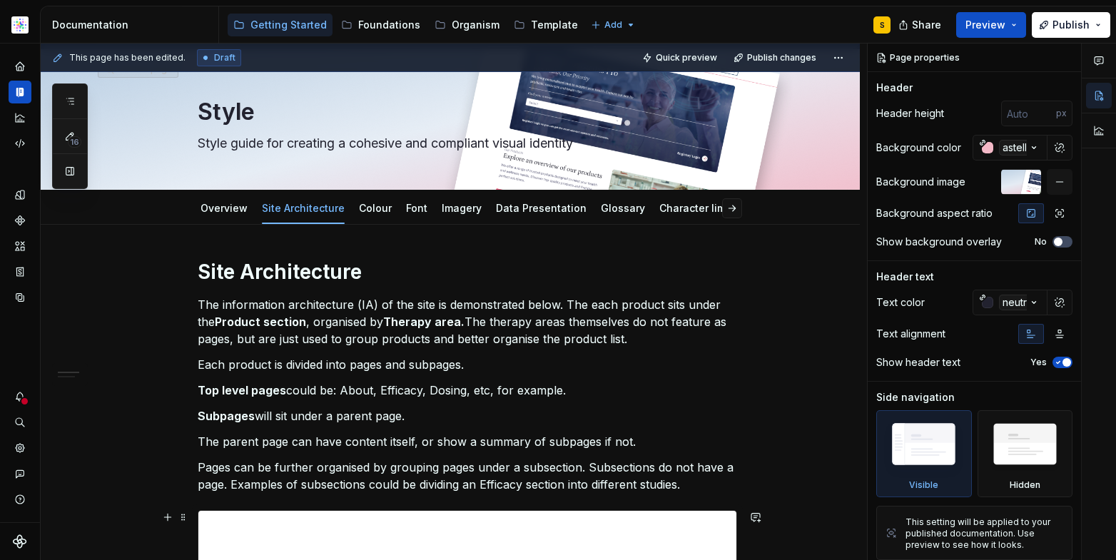
scroll to position [17, 0]
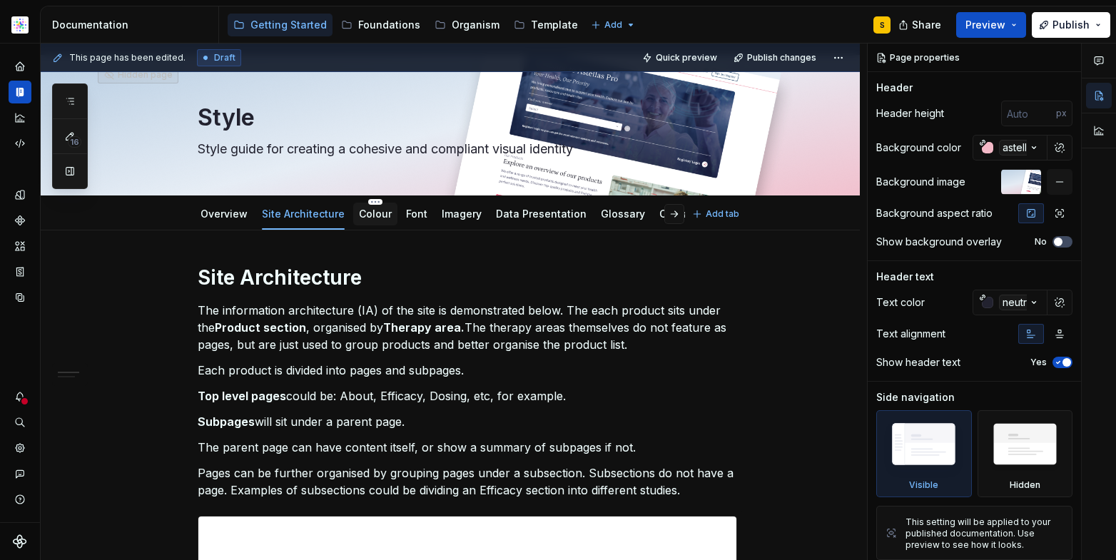
click at [379, 214] on link "Colour" at bounding box center [375, 214] width 33 height 12
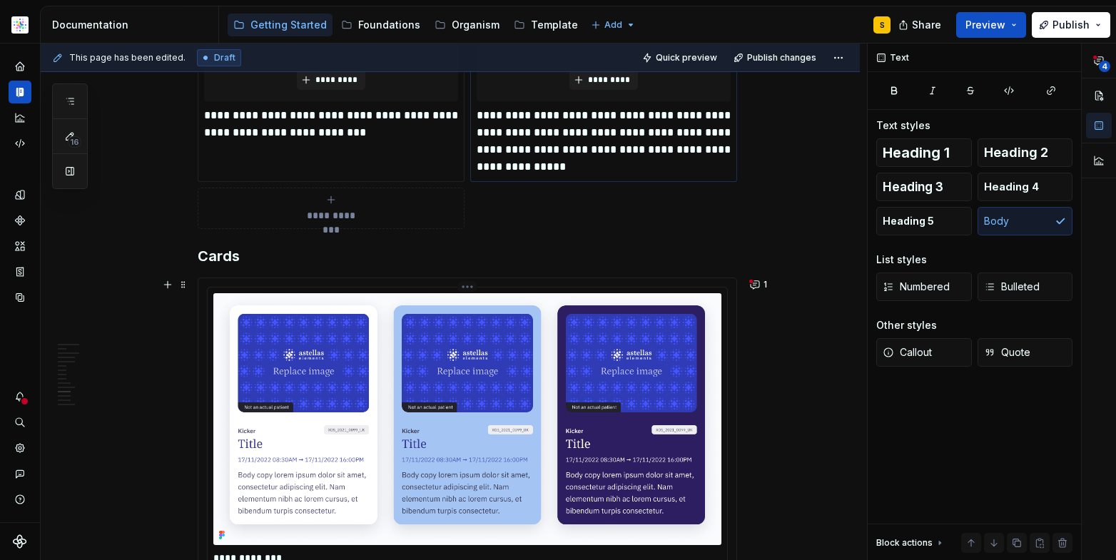
scroll to position [4690, 0]
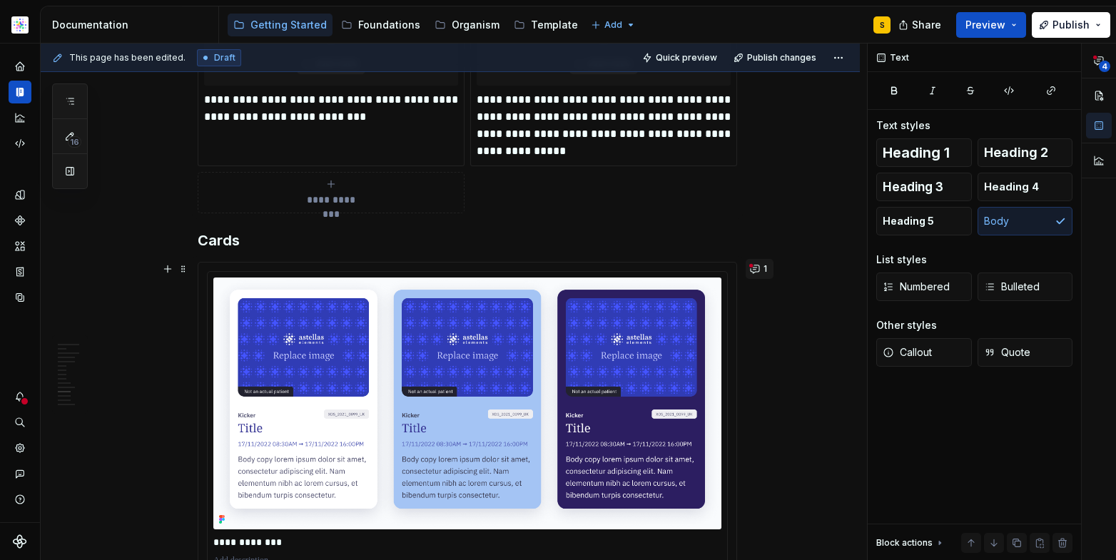
click at [755, 269] on button "1" at bounding box center [760, 269] width 28 height 20
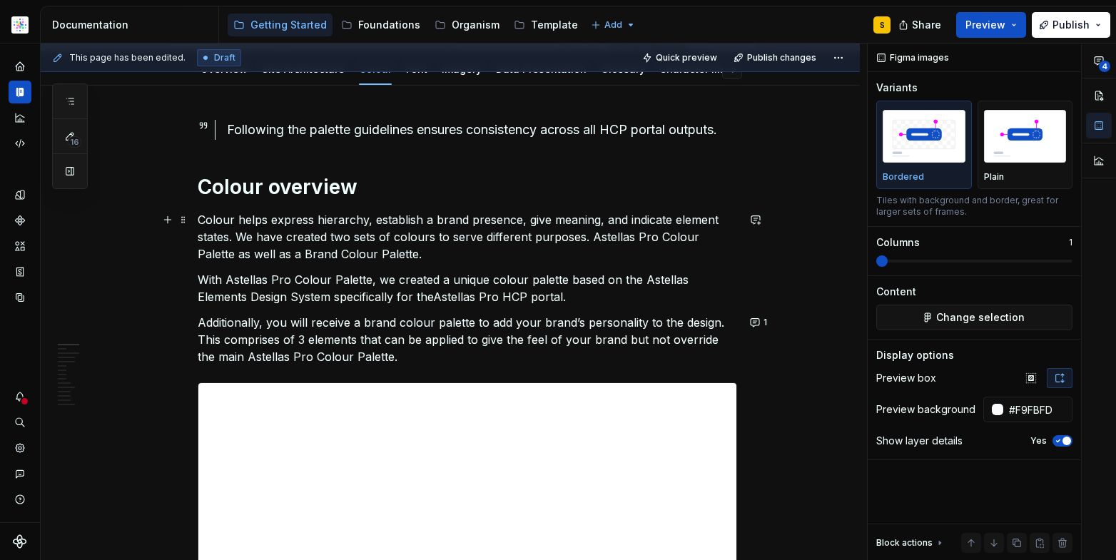
scroll to position [0, 0]
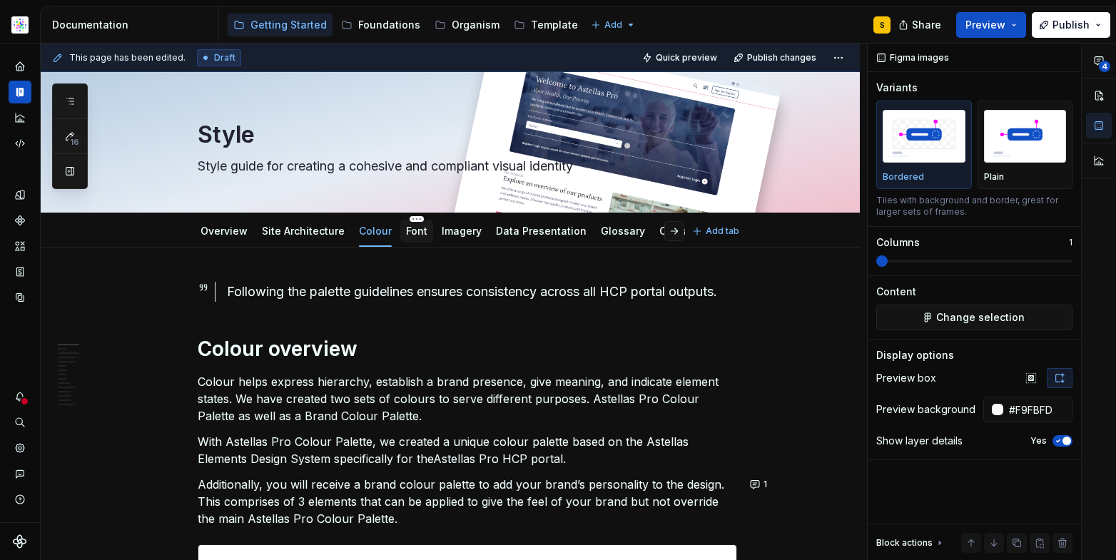
click at [412, 236] on link "Font" at bounding box center [416, 231] width 21 height 12
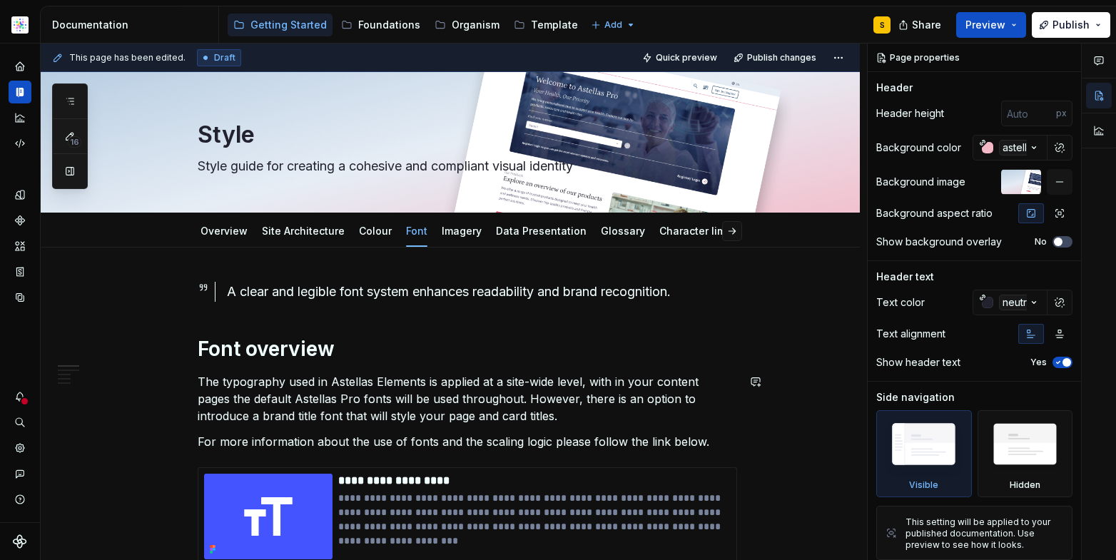
scroll to position [3, 0]
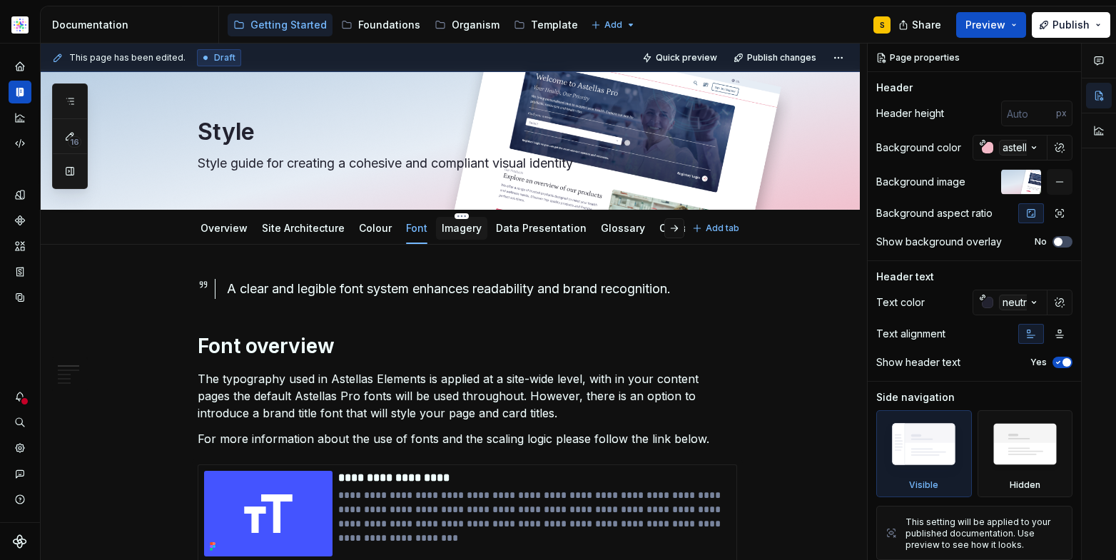
click at [457, 226] on link "Imagery" at bounding box center [462, 228] width 40 height 12
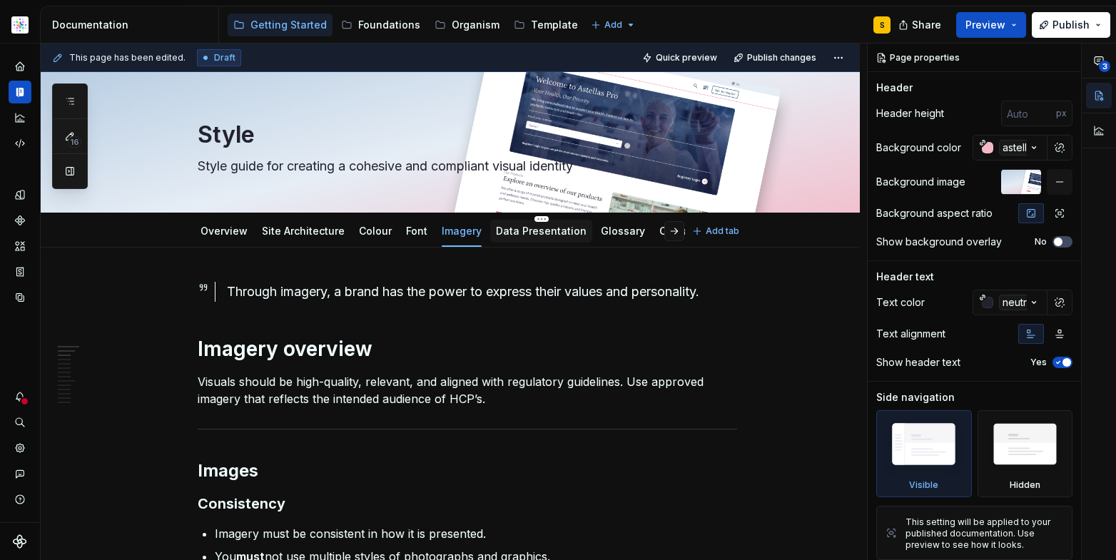
click at [558, 231] on link "Data Presentation" at bounding box center [541, 231] width 91 height 12
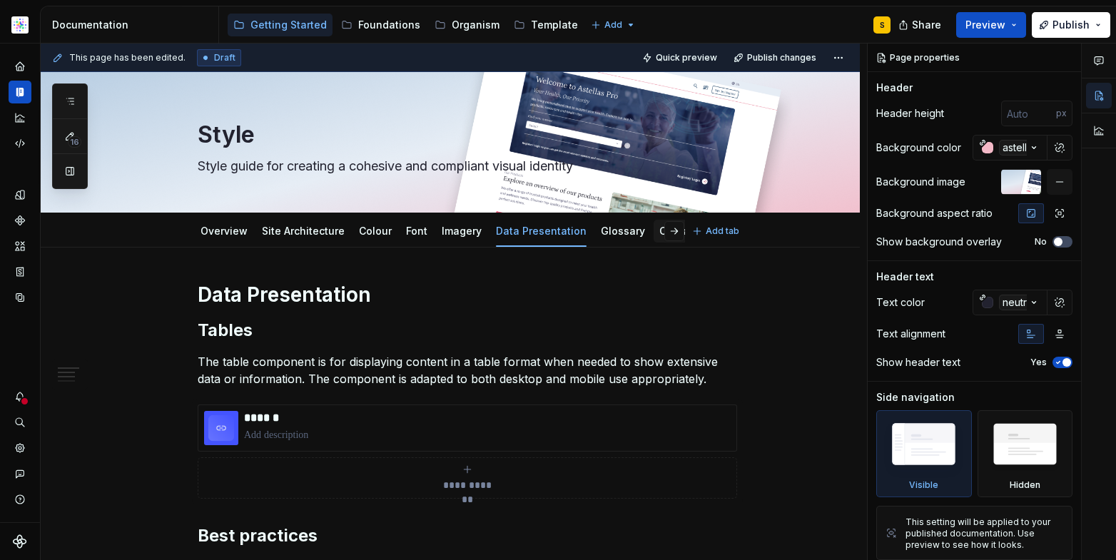
click at [659, 230] on link "Character limits" at bounding box center [698, 231] width 78 height 12
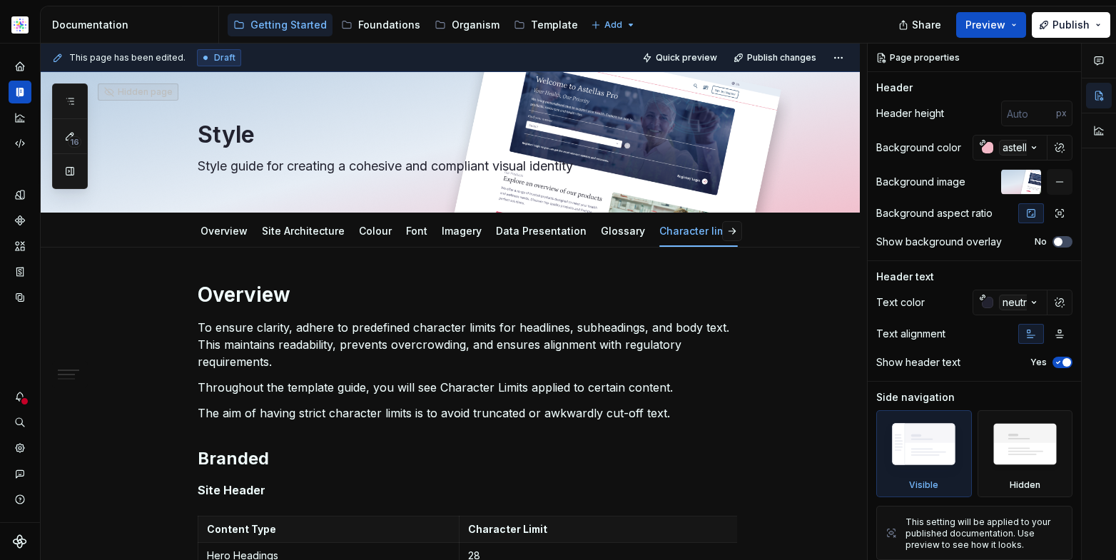
type textarea "*"
